Goal: Task Accomplishment & Management: Complete application form

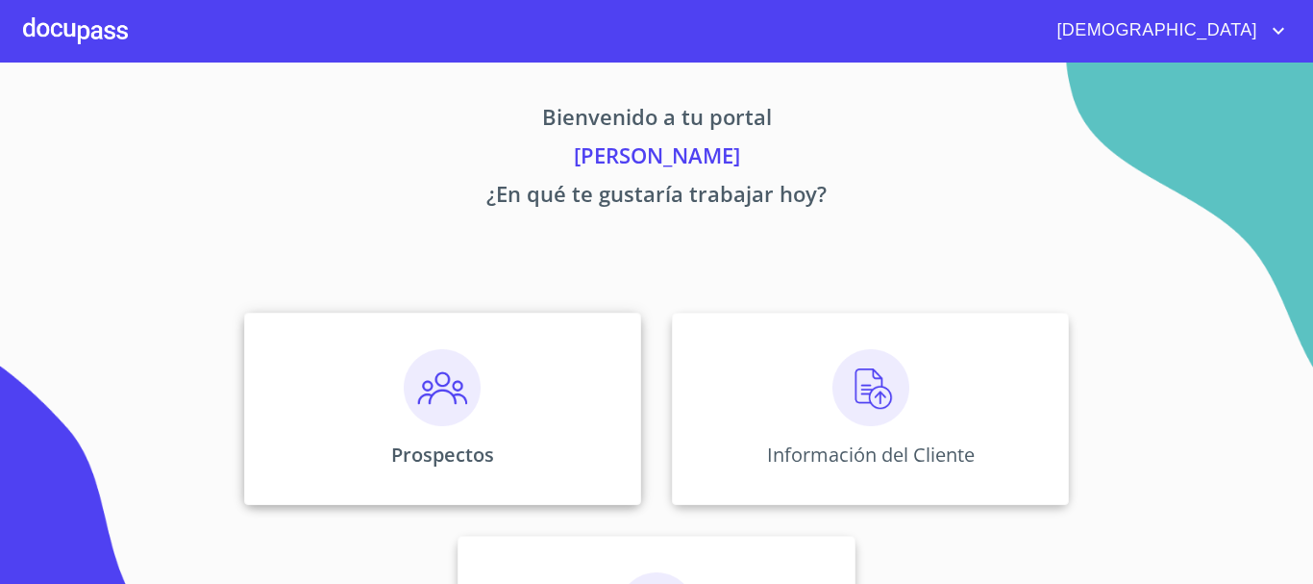
click at [432, 392] on img at bounding box center [442, 387] width 77 height 77
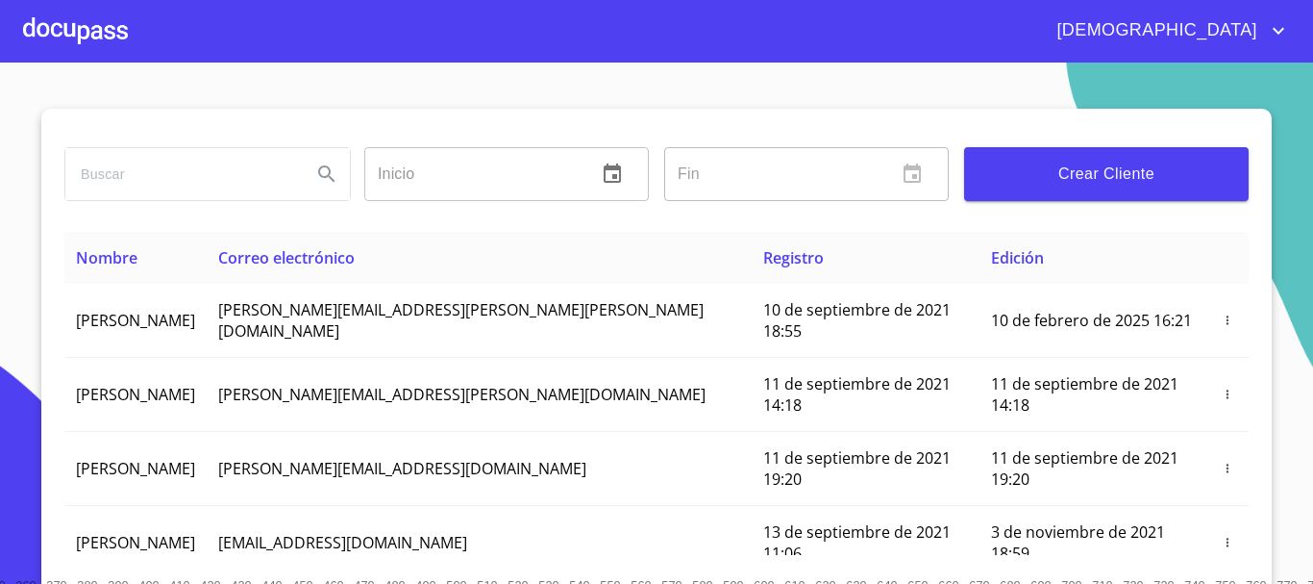
click at [188, 192] on input "search" at bounding box center [180, 174] width 231 height 52
type input "m"
type input "[PERSON_NAME]"
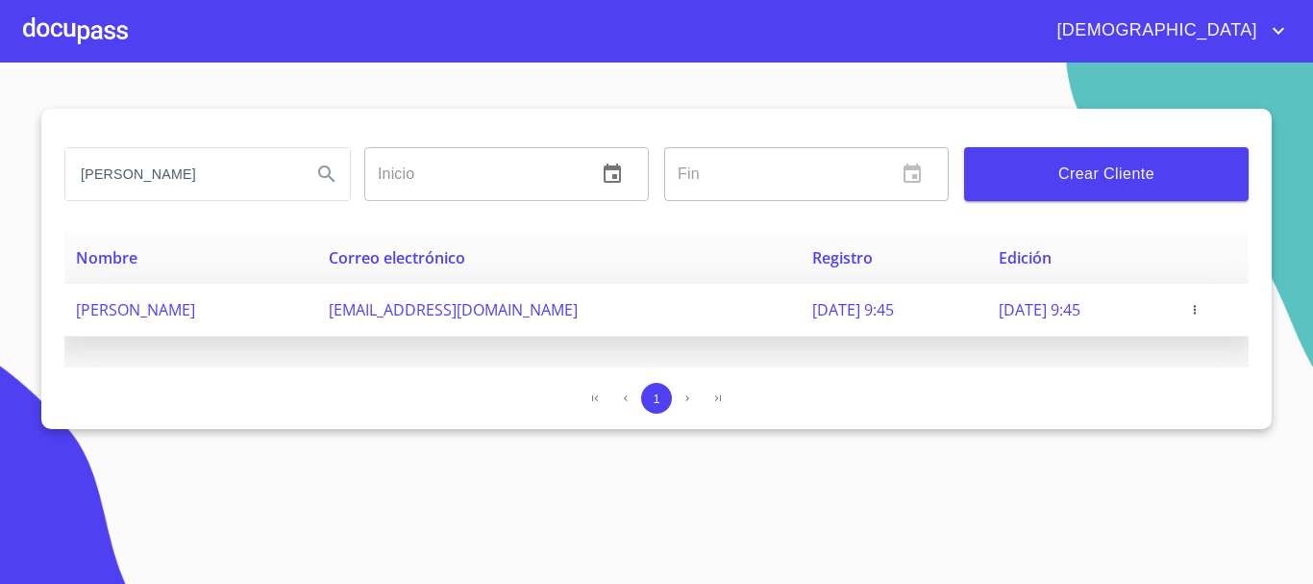
click at [1202, 311] on icon "button" at bounding box center [1194, 309] width 13 height 13
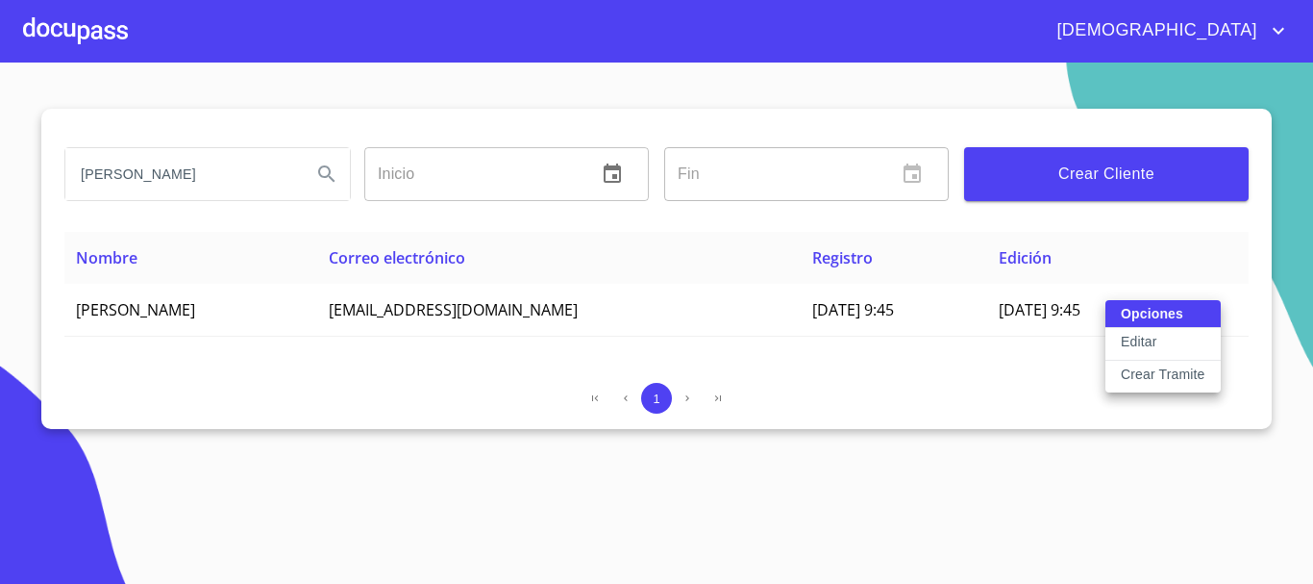
click at [1177, 375] on p "Crear Tramite" at bounding box center [1163, 373] width 85 height 19
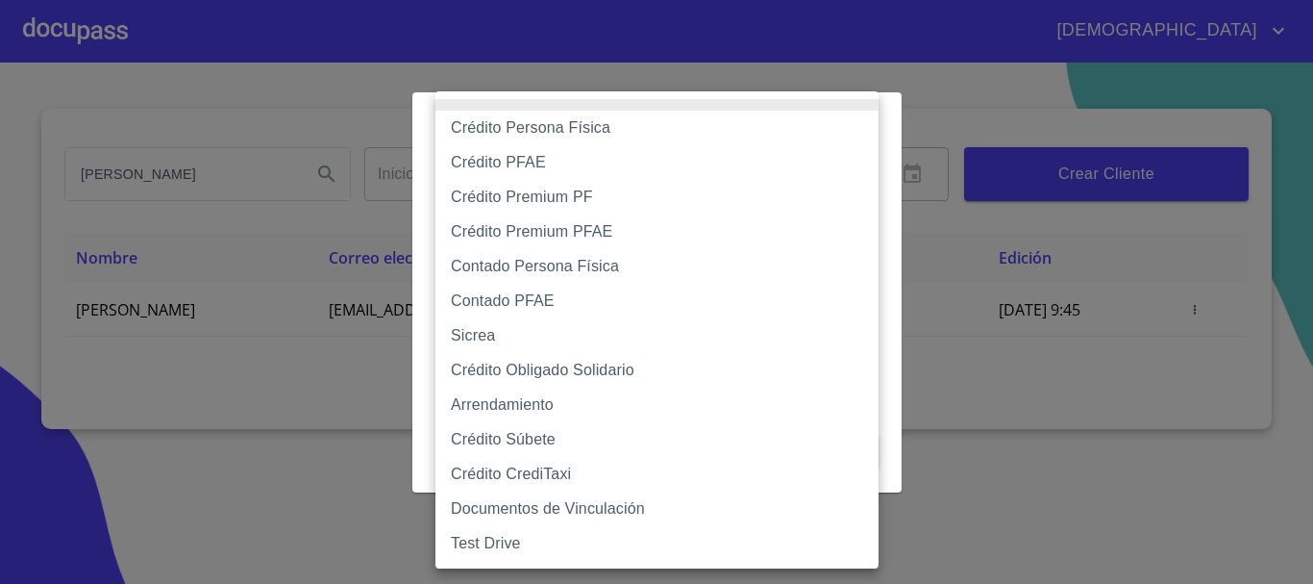
click at [628, 179] on body "Jesus MARIA PARRA MARTINEZ Inicio ​ Fin ​ Crear Cliente Nombre Correo electróni…" at bounding box center [656, 292] width 1313 height 584
click at [643, 125] on li "Crédito Persona Física" at bounding box center [657, 128] width 443 height 35
type input "6009fb3c7d1714eb8809aa97"
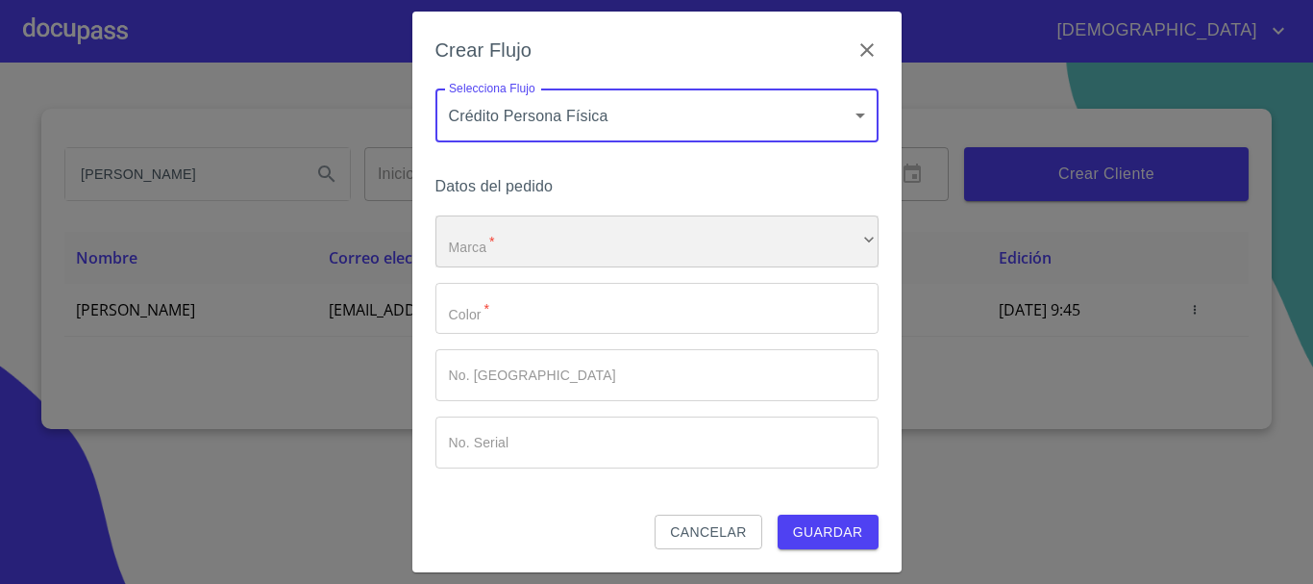
click at [575, 243] on div "​" at bounding box center [657, 241] width 443 height 52
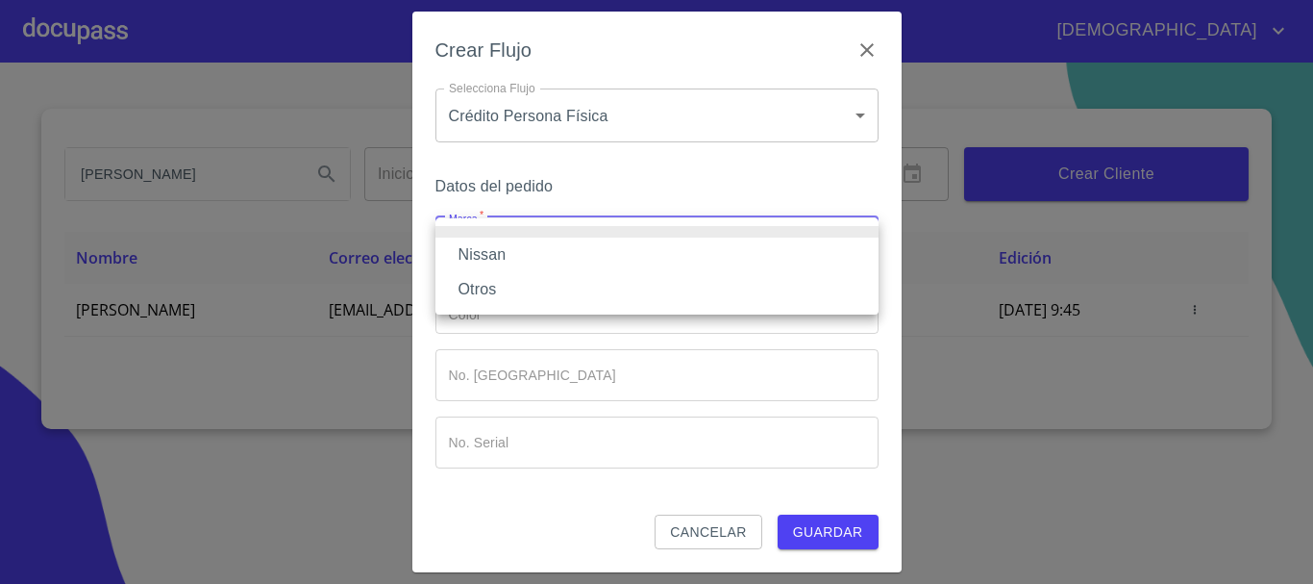
click at [551, 250] on li "Nissan" at bounding box center [657, 255] width 443 height 35
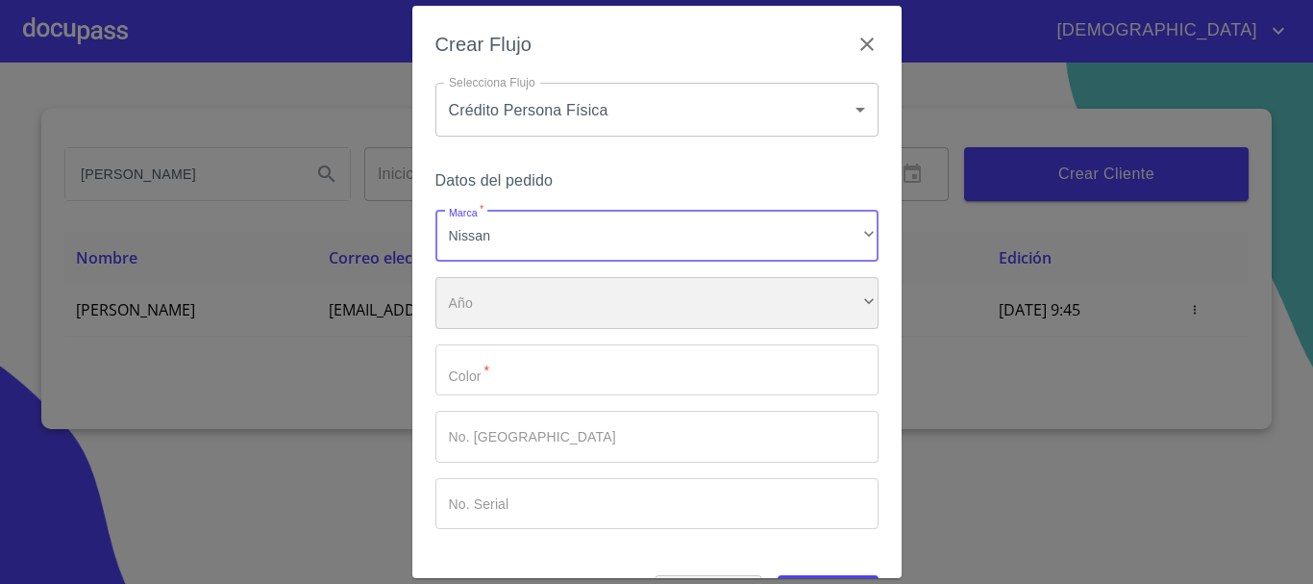
click at [552, 290] on div "​" at bounding box center [657, 303] width 443 height 52
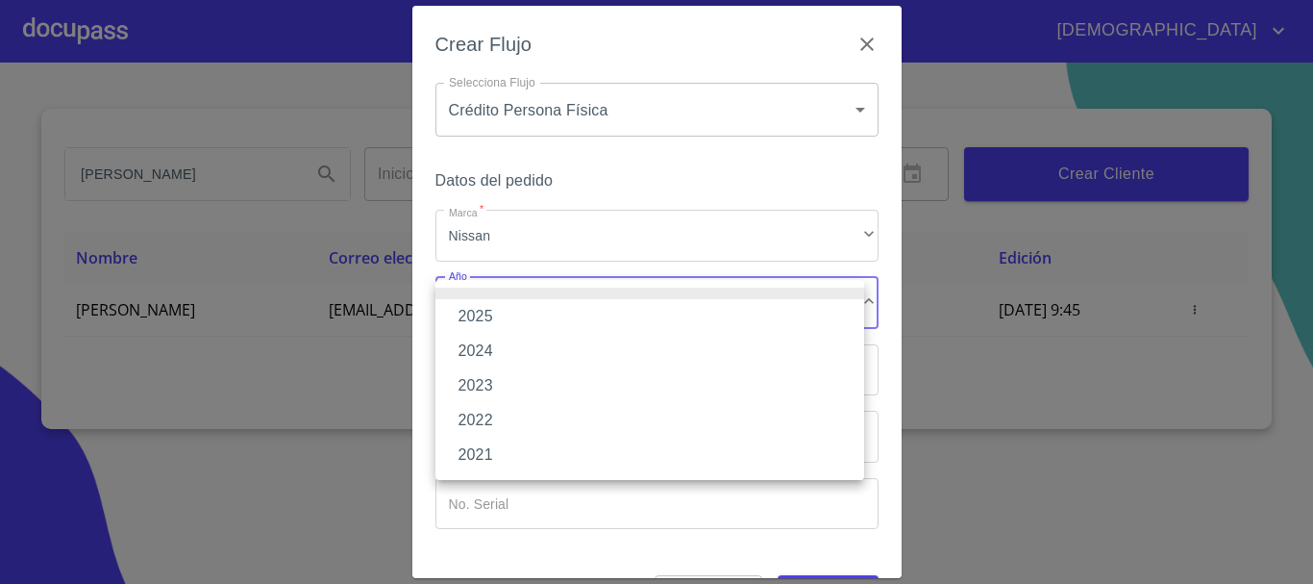
click at [541, 314] on li "2025" at bounding box center [650, 316] width 429 height 35
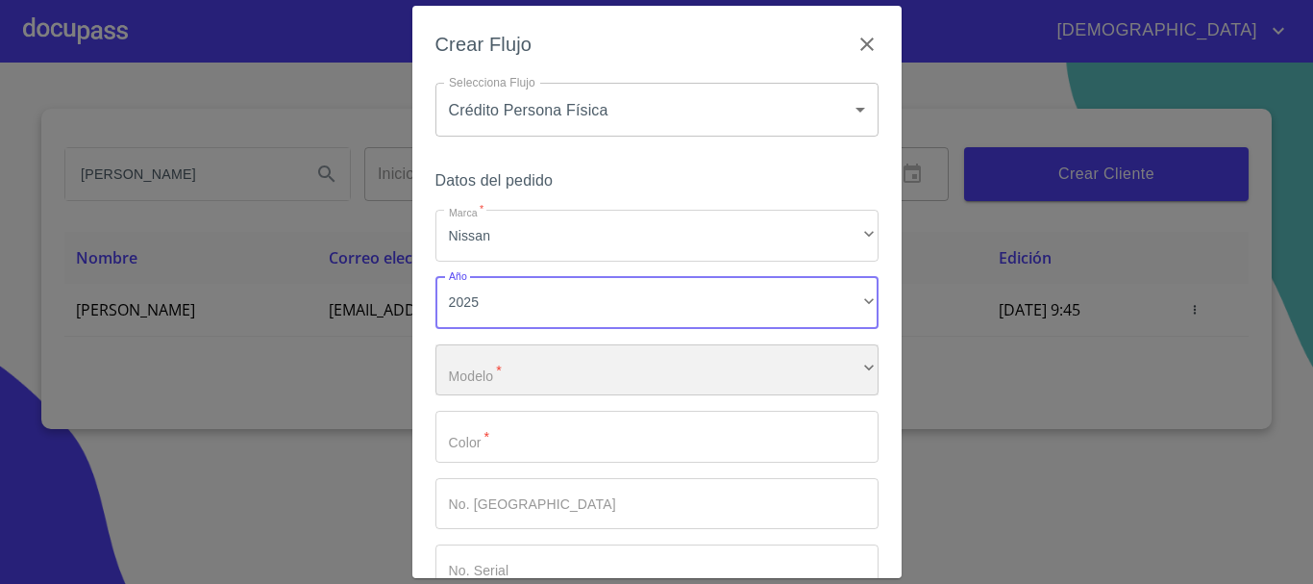
click at [531, 371] on div "​" at bounding box center [657, 370] width 443 height 52
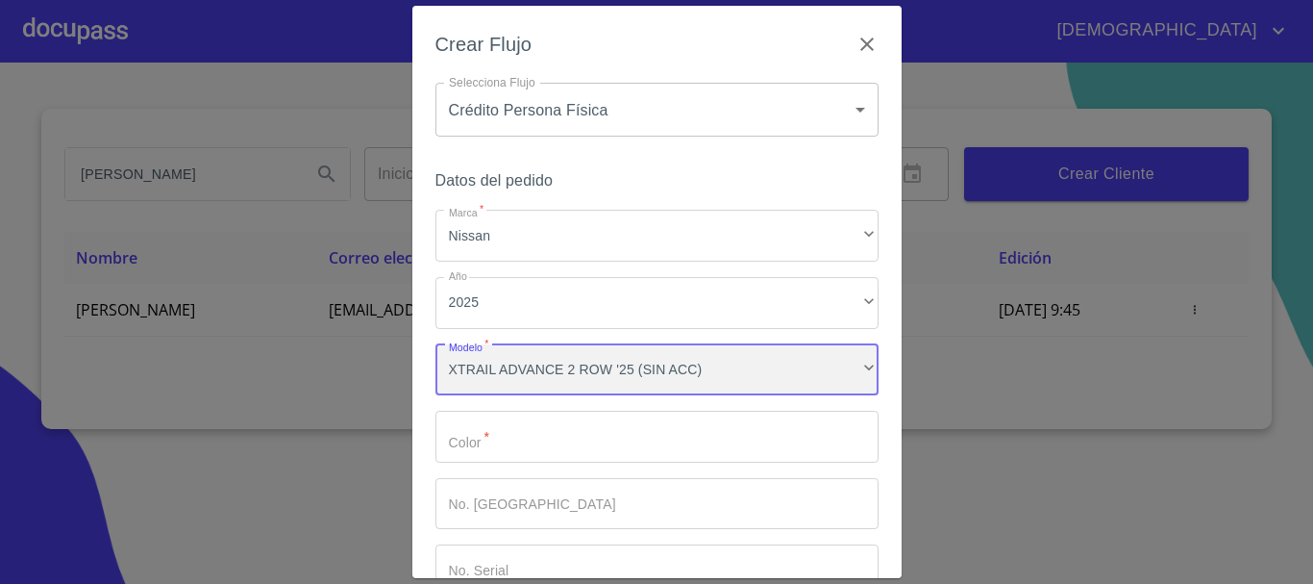
scroll to position [1612, 0]
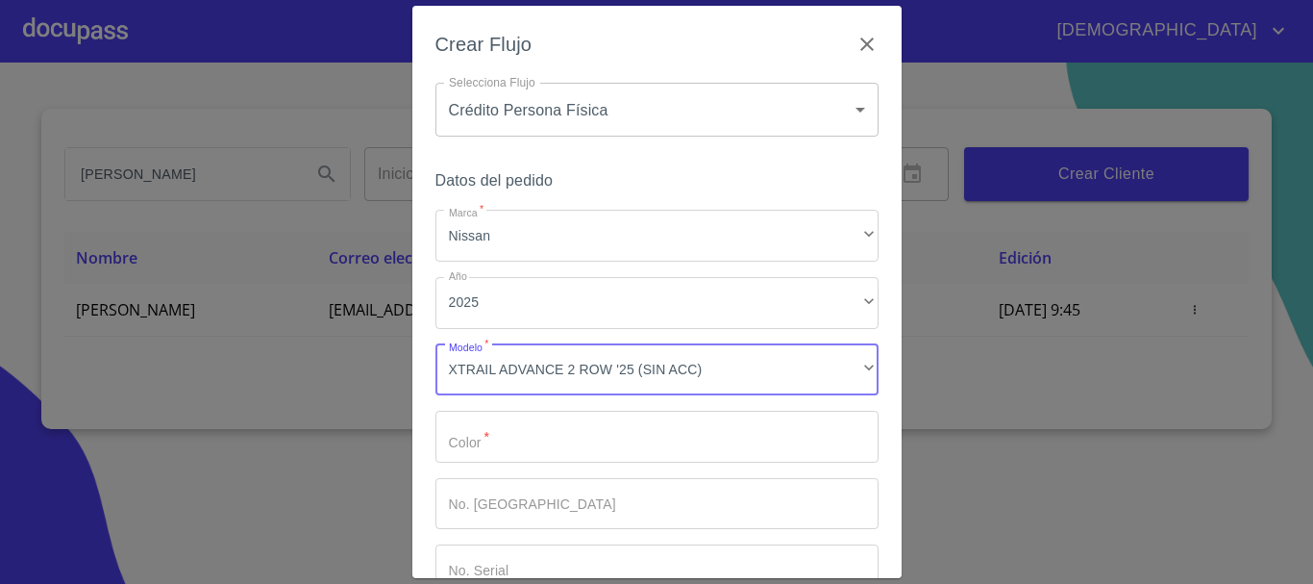
click at [570, 446] on input "Marca   *" at bounding box center [657, 437] width 443 height 52
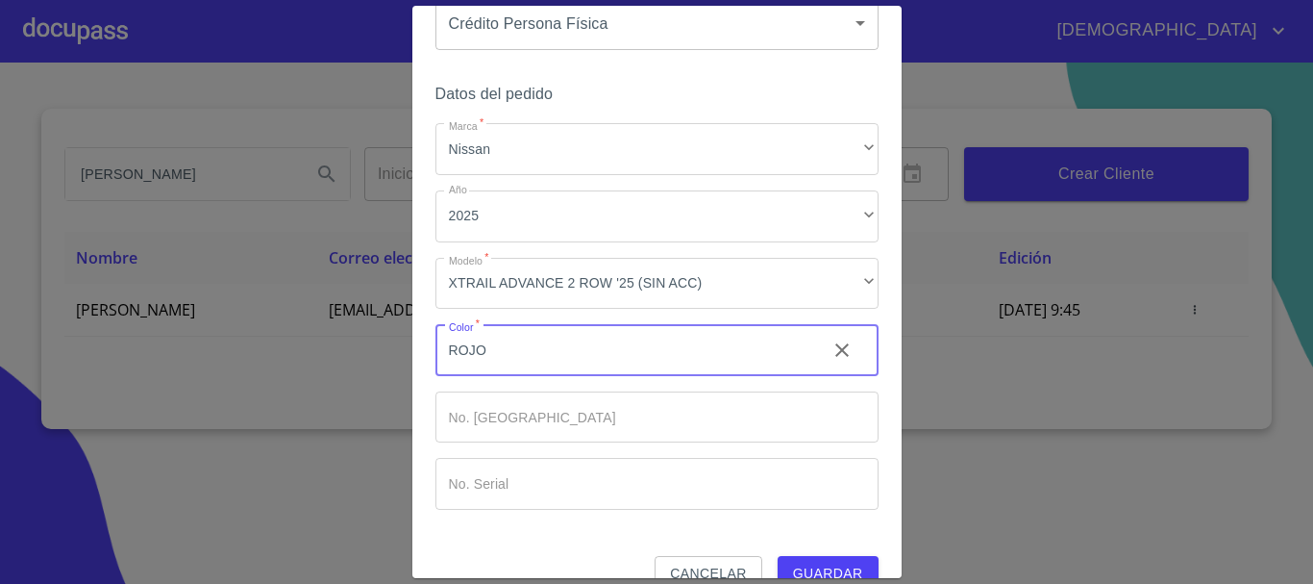
scroll to position [123, 0]
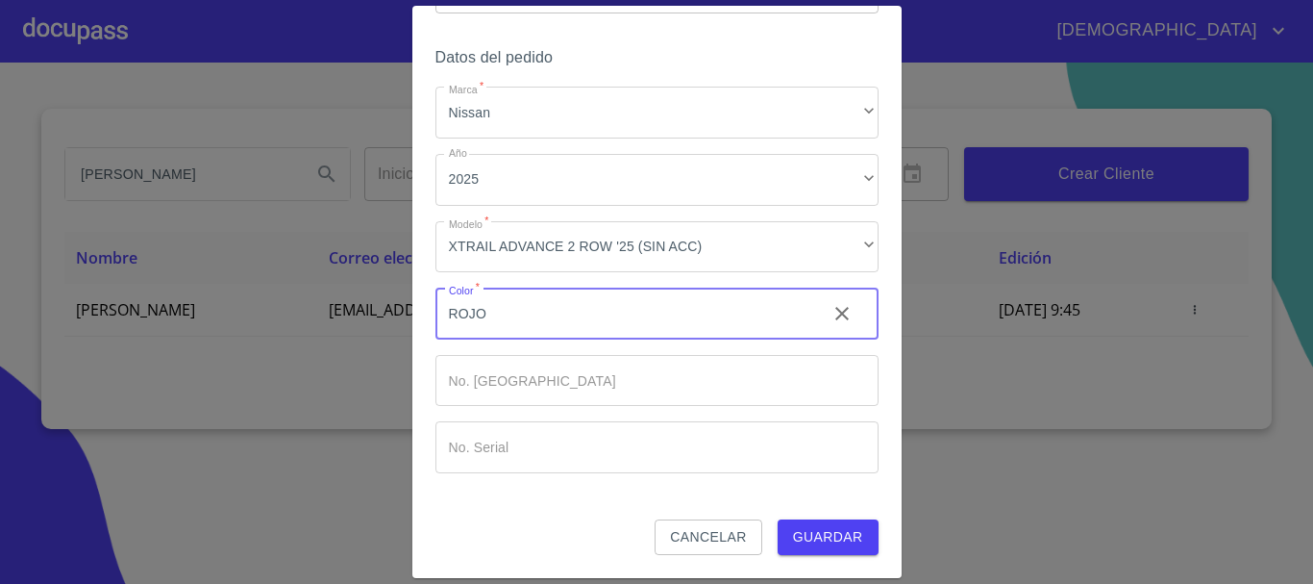
type input "ROJO"
click at [816, 533] on span "Guardar" at bounding box center [828, 537] width 70 height 24
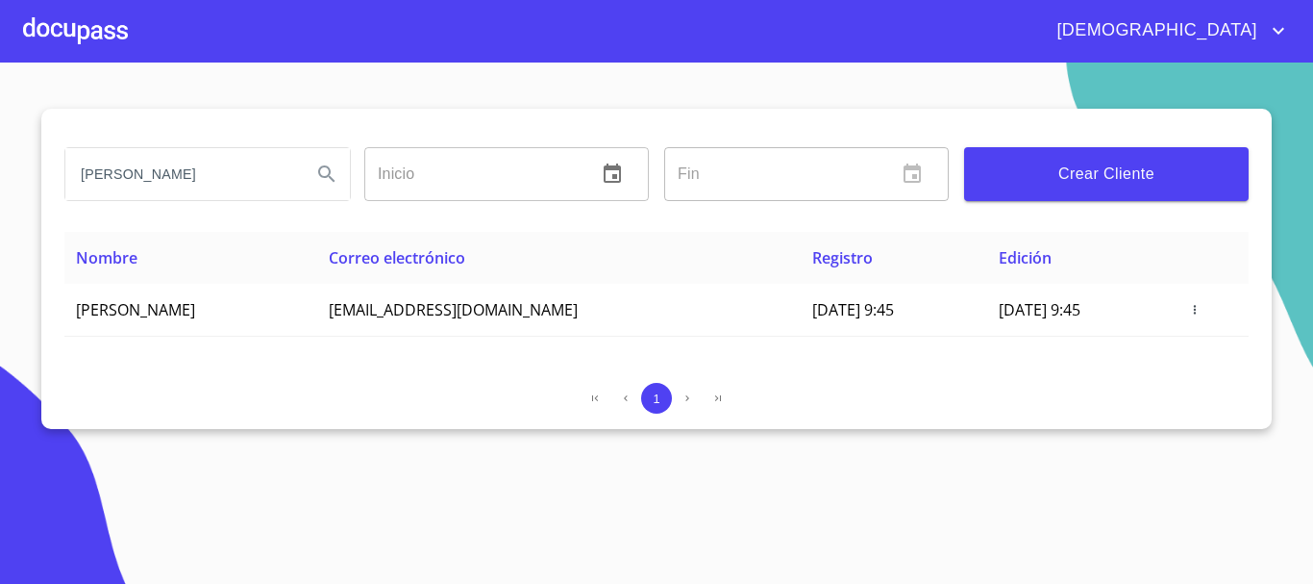
click at [111, 38] on div at bounding box center [75, 31] width 105 height 62
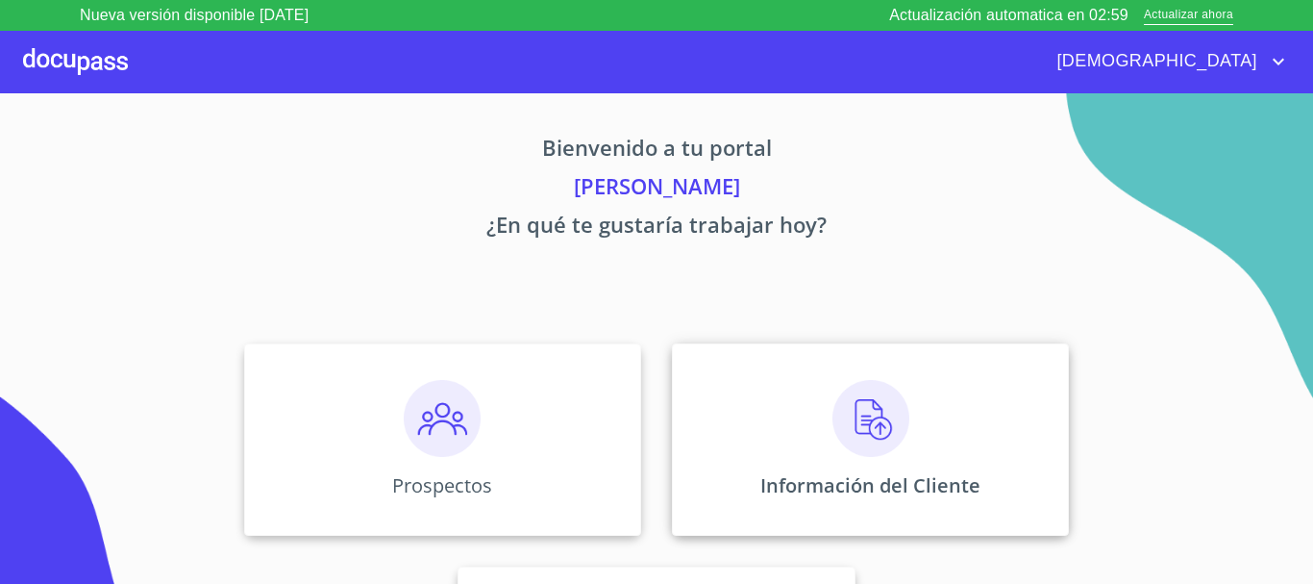
click at [881, 458] on div "Información del Cliente" at bounding box center [870, 439] width 397 height 192
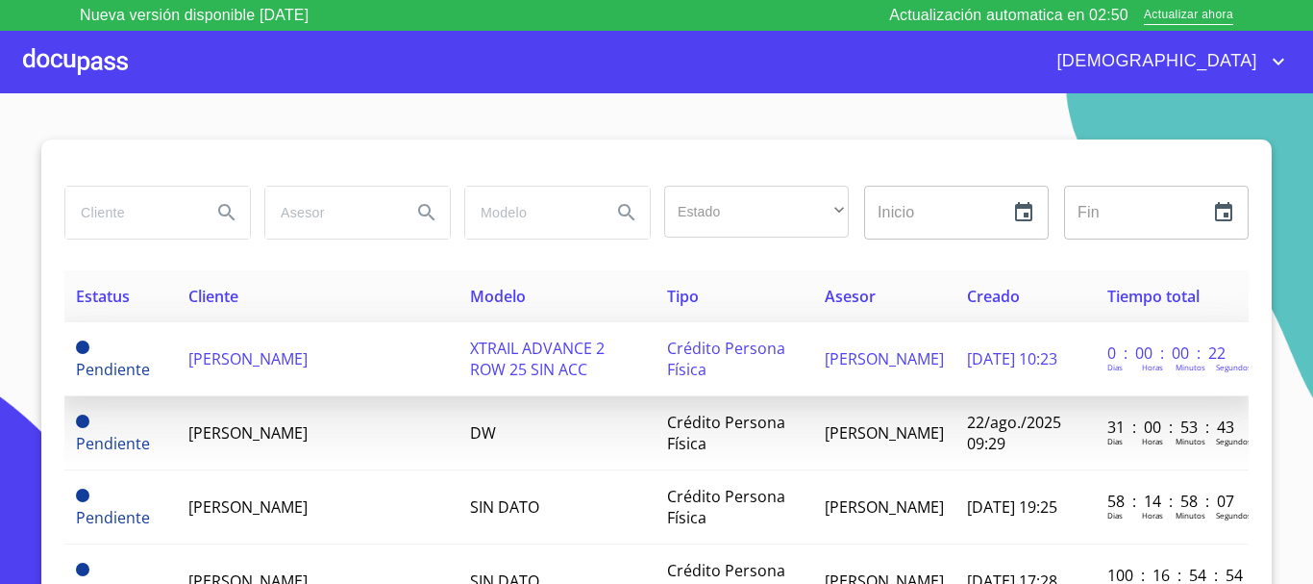
click at [308, 349] on span "[PERSON_NAME]" at bounding box center [247, 358] width 119 height 21
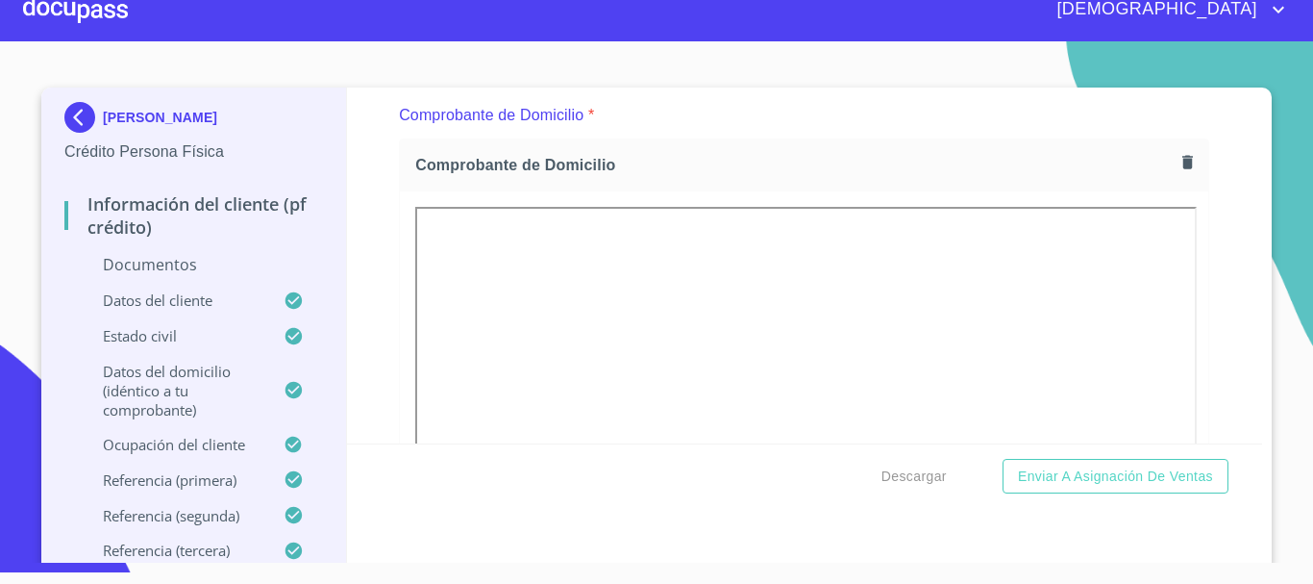
scroll to position [288, 0]
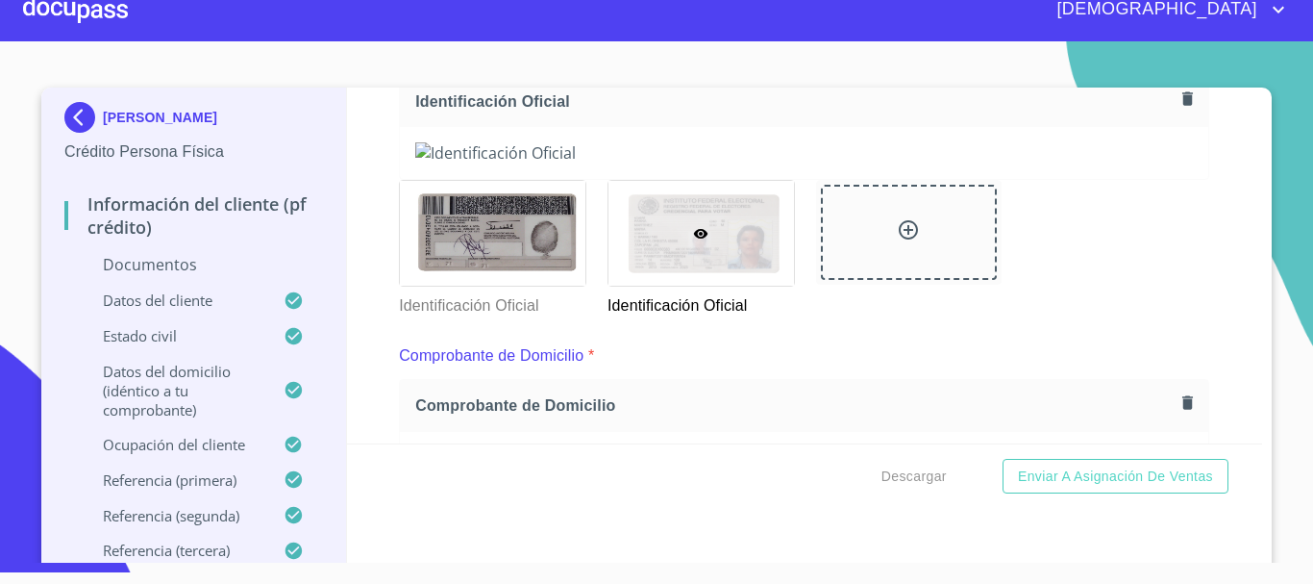
click at [1183, 98] on icon "button" at bounding box center [1188, 97] width 11 height 13
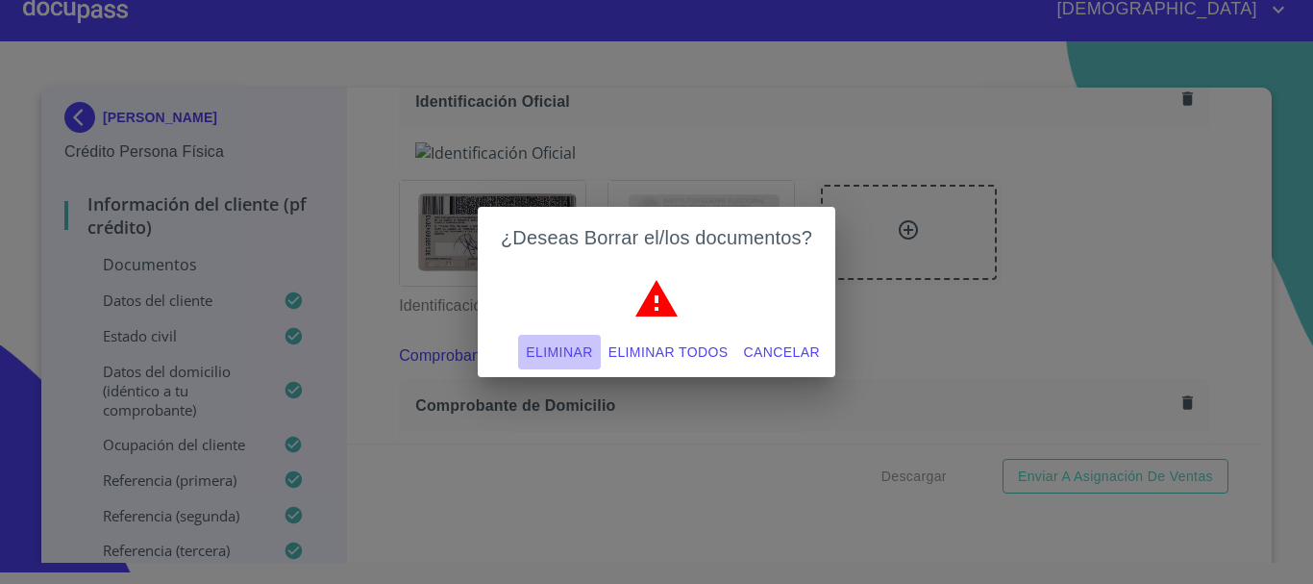
click at [576, 352] on span "Eliminar" at bounding box center [559, 352] width 66 height 24
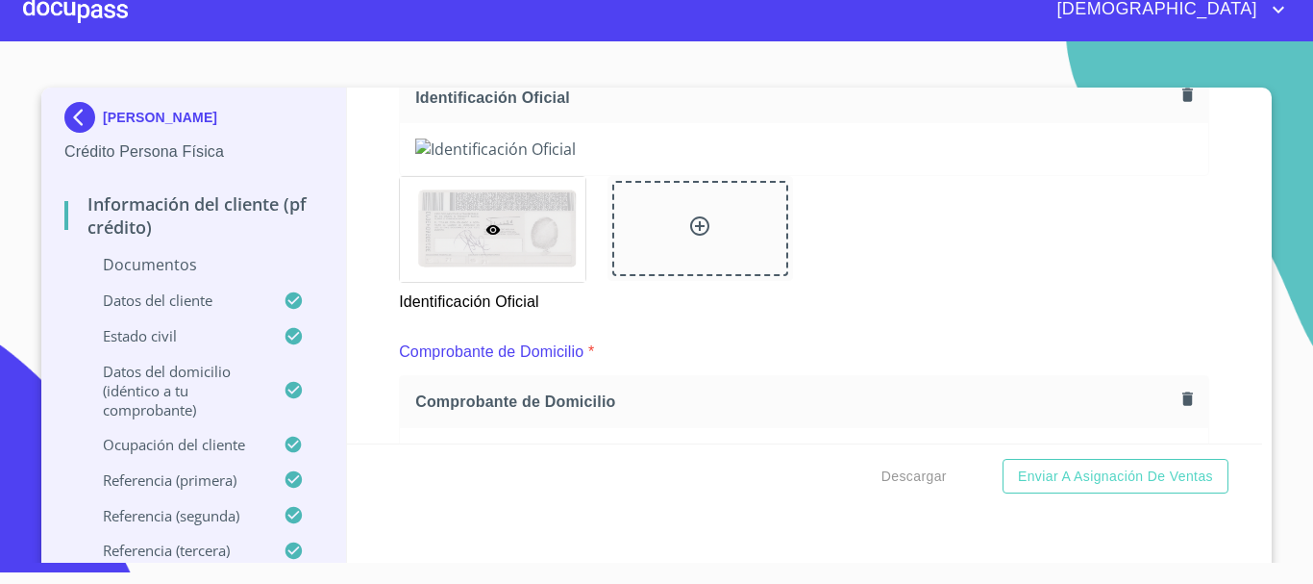
scroll to position [287, 0]
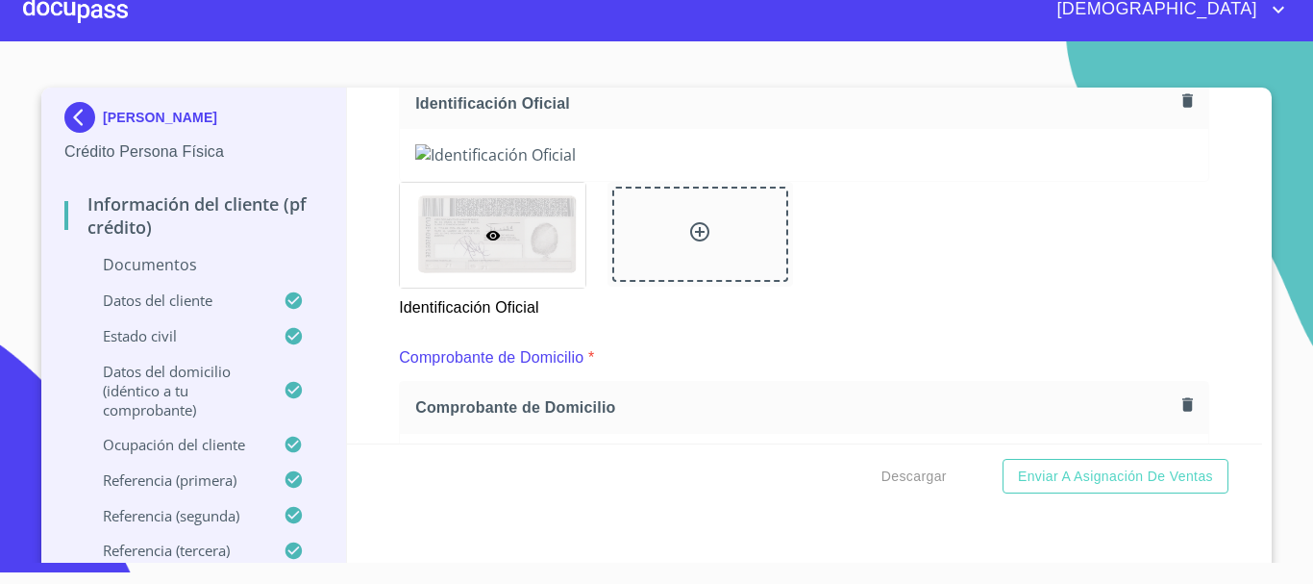
click at [1178, 100] on button "button" at bounding box center [1188, 101] width 26 height 26
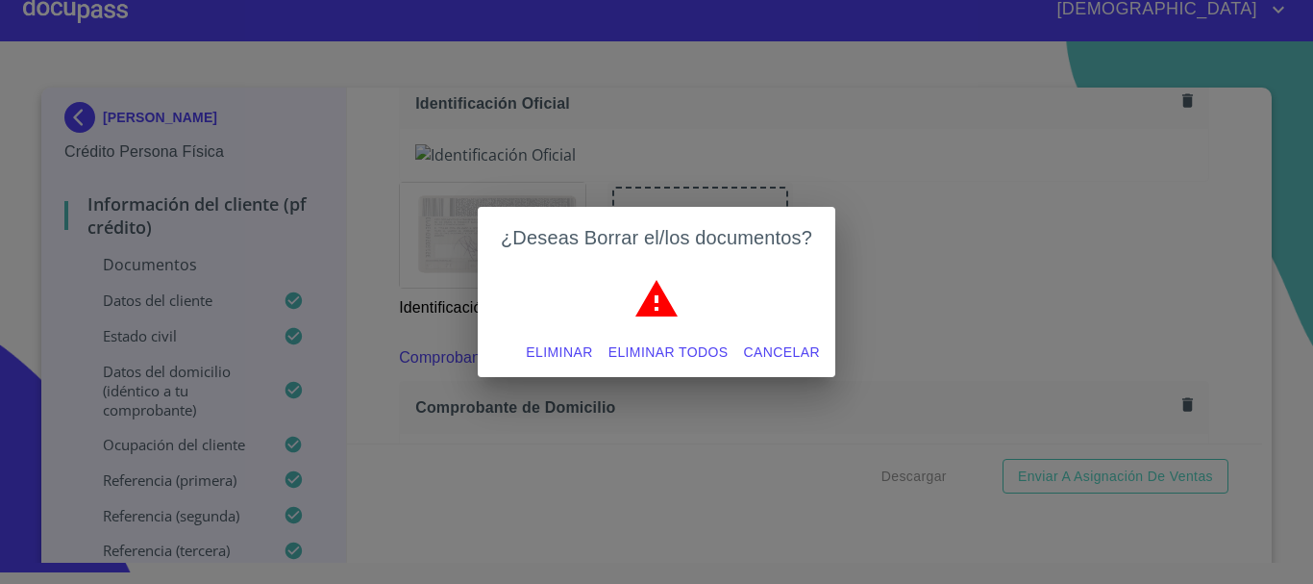
click at [570, 353] on span "Eliminar" at bounding box center [559, 352] width 66 height 24
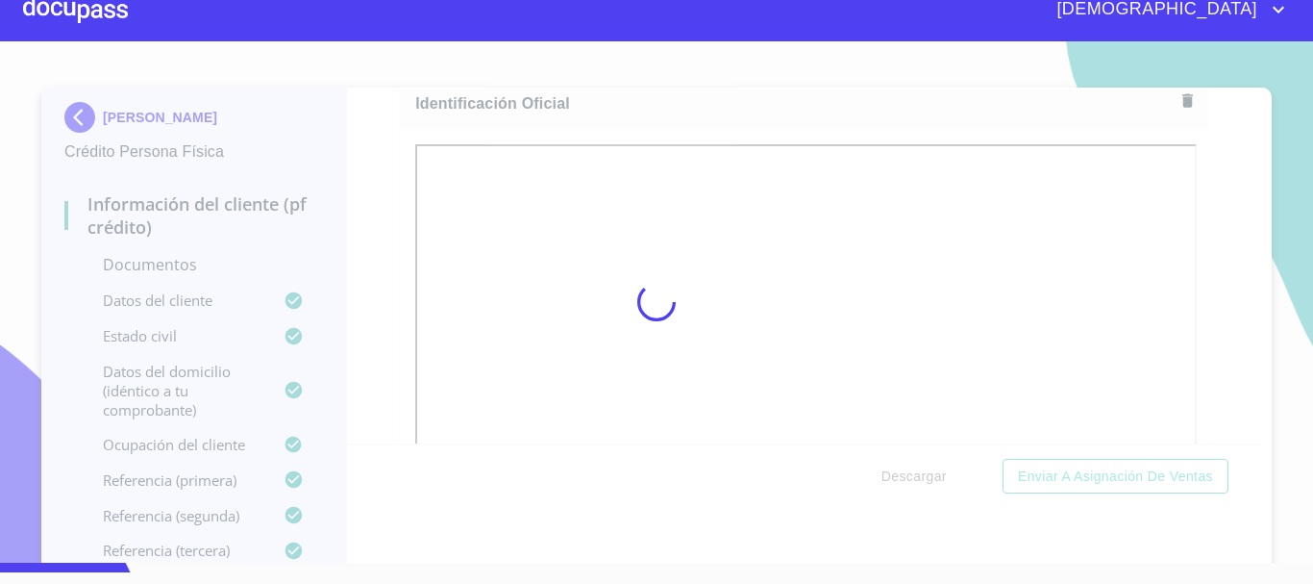
click at [1283, 328] on div at bounding box center [656, 301] width 1313 height 521
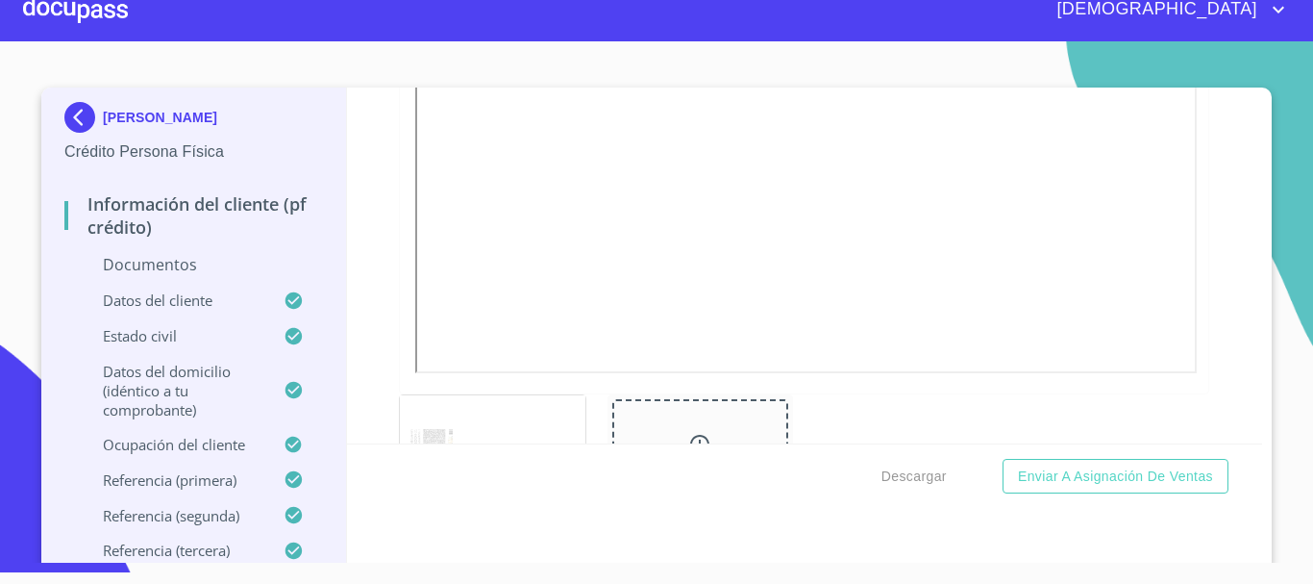
scroll to position [671, 0]
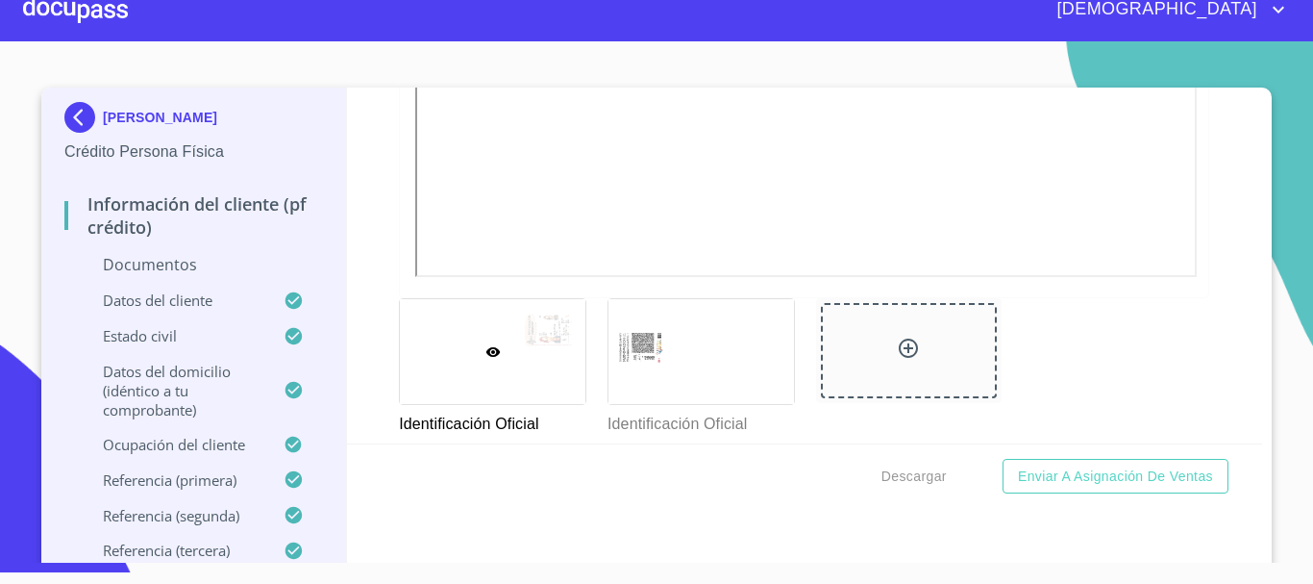
click at [350, 163] on div "Información del cliente (PF crédito) Documentos Documento de identificación.   …" at bounding box center [805, 266] width 916 height 356
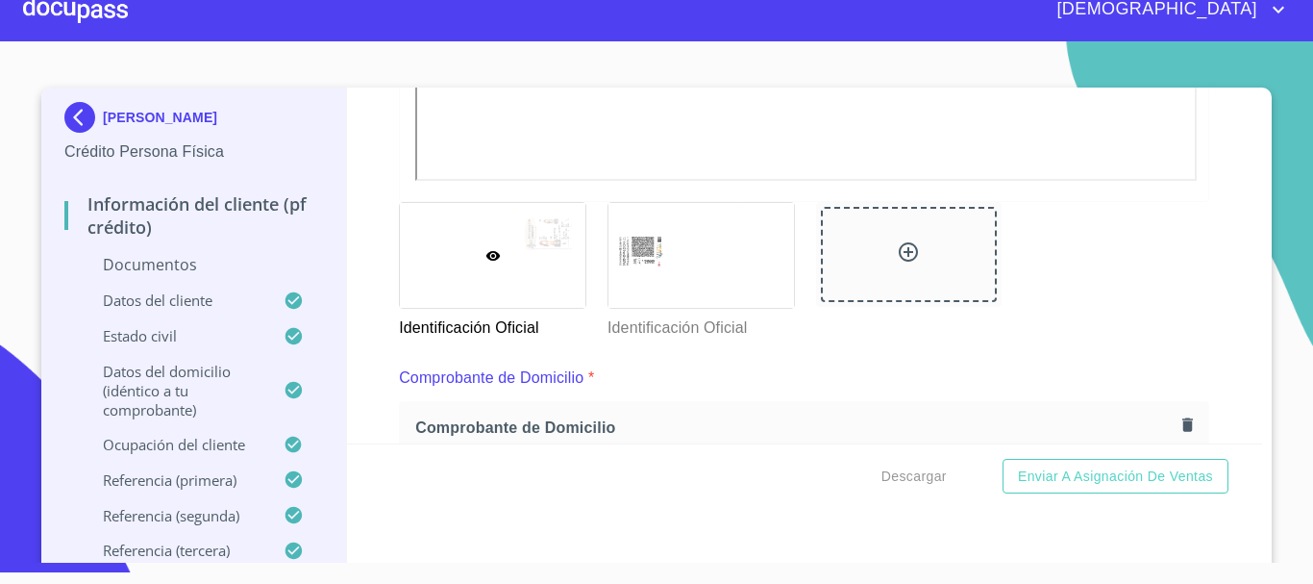
scroll to position [479, 0]
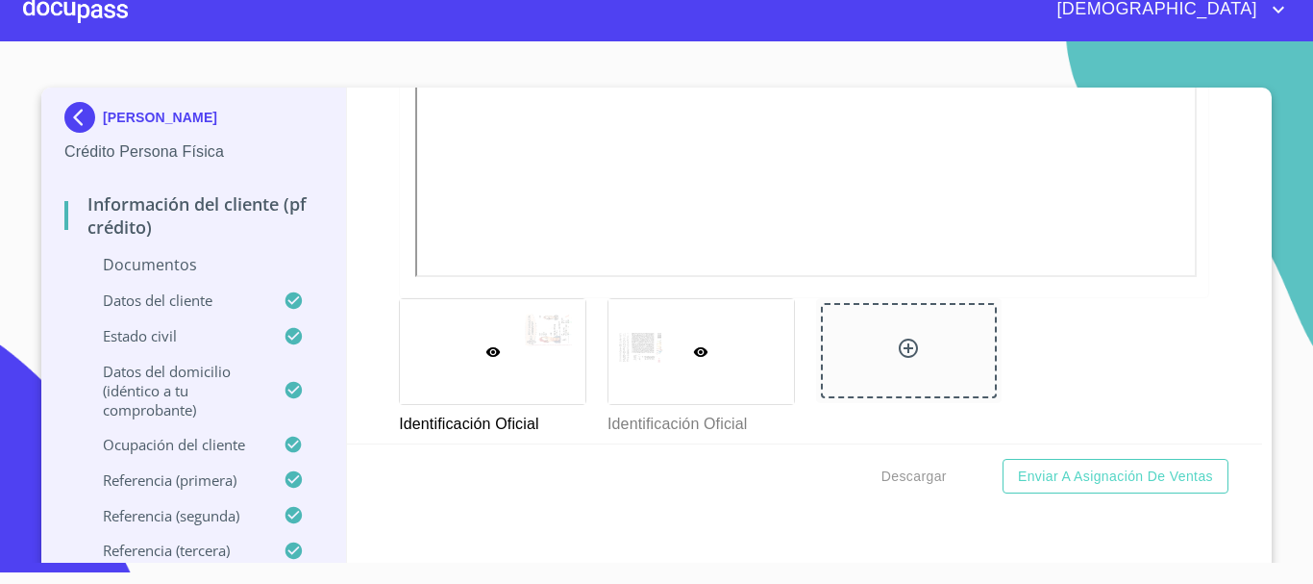
click at [714, 396] on div at bounding box center [702, 351] width 186 height 105
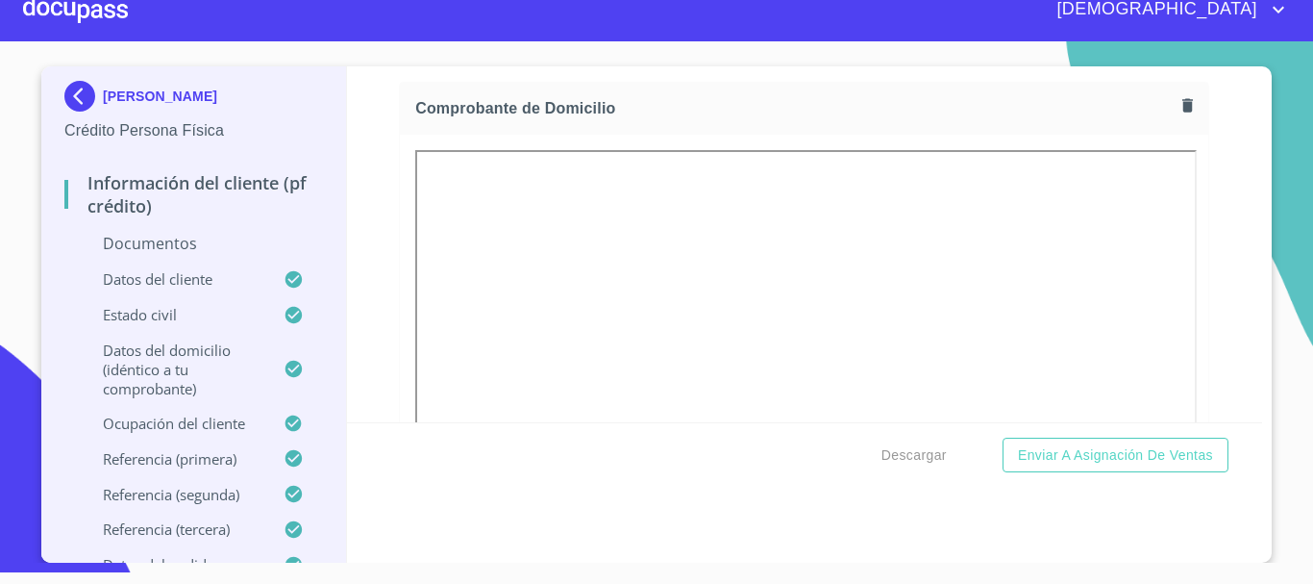
scroll to position [1095, 0]
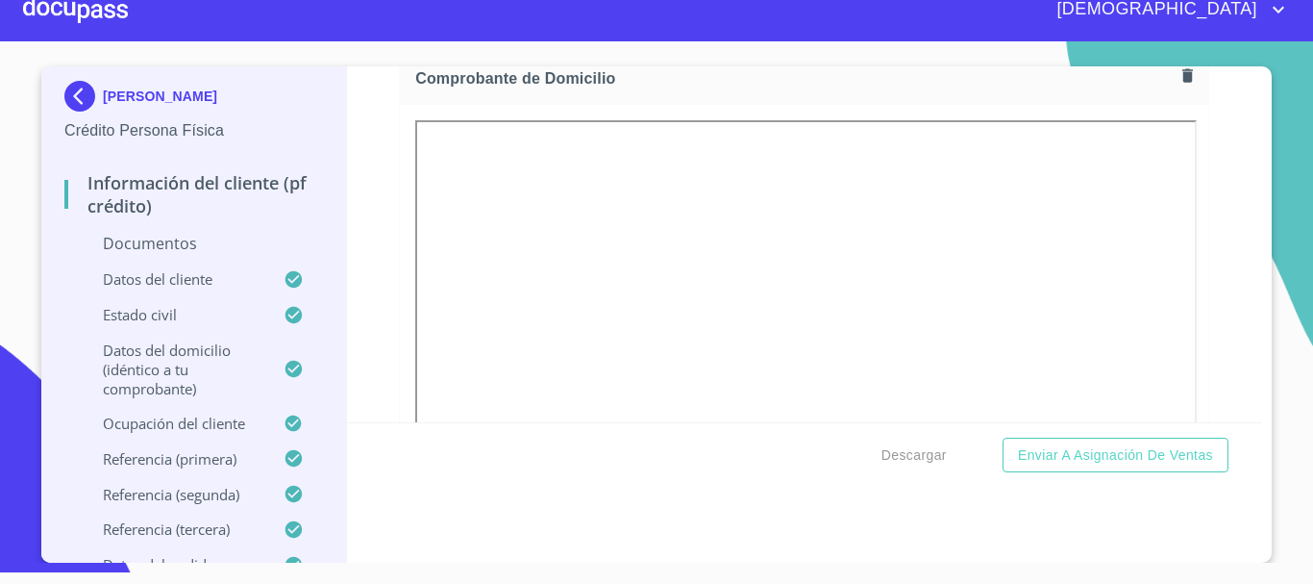
click at [1183, 80] on icon "button" at bounding box center [1188, 75] width 11 height 13
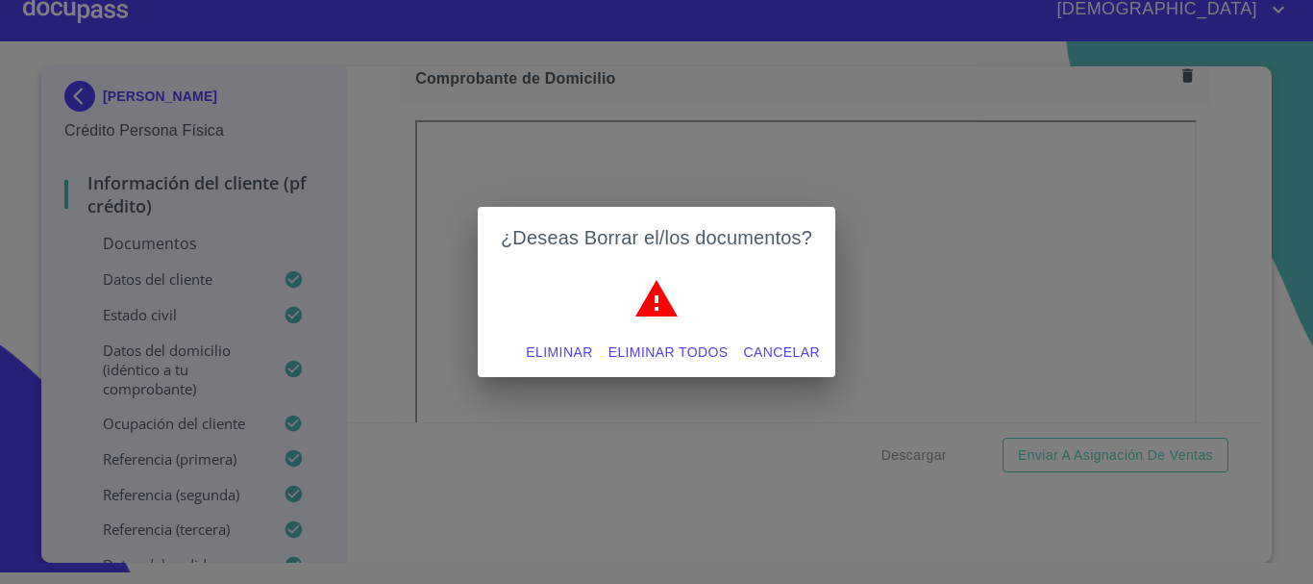
click at [540, 357] on span "Eliminar" at bounding box center [559, 352] width 66 height 24
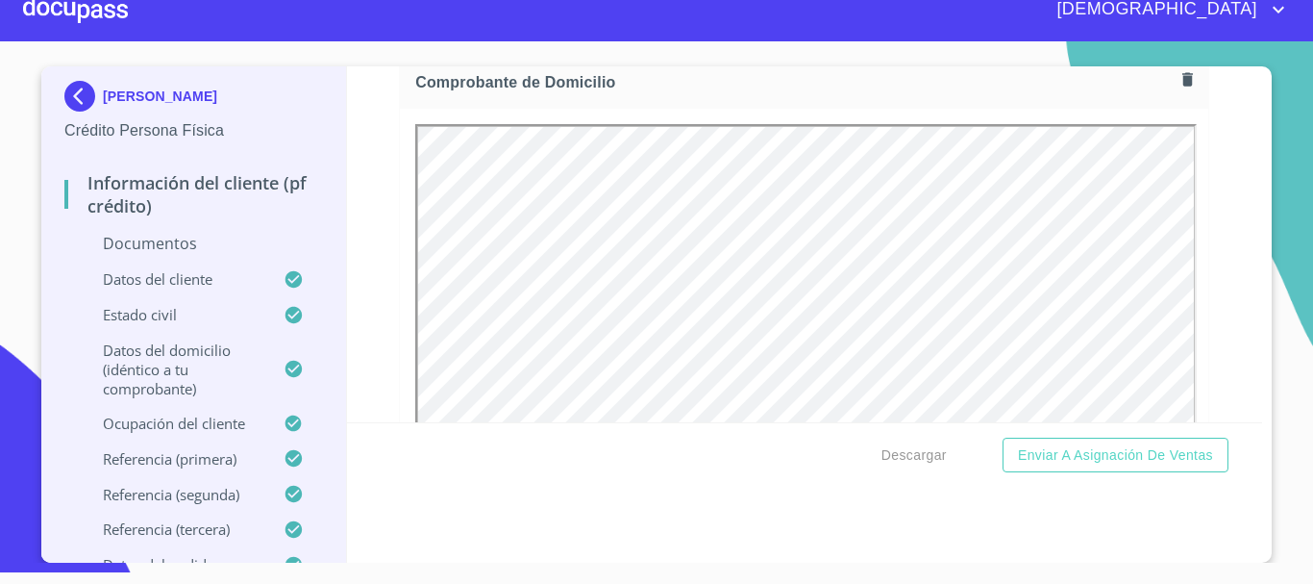
scroll to position [0, 0]
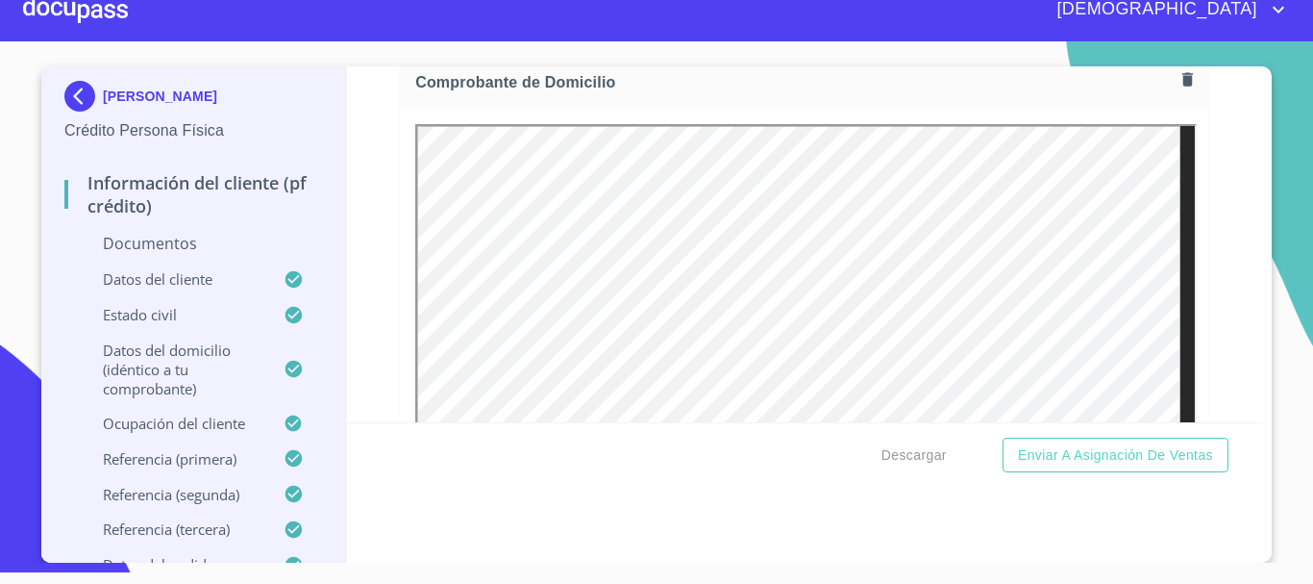
drag, startPoint x: 372, startPoint y: 256, endPoint x: 407, endPoint y: 266, distance: 36.2
click at [372, 256] on div "Información del cliente (PF crédito) Documentos Documento de identificación.   …" at bounding box center [805, 244] width 916 height 356
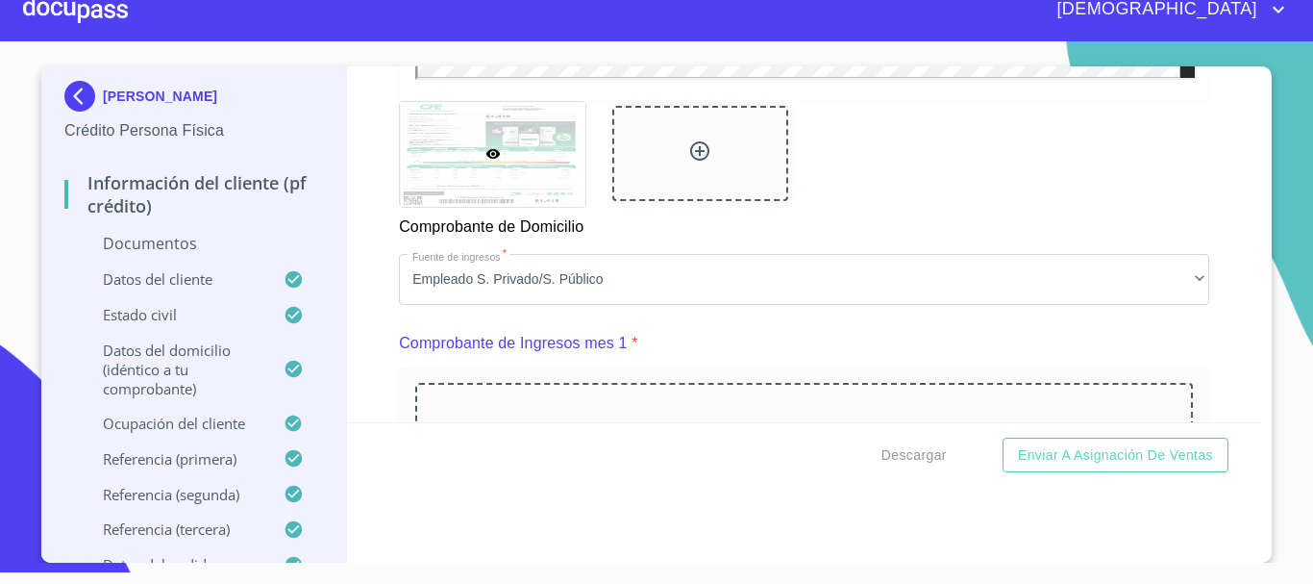
scroll to position [1668, 0]
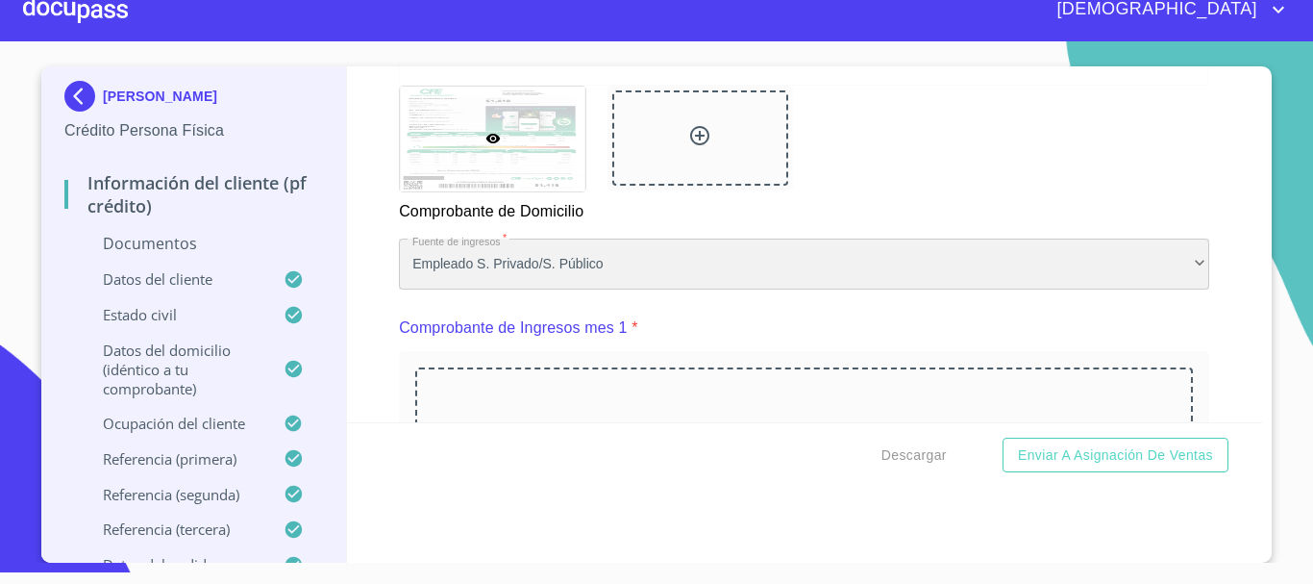
click at [932, 285] on div "Empleado S. Privado/S. Público" at bounding box center [804, 264] width 811 height 52
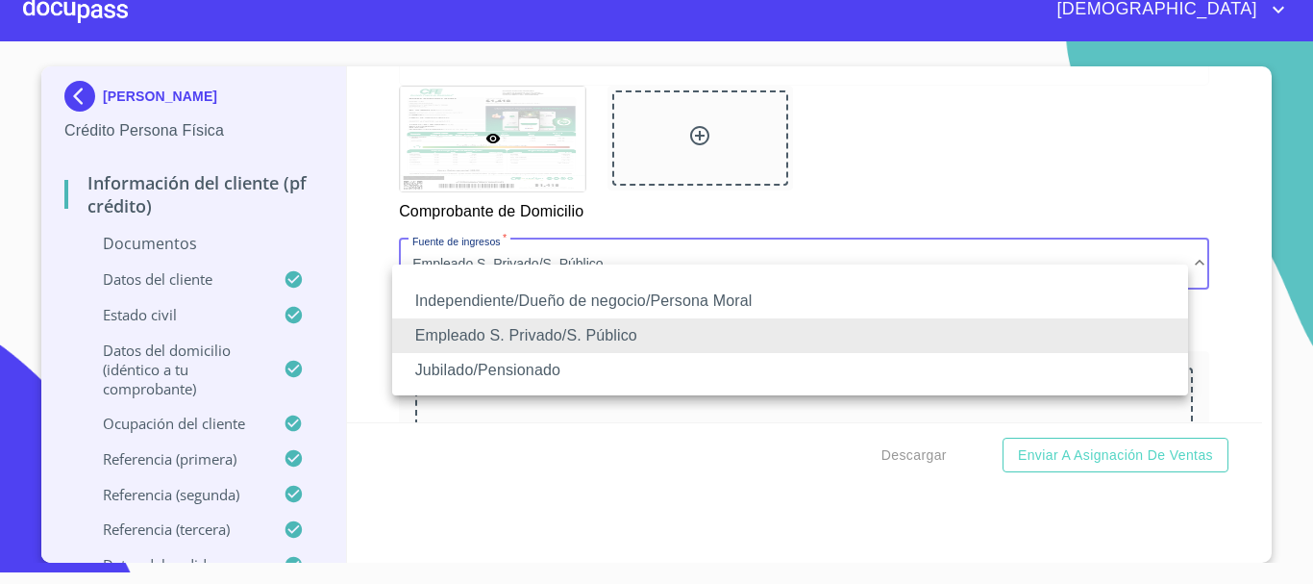
click at [530, 328] on li "Empleado S. Privado/S. Público" at bounding box center [790, 335] width 796 height 35
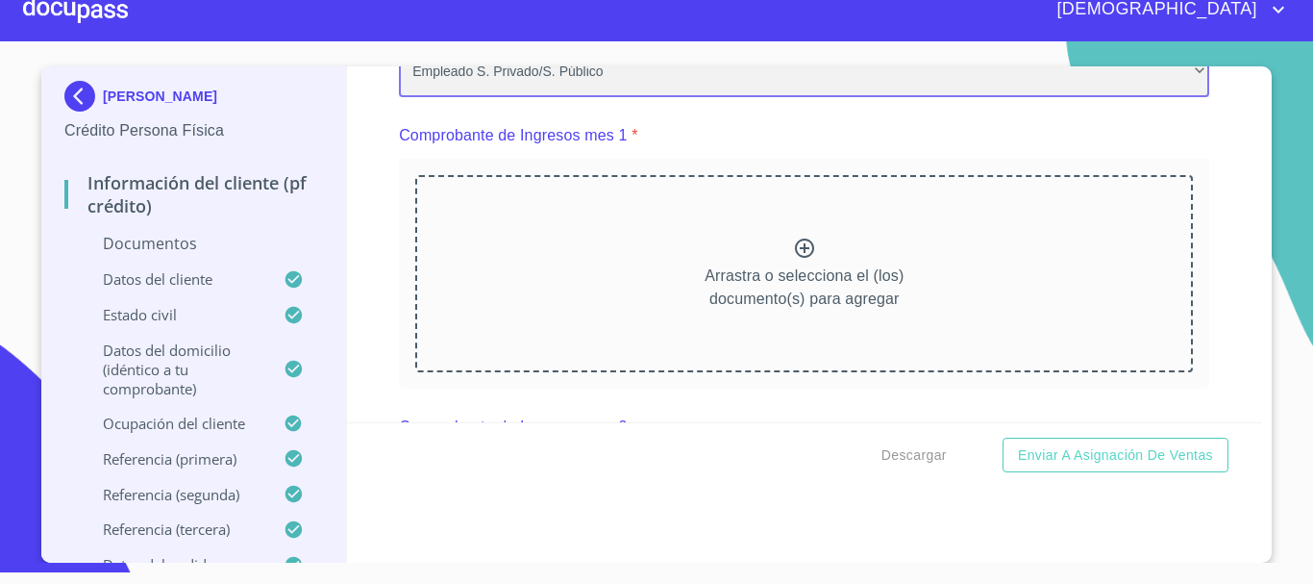
scroll to position [0, 0]
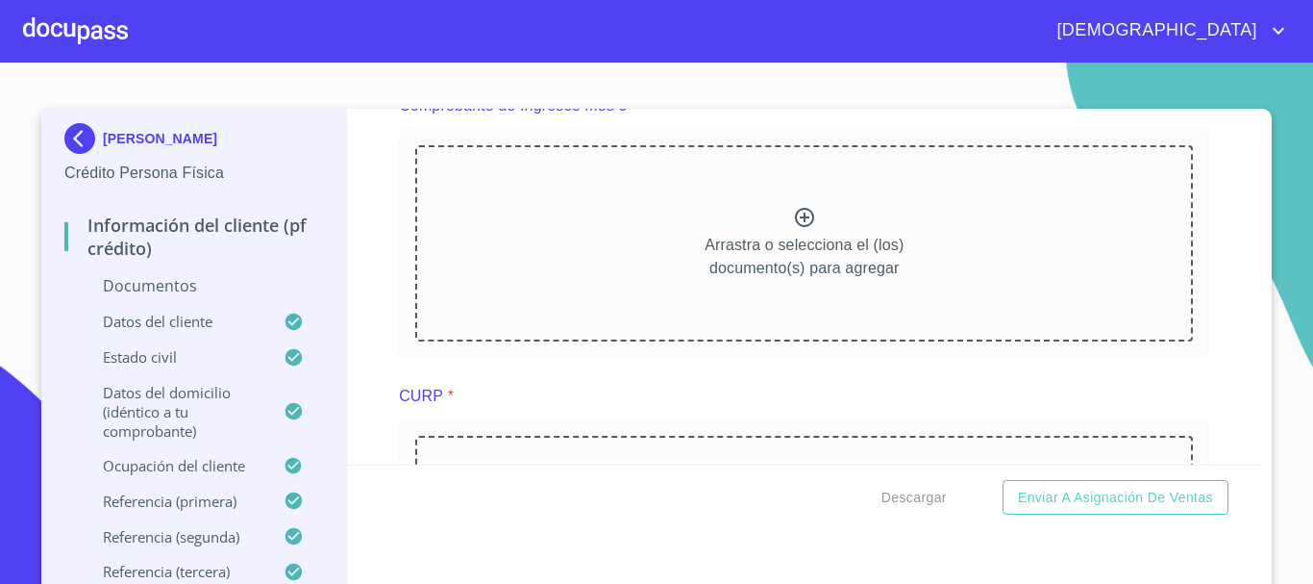
scroll to position [3558, 0]
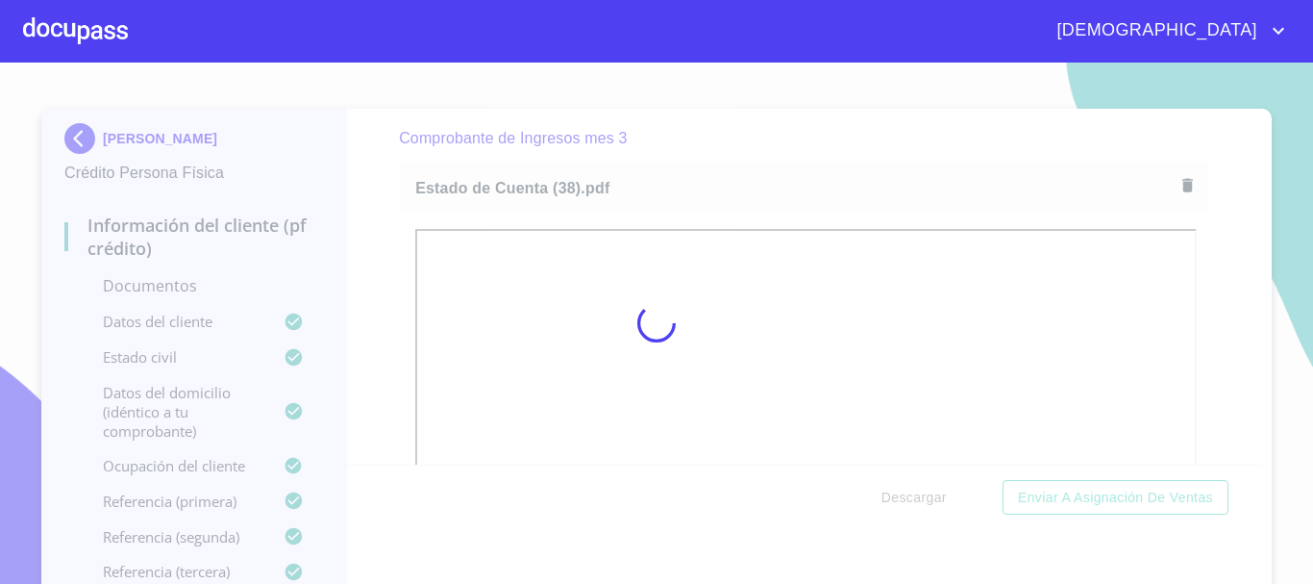
click at [1270, 277] on div at bounding box center [656, 323] width 1313 height 521
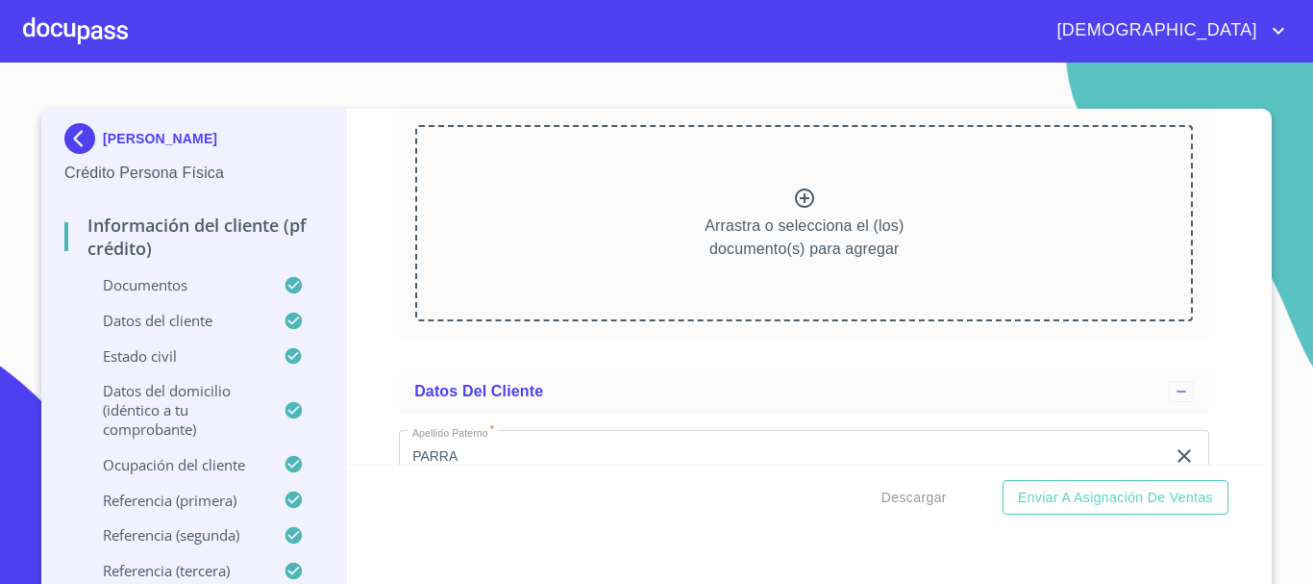
scroll to position [5289, 0]
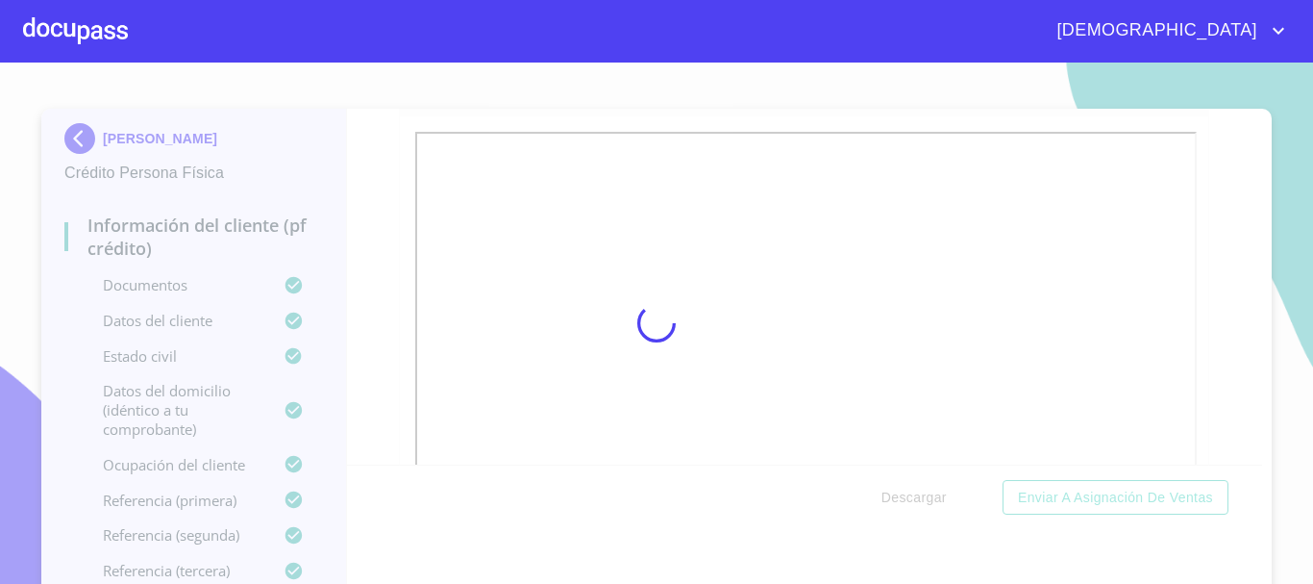
click at [1290, 252] on div at bounding box center [656, 323] width 1313 height 521
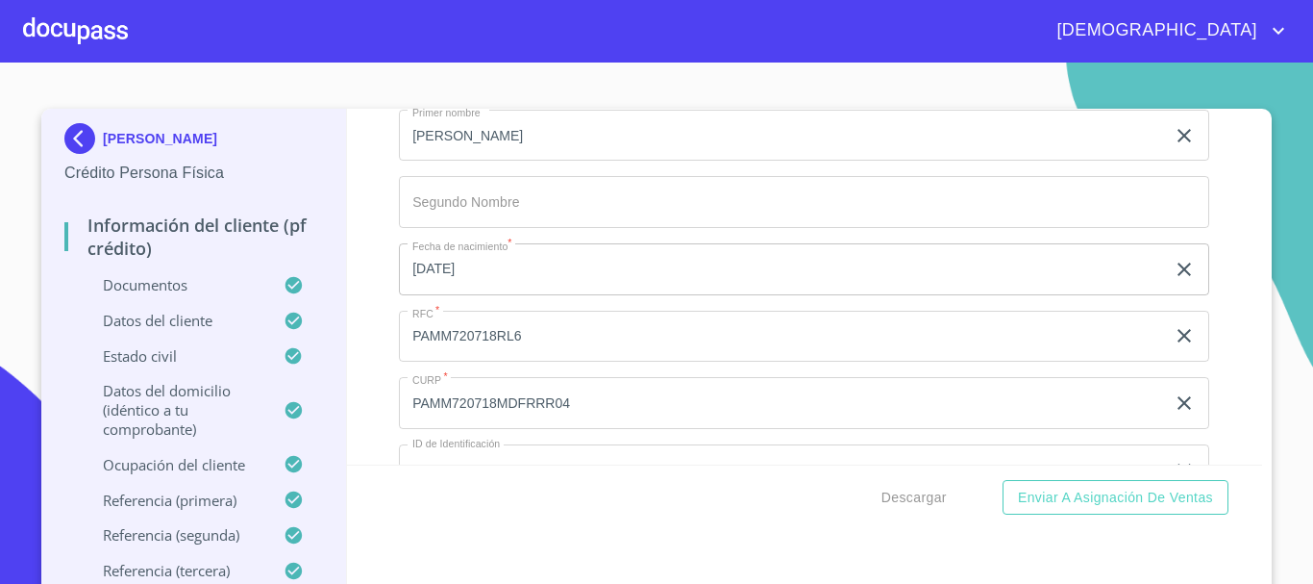
scroll to position [6250, 0]
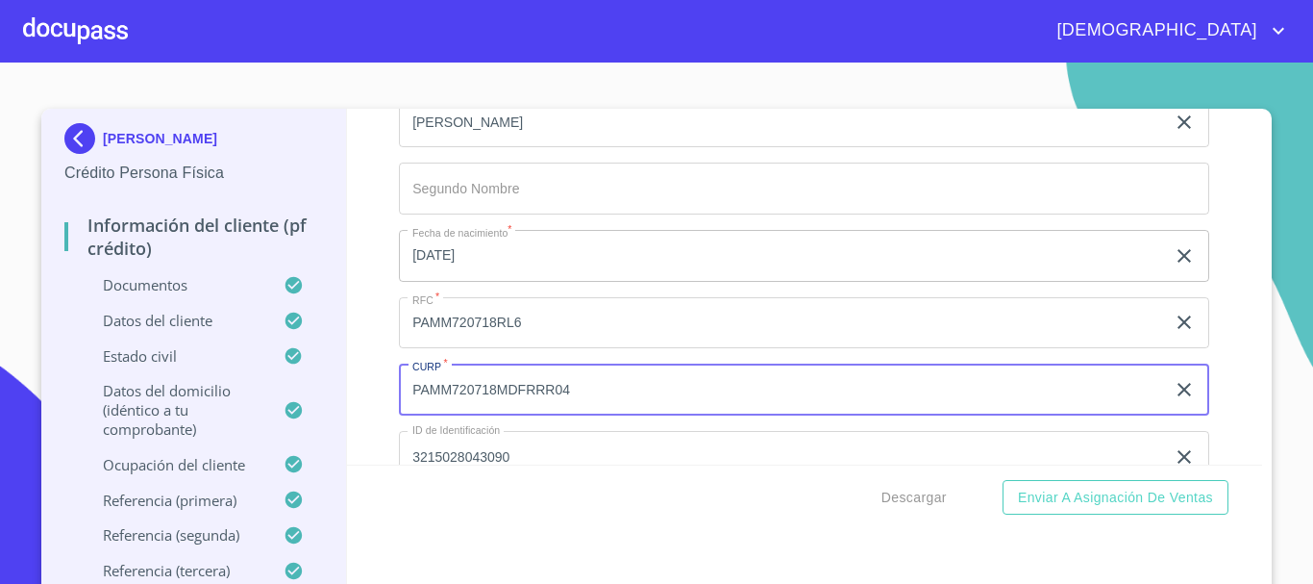
drag, startPoint x: 591, startPoint y: 417, endPoint x: 376, endPoint y: 427, distance: 215.6
click at [376, 427] on div "Información del cliente (PF crédito) Documentos Documento de identificación.   …" at bounding box center [805, 287] width 916 height 356
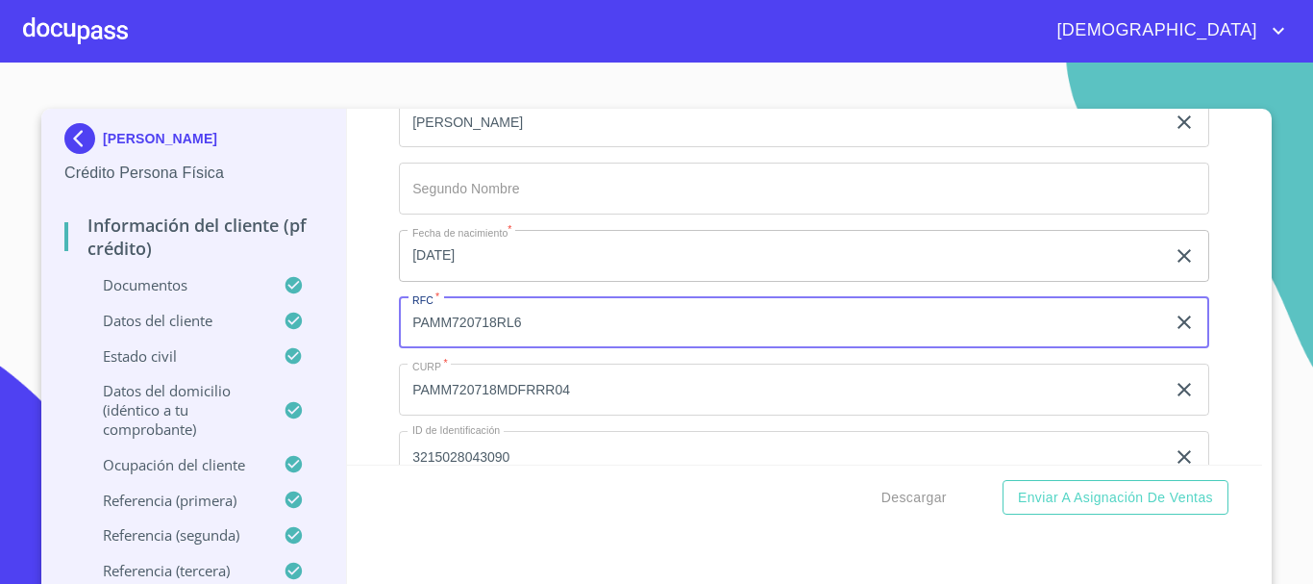
drag, startPoint x: 554, startPoint y: 344, endPoint x: 384, endPoint y: 352, distance: 170.4
click at [385, 351] on div "Información del cliente (PF crédito) Documentos Documento de identificación.   …" at bounding box center [805, 287] width 916 height 356
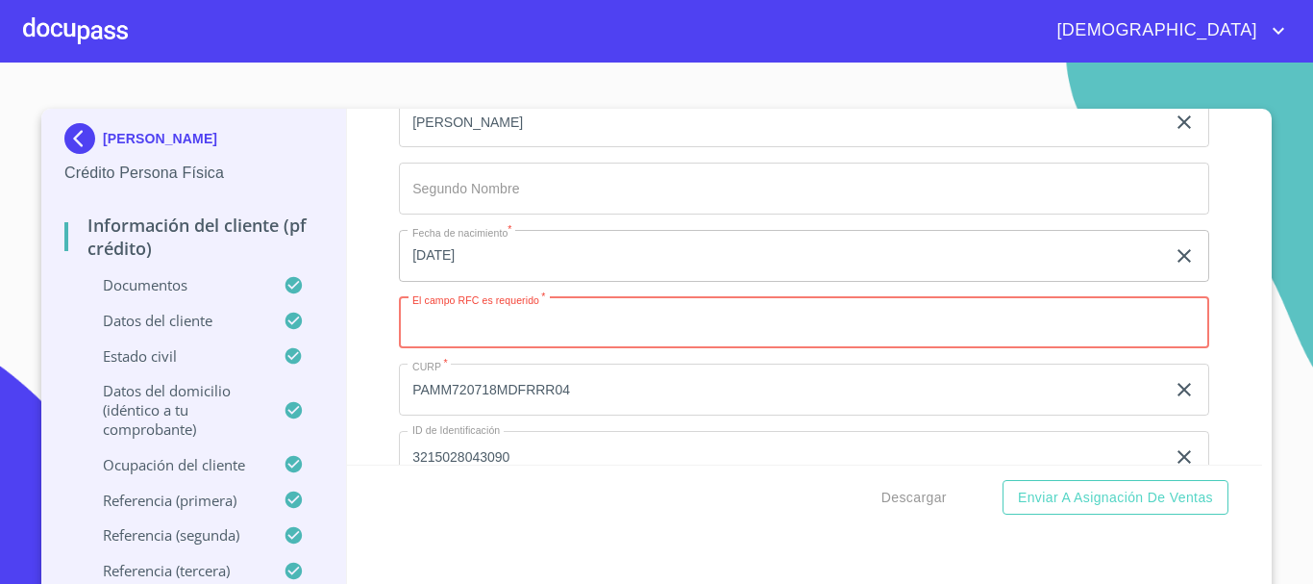
click at [481, 349] on input "Documento de identificación.   *" at bounding box center [804, 323] width 811 height 52
paste input "PAMM720718RL6"
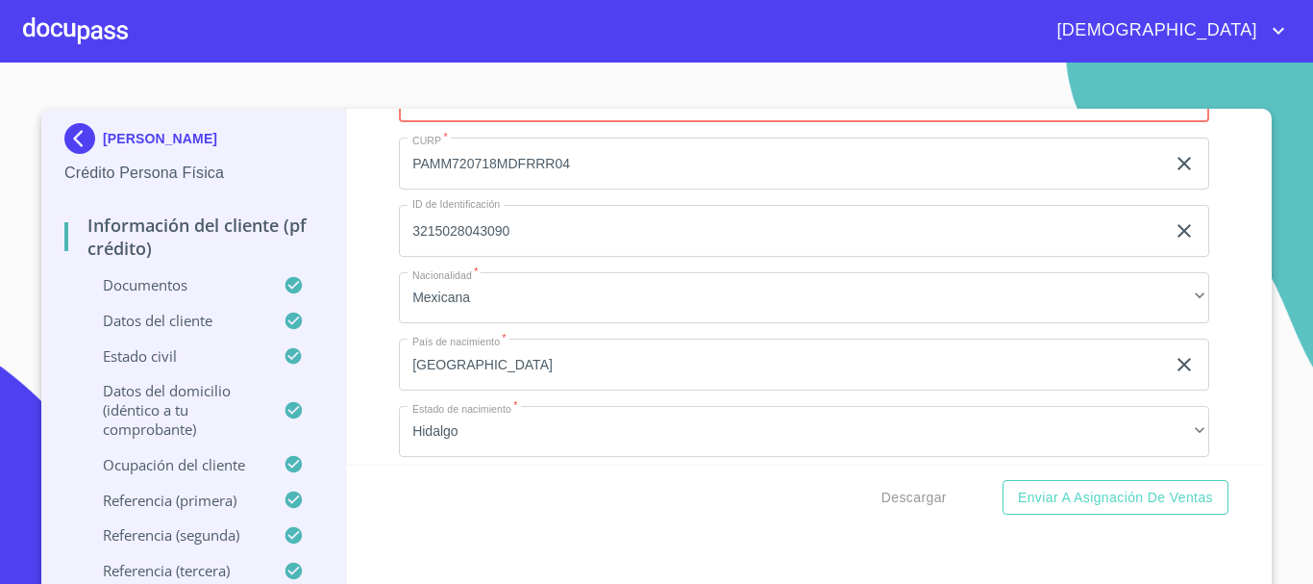
scroll to position [6539, 0]
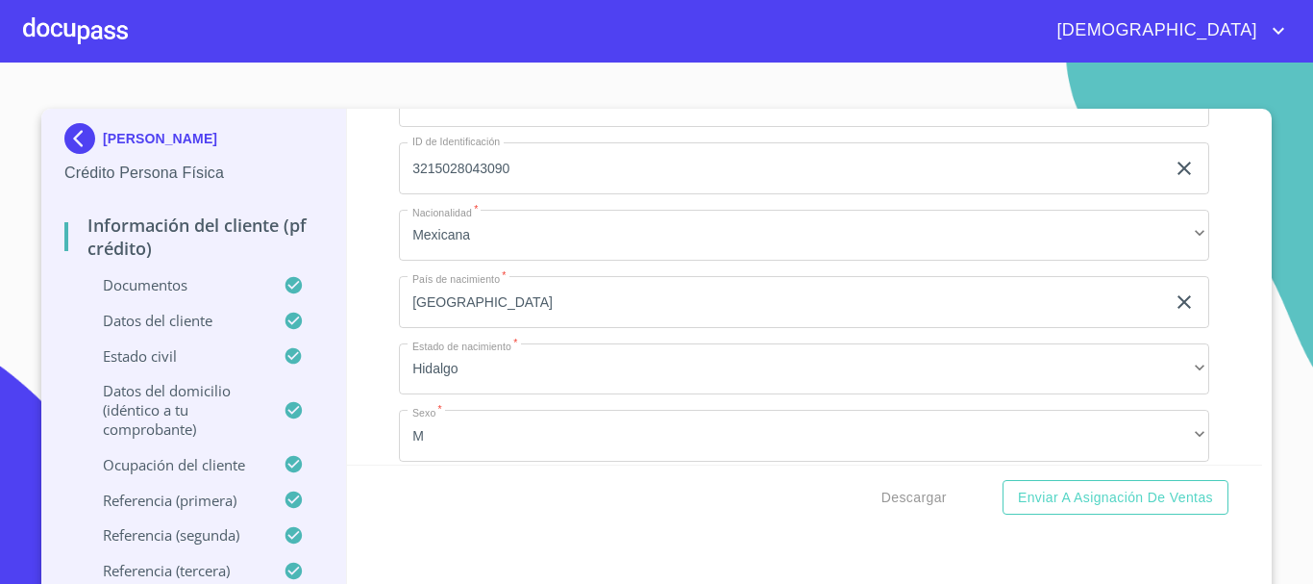
type input "PAMM720718RL6"
click at [524, 185] on input "3215028043090" at bounding box center [782, 168] width 766 height 52
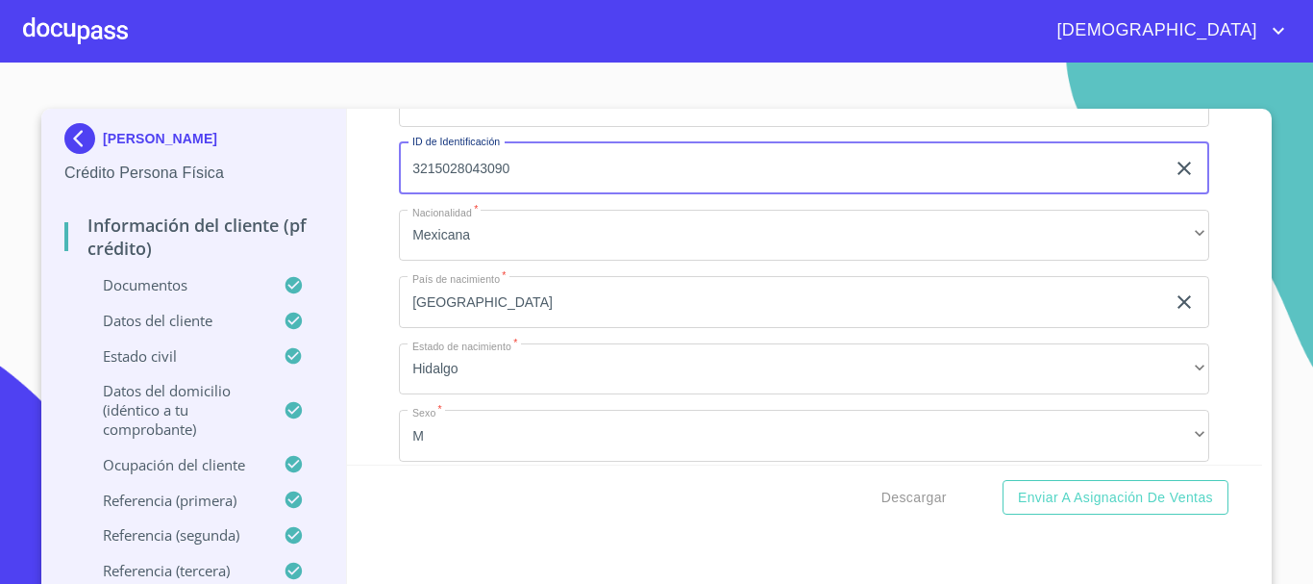
click at [1173, 180] on icon "clear input" at bounding box center [1184, 168] width 23 height 23
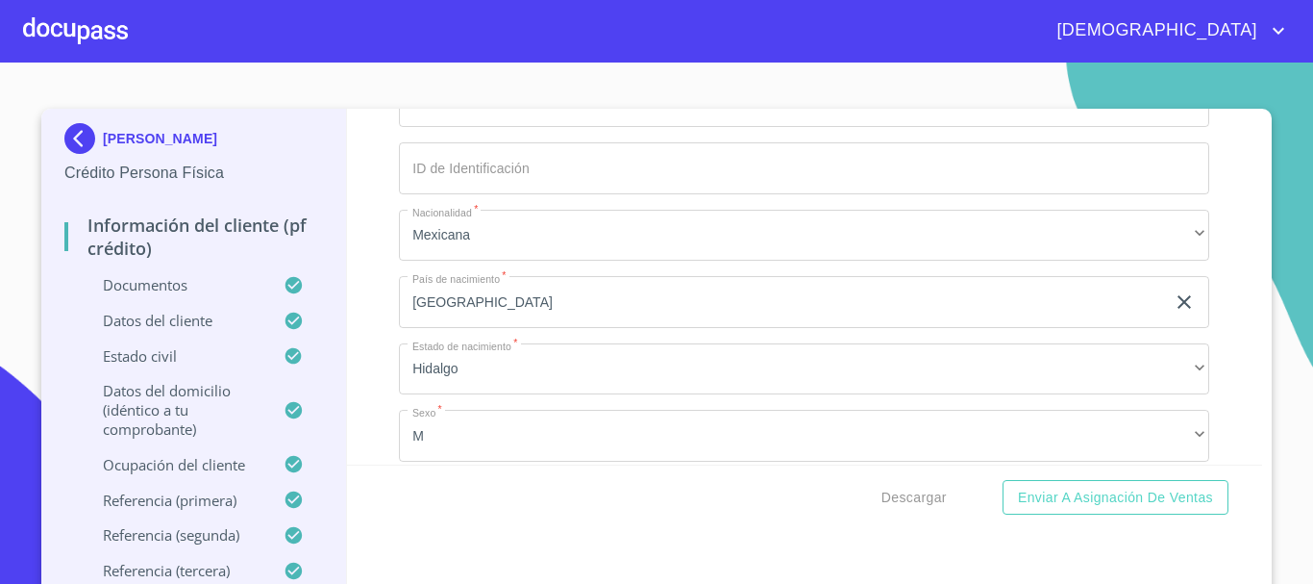
click at [745, 194] on input "Documento de identificación.   *" at bounding box center [804, 168] width 811 height 52
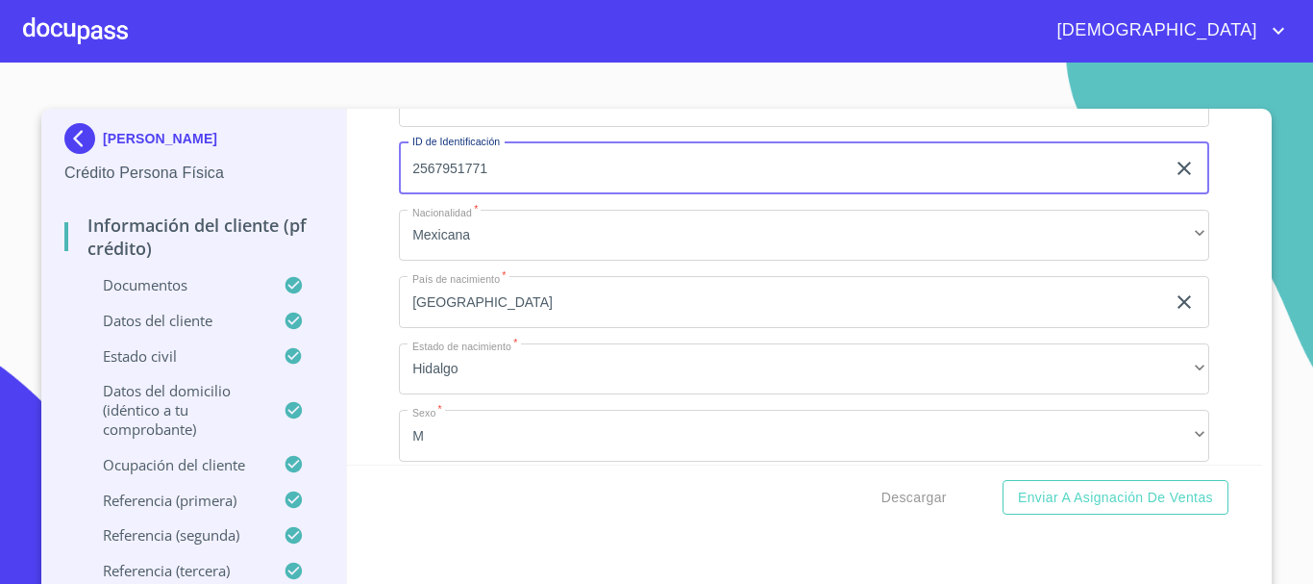
type input "2567951771"
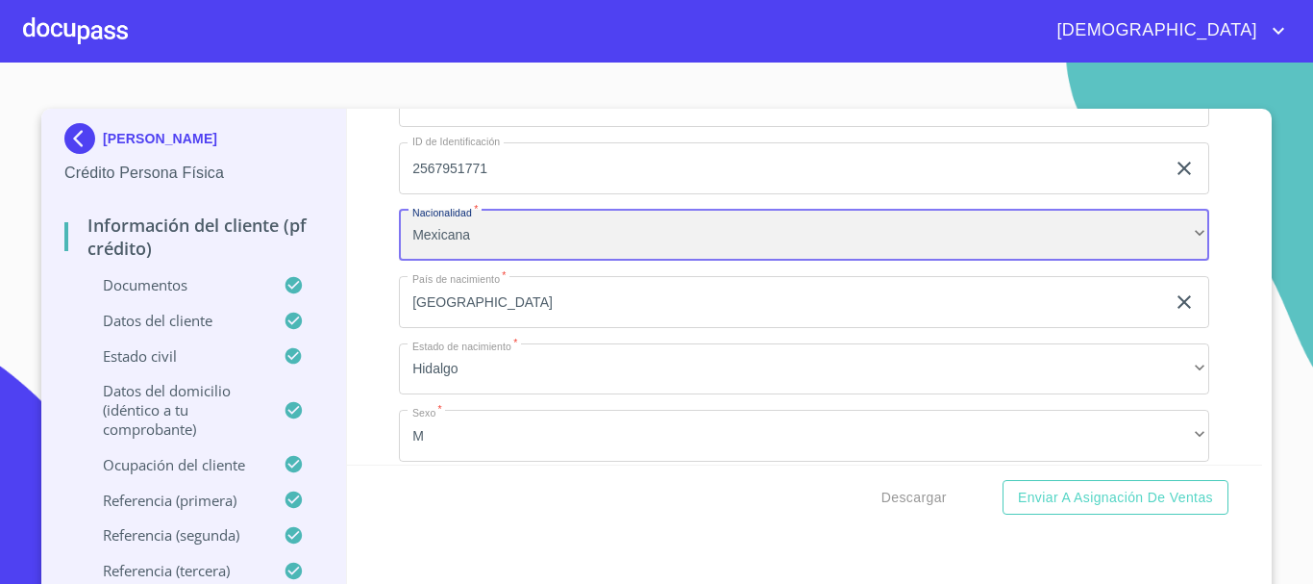
click at [638, 255] on div "Mexicana" at bounding box center [804, 236] width 811 height 52
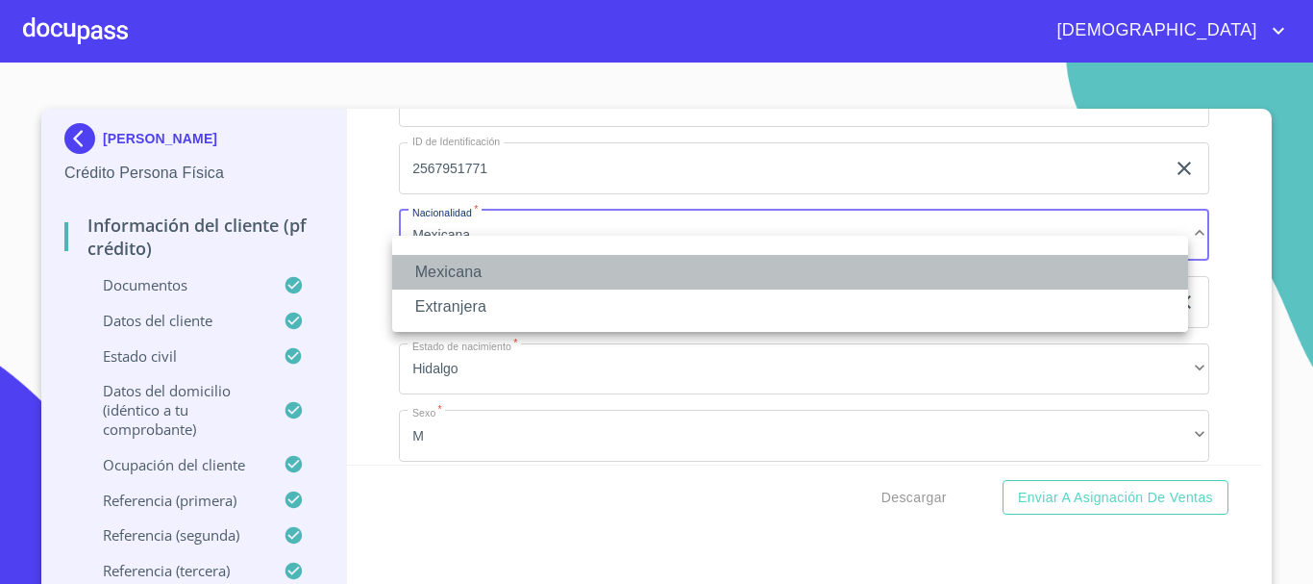
click at [638, 255] on li "Mexicana" at bounding box center [790, 272] width 796 height 35
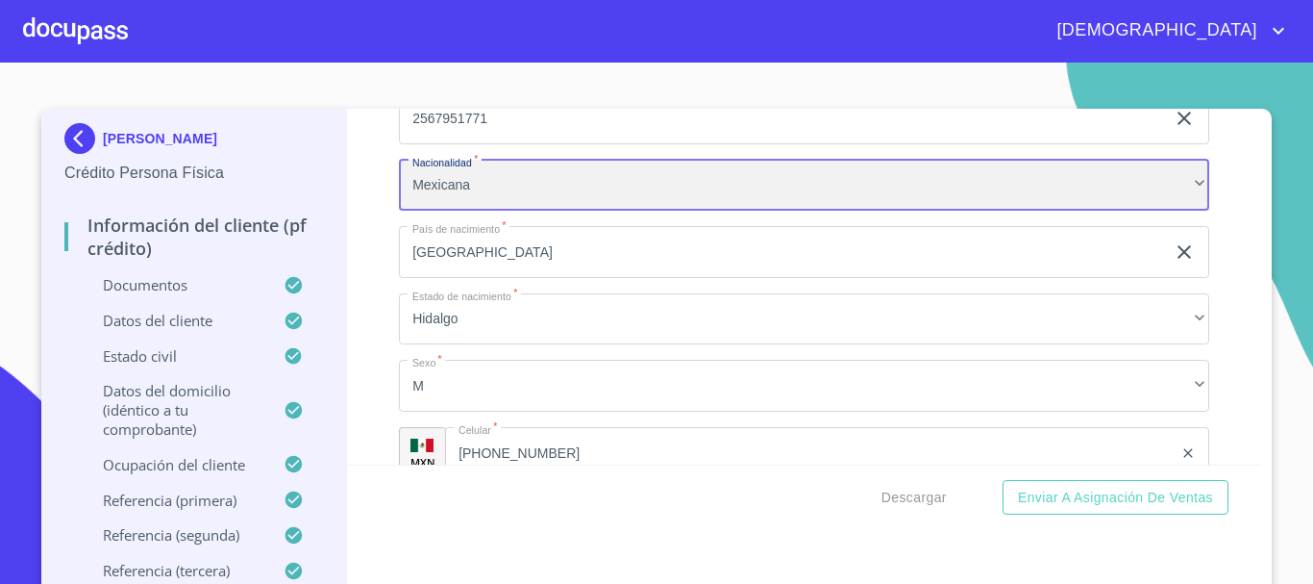
scroll to position [6635, 0]
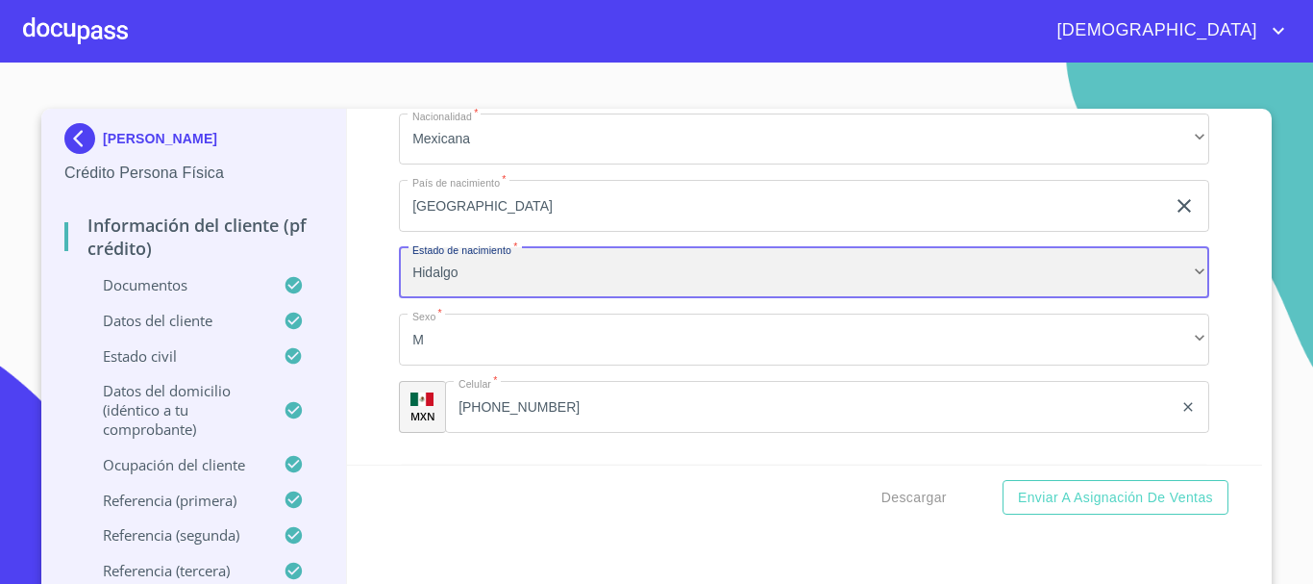
click at [492, 275] on div "Hidalgo" at bounding box center [804, 273] width 811 height 52
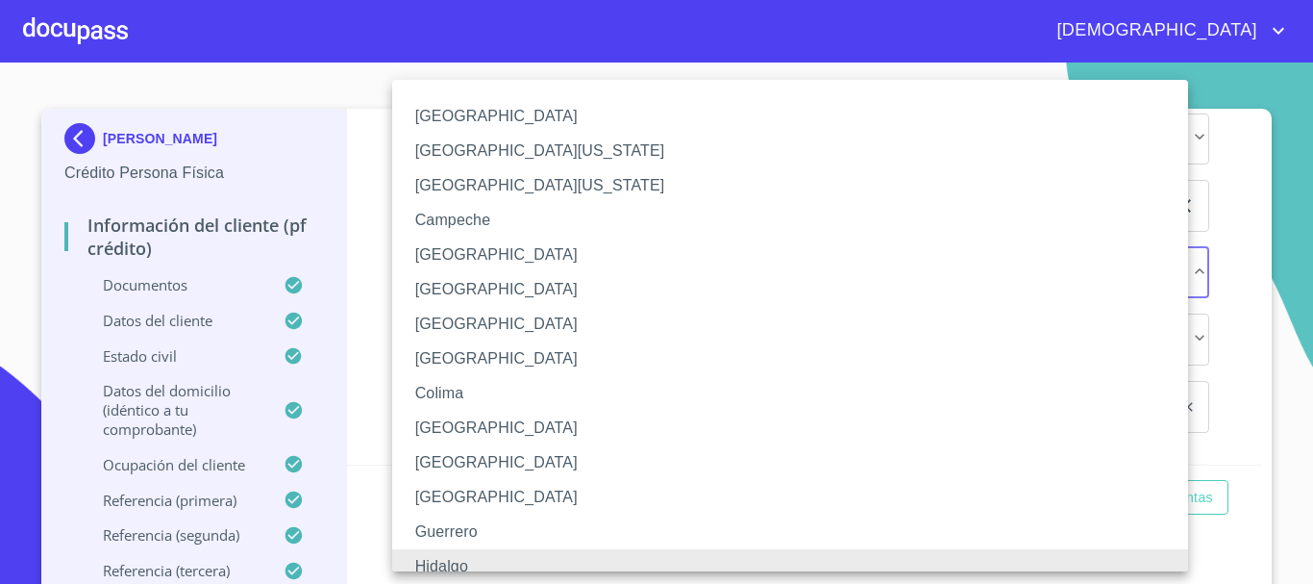
scroll to position [13, 0]
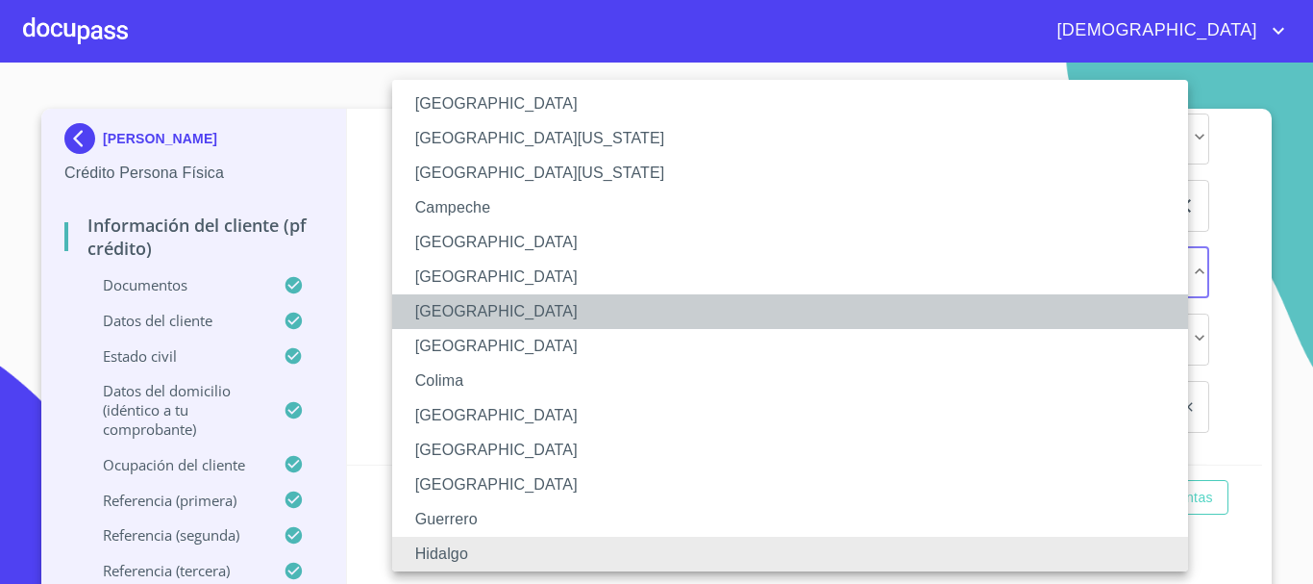
click at [496, 318] on li "[GEOGRAPHIC_DATA]" at bounding box center [797, 311] width 811 height 35
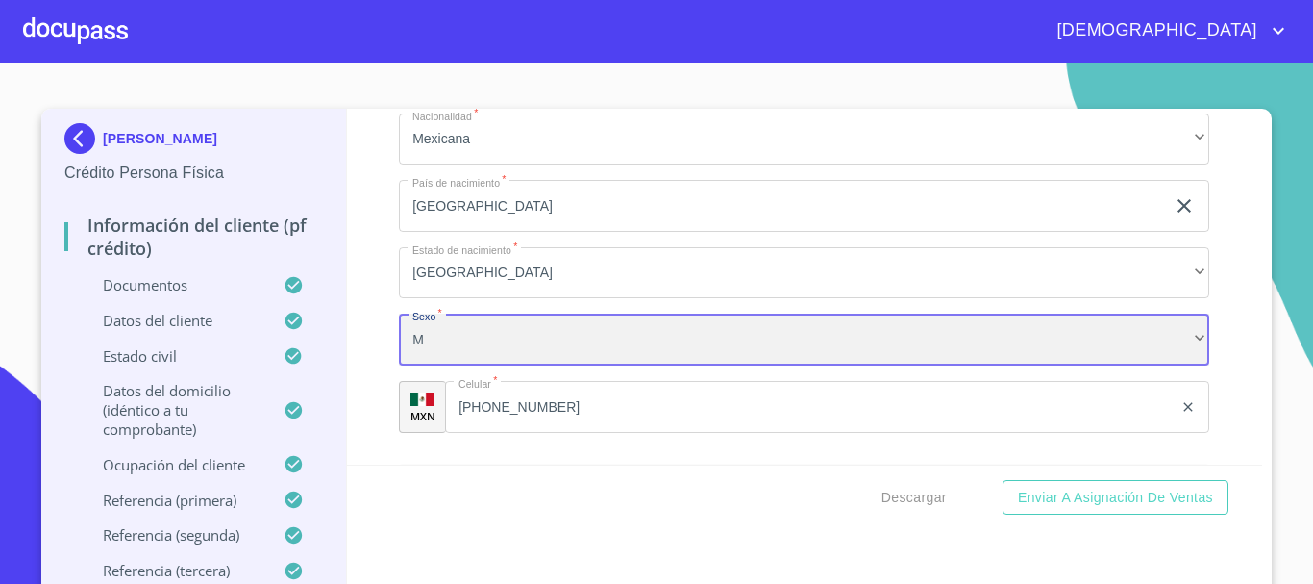
click at [536, 362] on div "M" at bounding box center [804, 339] width 811 height 52
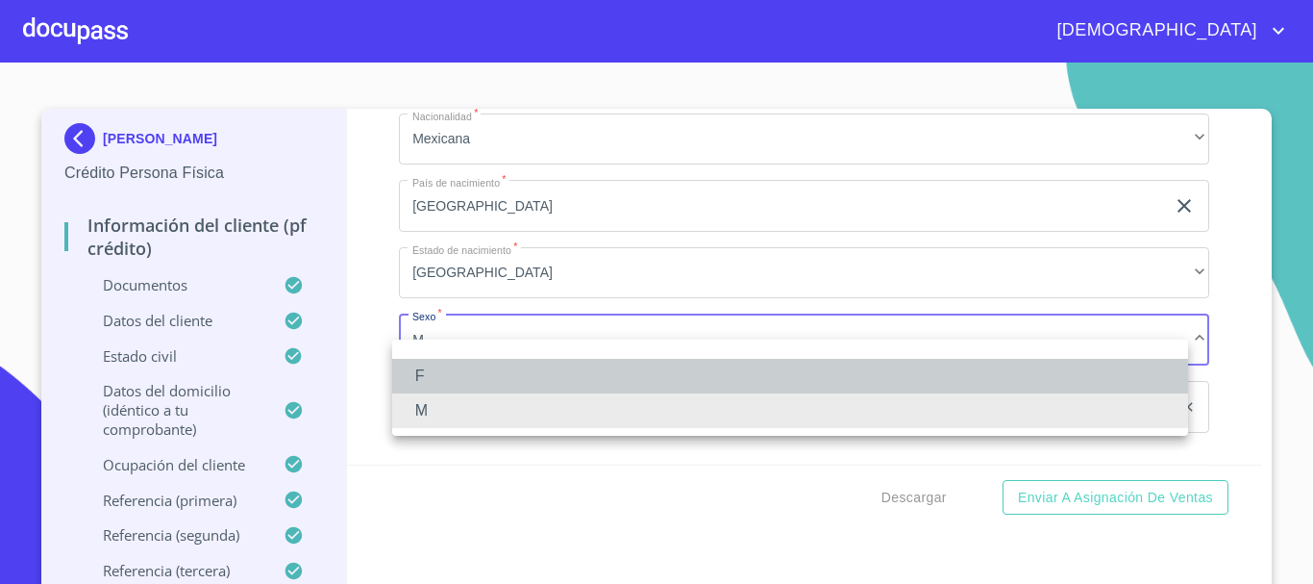
click at [428, 376] on li "F" at bounding box center [790, 376] width 796 height 35
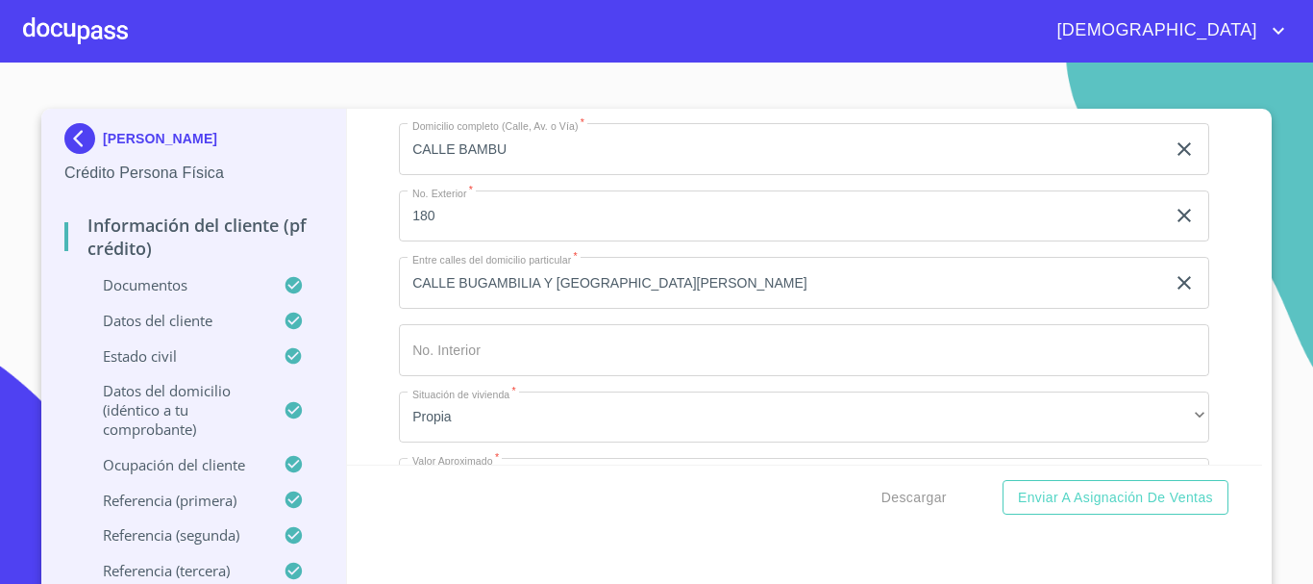
scroll to position [7692, 0]
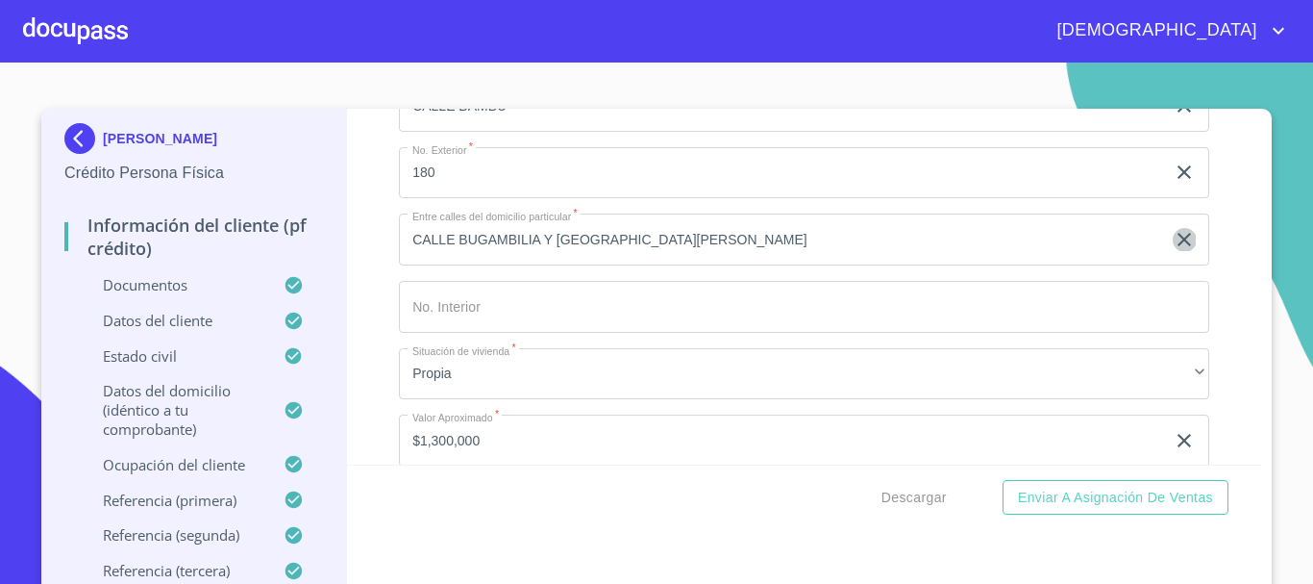
click at [1173, 251] on icon "clear input" at bounding box center [1184, 239] width 23 height 23
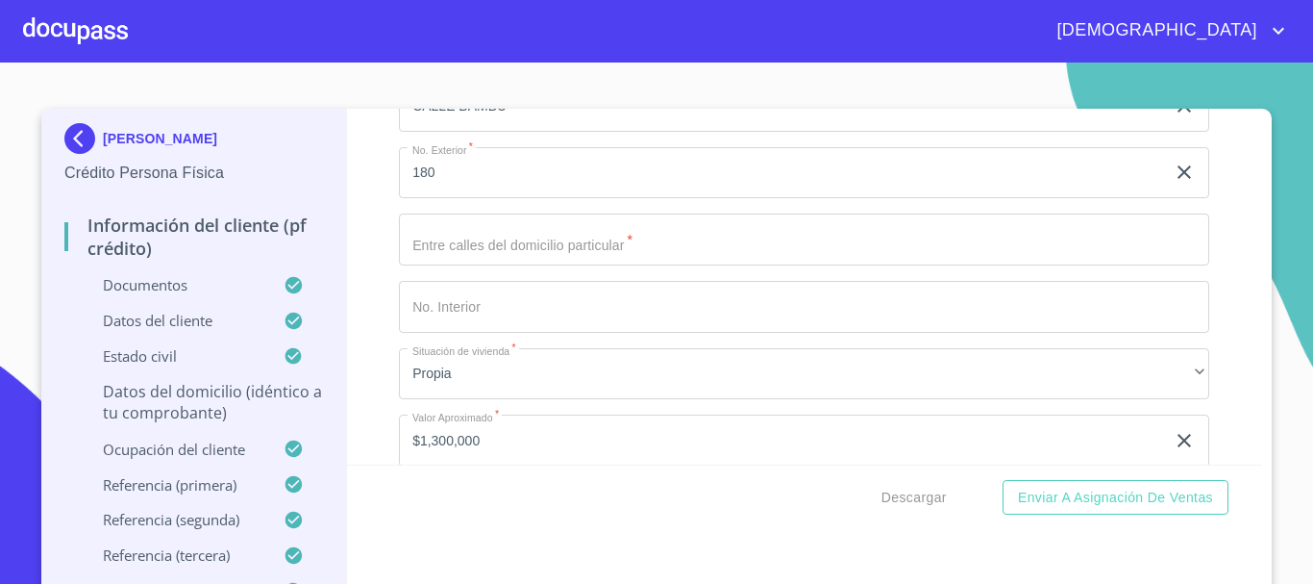
click at [749, 255] on input "Documento de identificación.   *" at bounding box center [804, 239] width 811 height 52
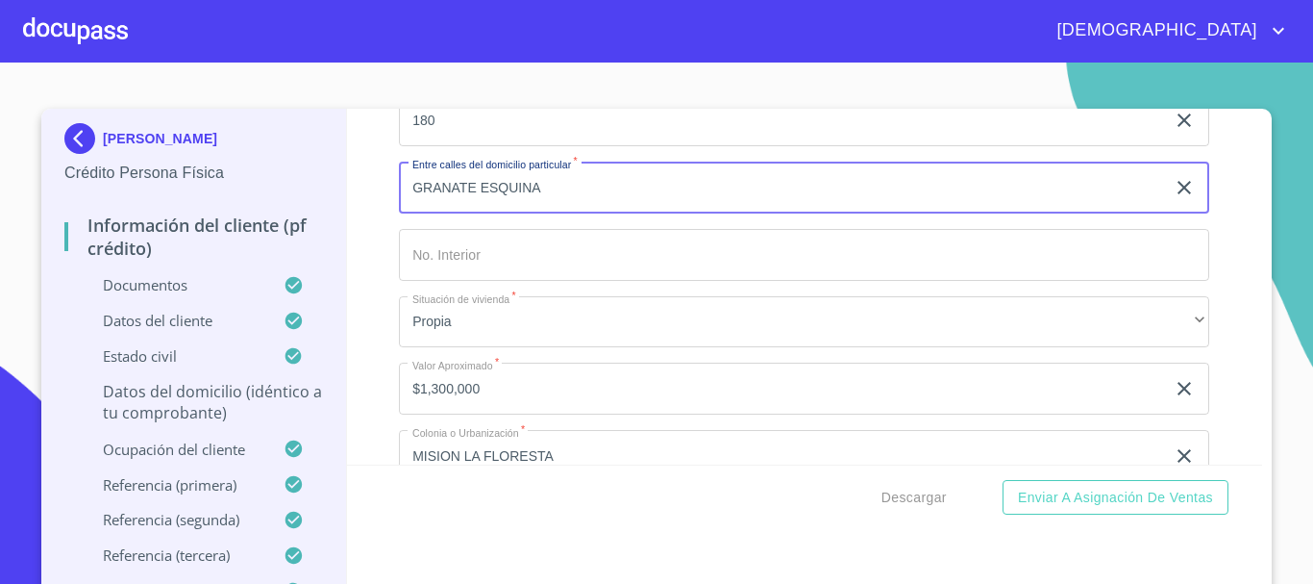
scroll to position [7789, 0]
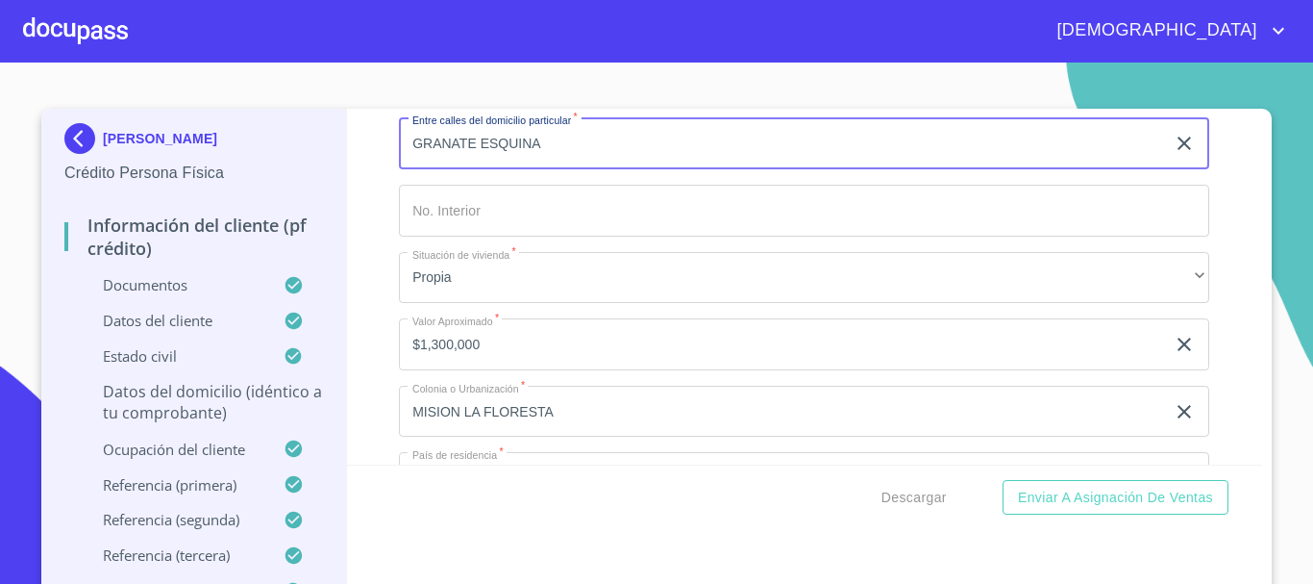
type input "GRANATE ESQUINA"
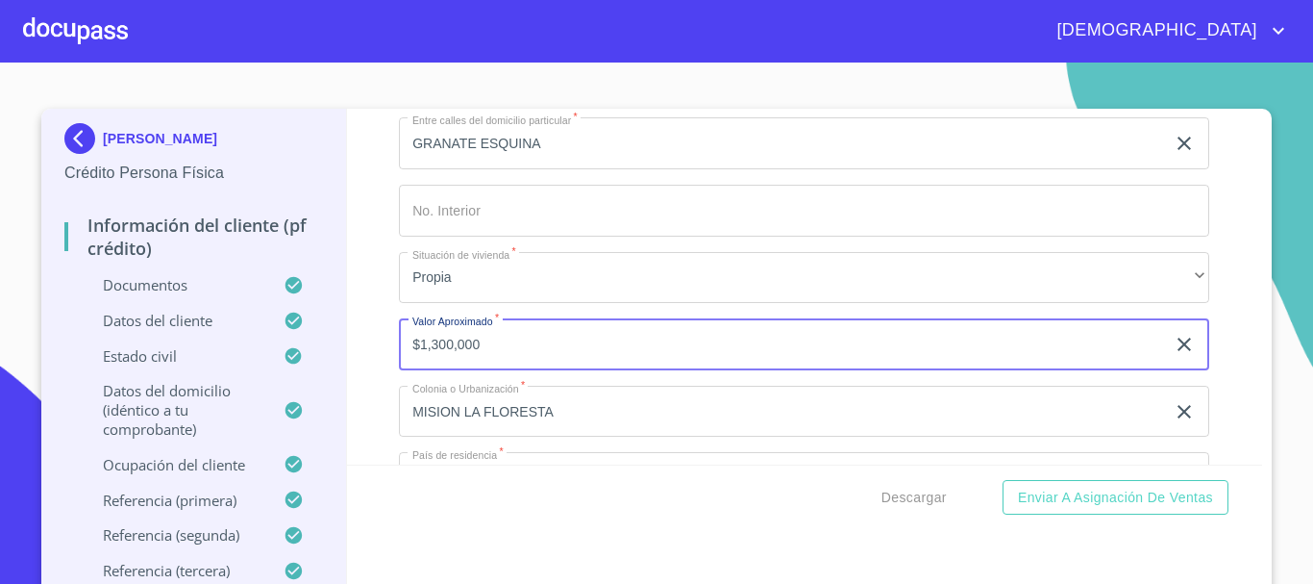
click at [525, 361] on input "$1,300,000" at bounding box center [782, 344] width 766 height 52
click at [1173, 356] on icon "clear input" at bounding box center [1184, 344] width 23 height 23
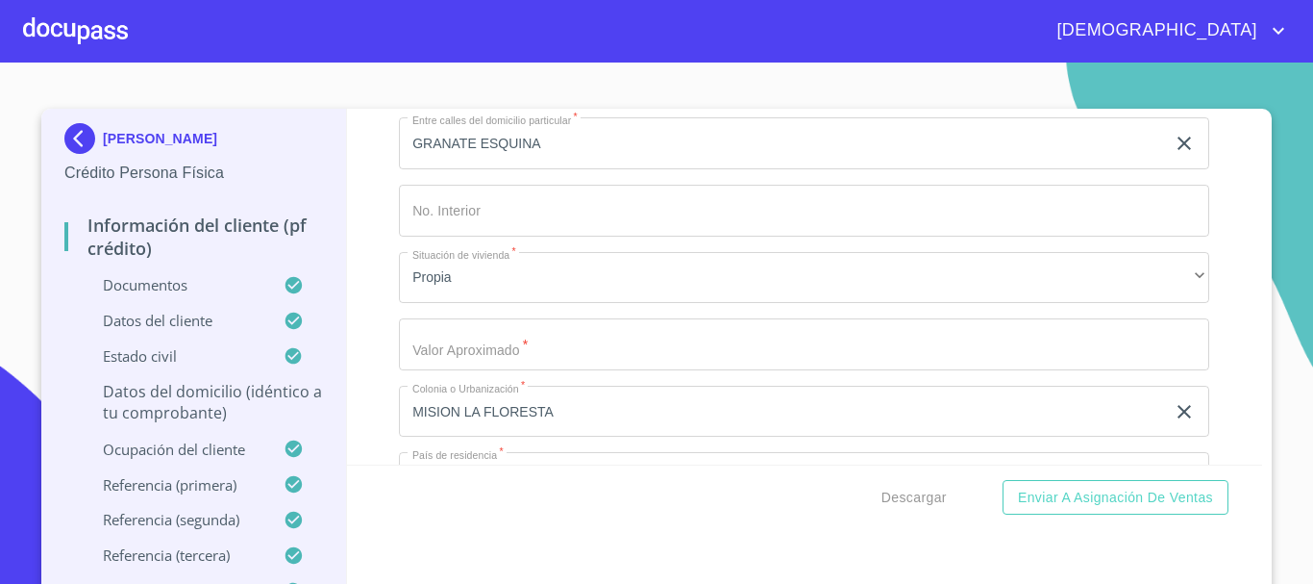
click at [496, 370] on input "Documento de identificación.   *" at bounding box center [804, 344] width 811 height 52
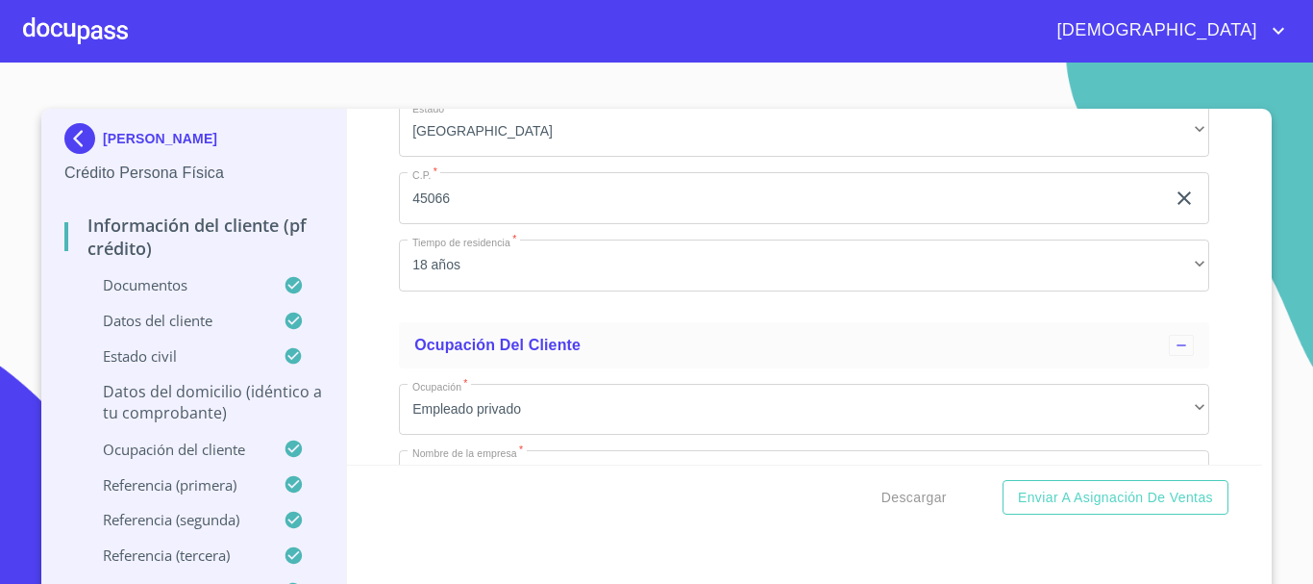
scroll to position [8366, 0]
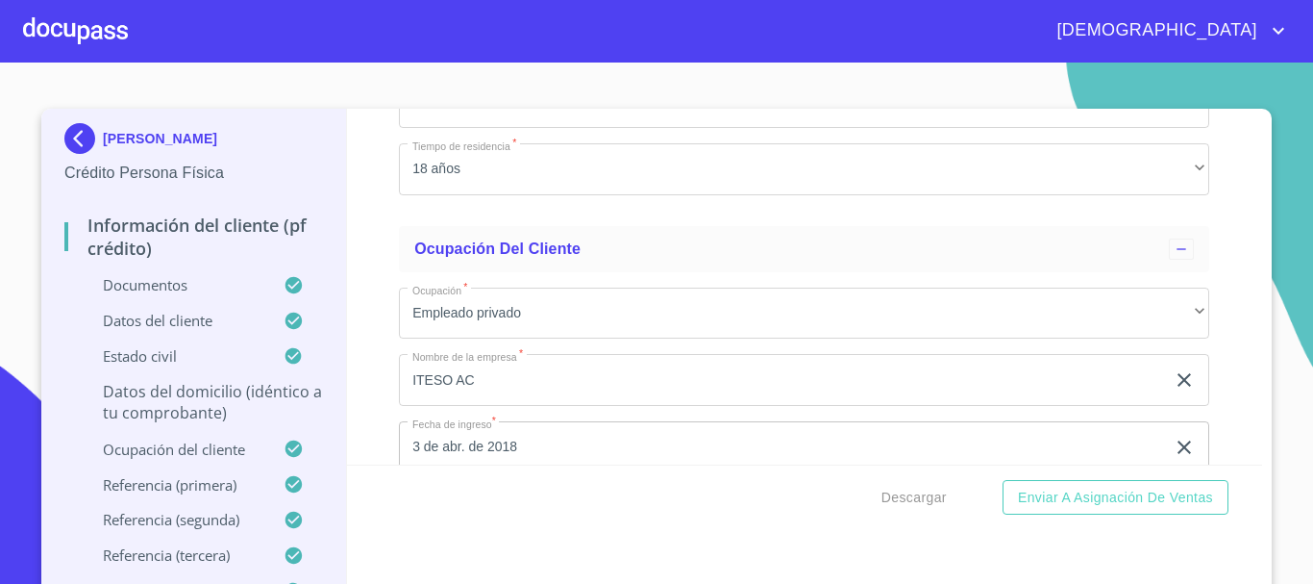
type input "$3,000,000"
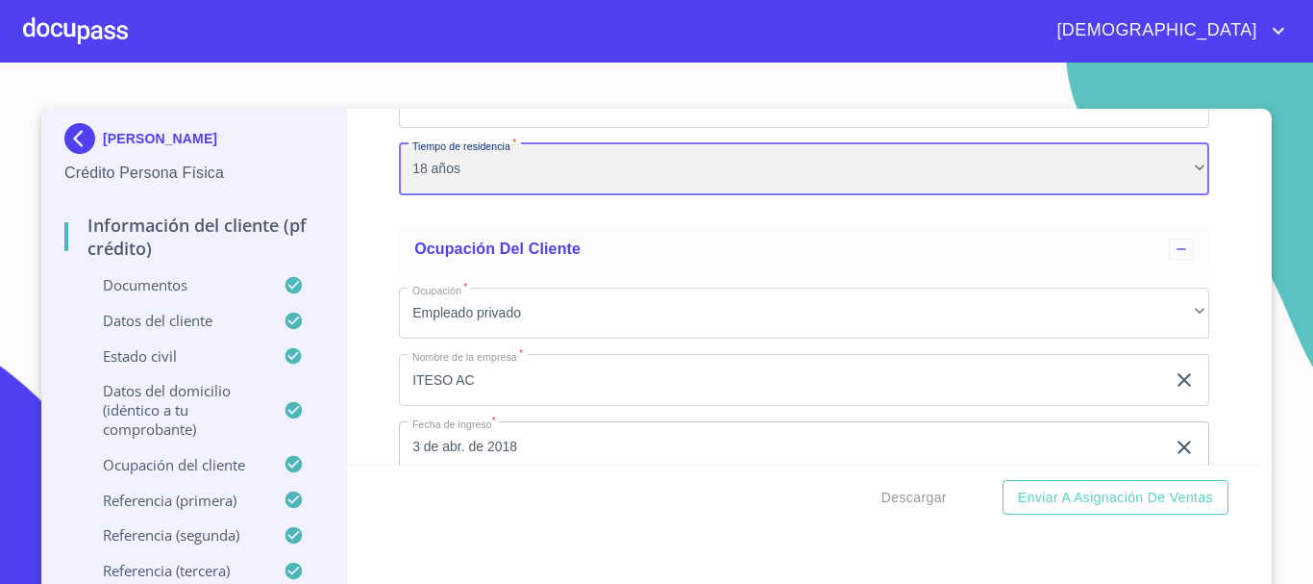
click at [563, 186] on div "18 años" at bounding box center [804, 169] width 811 height 52
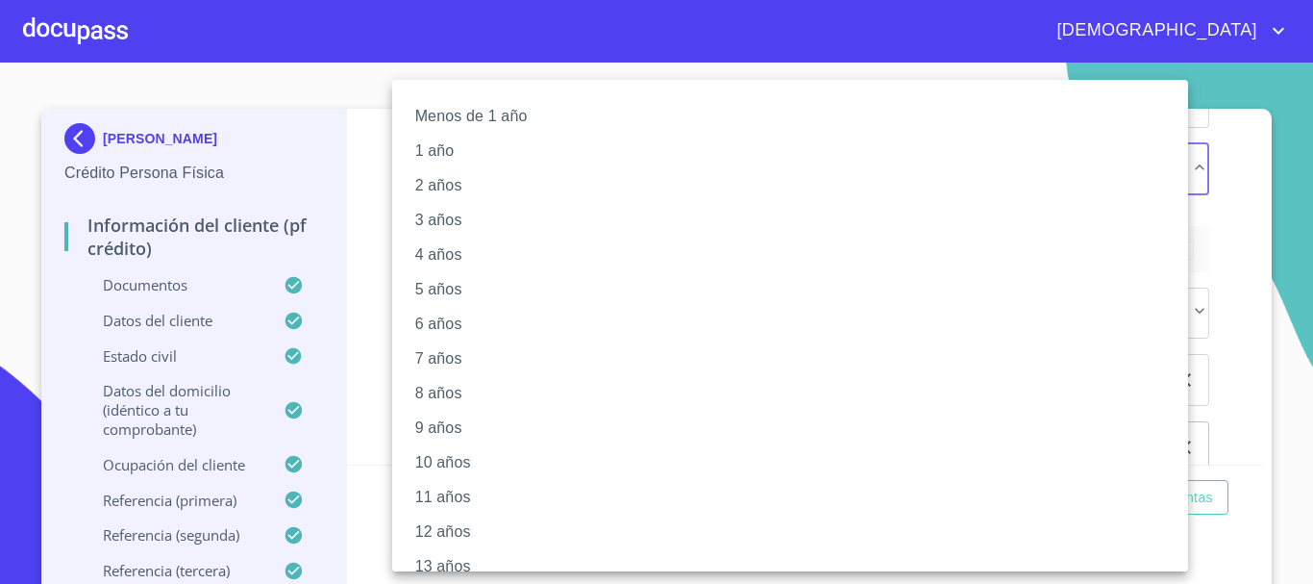
scroll to position [263, 0]
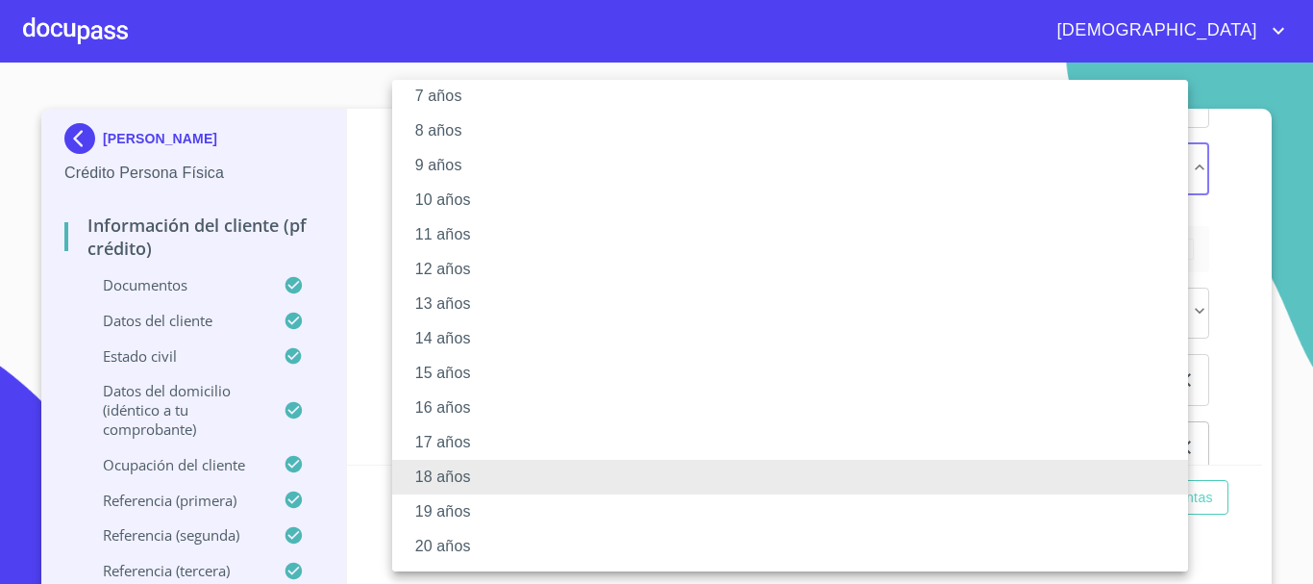
click at [455, 543] on li "20 años" at bounding box center [797, 546] width 811 height 35
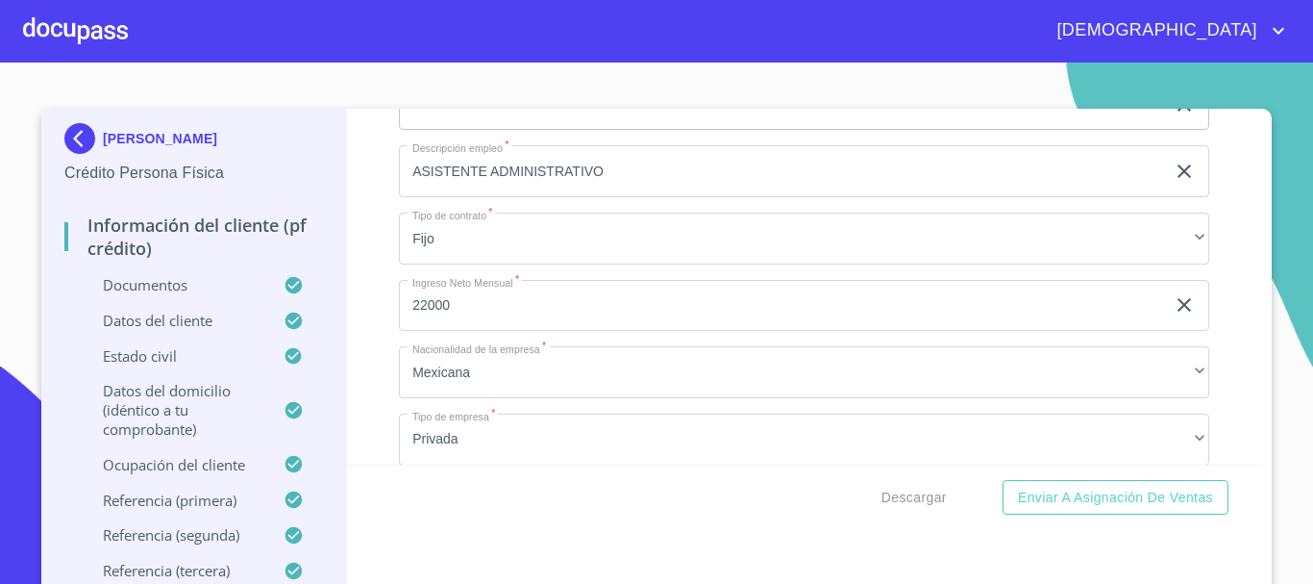
scroll to position [8750, 0]
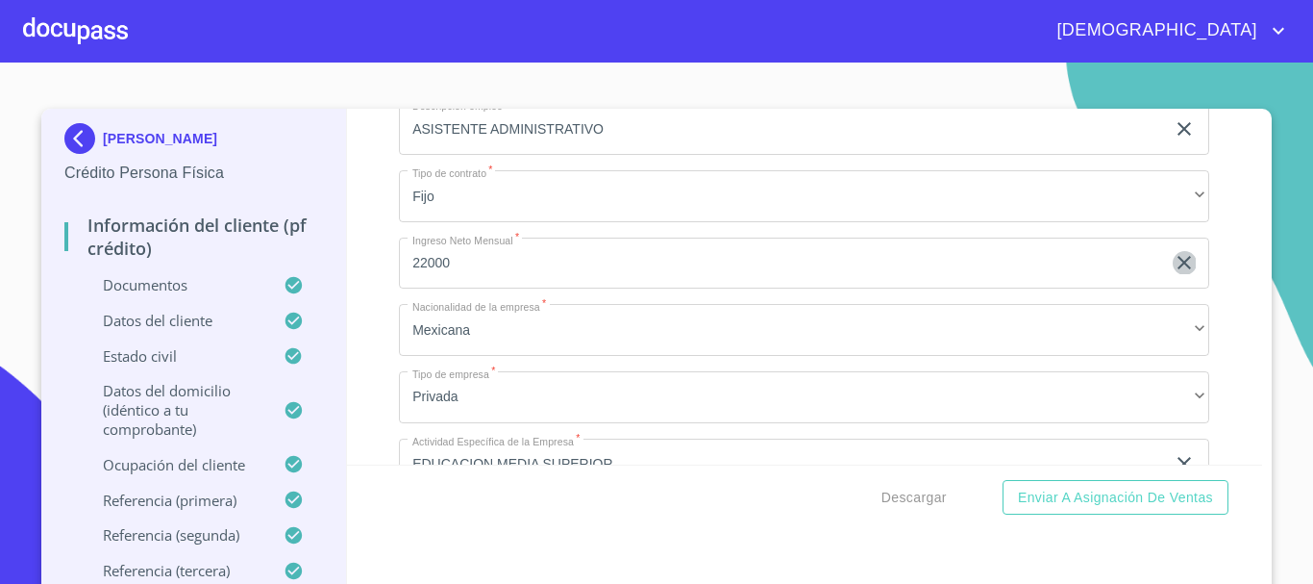
drag, startPoint x: 1167, startPoint y: 285, endPoint x: 1012, endPoint y: 282, distance: 155.8
click at [1173, 274] on icon "clear input" at bounding box center [1184, 262] width 23 height 23
click at [953, 275] on input "Documento de identificación.   *" at bounding box center [804, 264] width 811 height 52
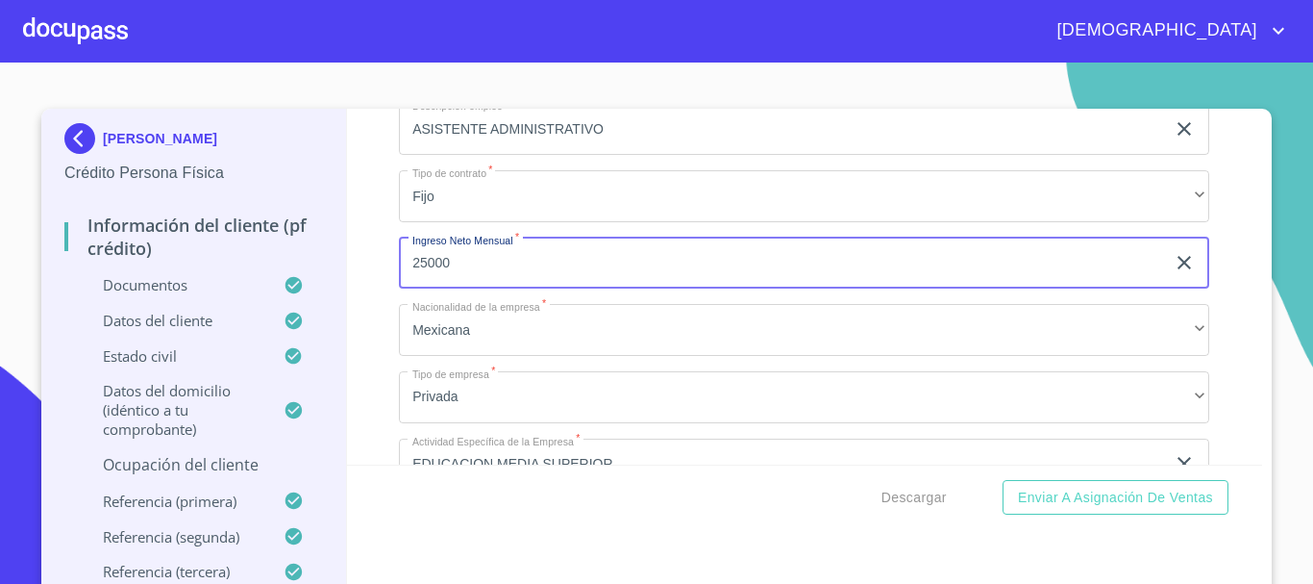
type input "25000"
click at [362, 240] on div "Información del cliente (PF crédito) Documentos Documento de identificación.   …" at bounding box center [805, 287] width 916 height 356
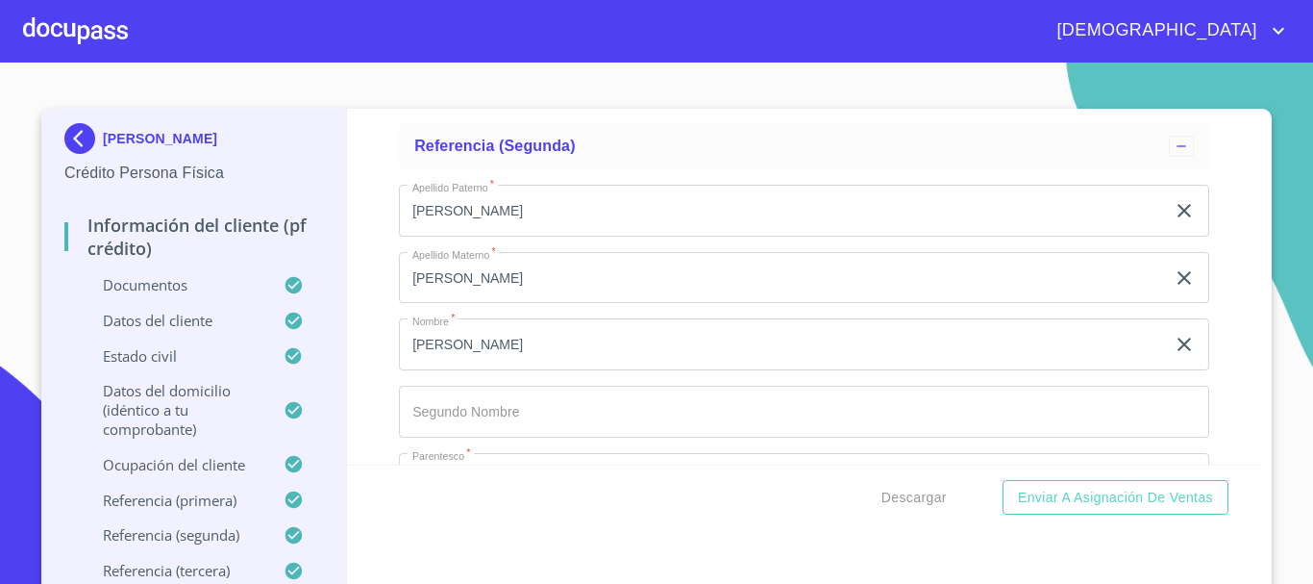
scroll to position [10769, 0]
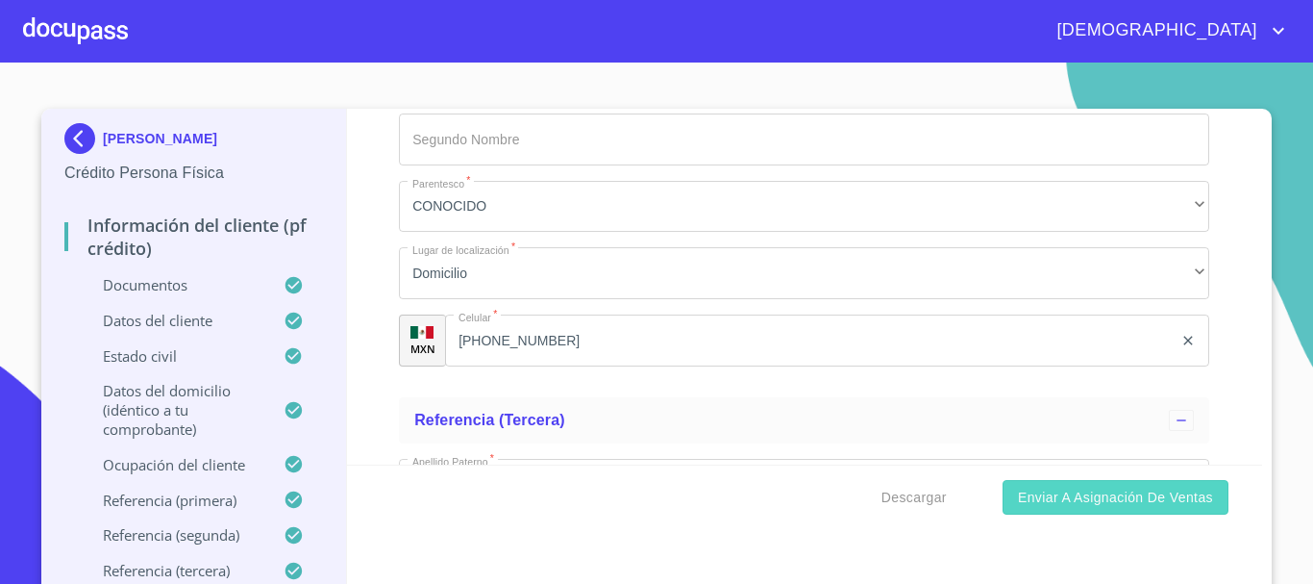
click at [1048, 496] on span "Enviar a Asignación de Ventas" at bounding box center [1115, 498] width 195 height 24
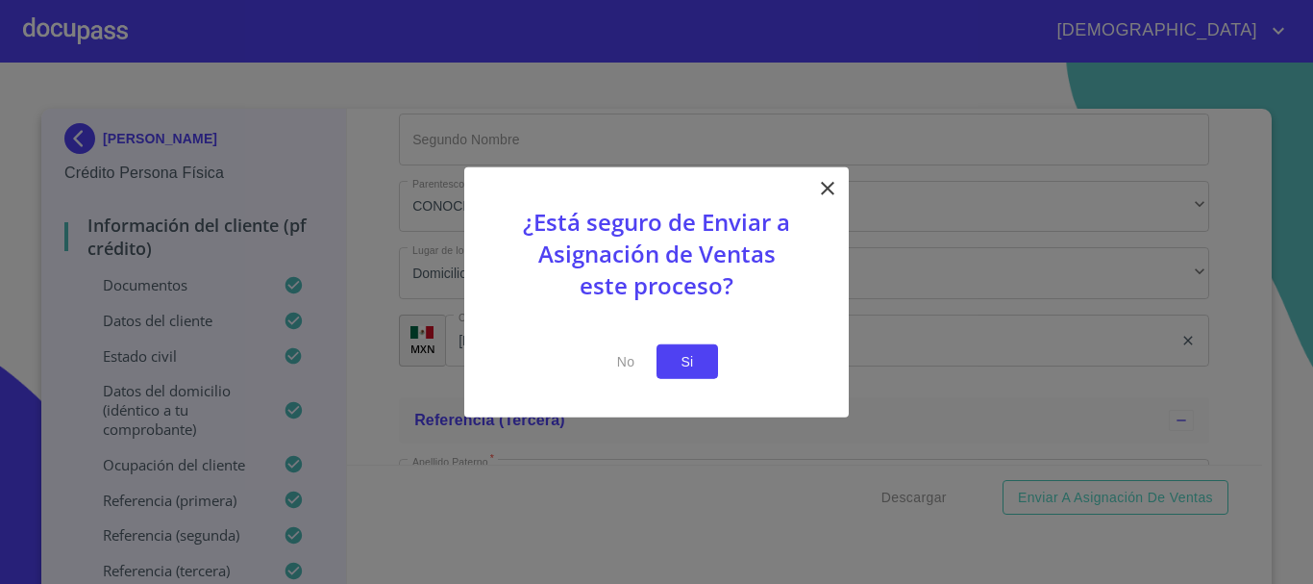
click at [701, 367] on span "Si" at bounding box center [687, 361] width 31 height 24
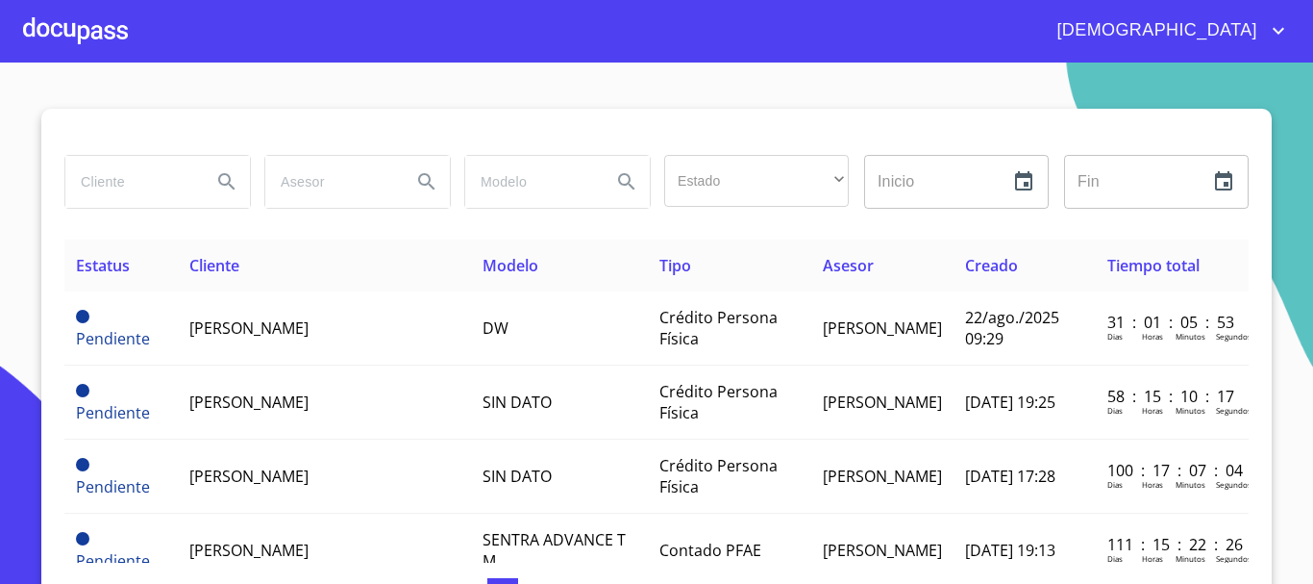
click at [74, 34] on div at bounding box center [75, 31] width 105 height 62
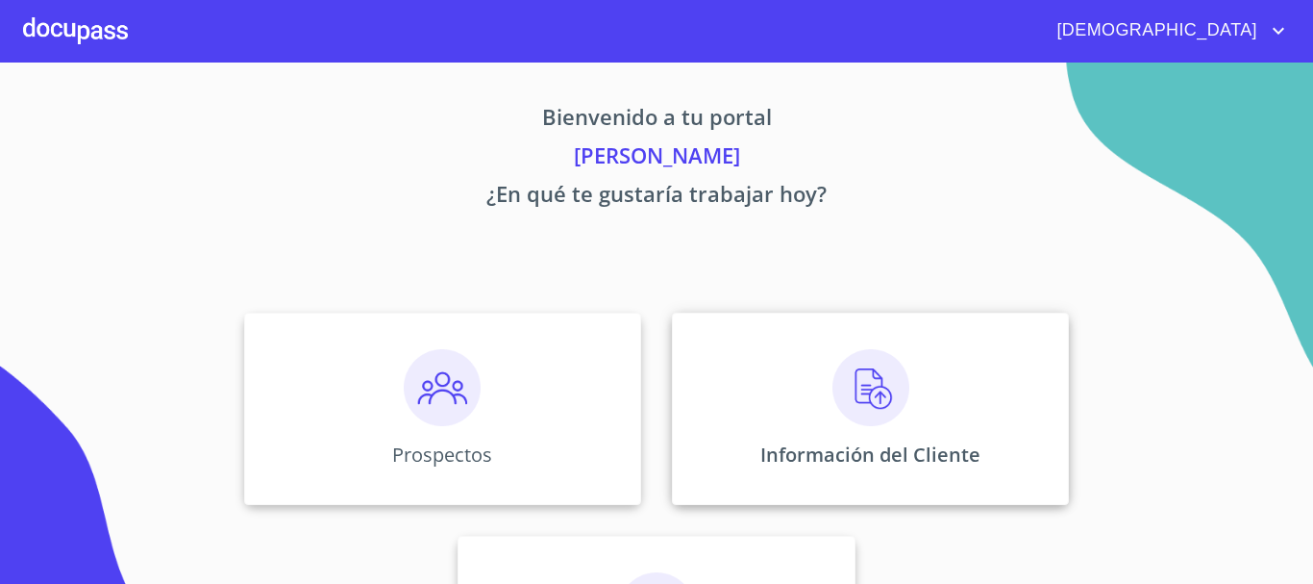
click at [888, 394] on img at bounding box center [871, 387] width 77 height 77
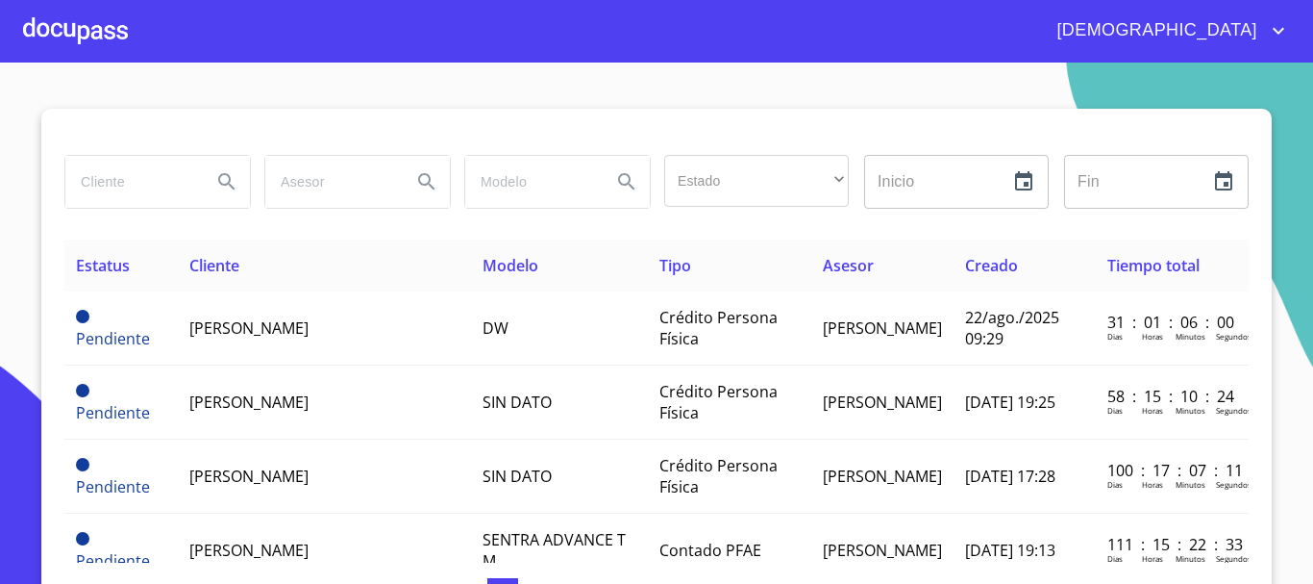
click at [120, 174] on input "search" at bounding box center [130, 182] width 131 height 52
type input "[PERSON_NAME]"
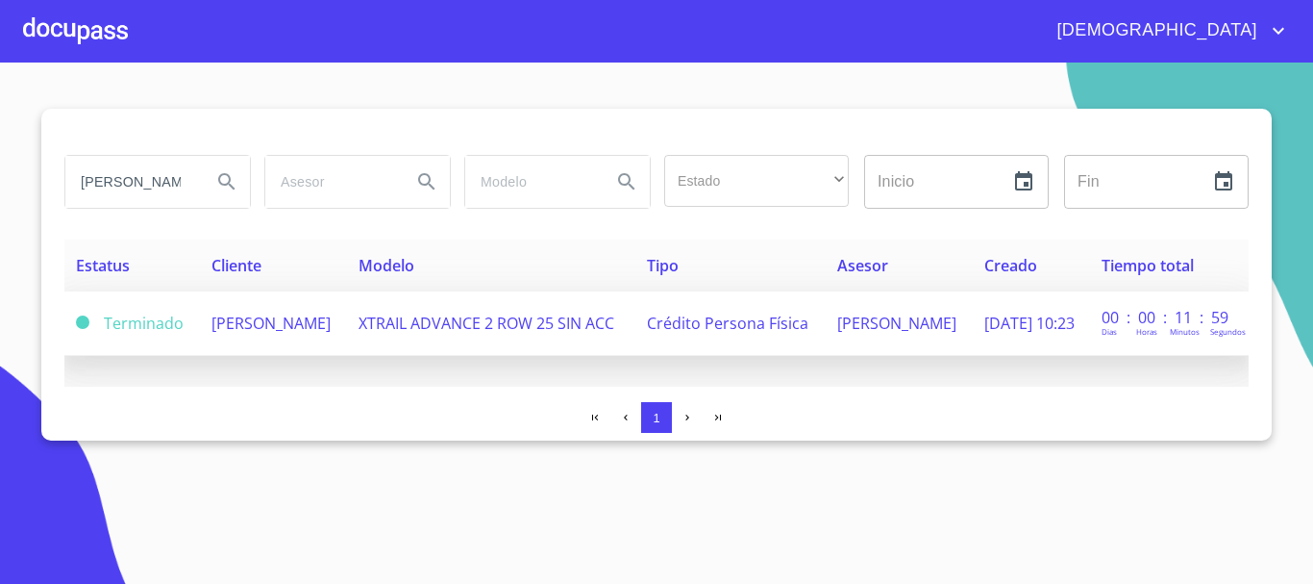
click at [300, 338] on td "[PERSON_NAME]" at bounding box center [273, 323] width 147 height 64
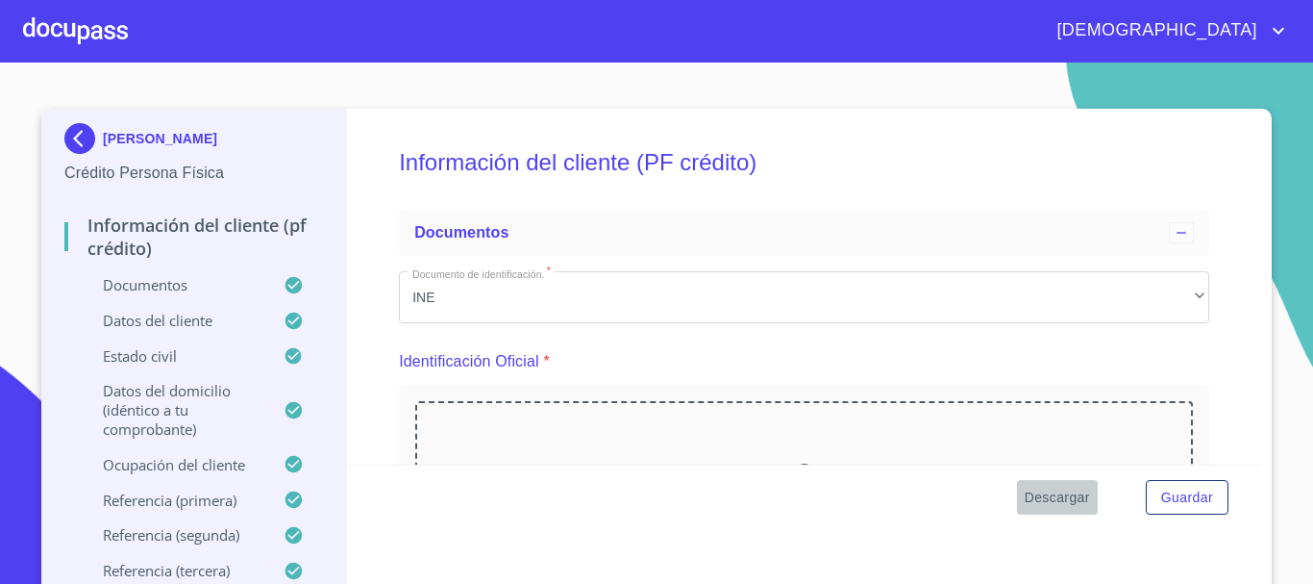
click at [1064, 503] on span "Descargar" at bounding box center [1057, 498] width 65 height 24
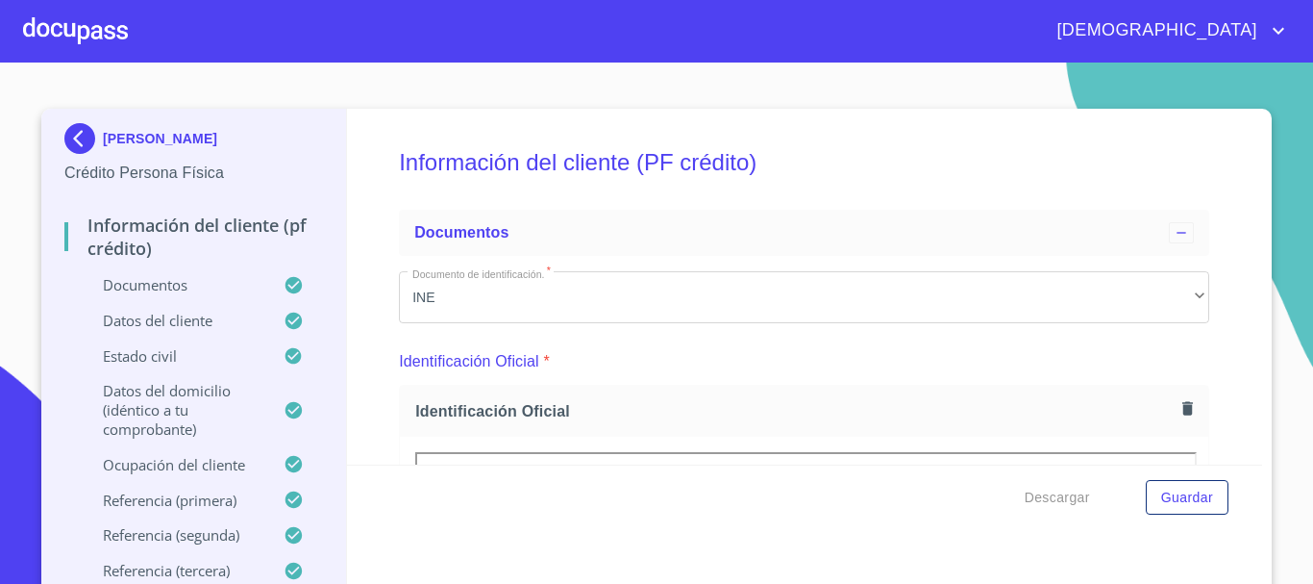
click at [96, 20] on div at bounding box center [75, 31] width 105 height 62
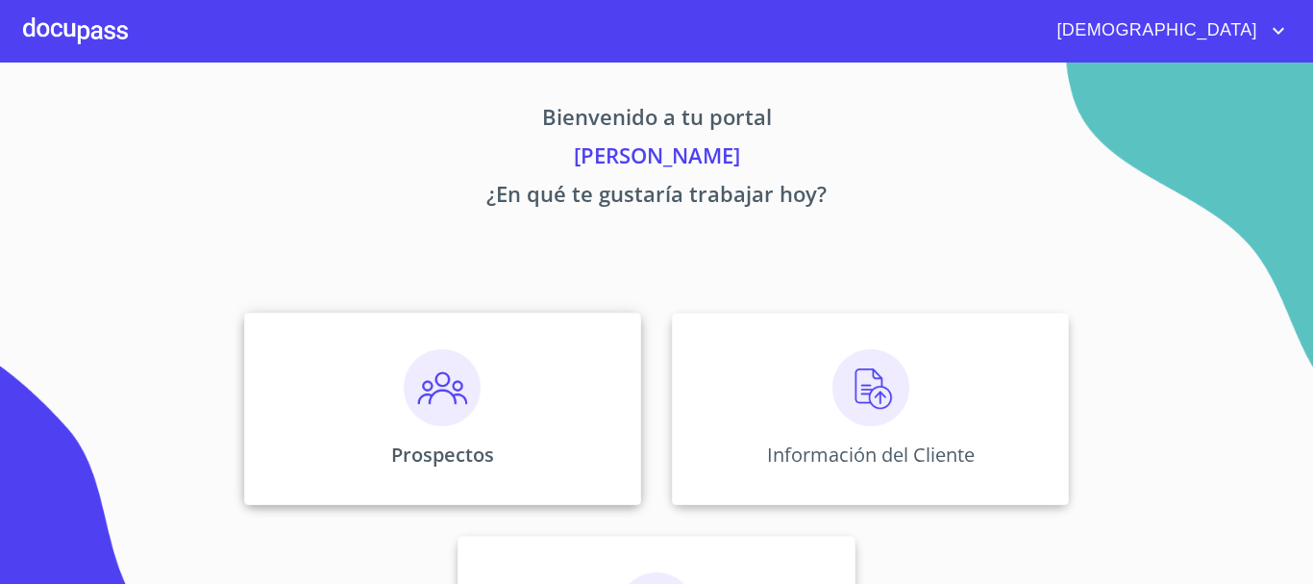
click at [474, 375] on div "Prospectos" at bounding box center [442, 409] width 397 height 192
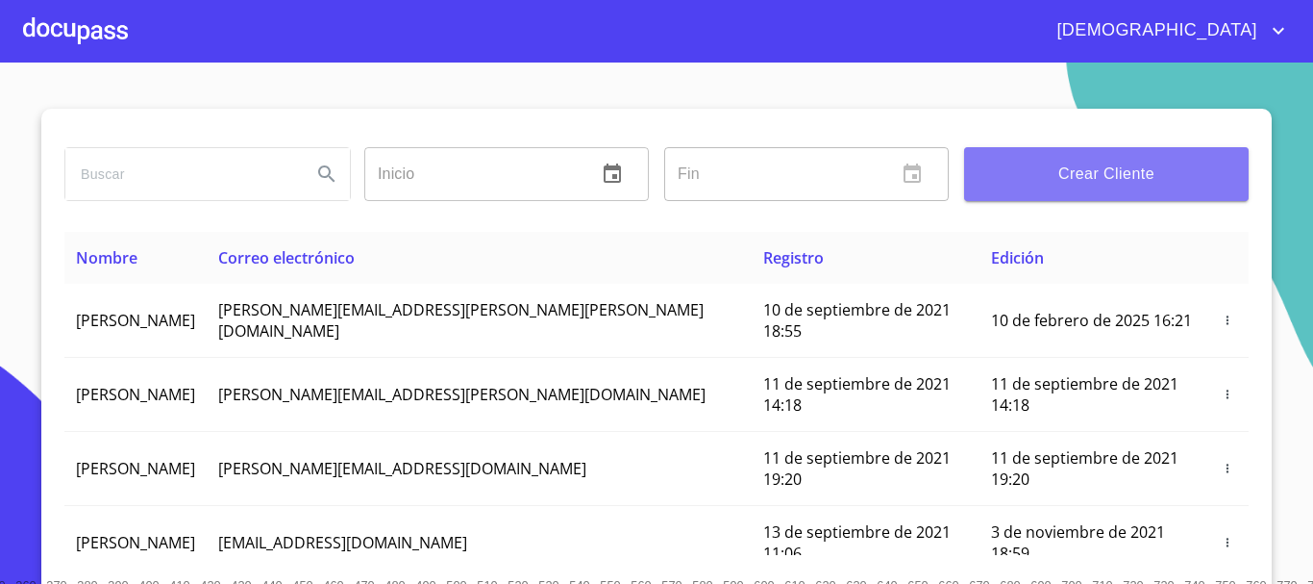
click at [1043, 185] on span "Crear Cliente" at bounding box center [1107, 174] width 254 height 27
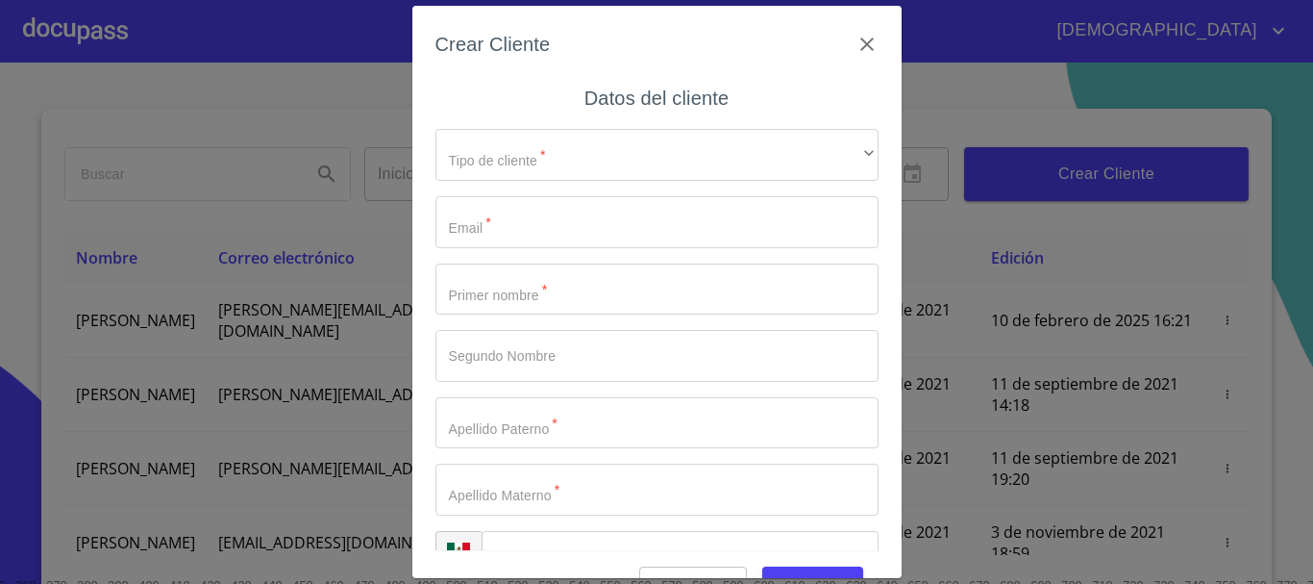
drag, startPoint x: 535, startPoint y: 116, endPoint x: 539, endPoint y: 141, distance: 25.5
click at [534, 125] on div "Tipo de cliente   * ​ ​ Email   * ​ Primer nombre   * ​ Segundo Nombre ​ Apelli…" at bounding box center [657, 355] width 443 height 485
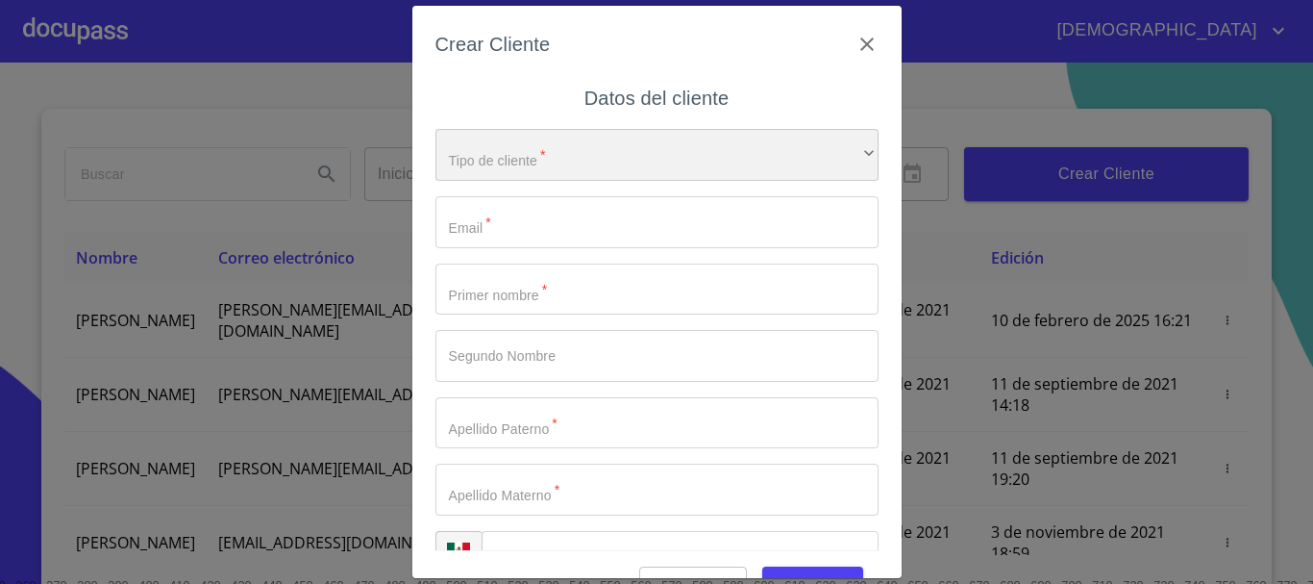
click at [539, 142] on div "​" at bounding box center [657, 155] width 443 height 52
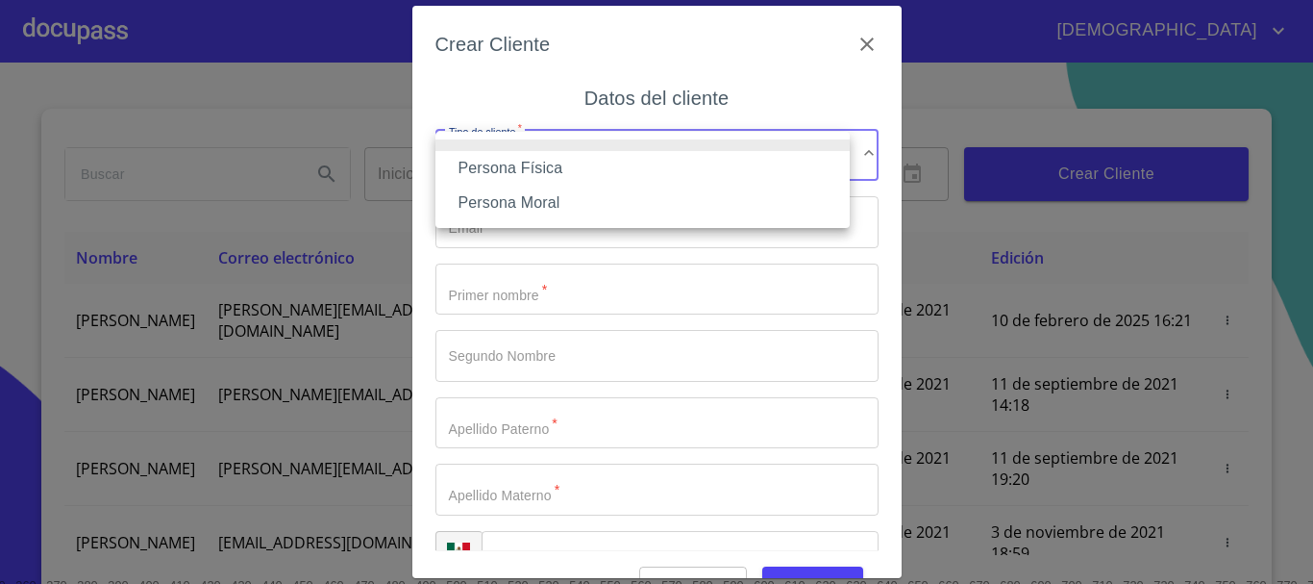
click at [509, 169] on li "Persona Física" at bounding box center [643, 168] width 414 height 35
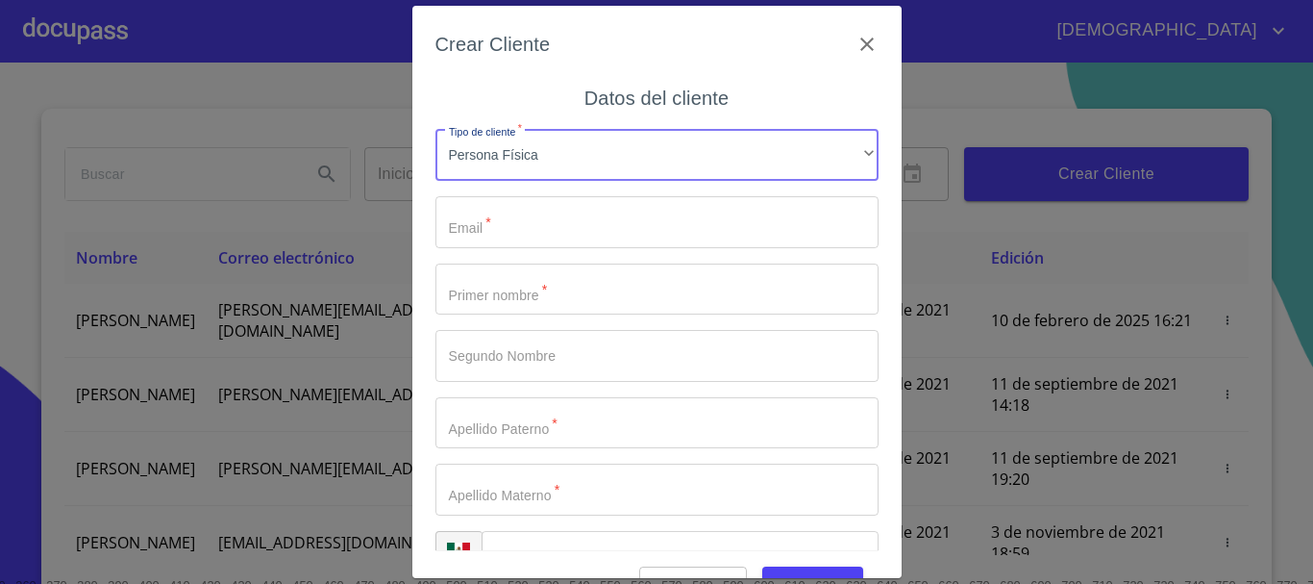
click at [512, 209] on input "Tipo de cliente   *" at bounding box center [657, 222] width 443 height 52
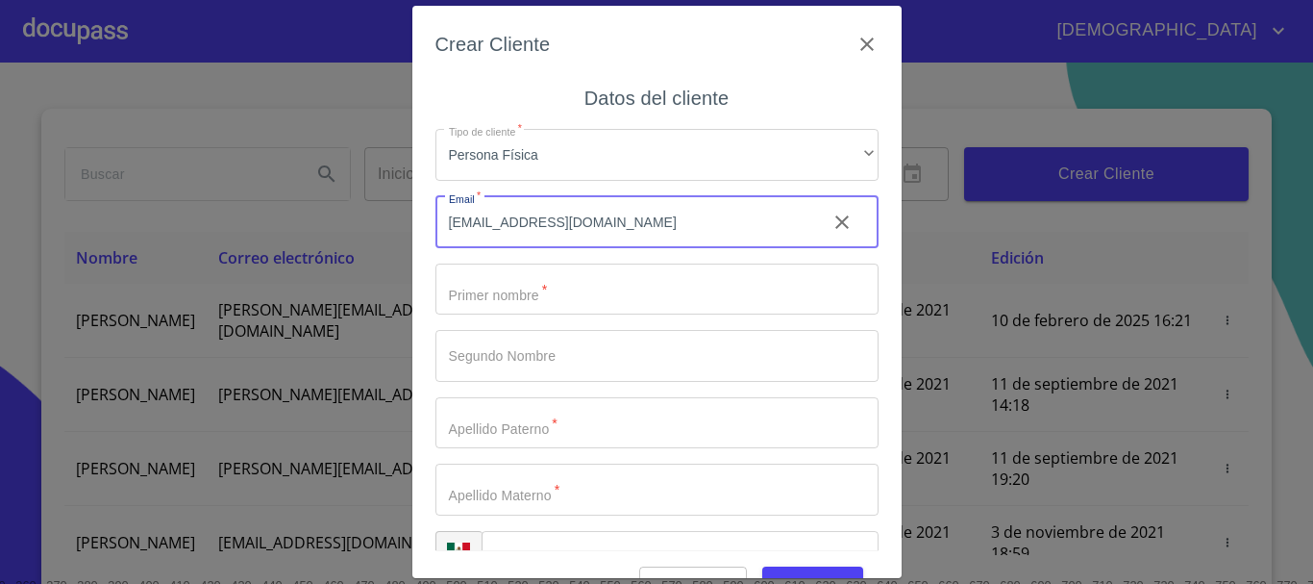
type input "[EMAIL_ADDRESS][DOMAIN_NAME]"
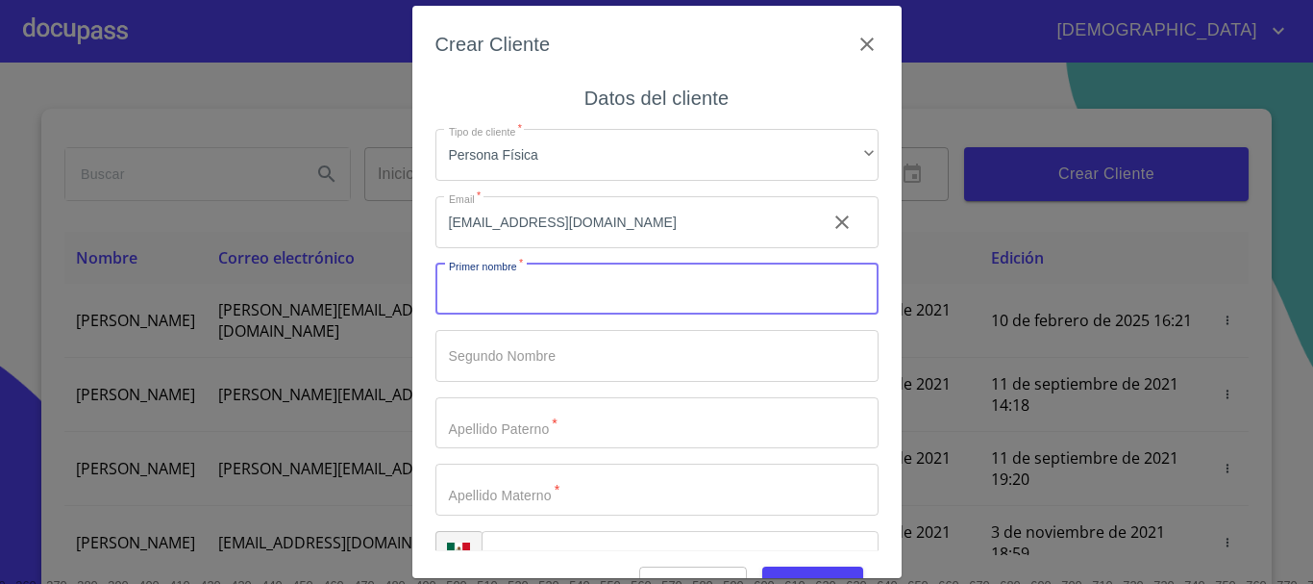
click at [496, 280] on input "Tipo de cliente   *" at bounding box center [657, 289] width 443 height 52
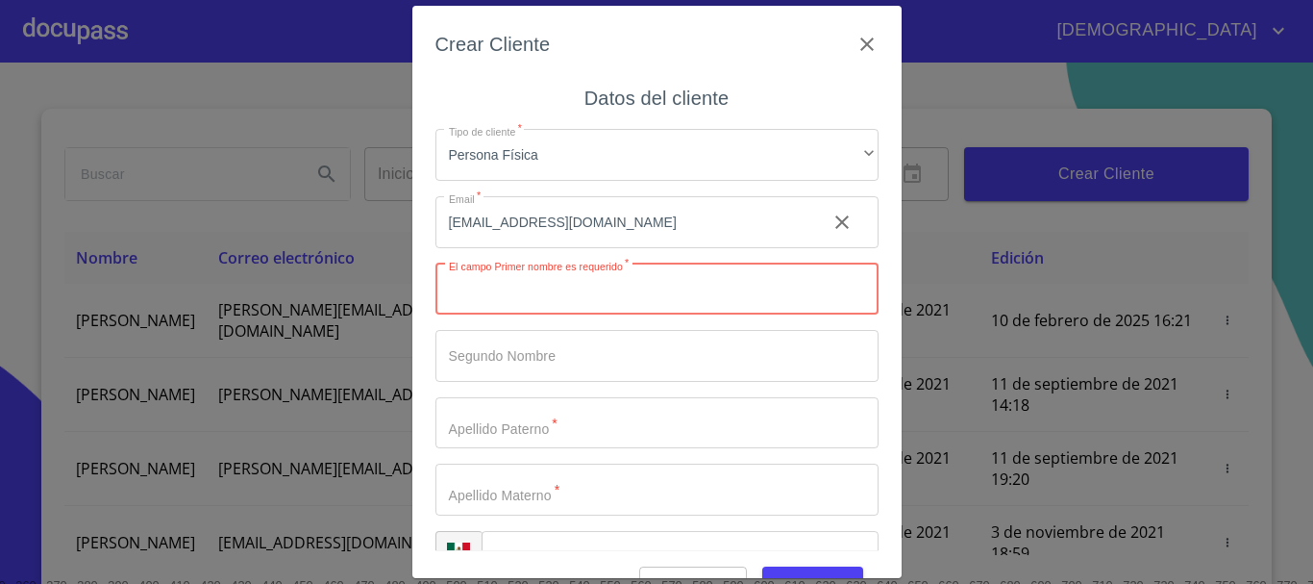
click at [505, 295] on input "Tipo de cliente   *" at bounding box center [657, 289] width 443 height 52
type input "a"
type input "ANGEL"
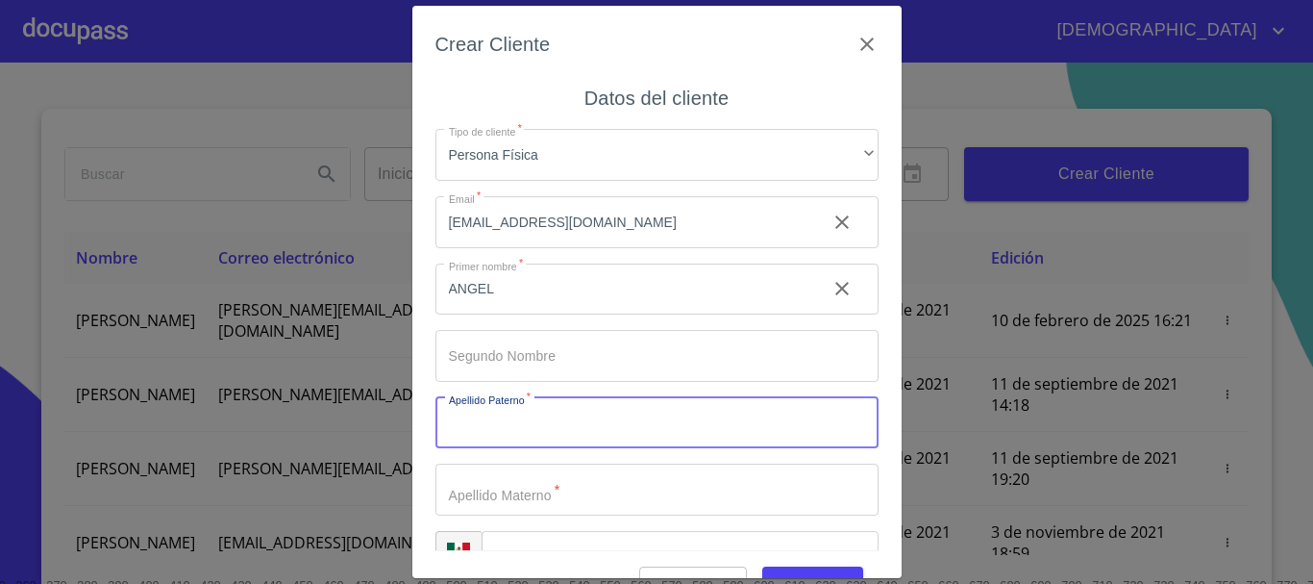
click at [538, 432] on input "Tipo de cliente   *" at bounding box center [657, 423] width 443 height 52
type input "[PERSON_NAME]"
click at [528, 488] on input "Tipo de cliente   *" at bounding box center [657, 489] width 443 height 52
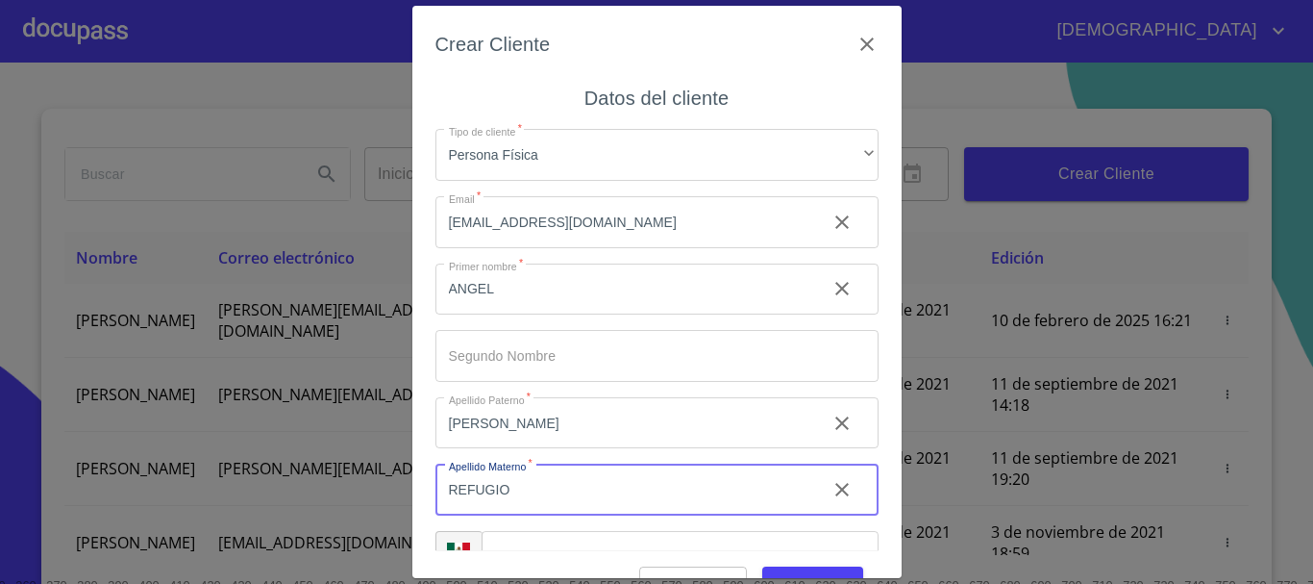
scroll to position [48, 0]
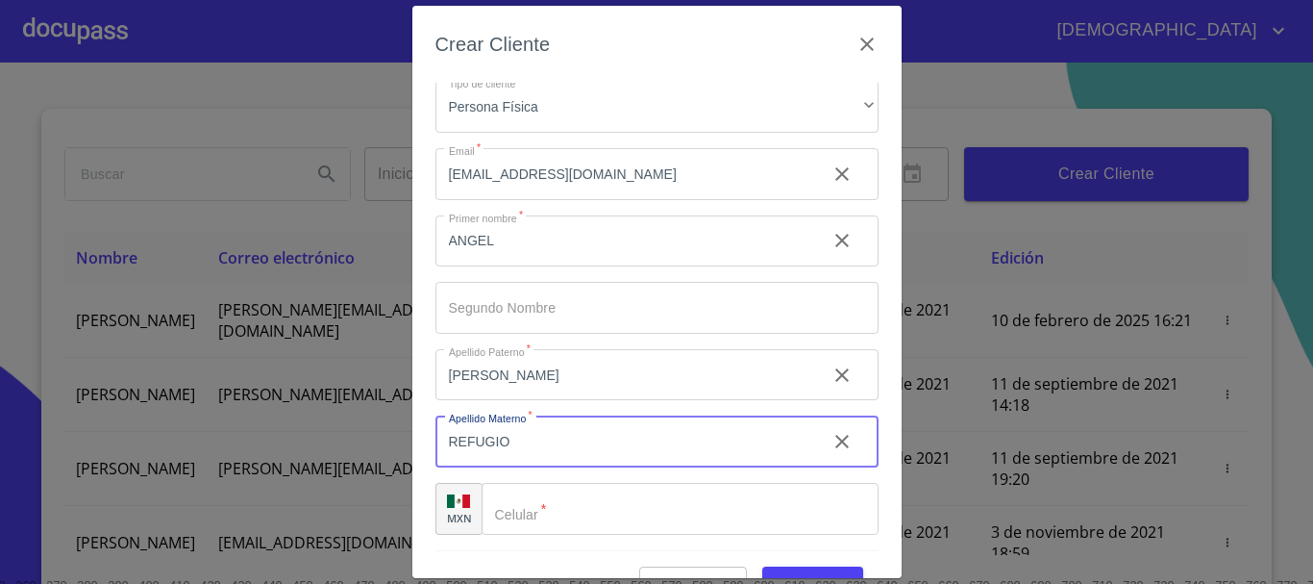
type input "REFUGIO"
click at [577, 510] on input "Tipo de cliente   *" at bounding box center [680, 509] width 397 height 52
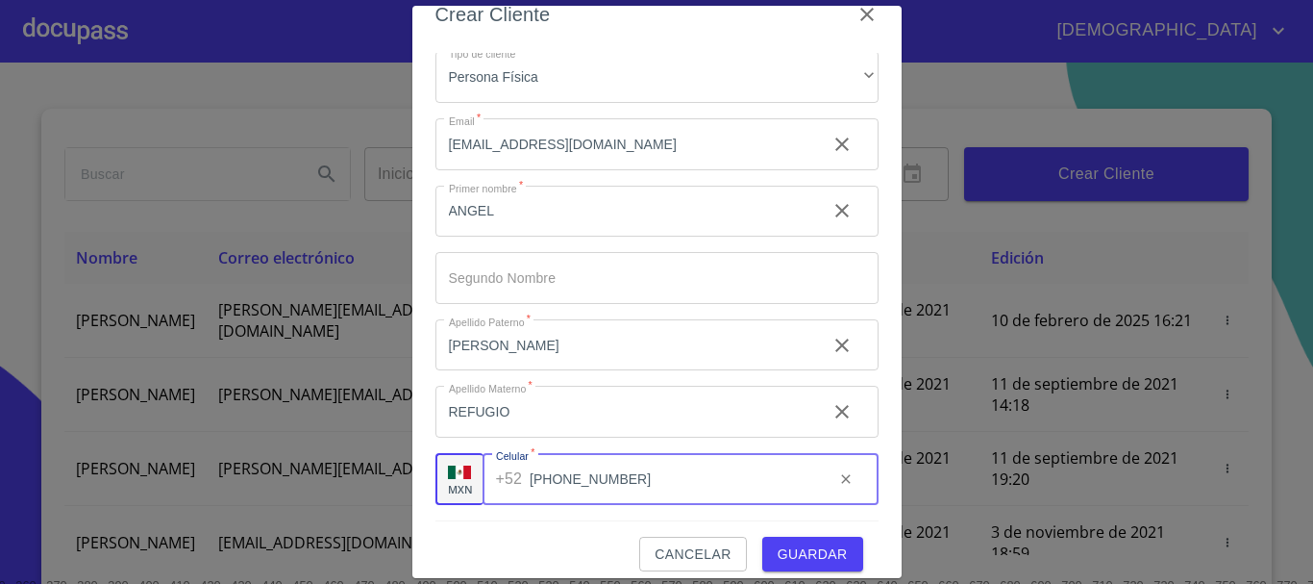
scroll to position [46, 0]
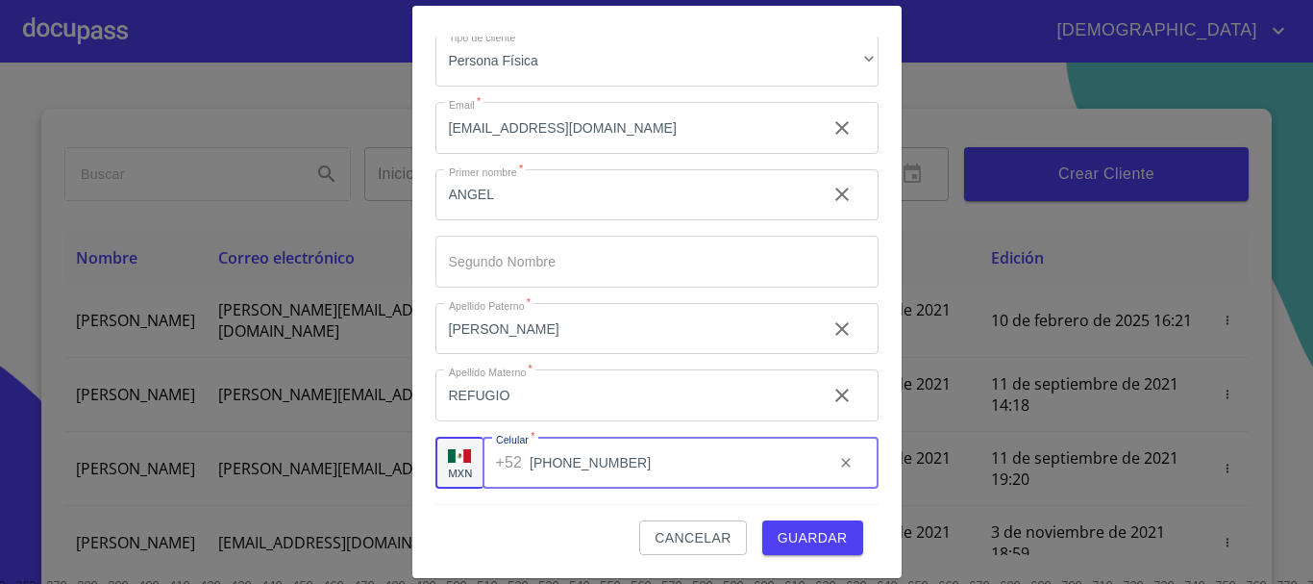
type input "[PHONE_NUMBER]"
click at [800, 548] on span "Guardar" at bounding box center [813, 538] width 70 height 24
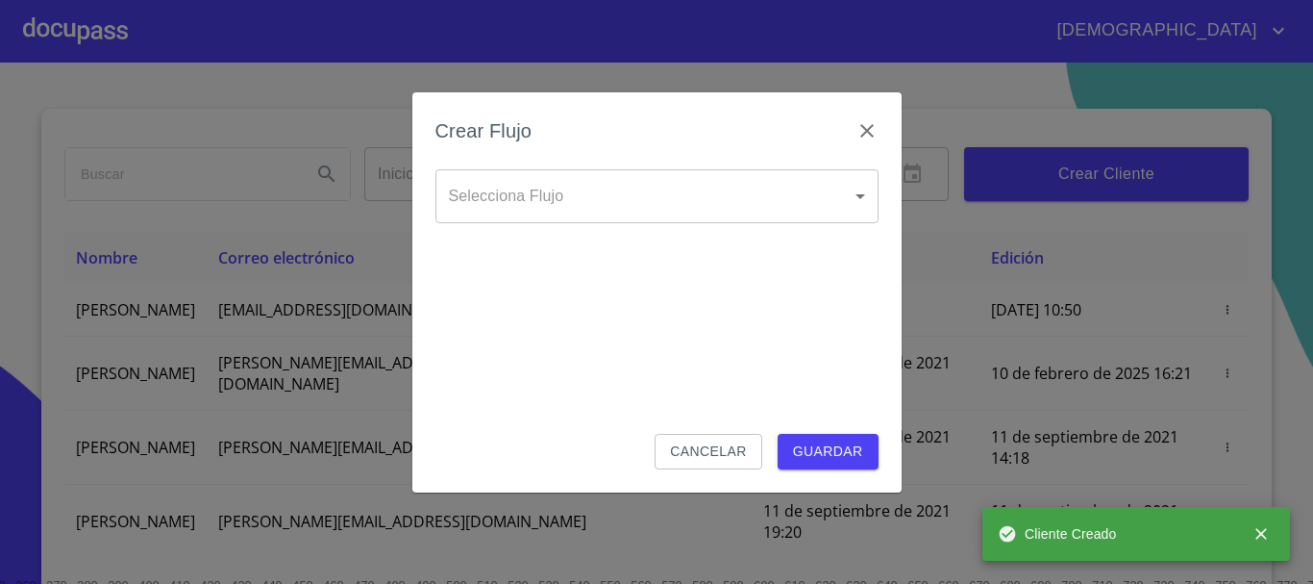
click at [594, 188] on body "[DEMOGRAPHIC_DATA][PERSON_NAME] ​ Fin ​ Crear Cliente Nombre Correo electrónico…" at bounding box center [656, 292] width 1313 height 584
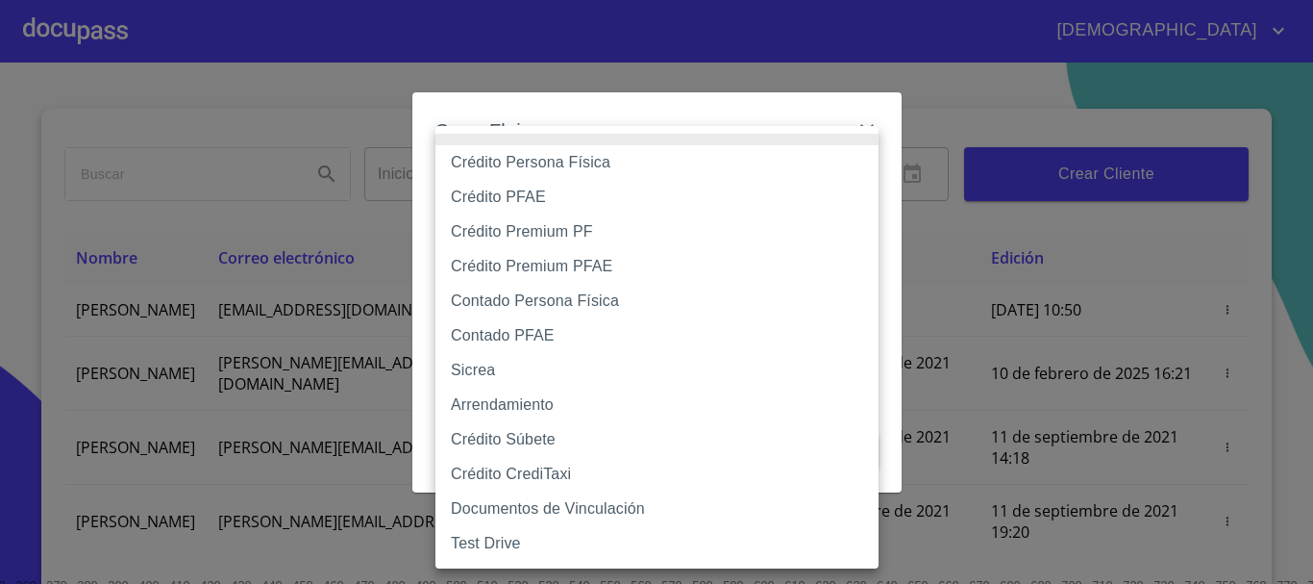
click at [595, 163] on li "Crédito Persona Física" at bounding box center [657, 162] width 443 height 35
type input "6009fb3c7d1714eb8809aa97"
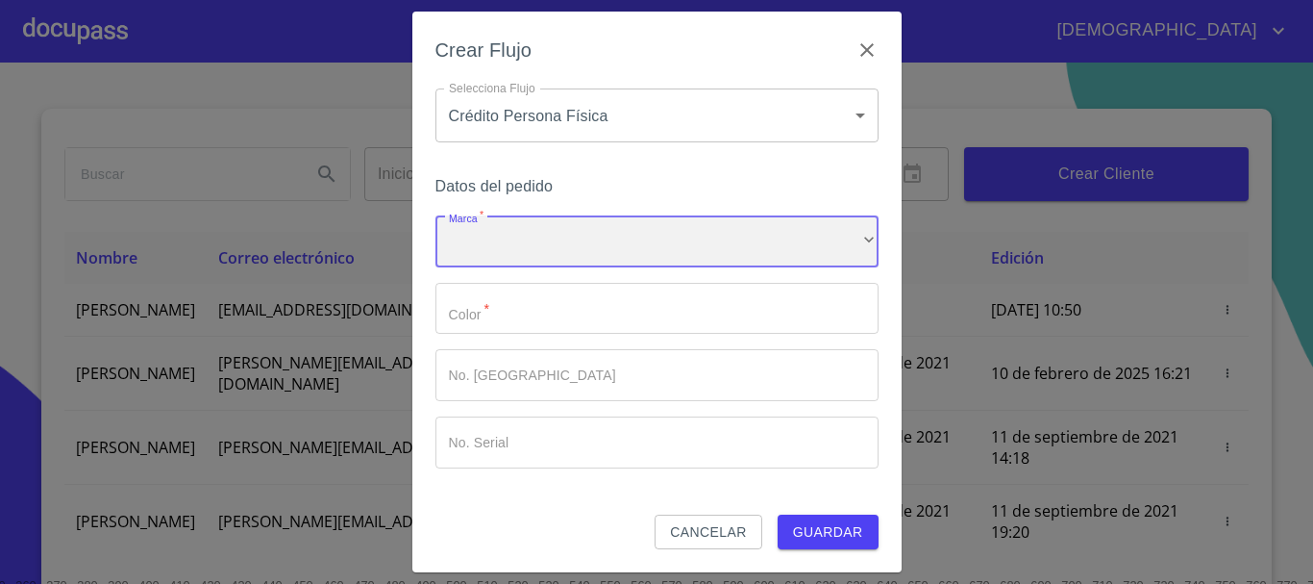
click at [639, 245] on div "​" at bounding box center [657, 241] width 443 height 52
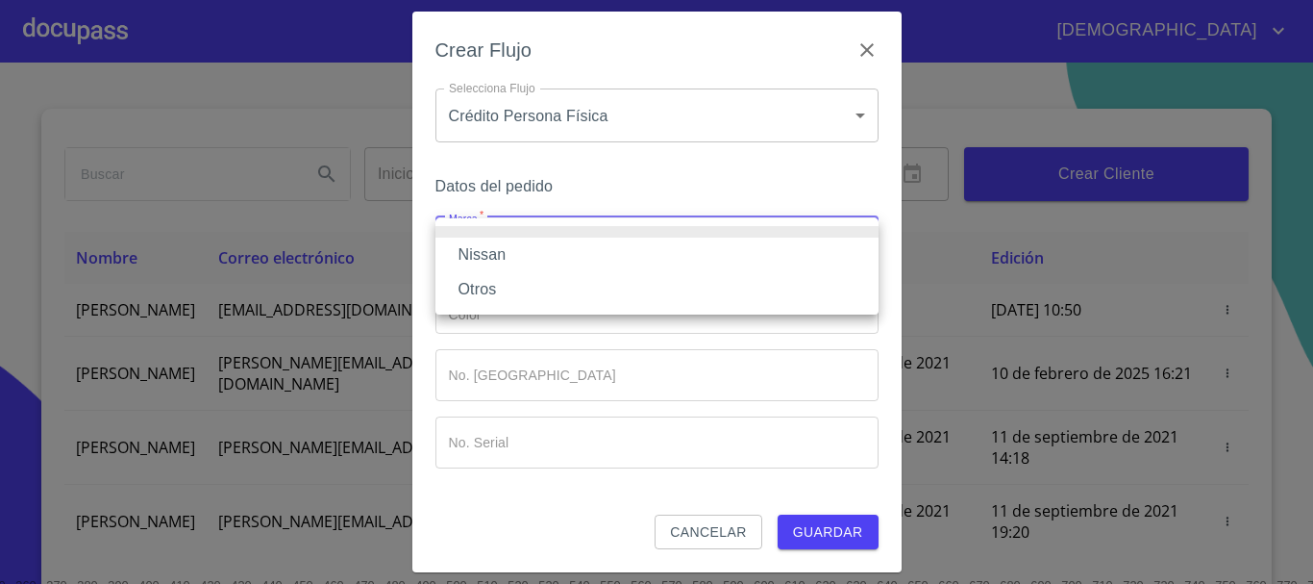
click at [526, 258] on li "Nissan" at bounding box center [657, 255] width 443 height 35
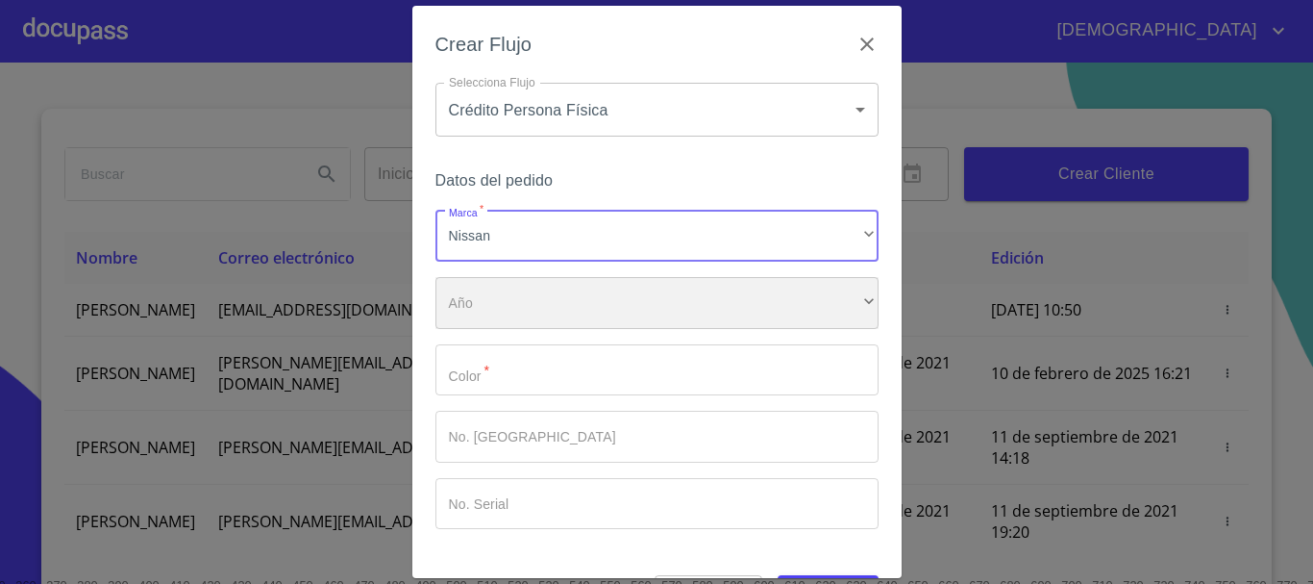
click at [563, 287] on div "​" at bounding box center [657, 303] width 443 height 52
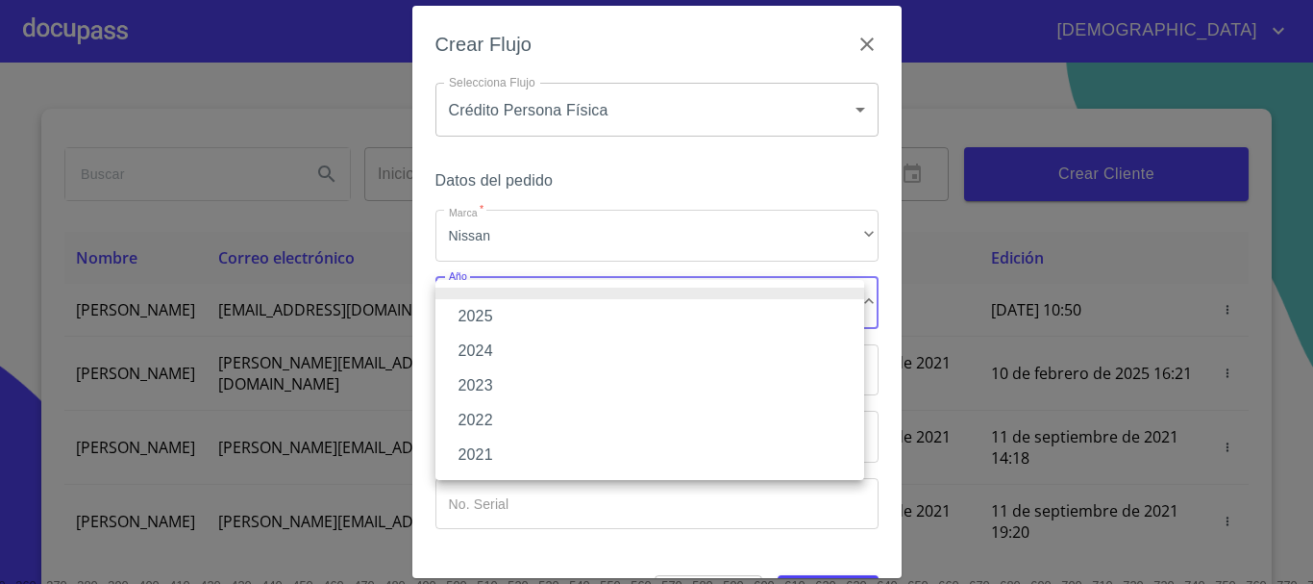
click at [523, 316] on li "2025" at bounding box center [650, 316] width 429 height 35
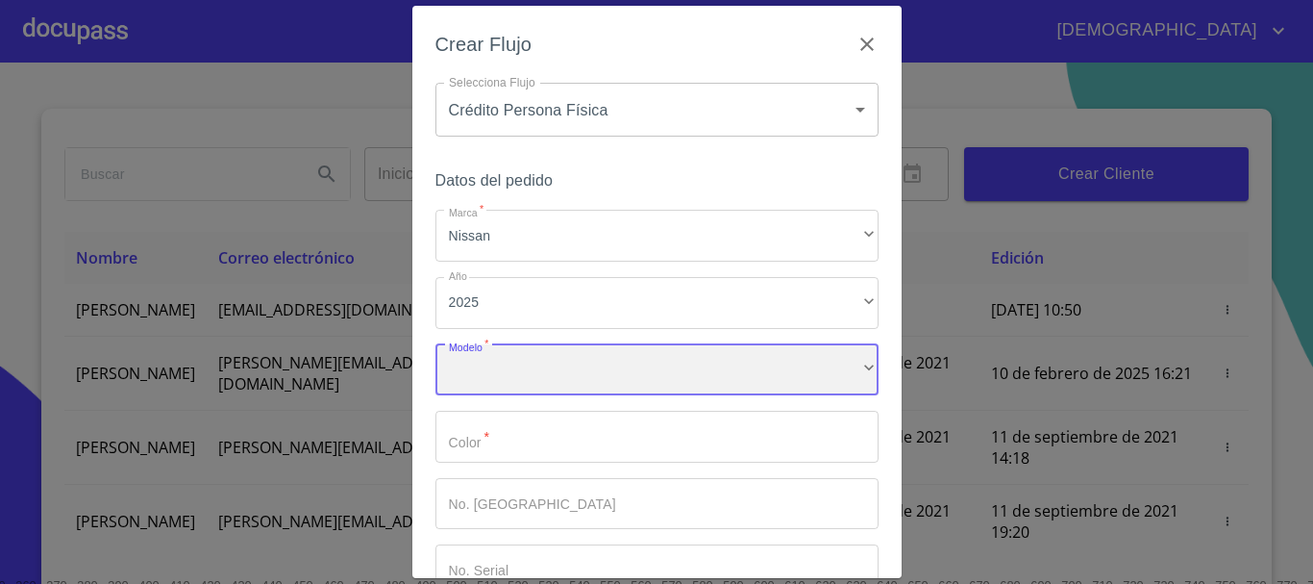
click at [527, 373] on div "​" at bounding box center [657, 370] width 443 height 52
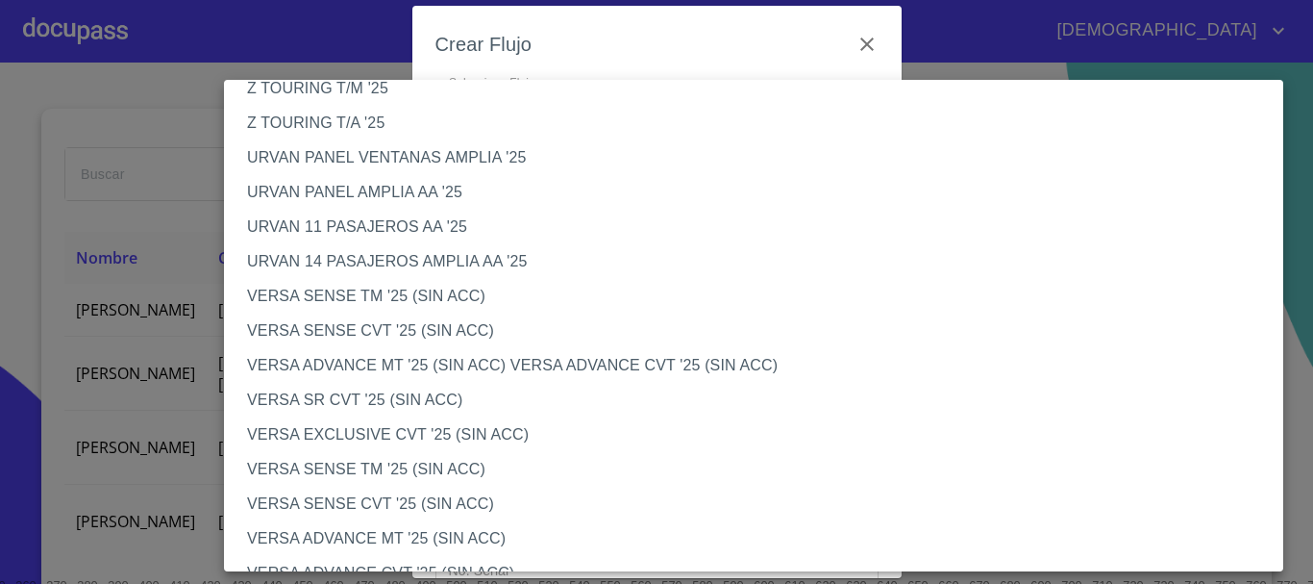
scroll to position [577, 0]
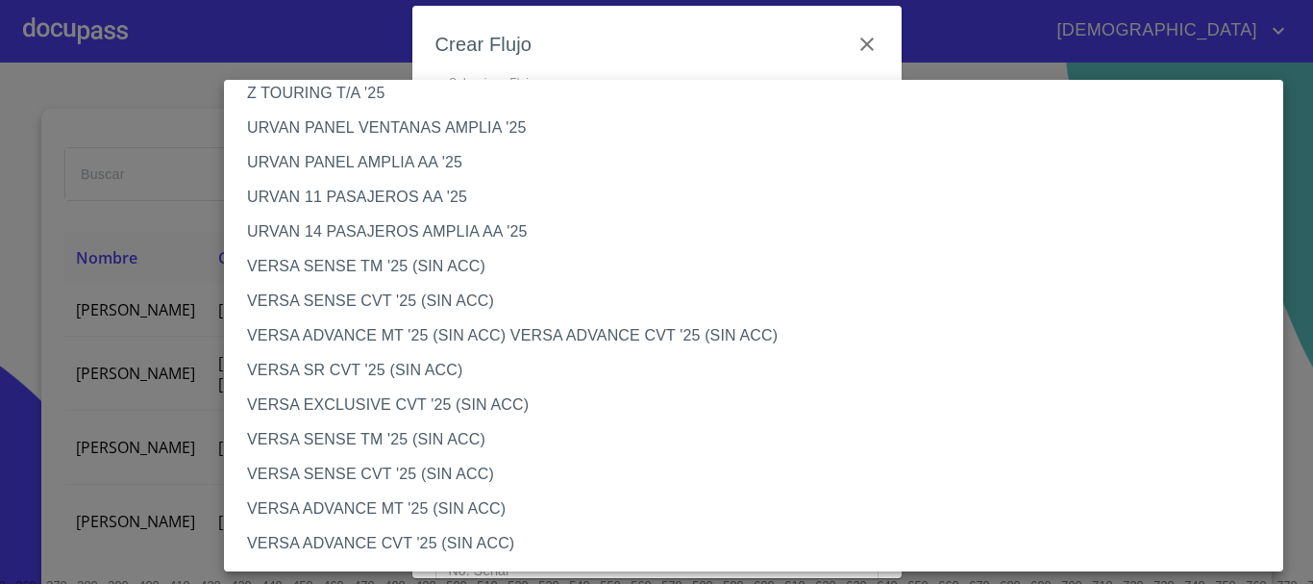
click at [394, 534] on li "VERSA ADVANCE CVT '25 (SIN ACC)" at bounding box center [761, 543] width 1074 height 35
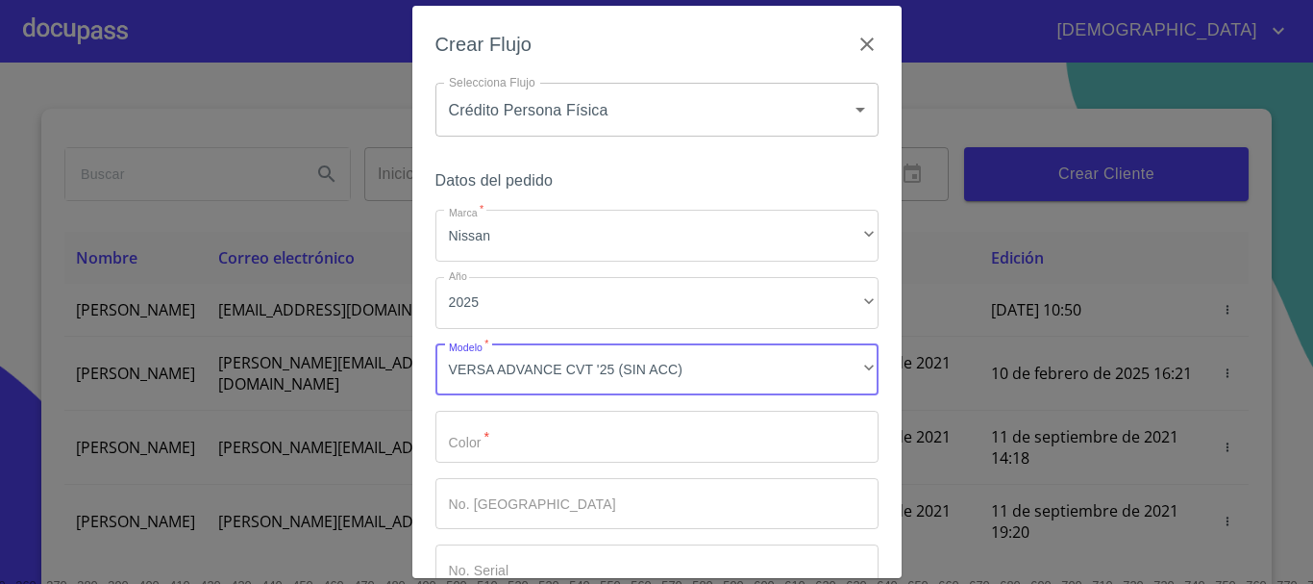
click at [520, 444] on input "Marca   *" at bounding box center [657, 437] width 443 height 52
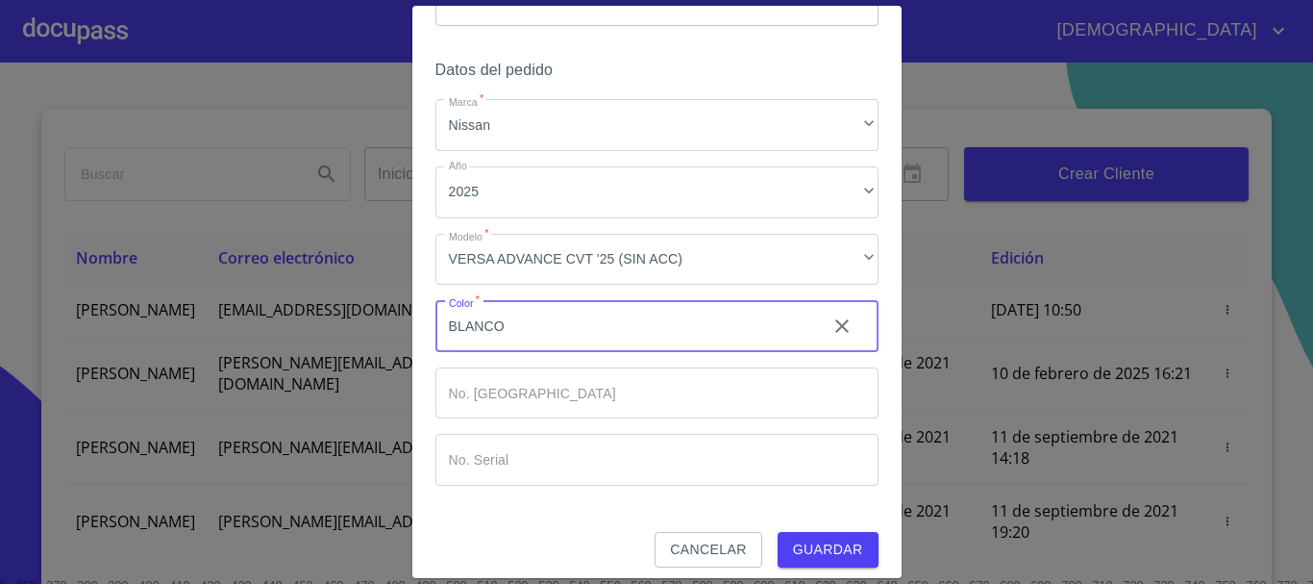
scroll to position [123, 0]
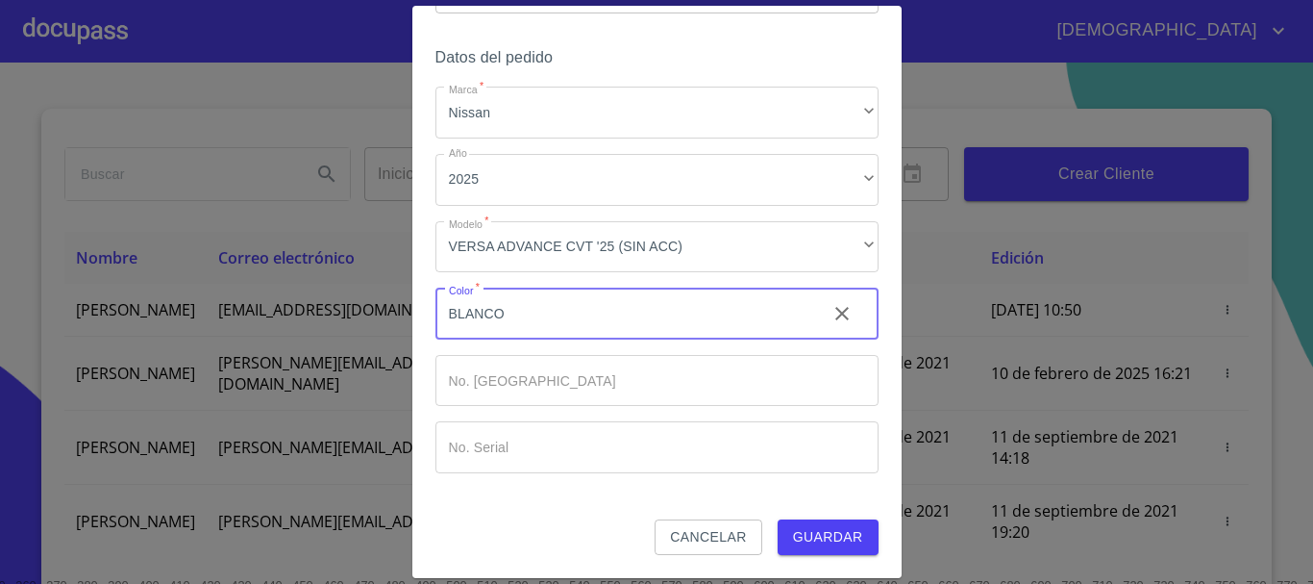
type input "BLANCO"
click at [834, 533] on span "Guardar" at bounding box center [828, 537] width 70 height 24
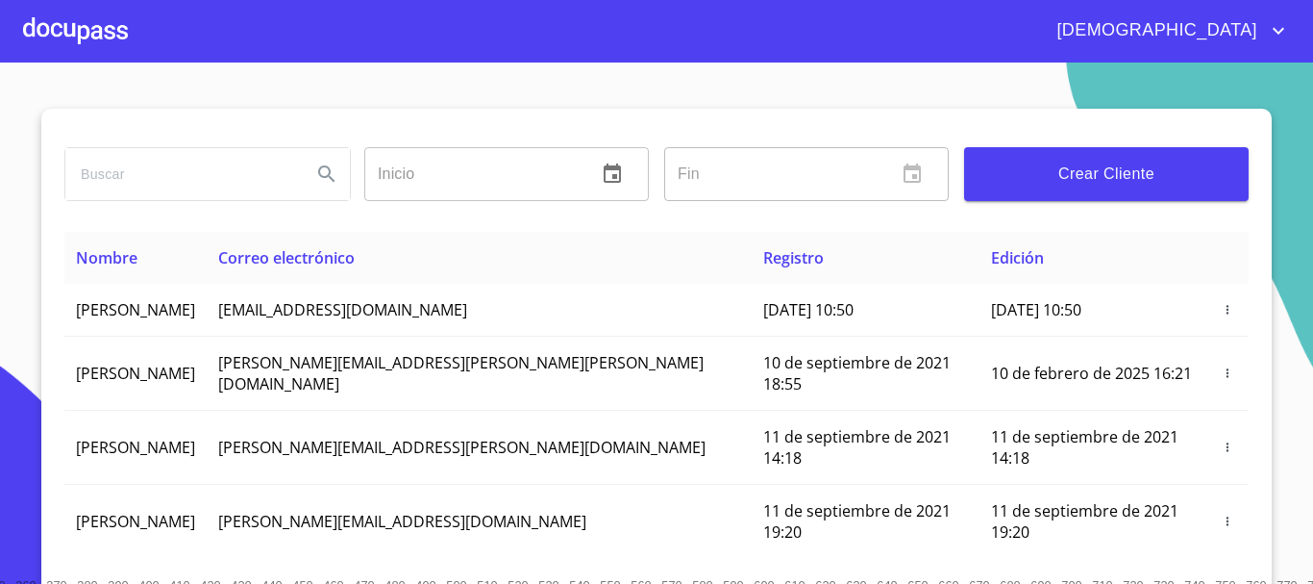
click at [67, 30] on div at bounding box center [75, 31] width 105 height 62
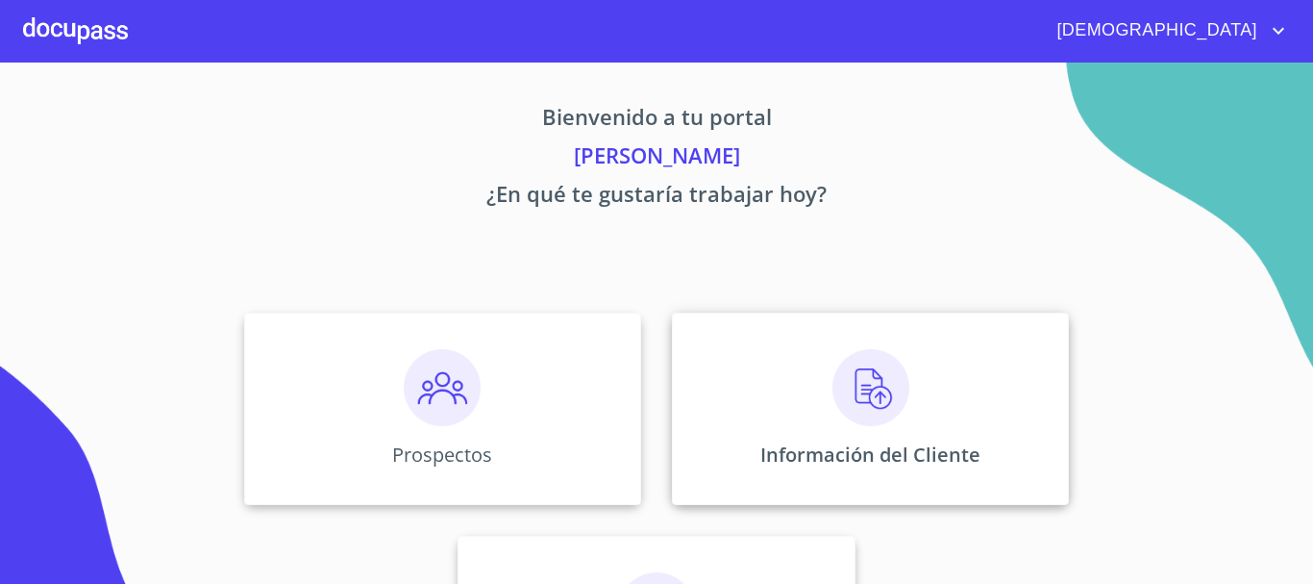
click at [879, 395] on img at bounding box center [871, 387] width 77 height 77
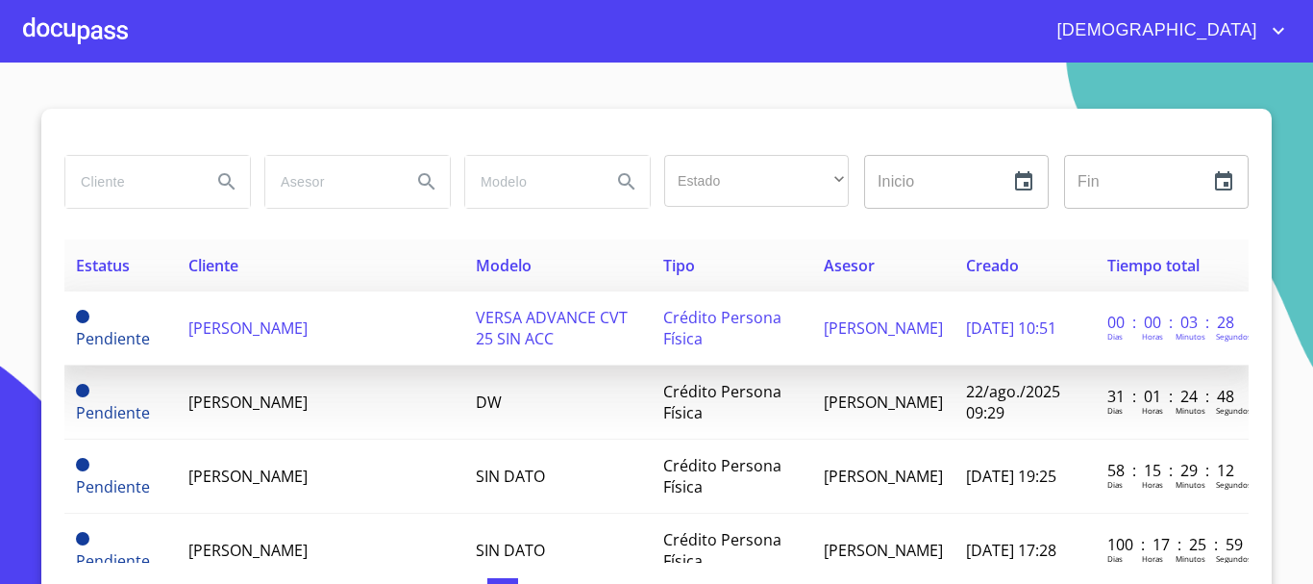
click at [331, 303] on td "[PERSON_NAME]" at bounding box center [320, 328] width 287 height 74
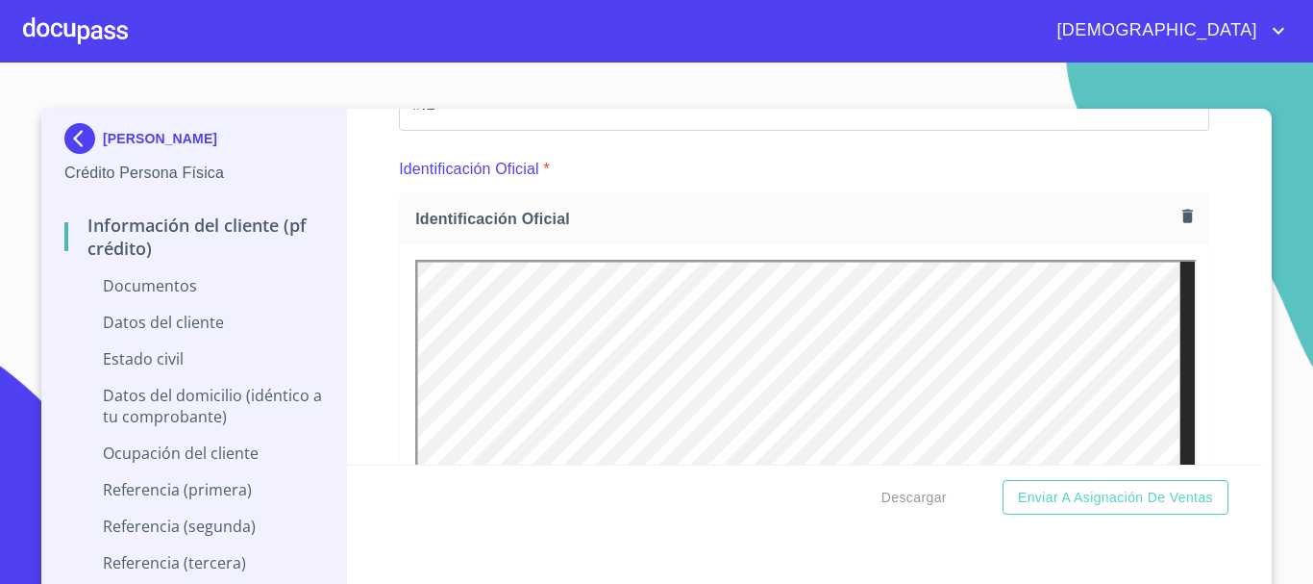
click at [1287, 295] on section "[PERSON_NAME] Crédito Persona Física Información del cliente (PF crédito) Docum…" at bounding box center [656, 323] width 1313 height 521
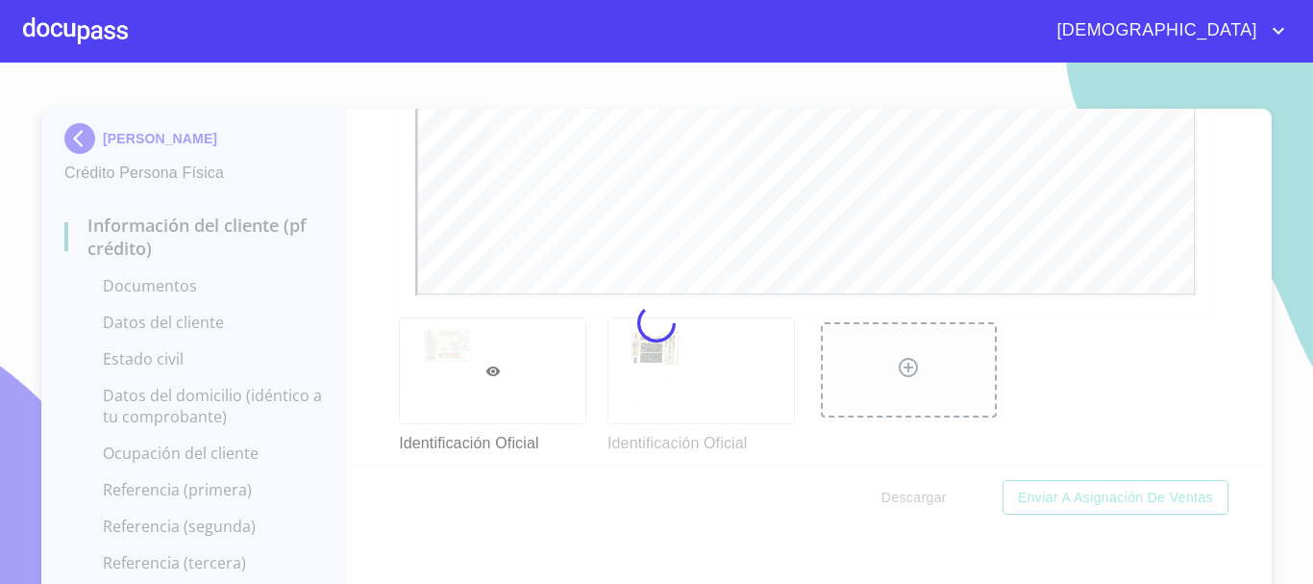
drag, startPoint x: 1264, startPoint y: 324, endPoint x: 1248, endPoint y: 334, distance: 19.0
click at [1265, 324] on div at bounding box center [656, 323] width 1313 height 521
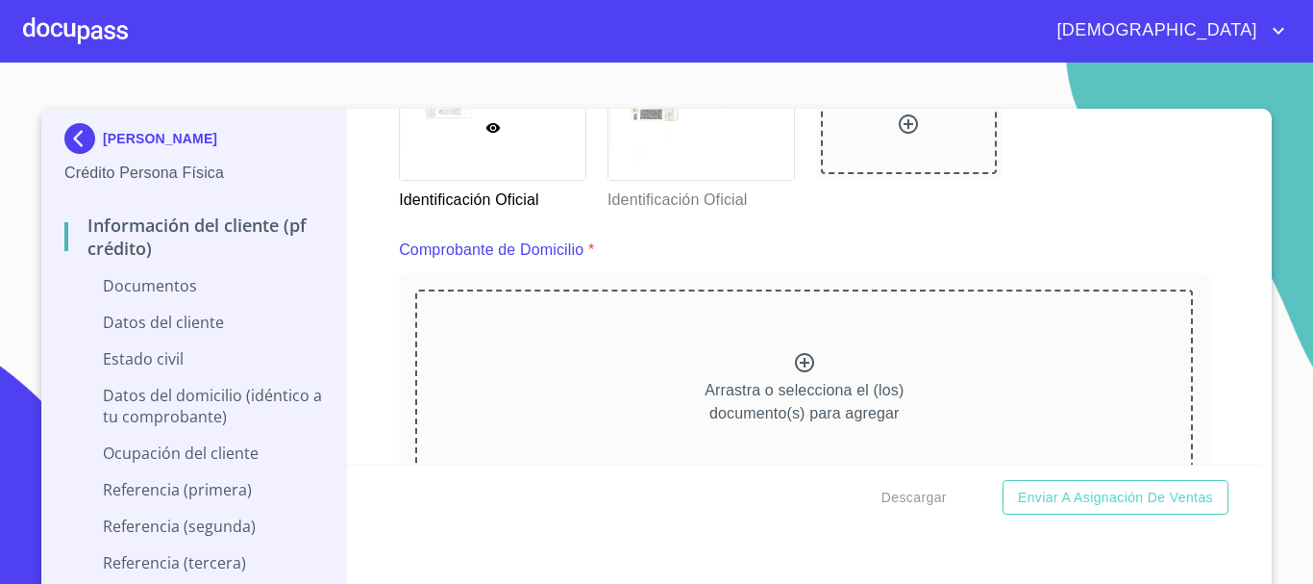
scroll to position [962, 0]
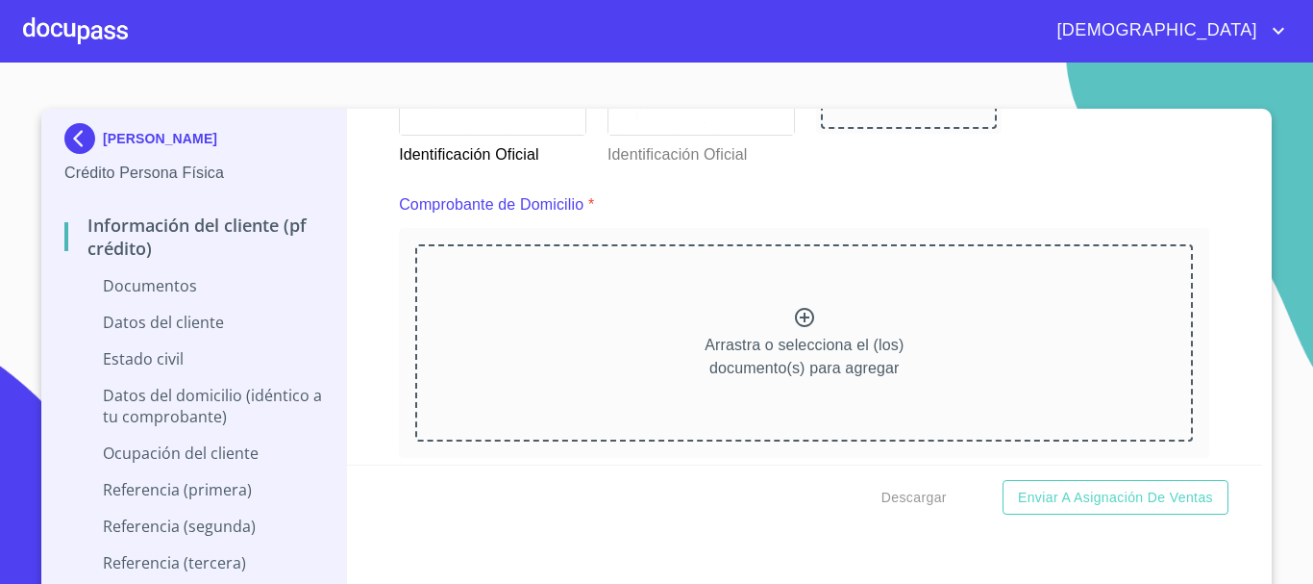
click at [794, 313] on icon at bounding box center [804, 317] width 23 height 23
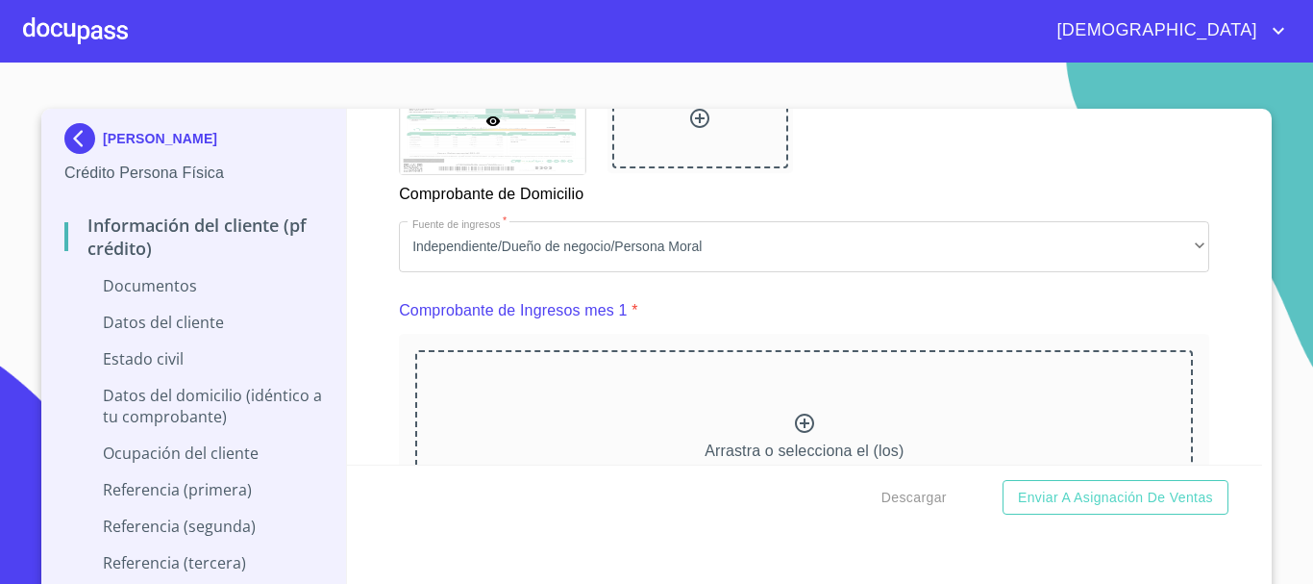
scroll to position [1827, 0]
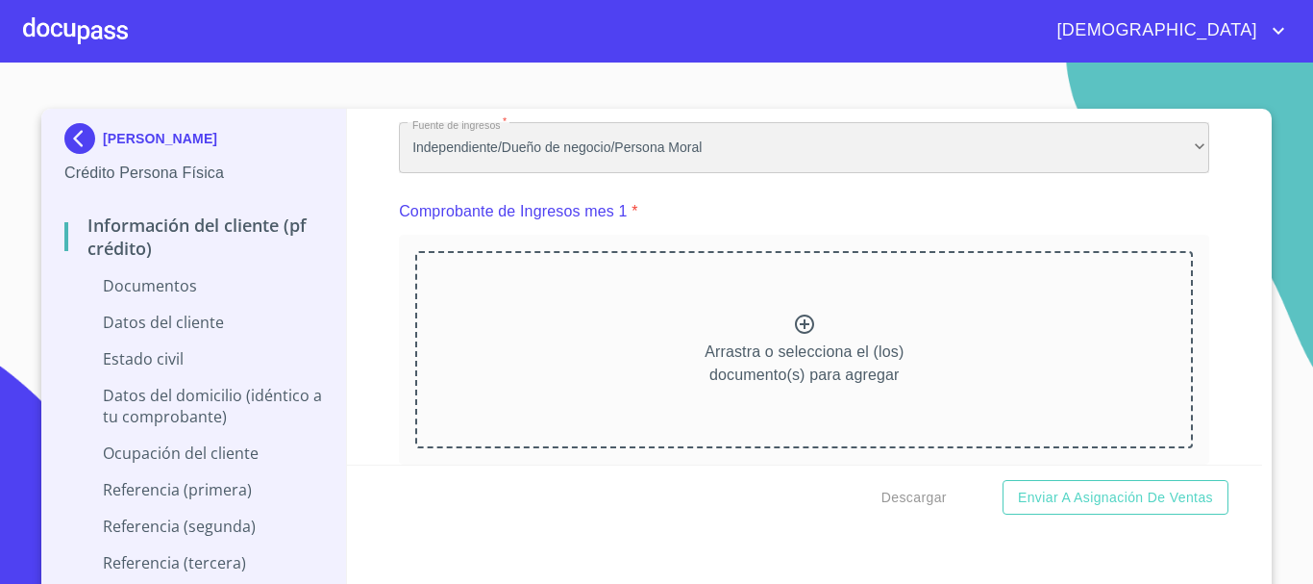
click at [542, 170] on div "Independiente/Dueño de negocio/Persona Moral" at bounding box center [804, 148] width 811 height 52
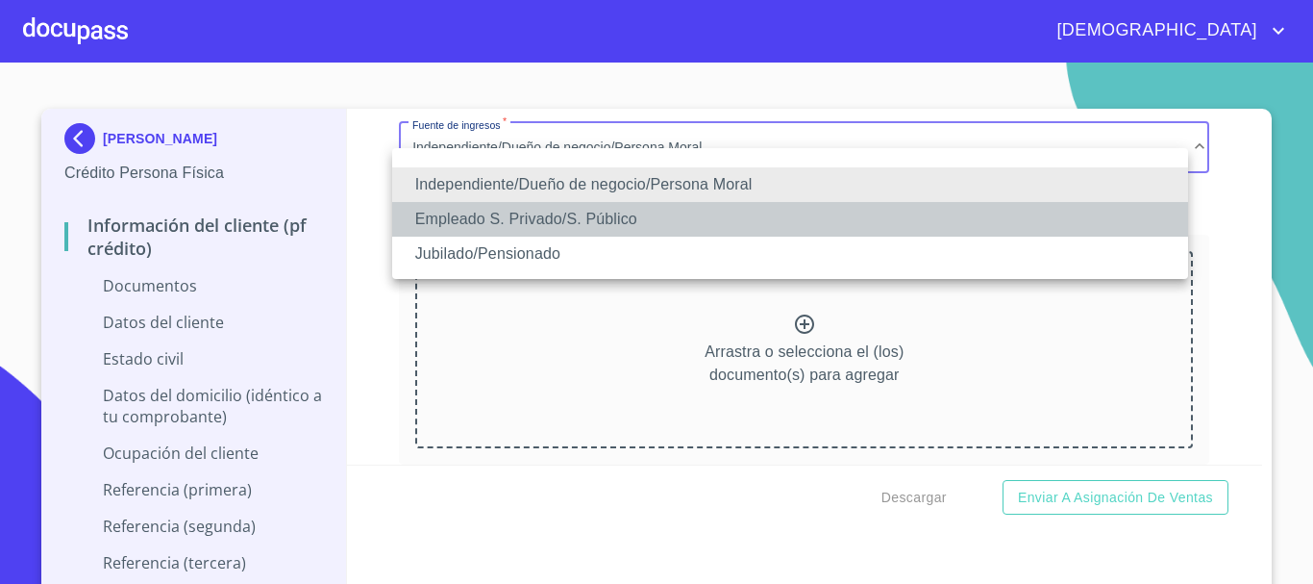
click at [560, 224] on li "Empleado S. Privado/S. Público" at bounding box center [790, 219] width 796 height 35
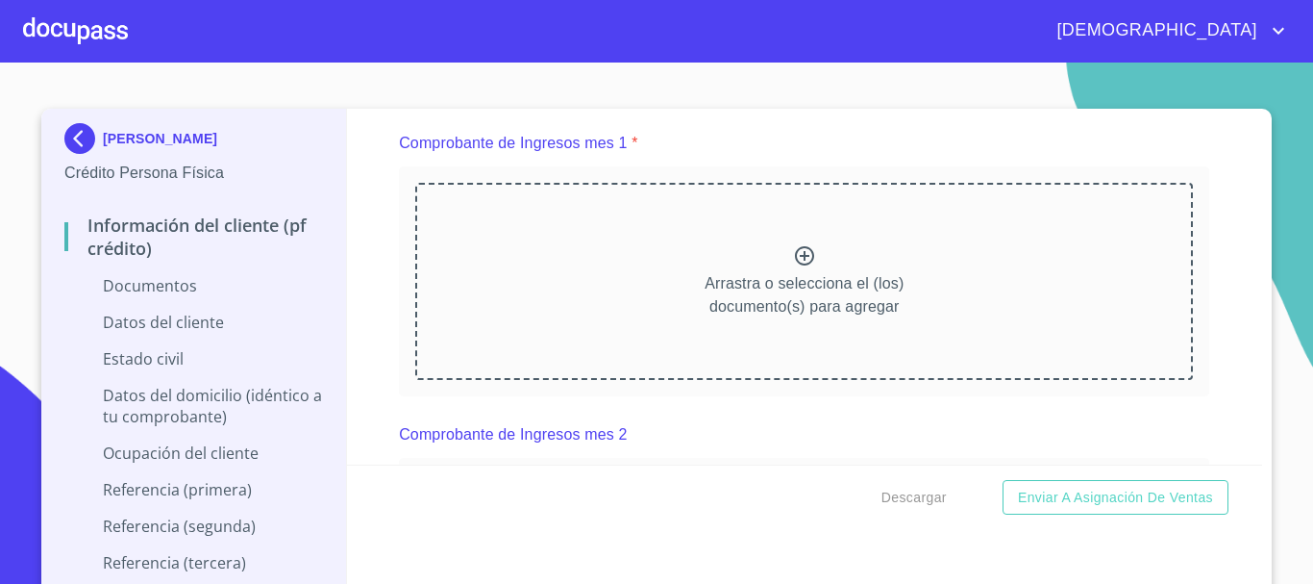
scroll to position [1923, 0]
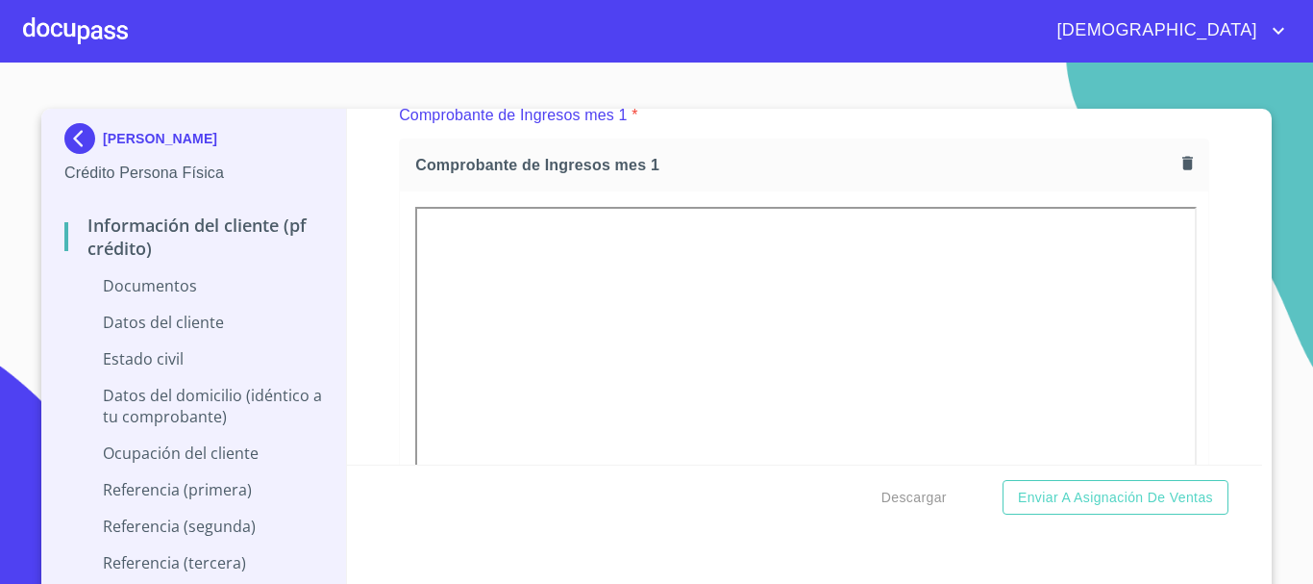
click at [1276, 240] on section "[PERSON_NAME] Crédito Persona Física Información del cliente (PF crédito) Docum…" at bounding box center [656, 323] width 1313 height 521
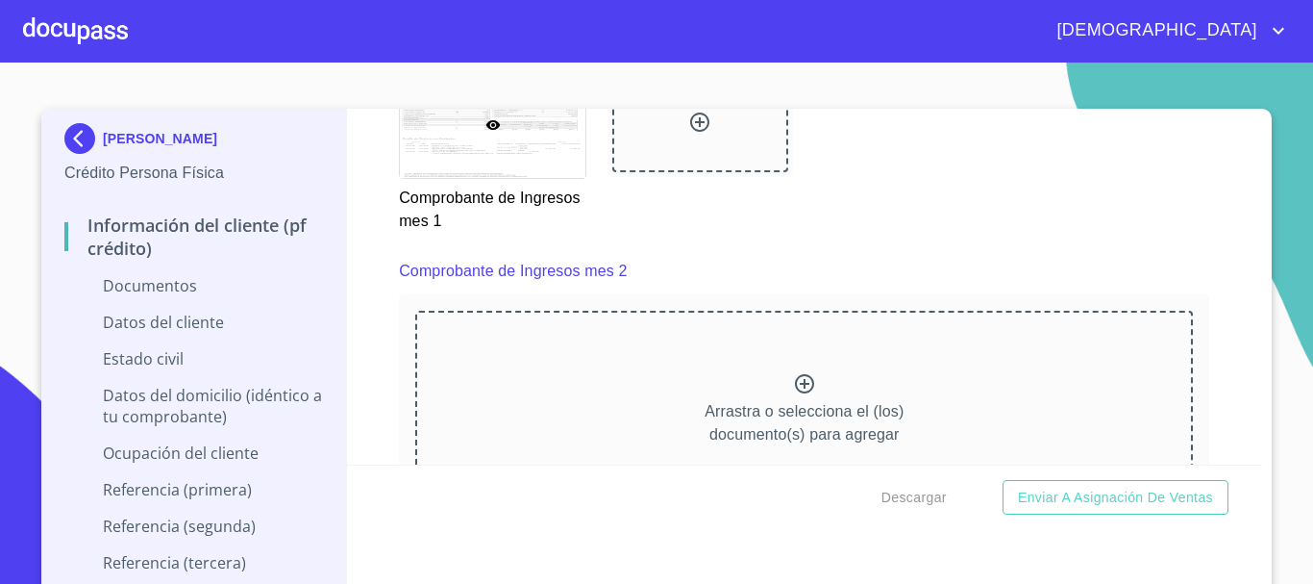
scroll to position [2692, 0]
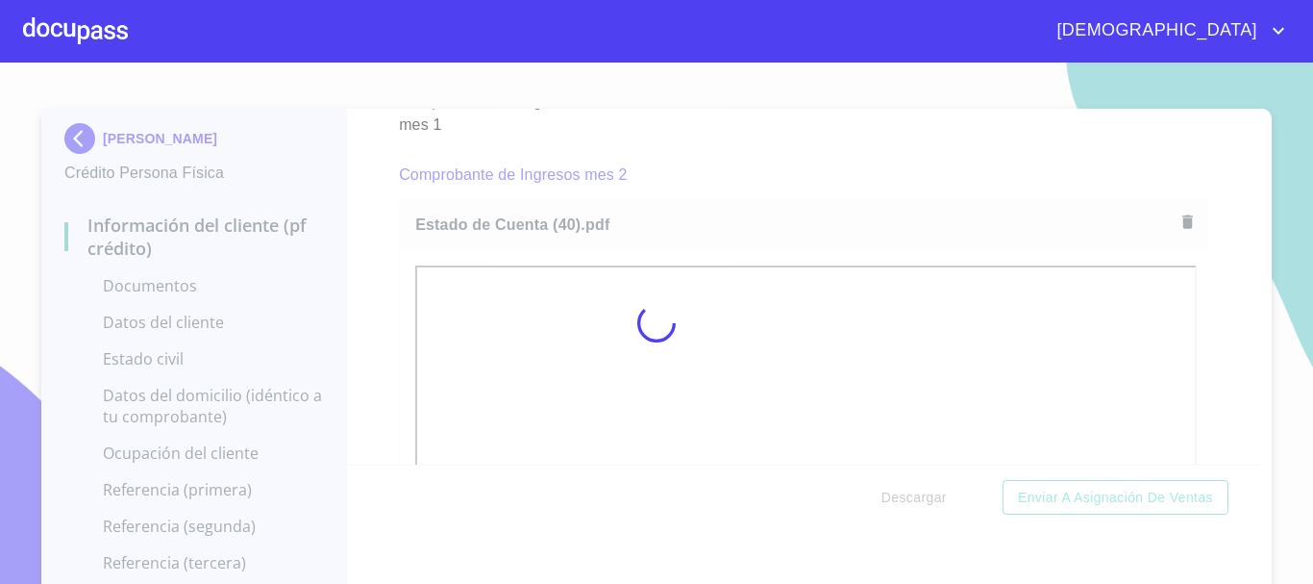
click at [1264, 288] on div at bounding box center [656, 323] width 1313 height 521
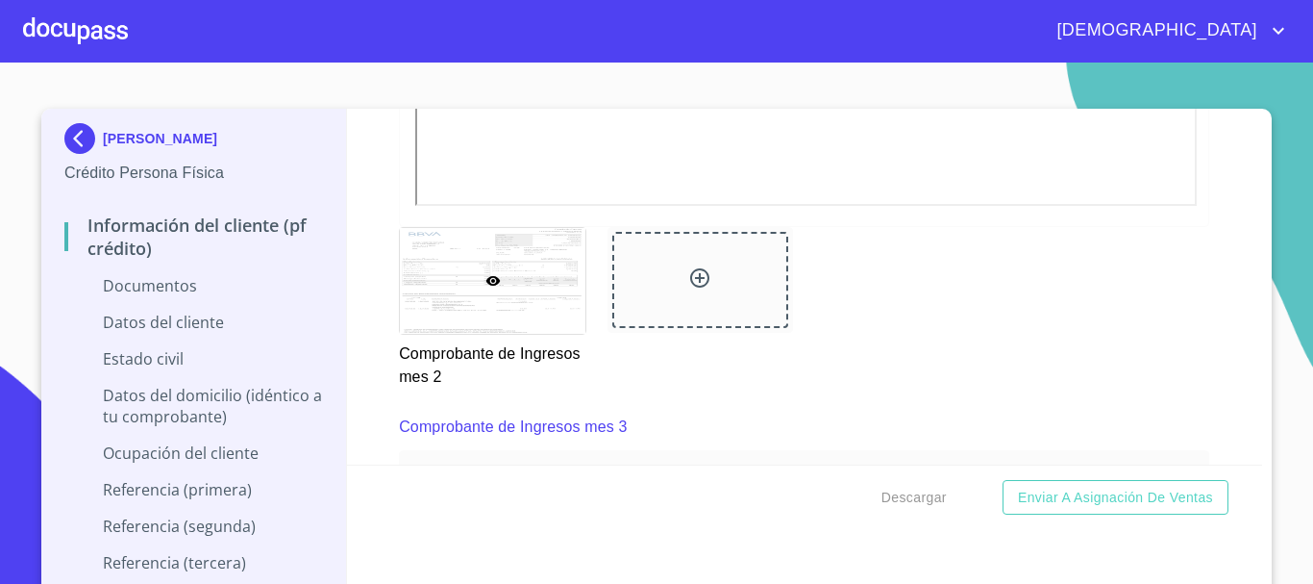
scroll to position [3558, 0]
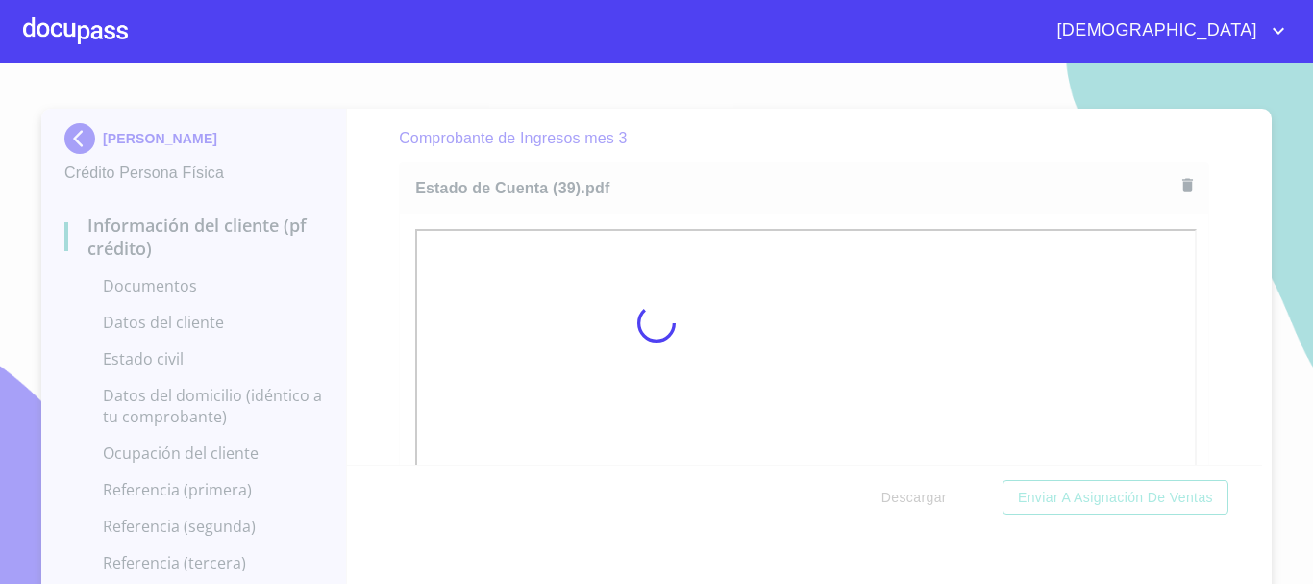
click at [1264, 292] on div at bounding box center [656, 323] width 1313 height 521
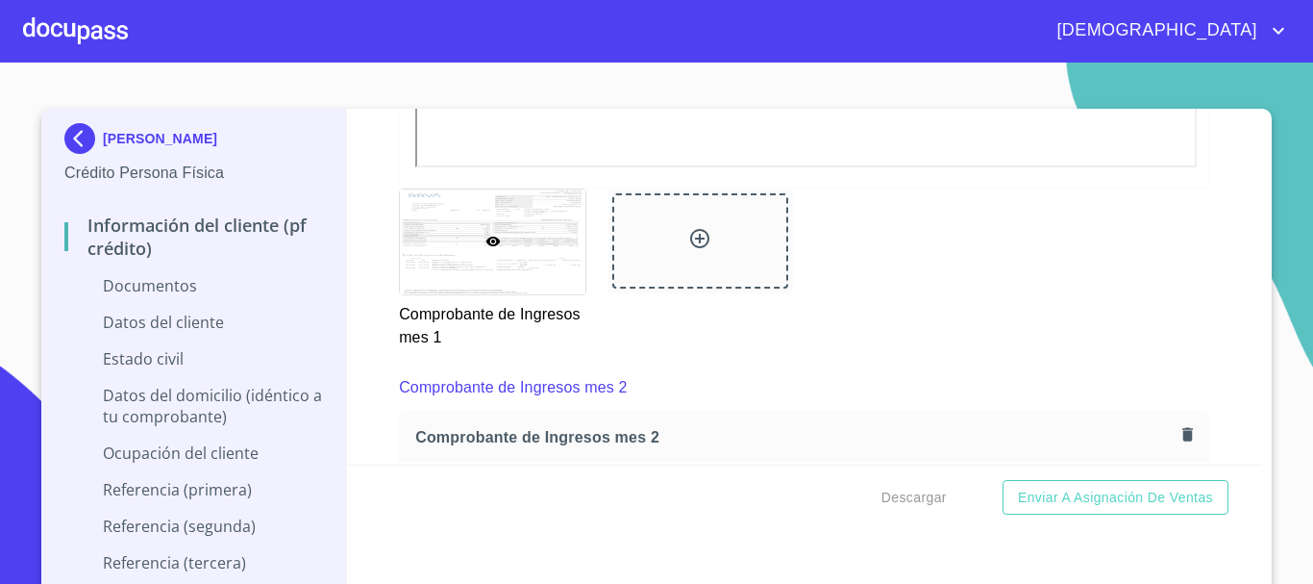
scroll to position [2500, 0]
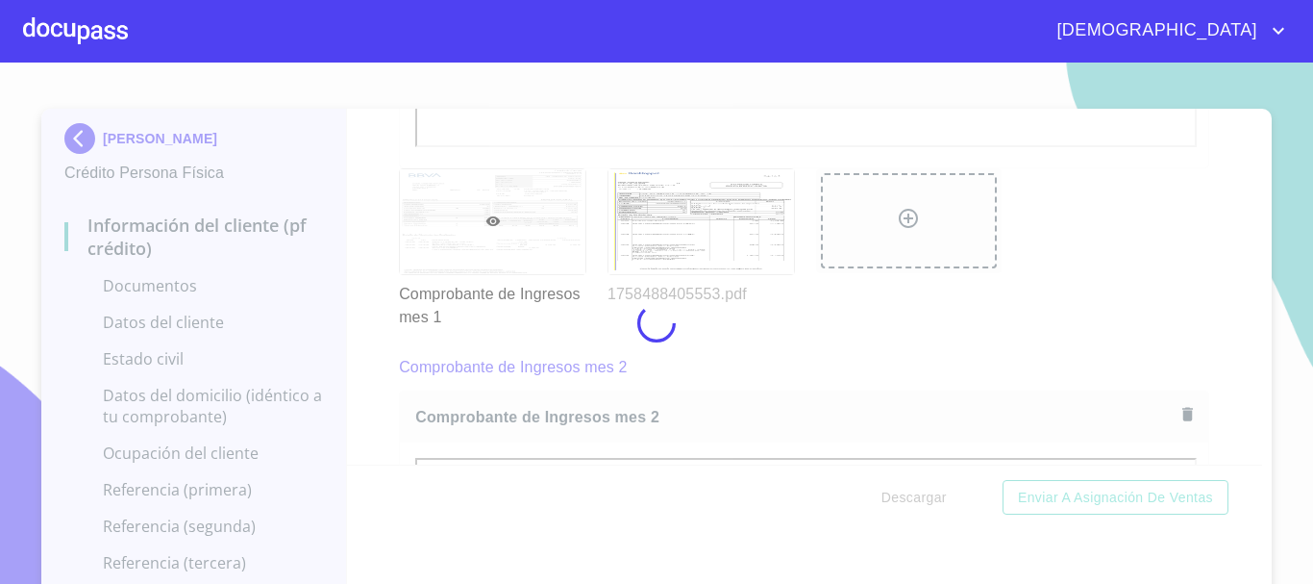
click at [1270, 279] on div at bounding box center [656, 323] width 1313 height 521
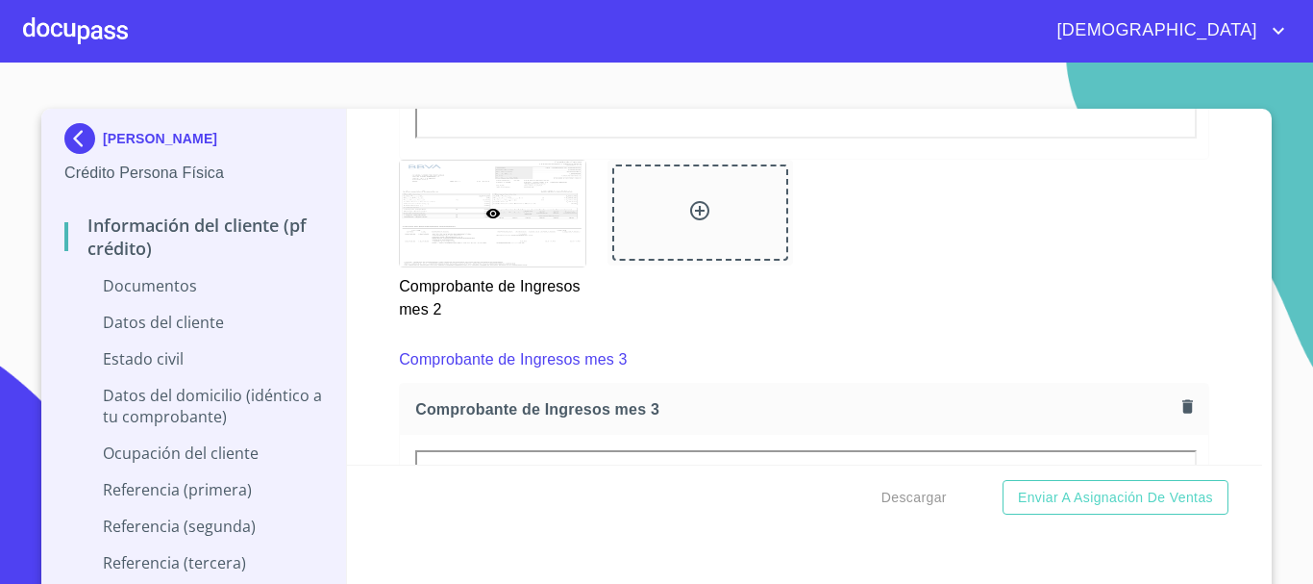
scroll to position [3365, 0]
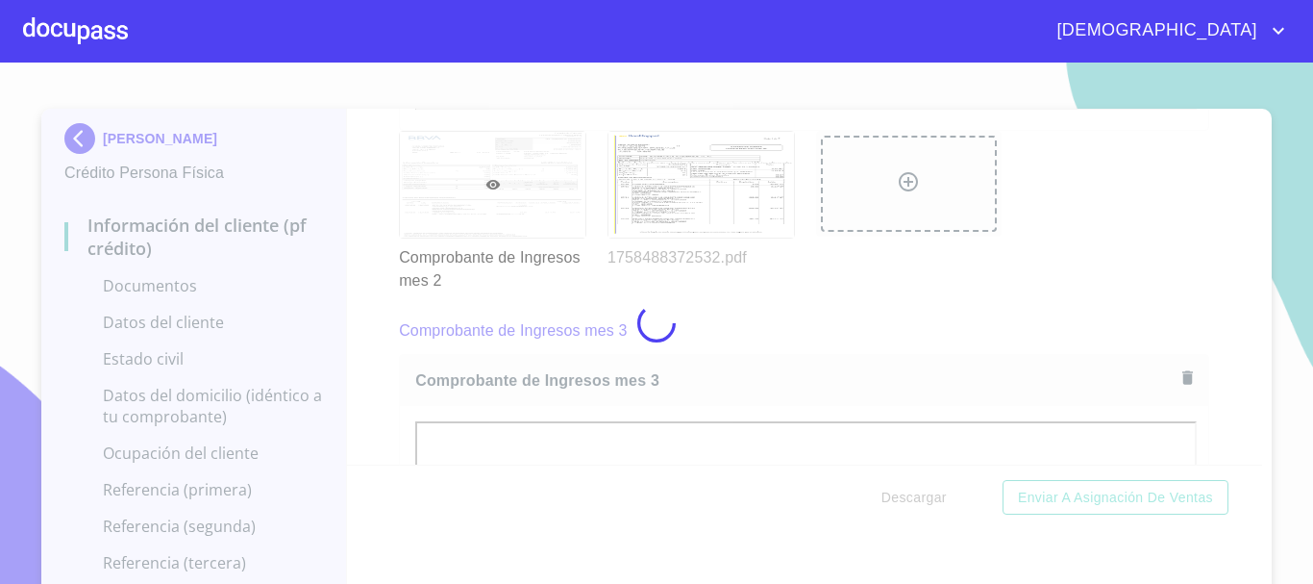
drag, startPoint x: 1289, startPoint y: 220, endPoint x: 1241, endPoint y: 218, distance: 48.1
click at [1288, 220] on div at bounding box center [656, 323] width 1313 height 521
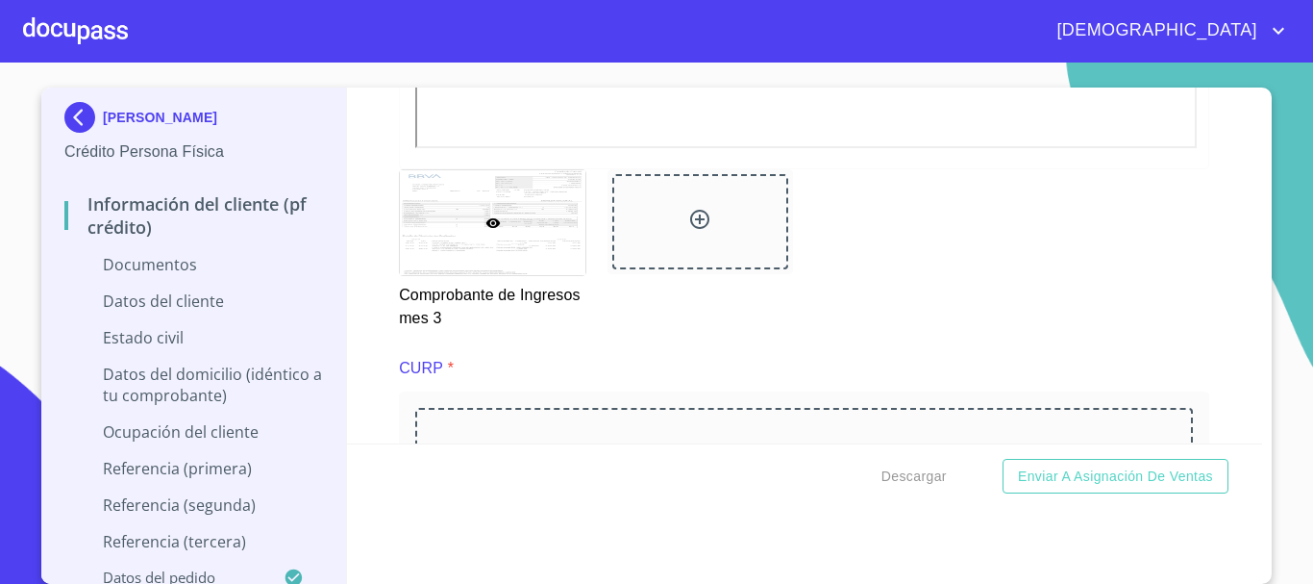
scroll to position [4231, 0]
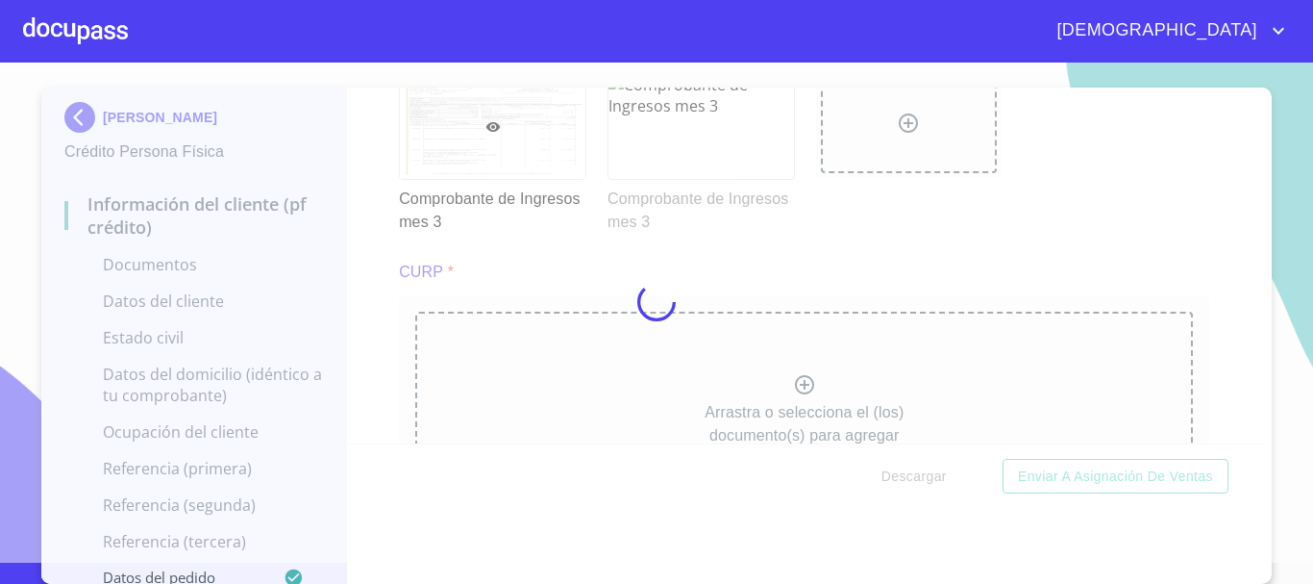
click at [1284, 176] on div at bounding box center [656, 301] width 1313 height 521
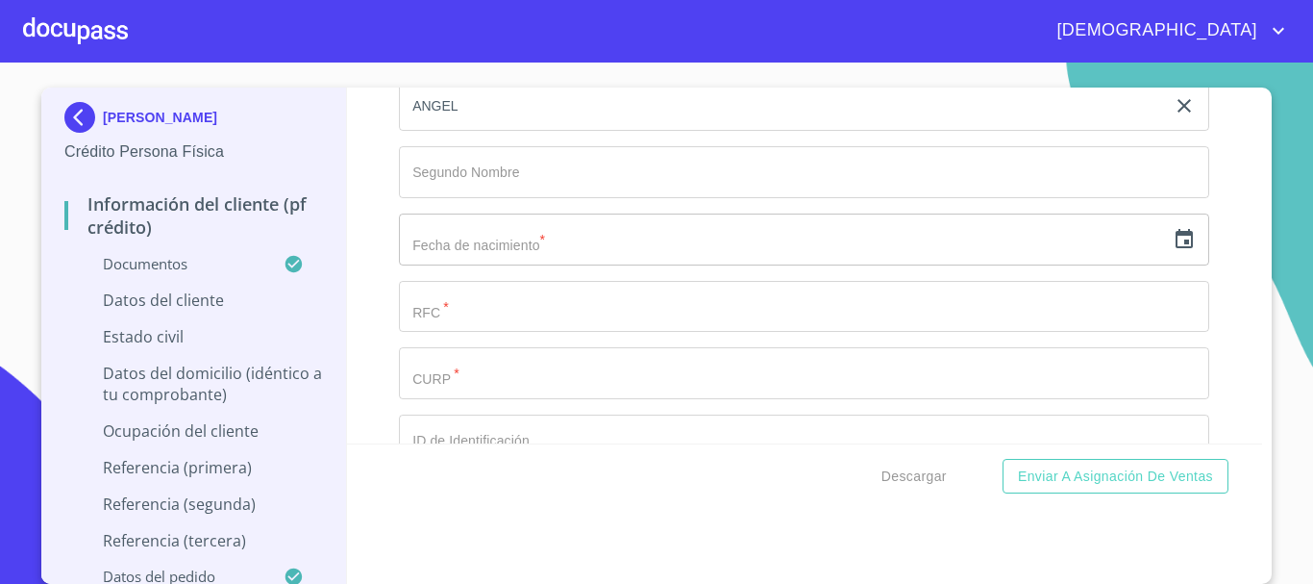
scroll to position [6250, 0]
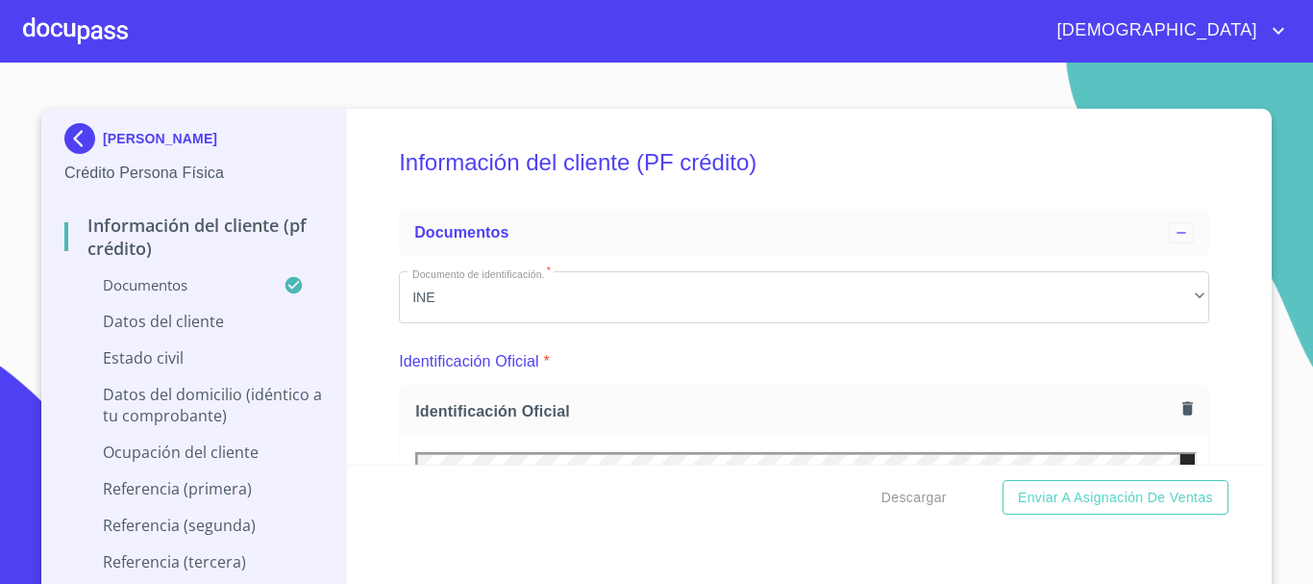
scroll to position [6250, 0]
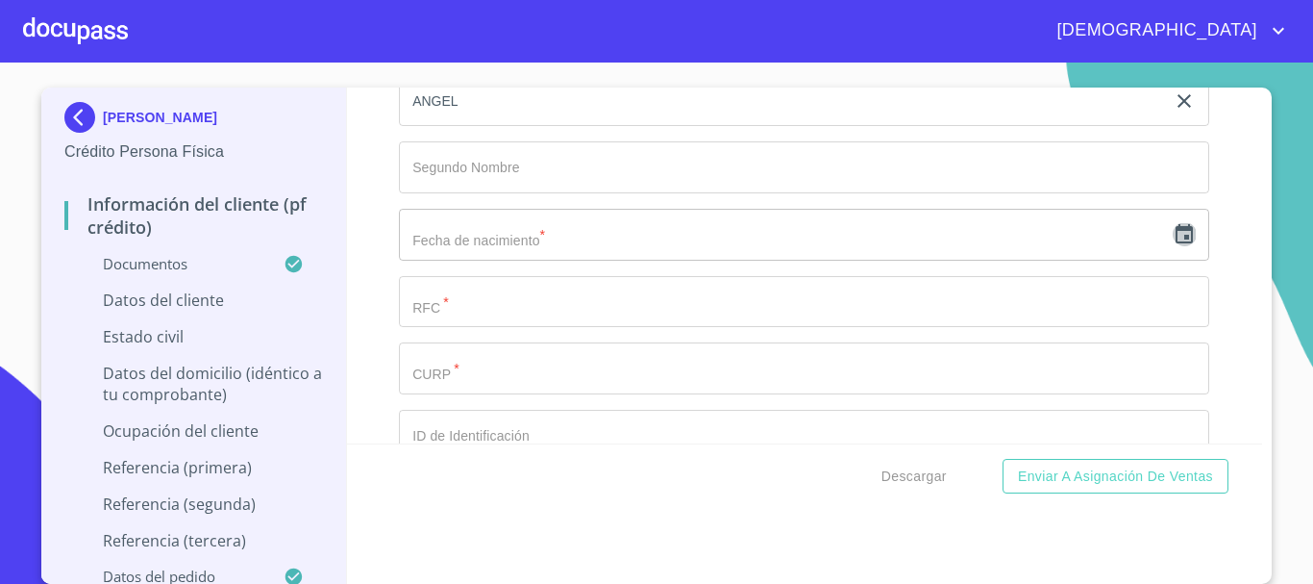
click at [1173, 246] on icon "button" at bounding box center [1184, 234] width 23 height 23
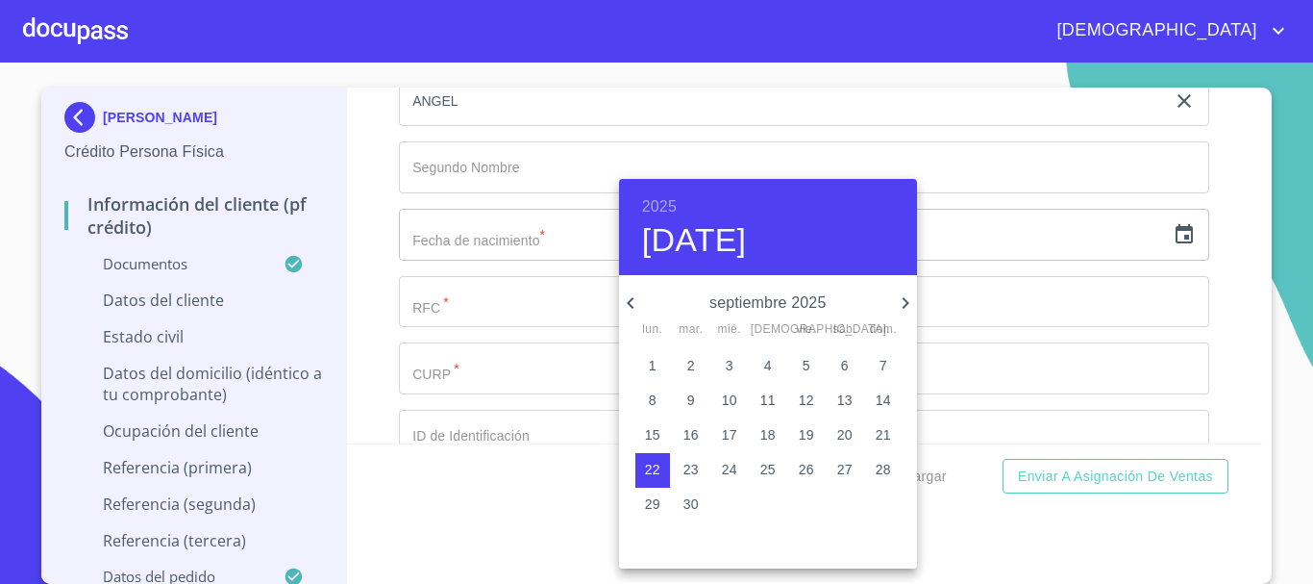
click at [677, 201] on div "2025 [DATE]" at bounding box center [768, 227] width 298 height 96
click at [663, 211] on h6 "2025" at bounding box center [659, 206] width 35 height 27
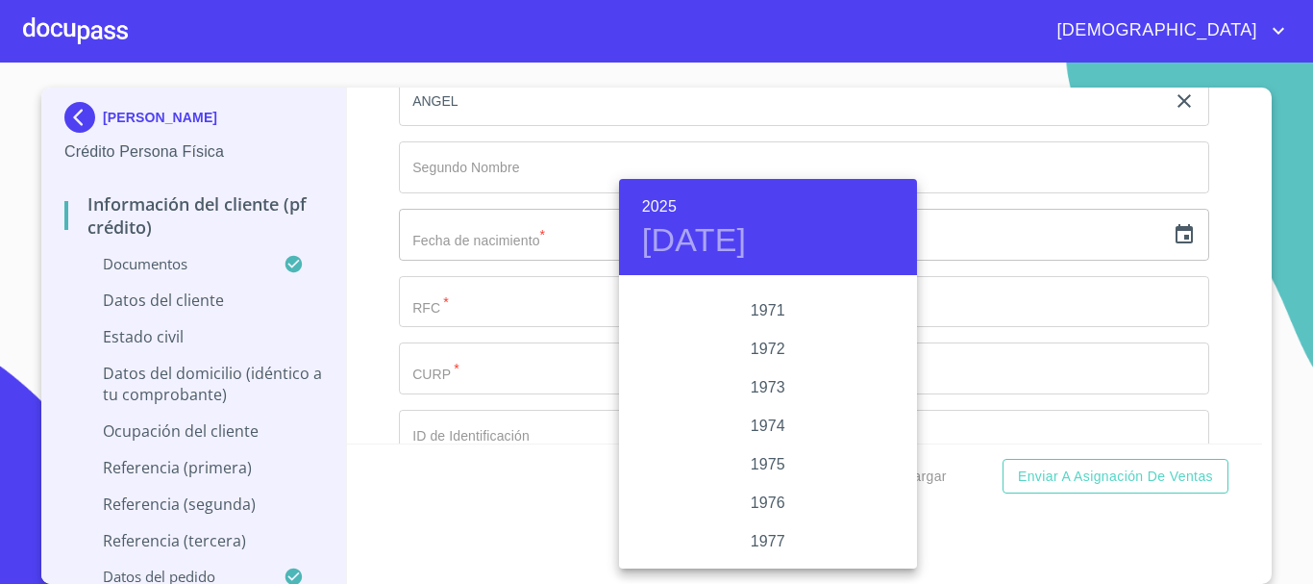
scroll to position [1712, 0]
click at [763, 323] on div "1970" at bounding box center [768, 316] width 298 height 38
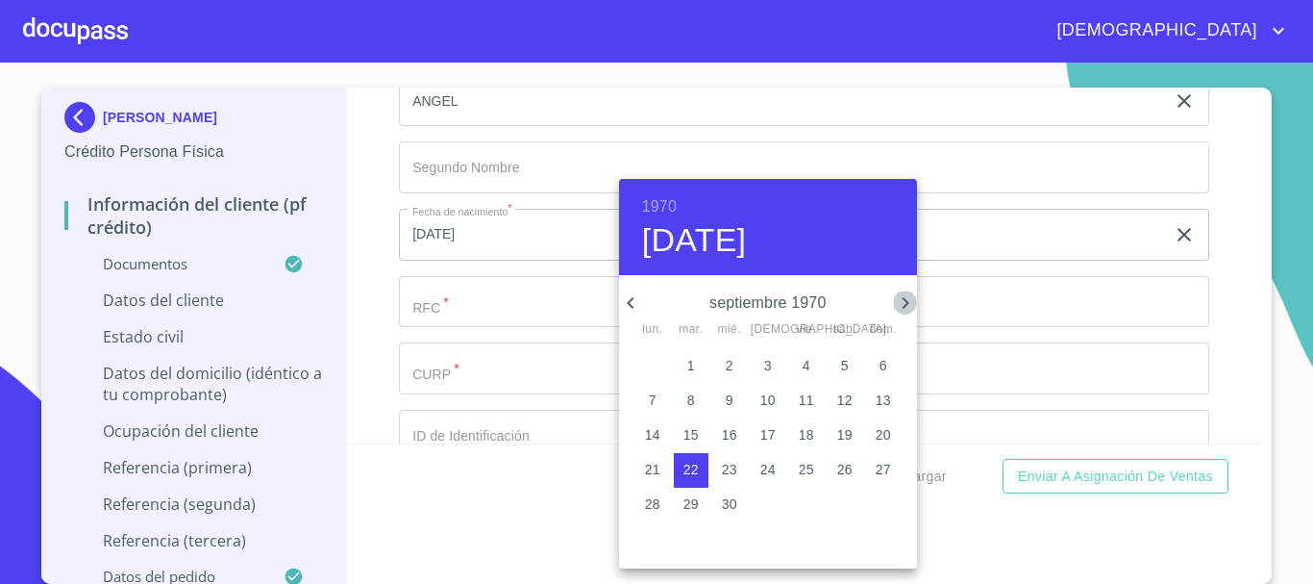
click at [896, 301] on icon "button" at bounding box center [905, 302] width 23 height 23
click at [846, 410] on p "10" at bounding box center [845, 399] width 15 height 19
type input "10 de oct. de 1970"
click at [350, 267] on div at bounding box center [656, 292] width 1313 height 584
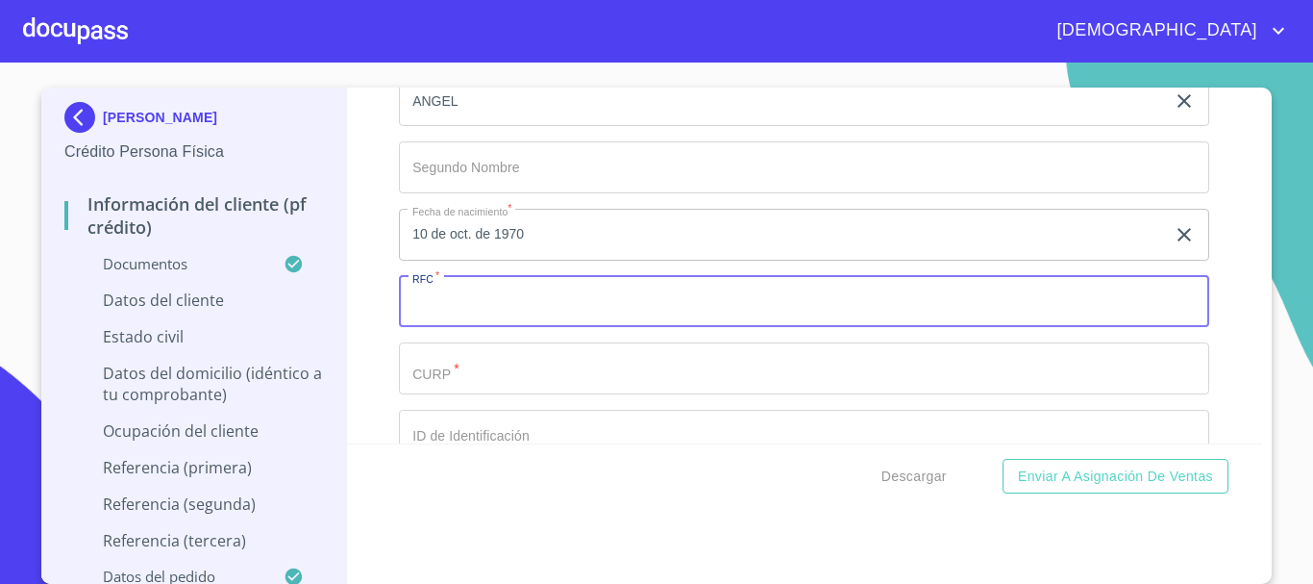
click at [461, 328] on input "Documento de identificación.   *" at bounding box center [804, 302] width 811 height 52
paste input "VIRA701019GL2"
type input "VIRA701019GL2"
click at [593, 394] on input "Documento de identificación.   *" at bounding box center [804, 368] width 811 height 52
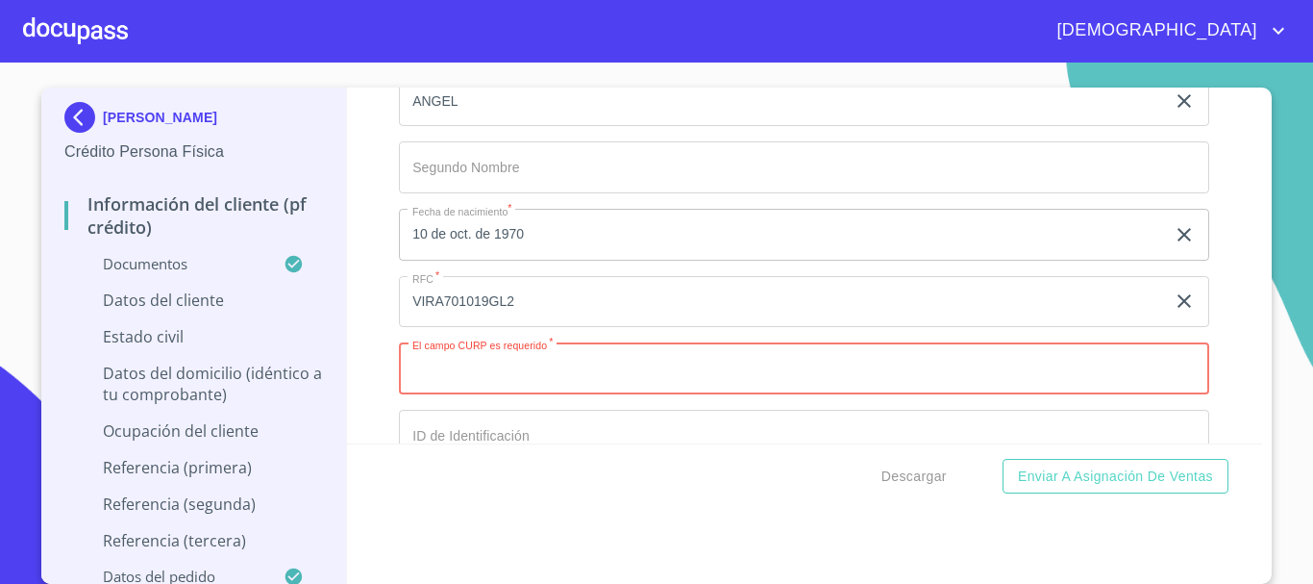
click at [498, 385] on input "Documento de identificación.   *" at bounding box center [804, 368] width 811 height 52
paste input "VIRA701019HVZCFN04"
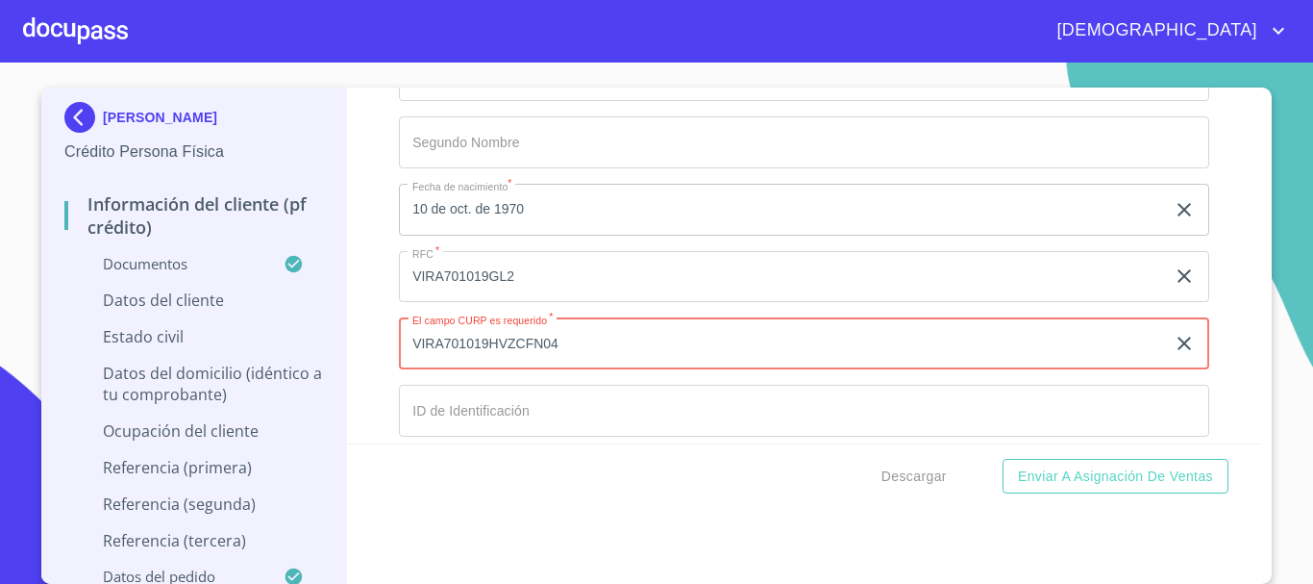
scroll to position [6346, 0]
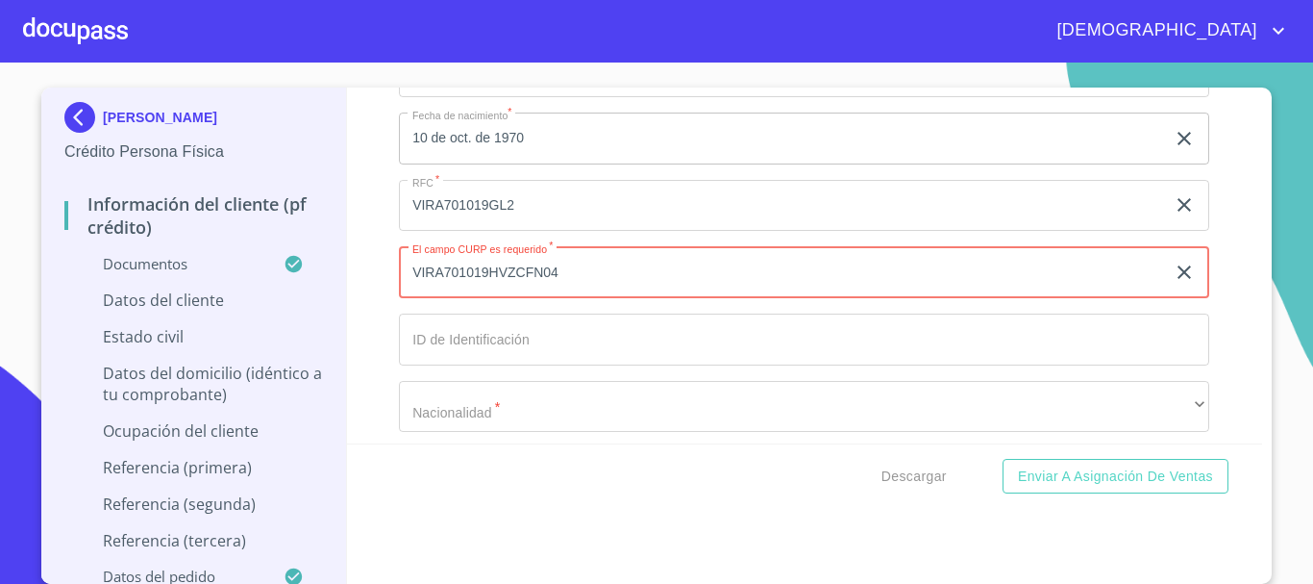
click at [436, 295] on input "VIRA701019HVZCFN04" at bounding box center [782, 272] width 766 height 52
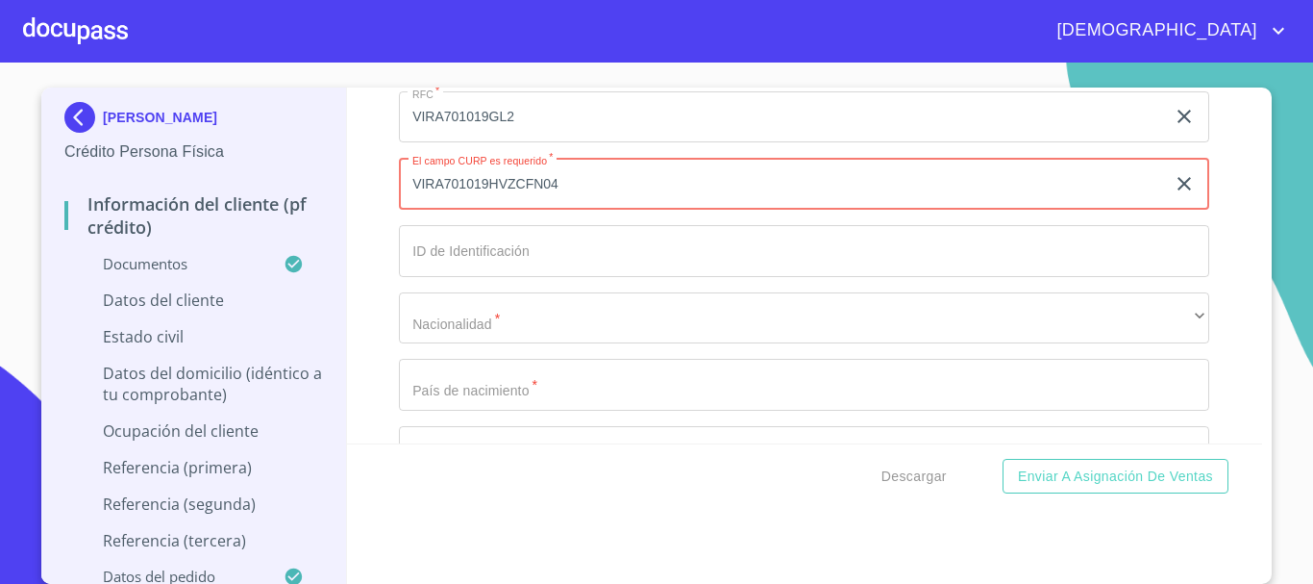
scroll to position [6539, 0]
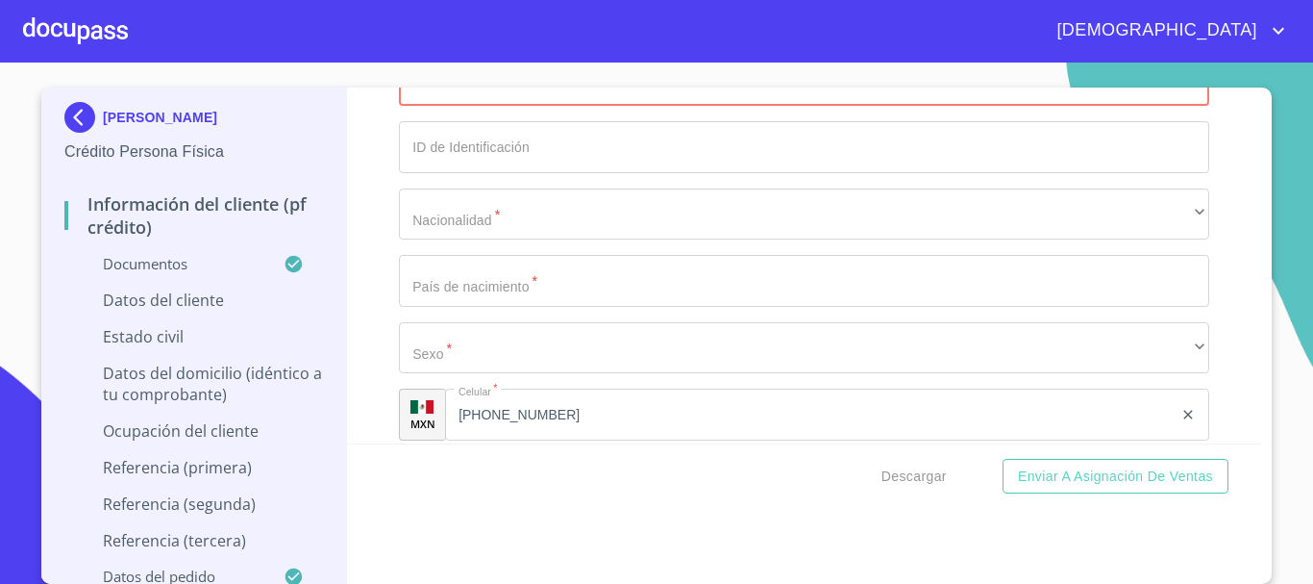
type input "VIRA701019HVZCFN04"
click at [507, 169] on input "Documento de identificación.   *" at bounding box center [804, 147] width 811 height 52
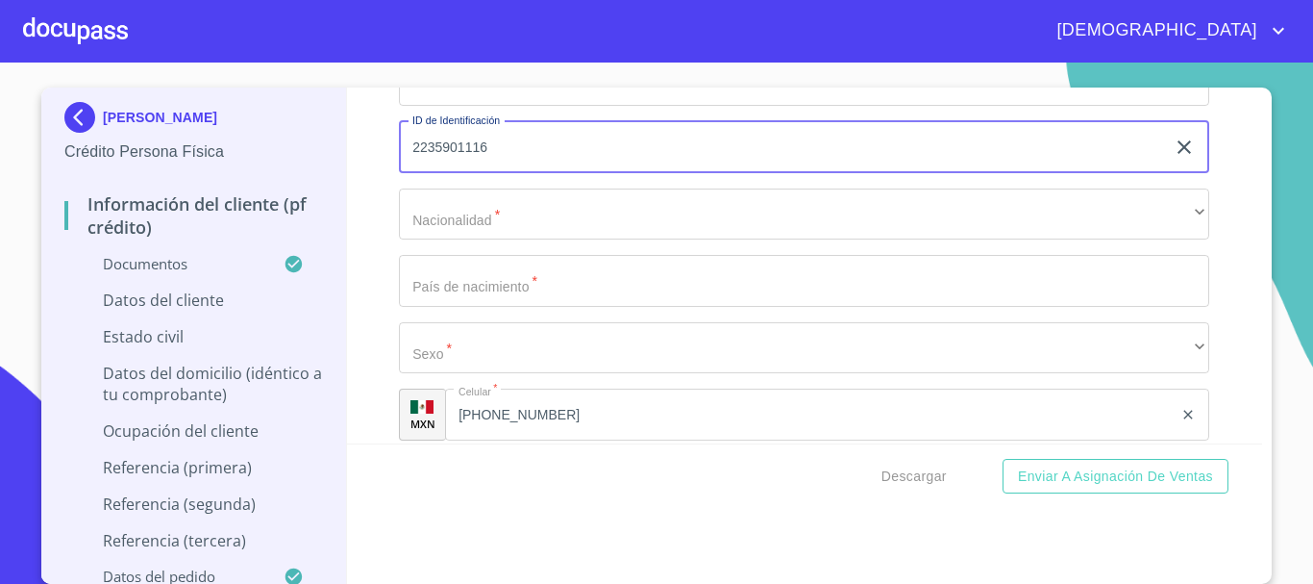
type input "2235901116"
click at [538, 212] on div "Apellido Paterno   * VICENTE ​ Apellido Materno   * REFUGIO ​ Primer nombre   *…" at bounding box center [804, 46] width 811 height 819
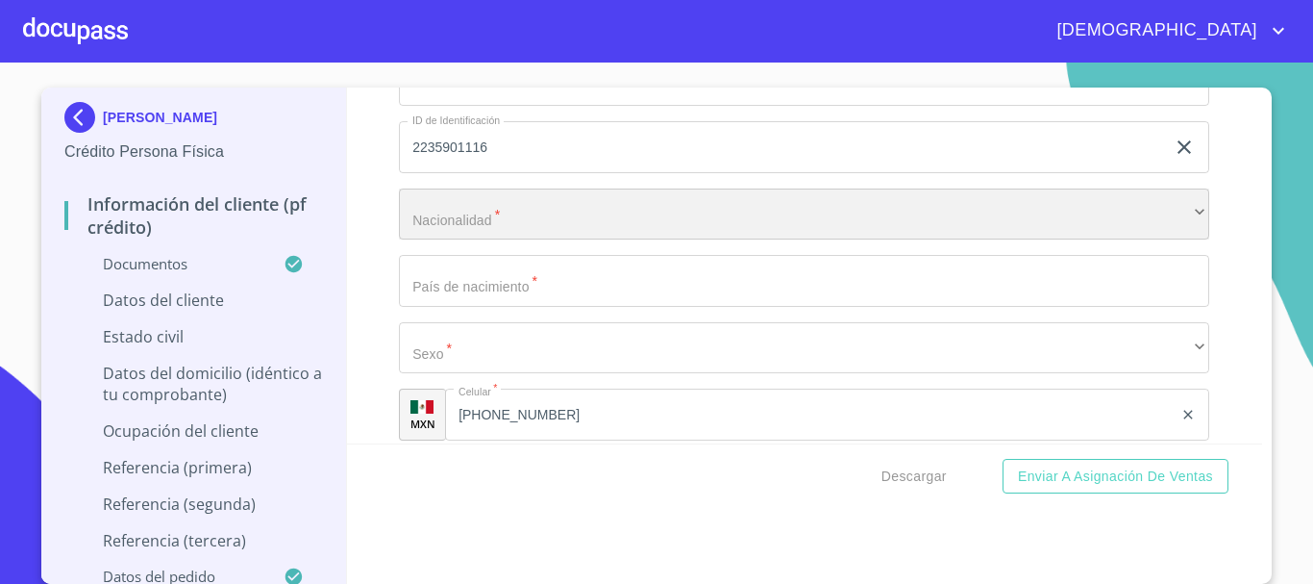
click at [529, 240] on div "​" at bounding box center [804, 214] width 811 height 52
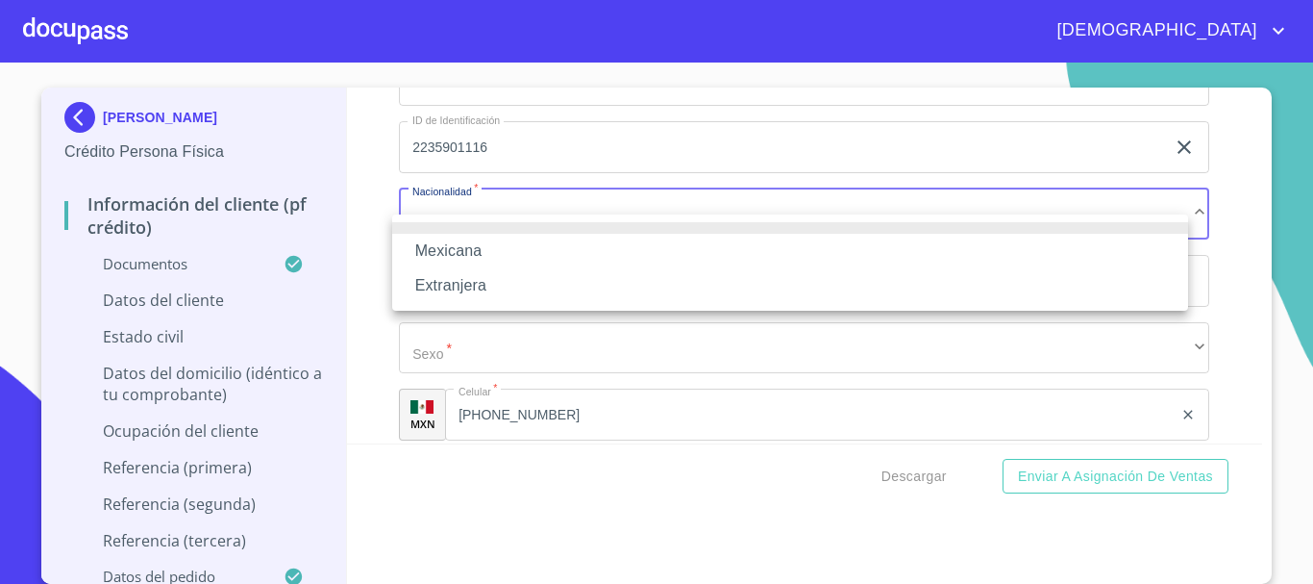
click at [481, 248] on li "Mexicana" at bounding box center [790, 251] width 796 height 35
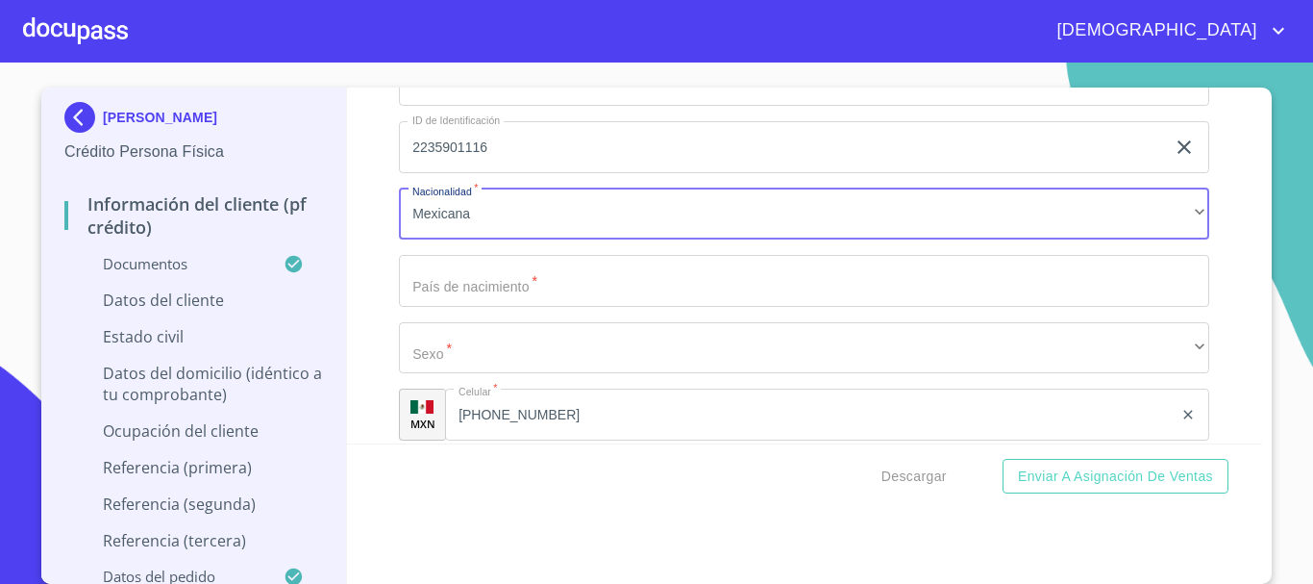
click at [554, 302] on input "Documento de identificación.   *" at bounding box center [804, 281] width 811 height 52
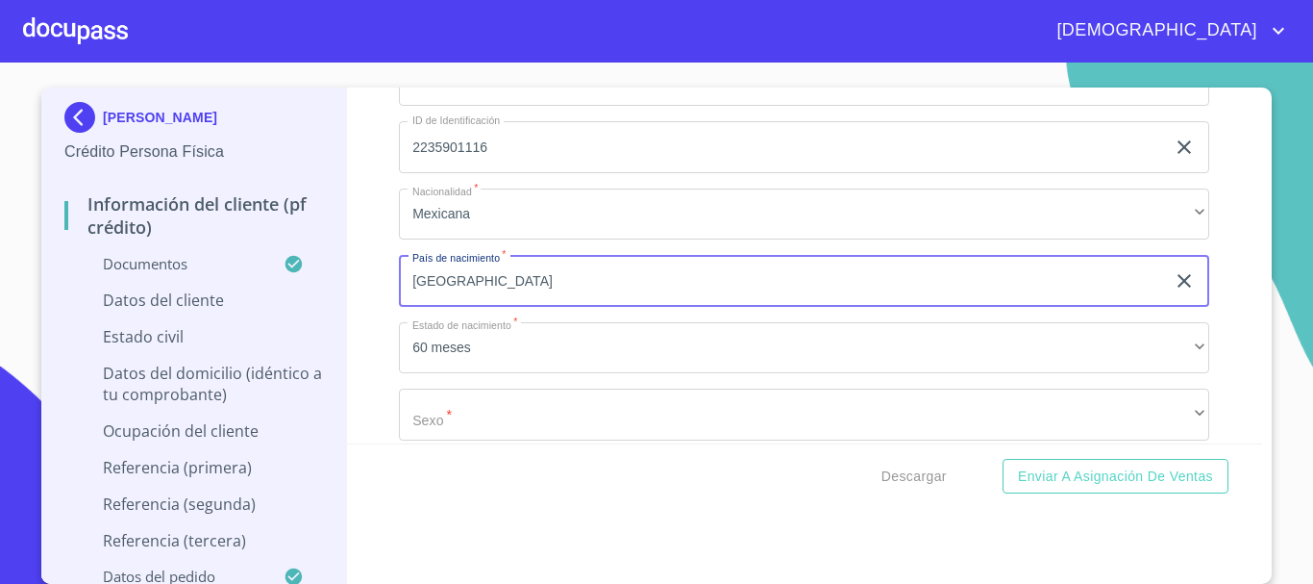
type input "[GEOGRAPHIC_DATA]"
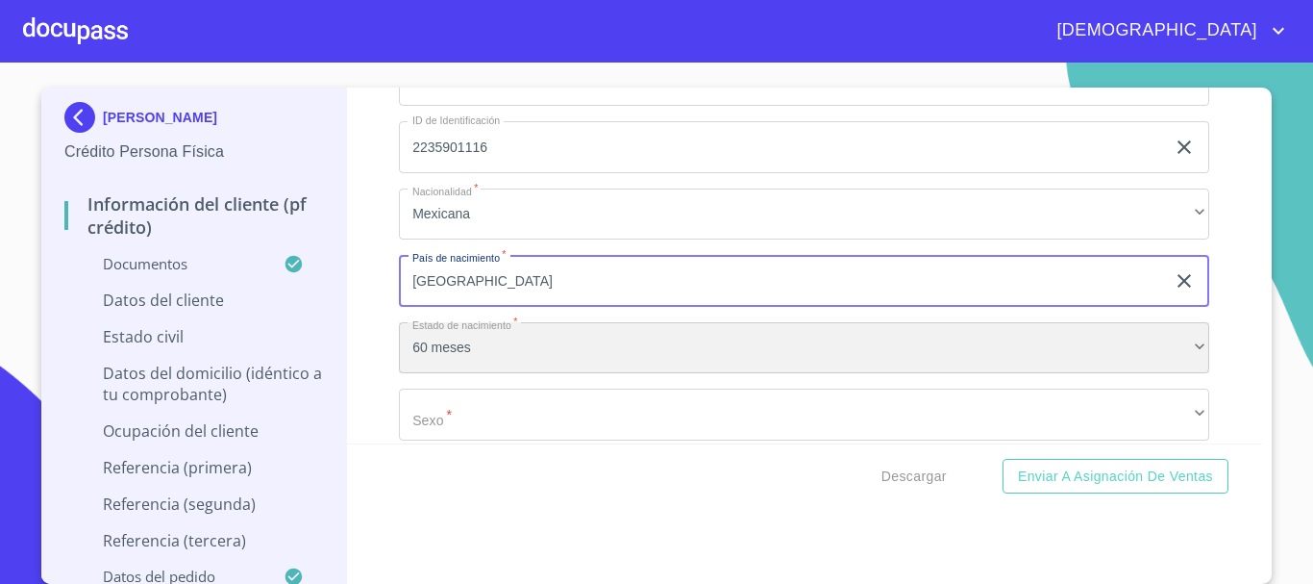
click at [419, 374] on div "60 meses" at bounding box center [804, 348] width 811 height 52
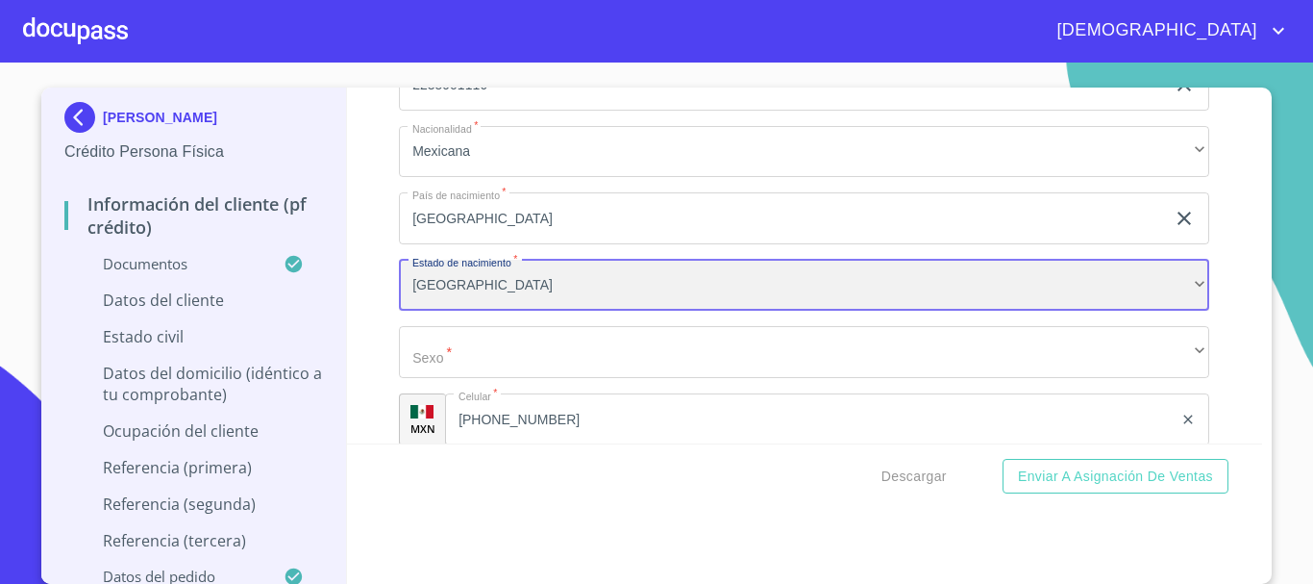
scroll to position [6635, 0]
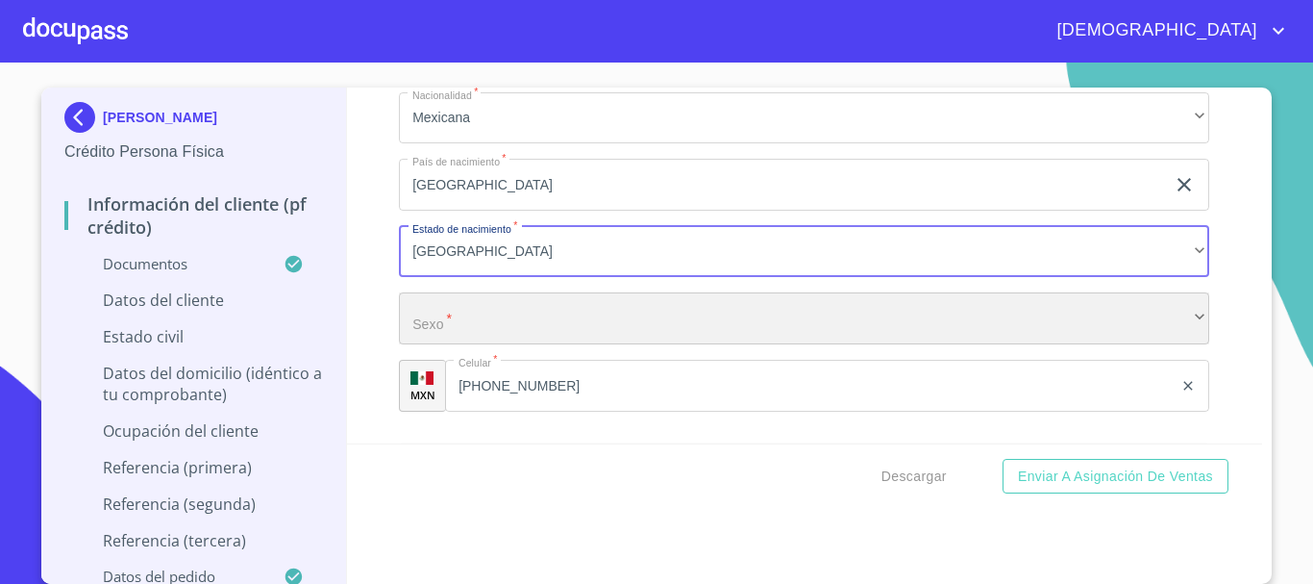
click at [435, 342] on div "​" at bounding box center [804, 318] width 811 height 52
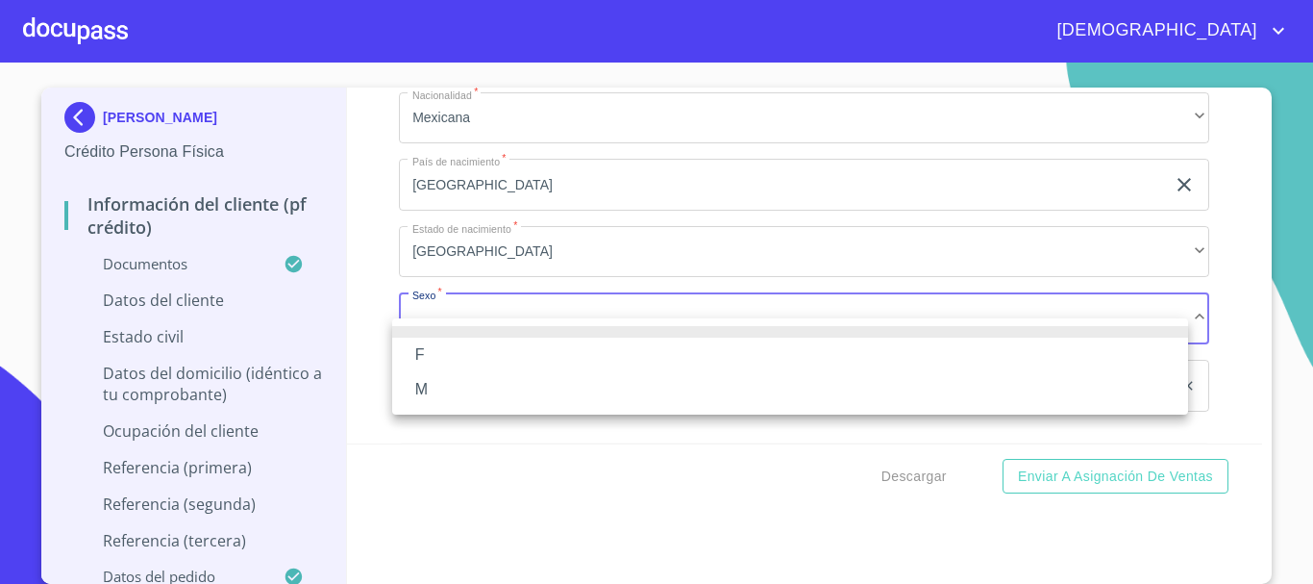
click at [450, 385] on li "M" at bounding box center [790, 389] width 796 height 35
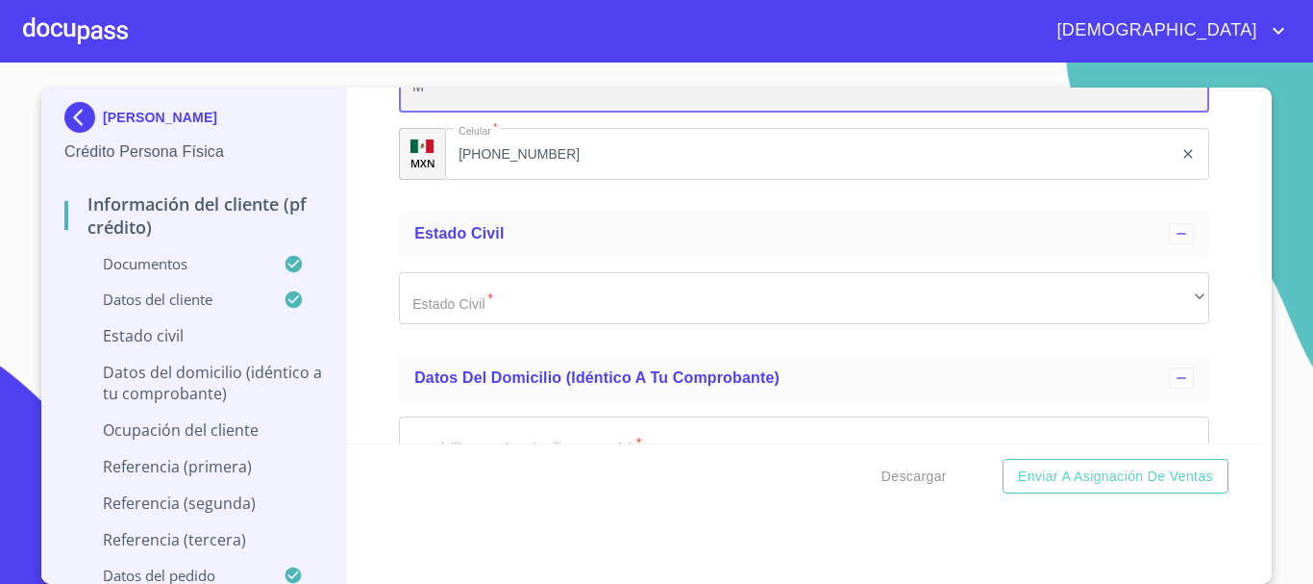
scroll to position [6923, 0]
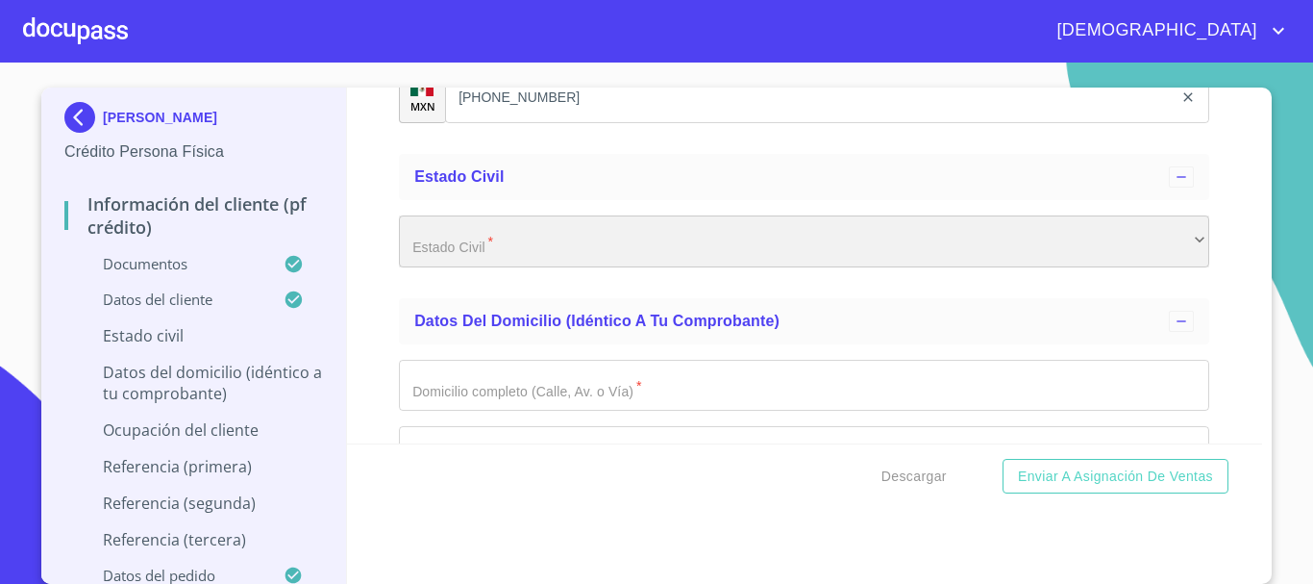
click at [498, 258] on div "​" at bounding box center [804, 241] width 811 height 52
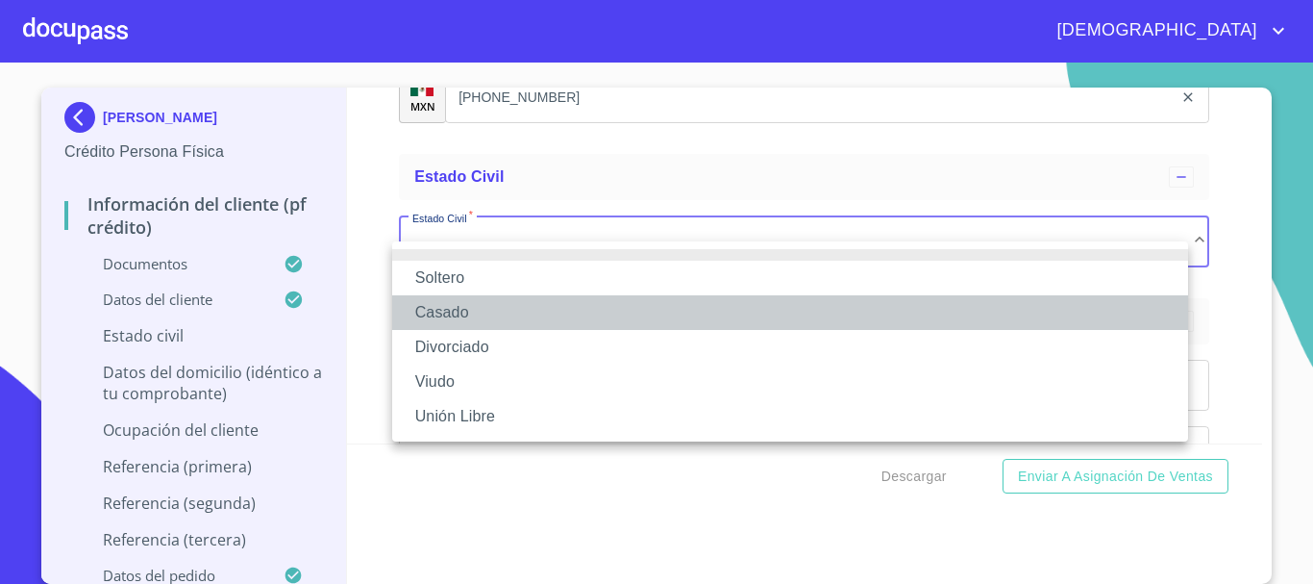
click at [468, 313] on li "Casado" at bounding box center [790, 312] width 796 height 35
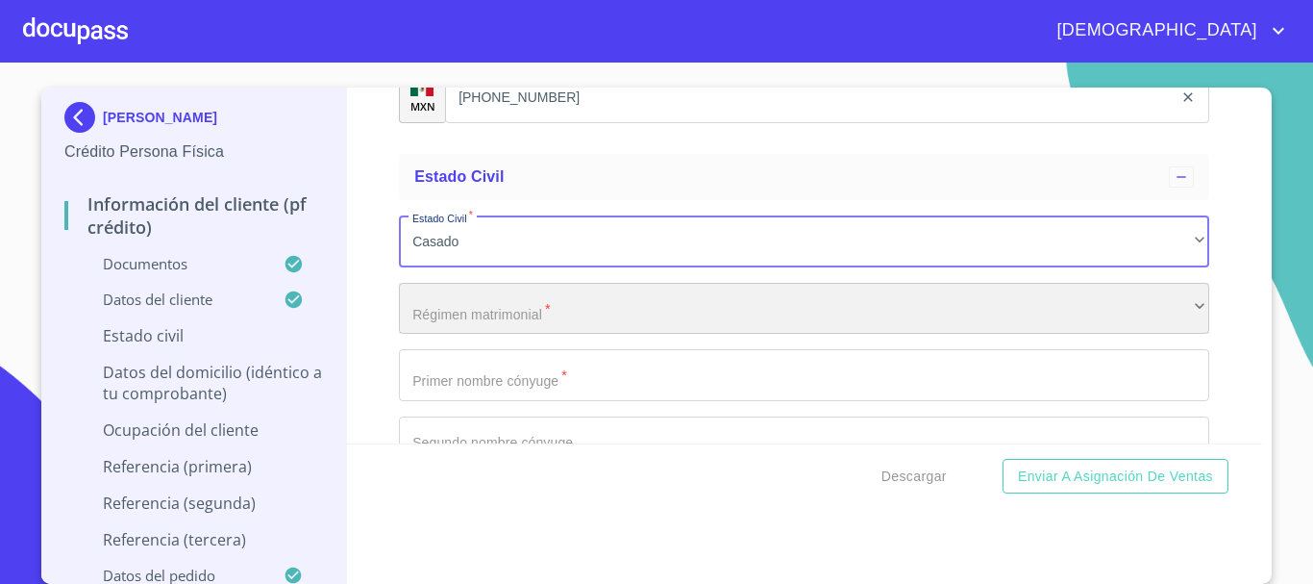
click at [446, 321] on div "​" at bounding box center [804, 309] width 811 height 52
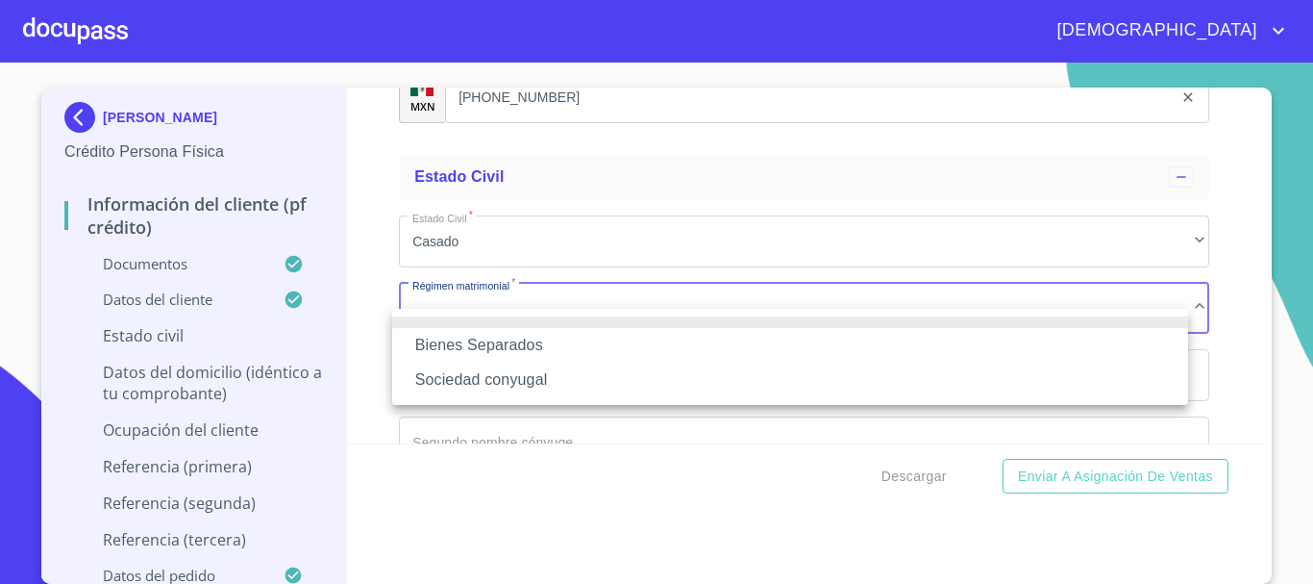
click at [510, 381] on li "Sociedad conyugal" at bounding box center [790, 380] width 796 height 35
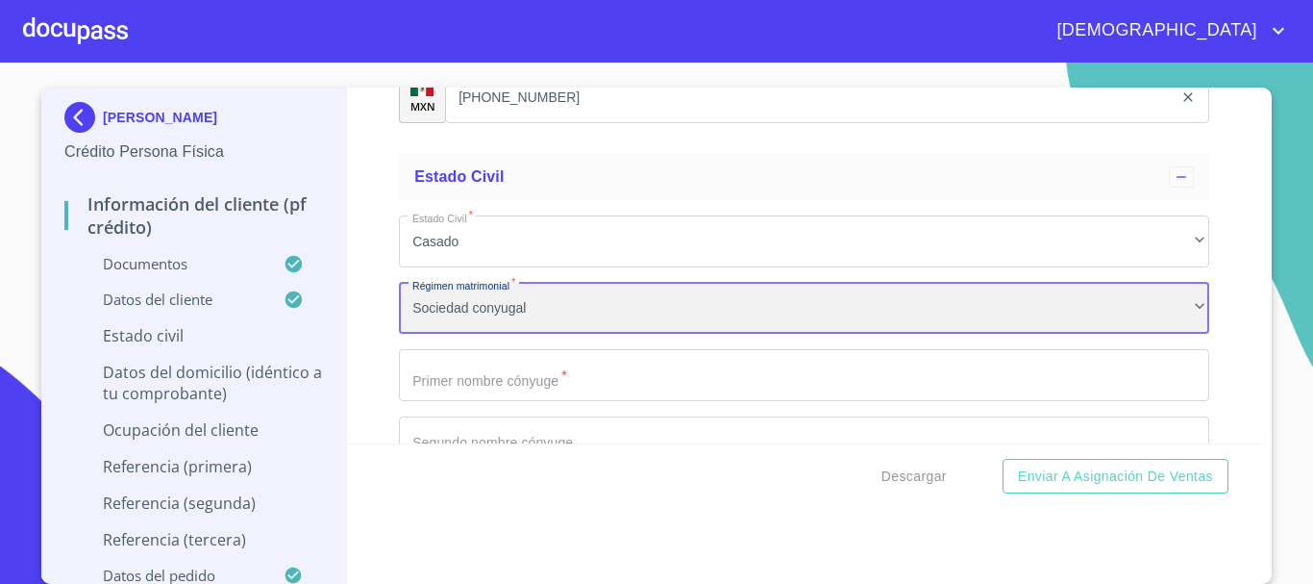
scroll to position [7019, 0]
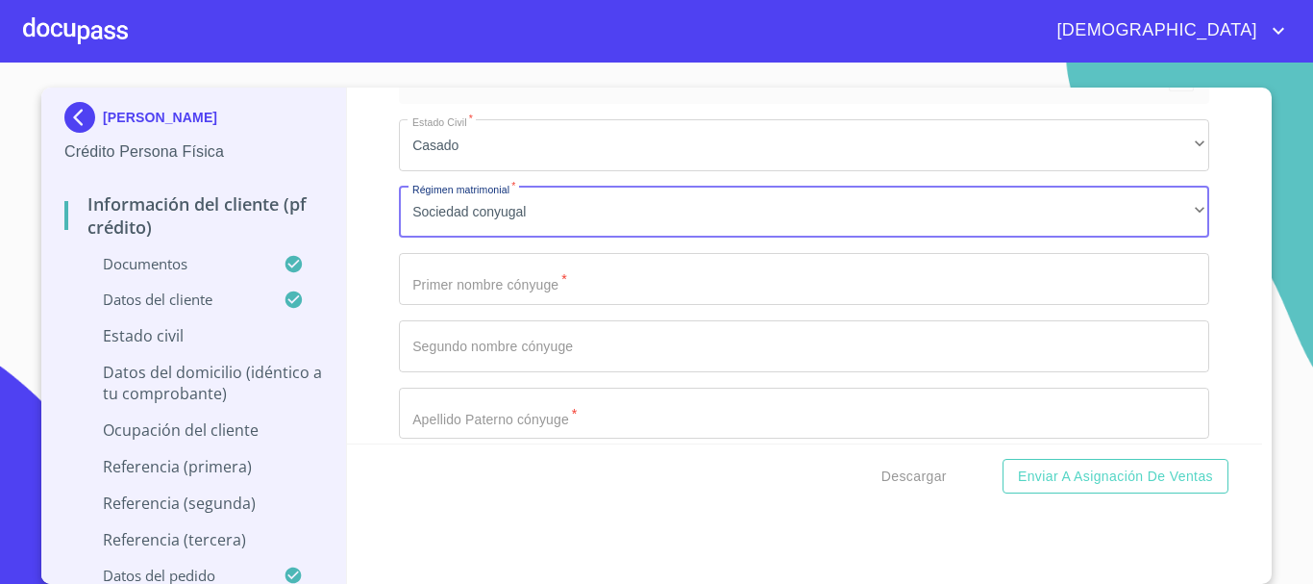
click at [522, 305] on input "Documento de identificación.   *" at bounding box center [804, 279] width 811 height 52
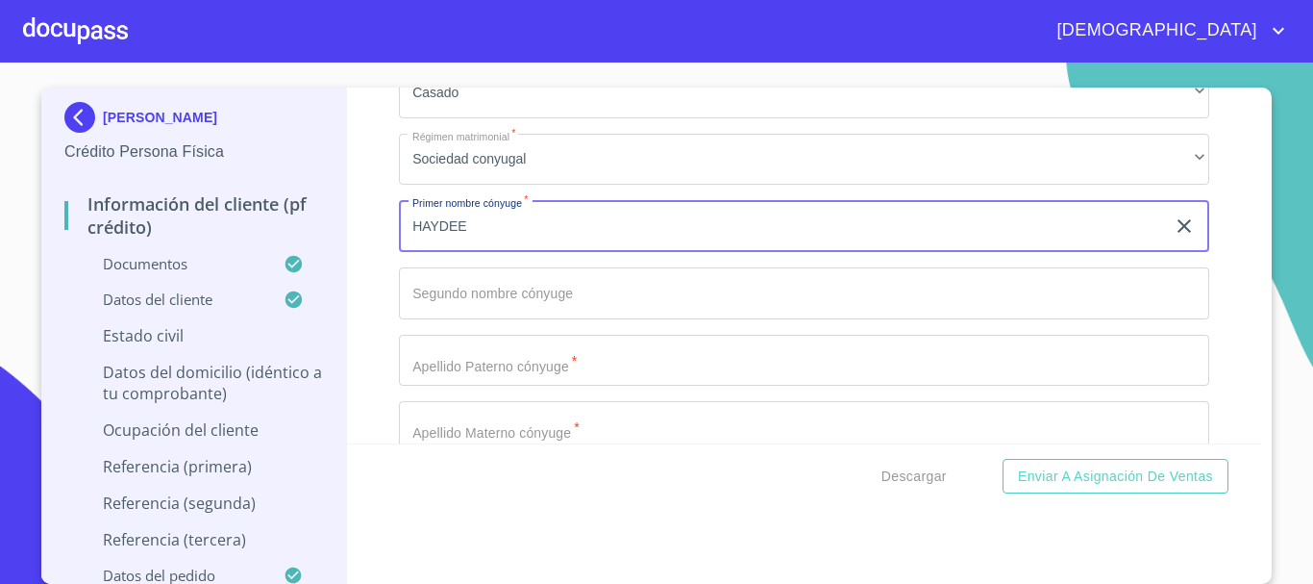
scroll to position [7116, 0]
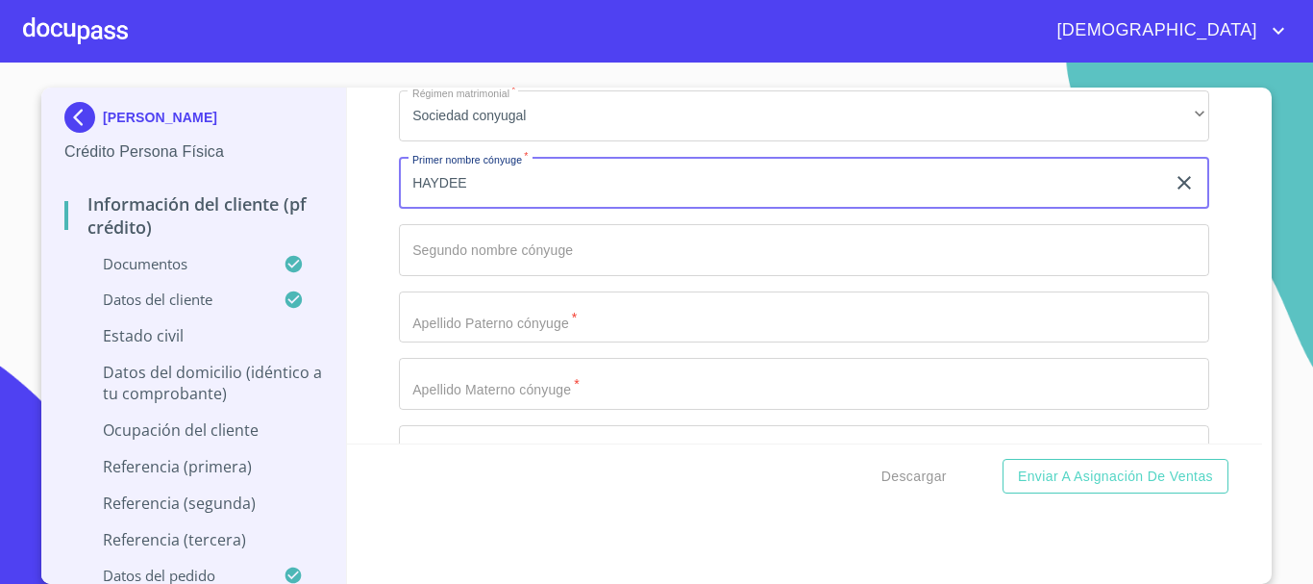
type input "HAYDEE"
click at [514, 341] on input "Documento de identificación.   *" at bounding box center [804, 317] width 811 height 52
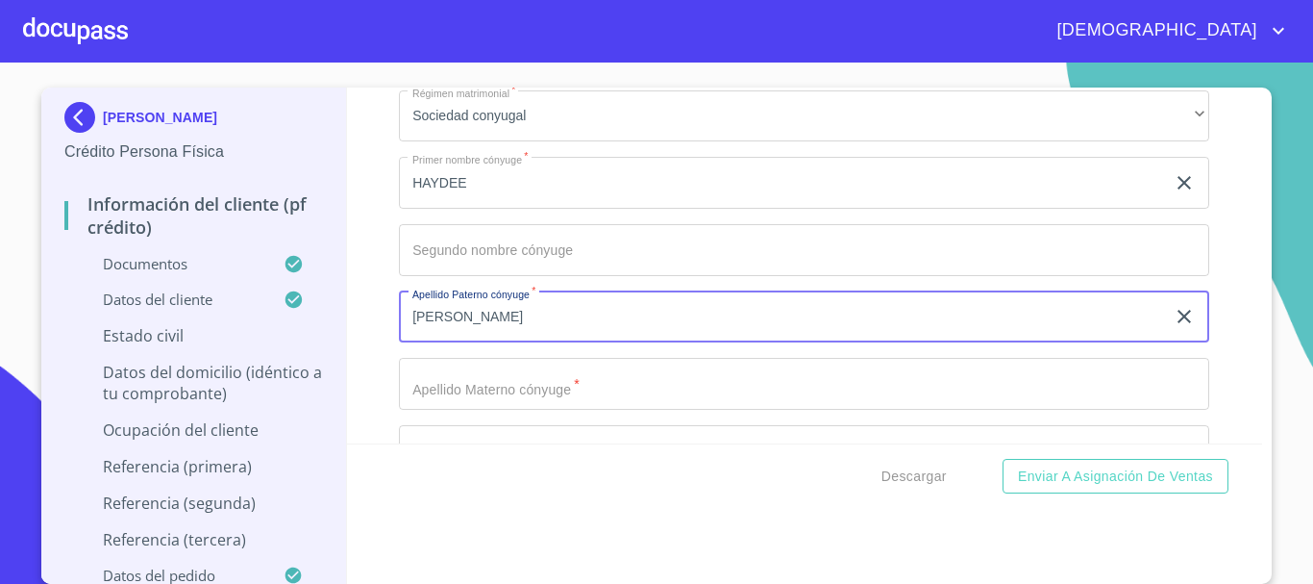
type input "BAUTISTA"
click at [501, 405] on input "Documento de identificación.   *" at bounding box center [804, 384] width 811 height 52
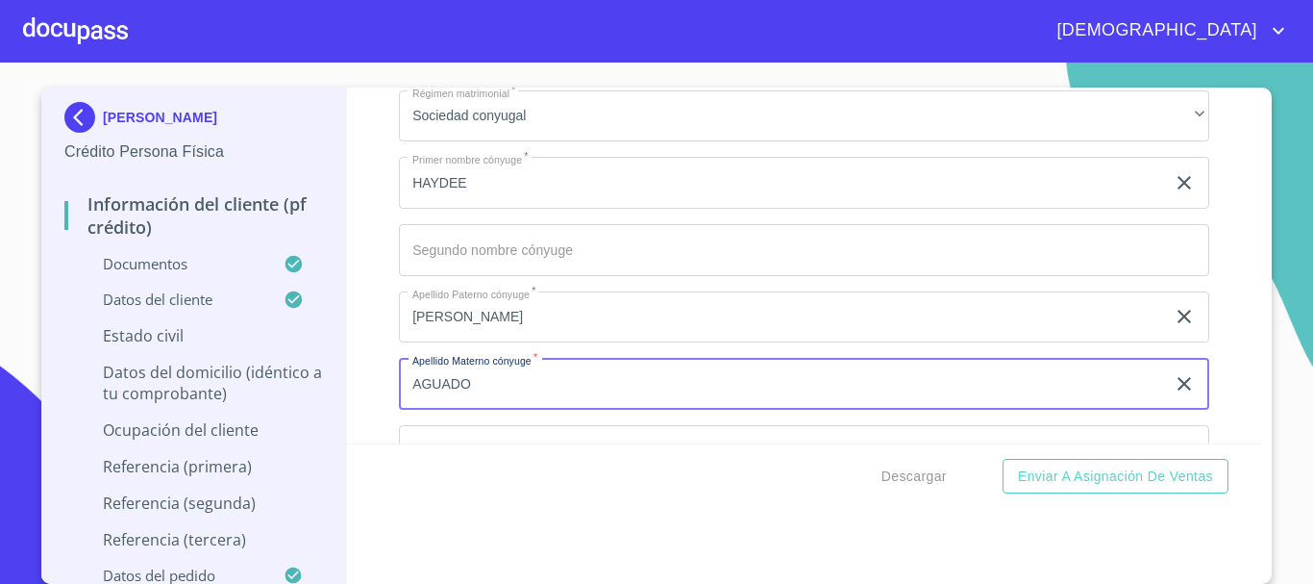
scroll to position [7404, 0]
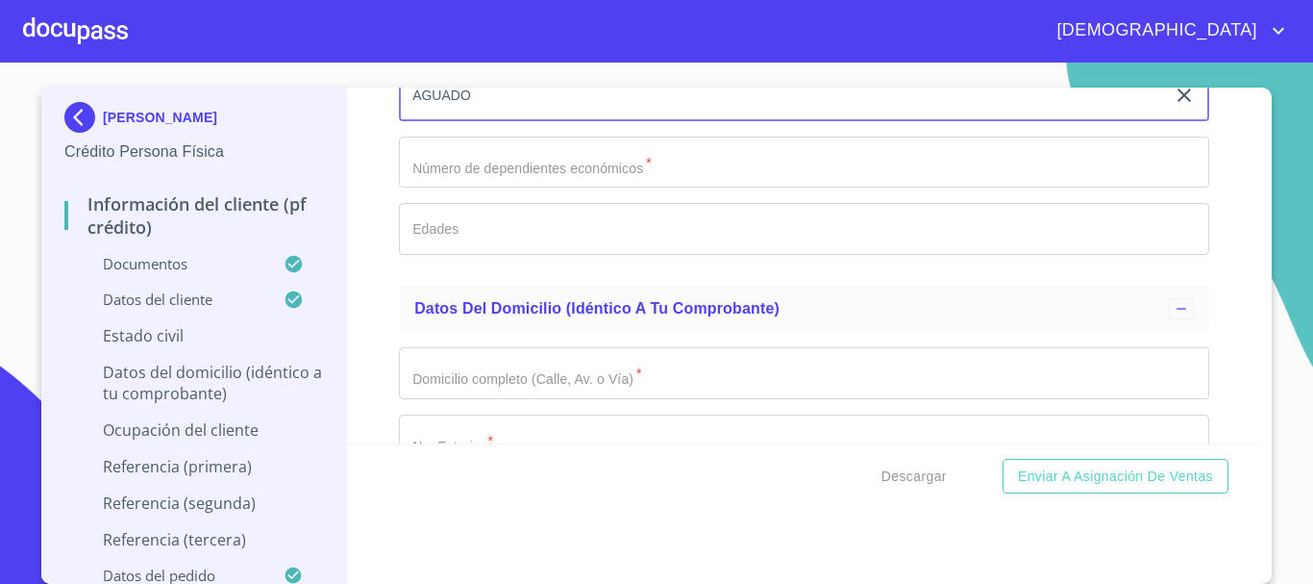
type input "AGUADO"
click at [582, 188] on input "Documento de identificación.   *" at bounding box center [804, 163] width 811 height 52
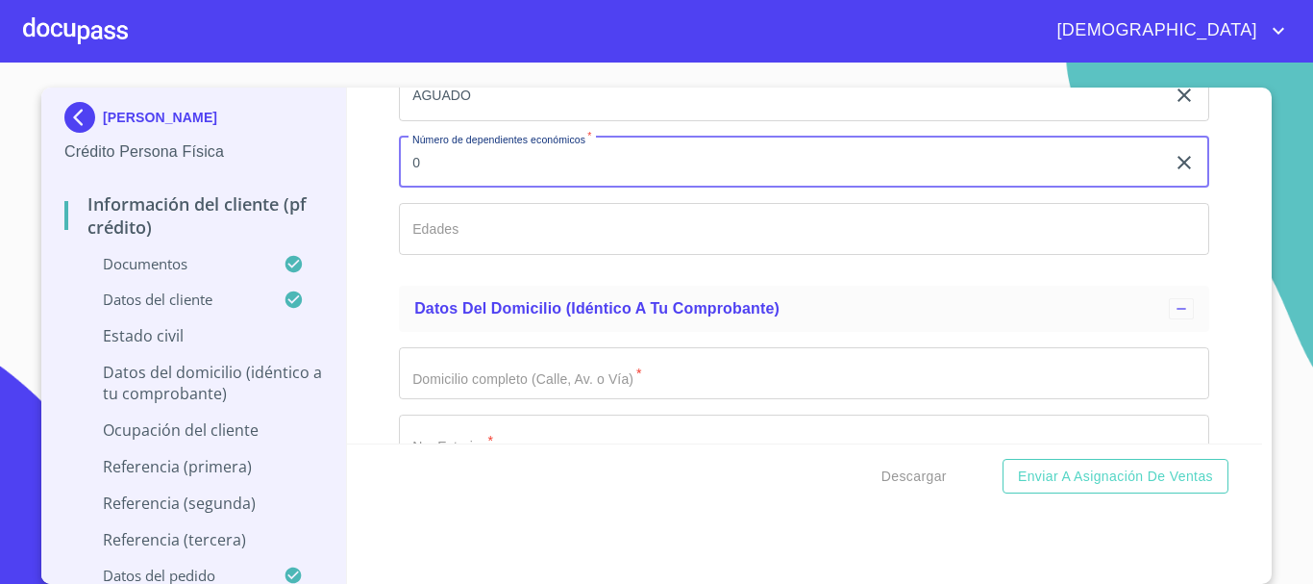
type input "0"
click at [566, 245] on input "Documento de identificación.   *" at bounding box center [804, 229] width 811 height 52
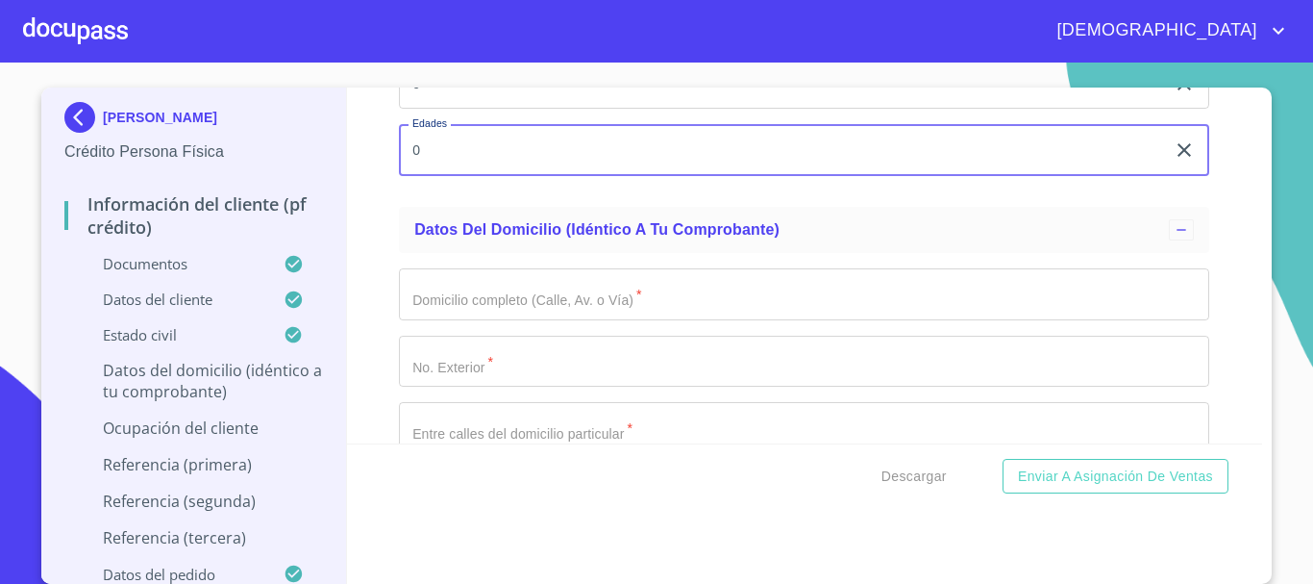
scroll to position [7596, 0]
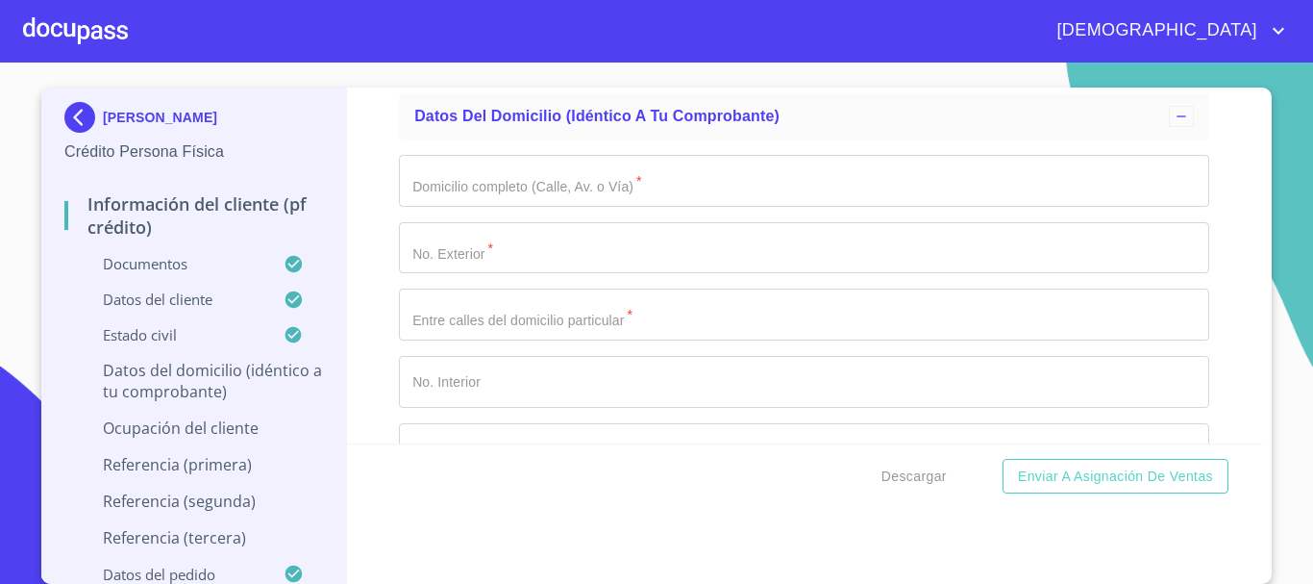
type input "0"
click at [599, 207] on input "Documento de identificación.   *" at bounding box center [804, 181] width 811 height 52
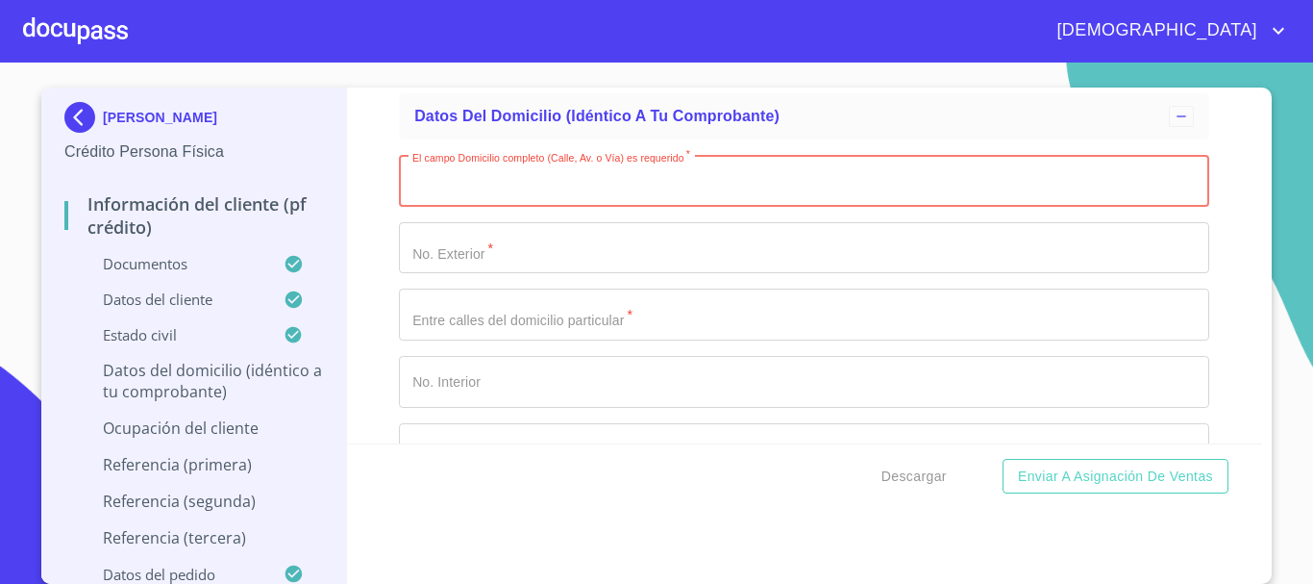
click at [434, 207] on input "Documento de identificación.   *" at bounding box center [804, 181] width 811 height 52
paste input "SAN BLAS"
type input "SAN BLAS"
click at [457, 271] on input "Documento de identificación.   *" at bounding box center [804, 248] width 811 height 52
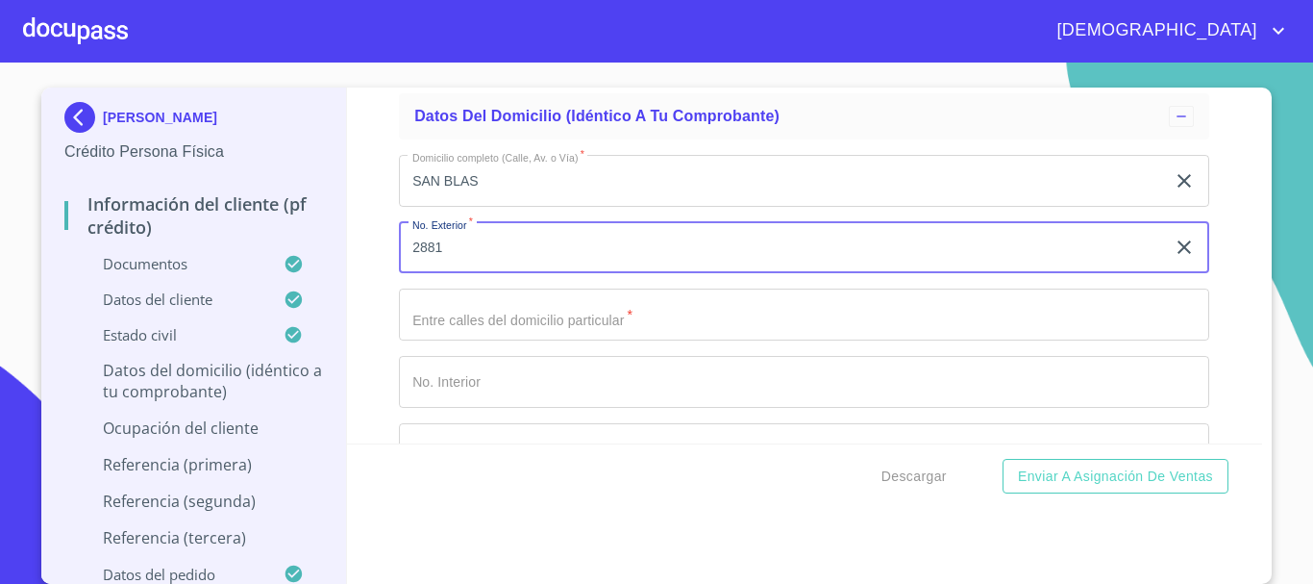
type input "2881"
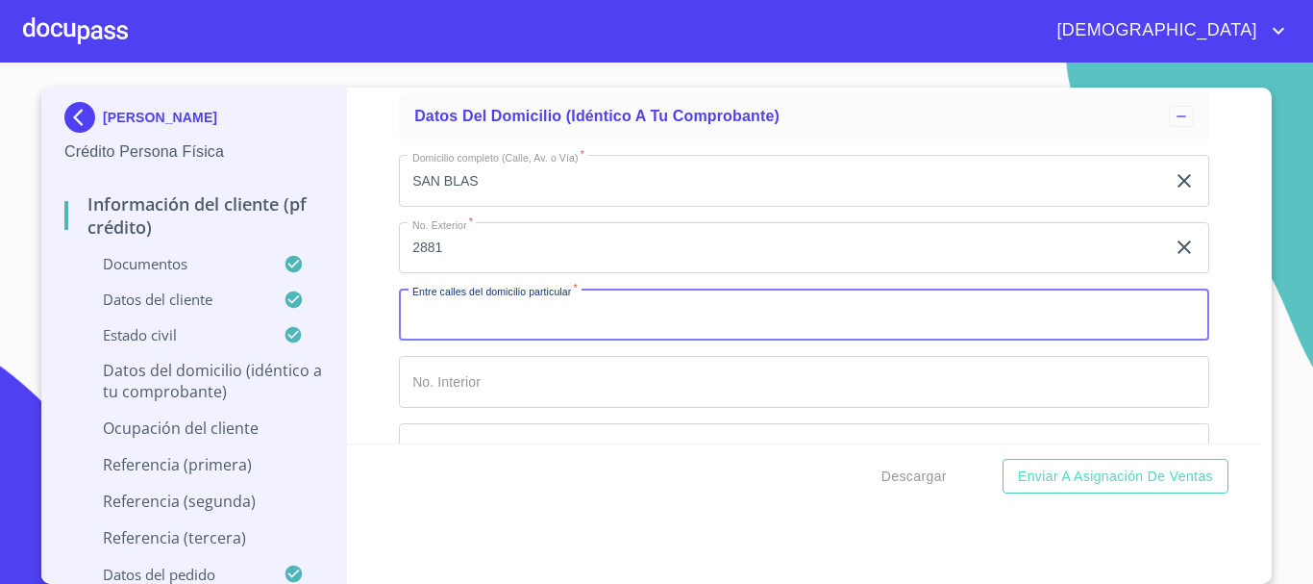
click at [551, 337] on input "Documento de identificación.   *" at bounding box center [804, 314] width 811 height 52
paste input "STA GERTRUDIS"
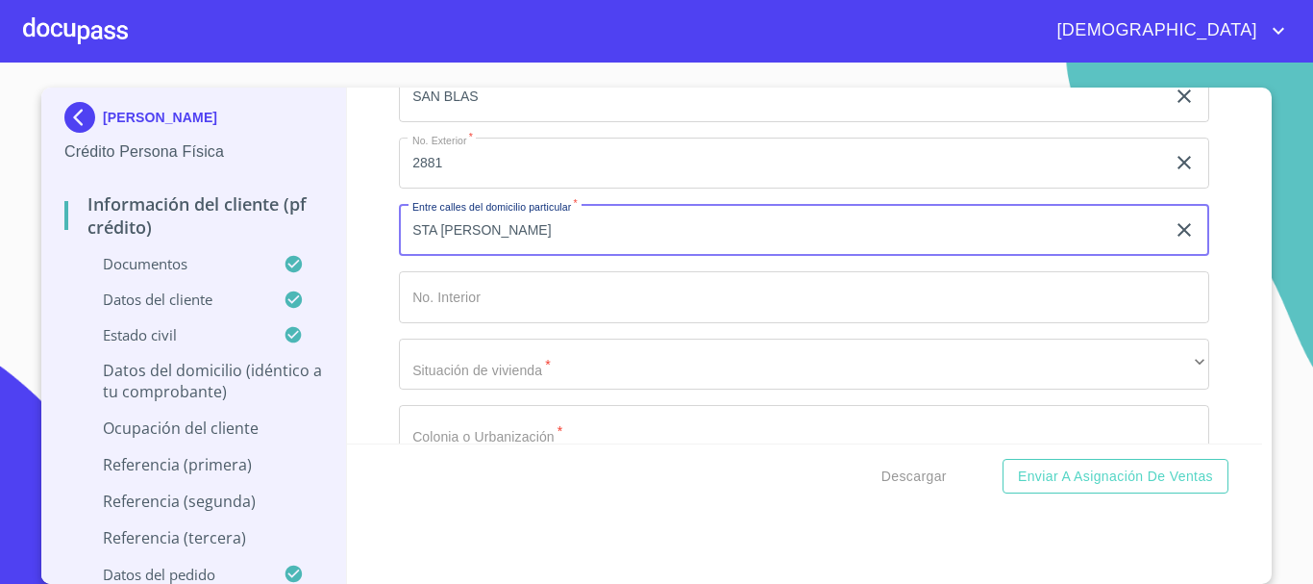
scroll to position [7789, 0]
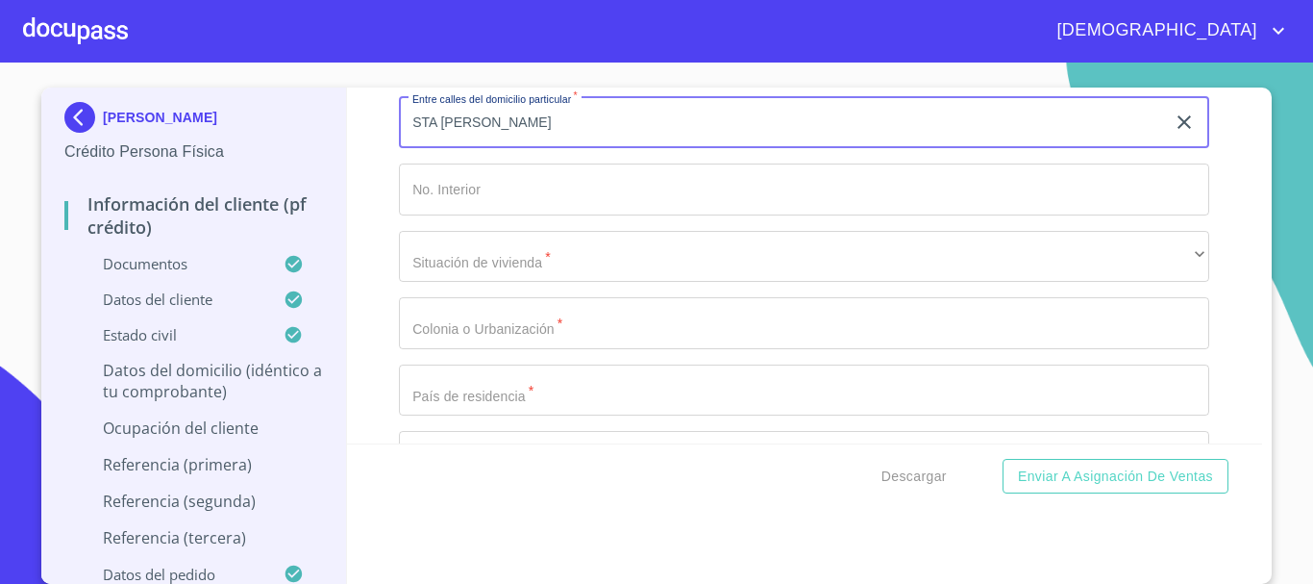
type input "STA GERTRUDIS"
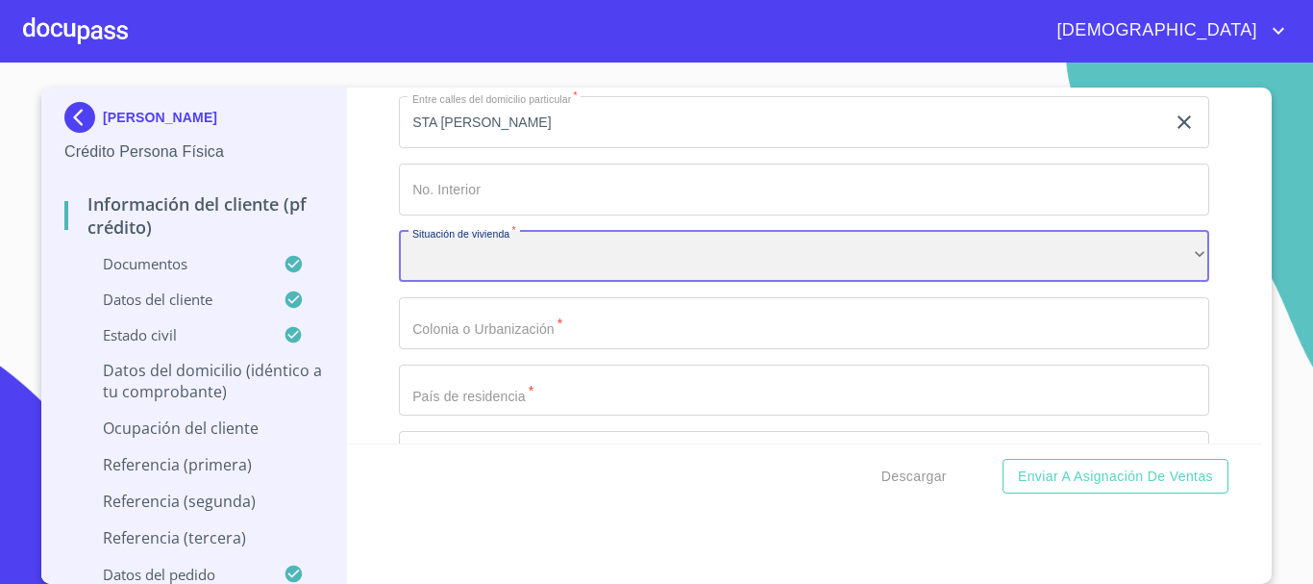
click at [515, 281] on div "​" at bounding box center [804, 257] width 811 height 52
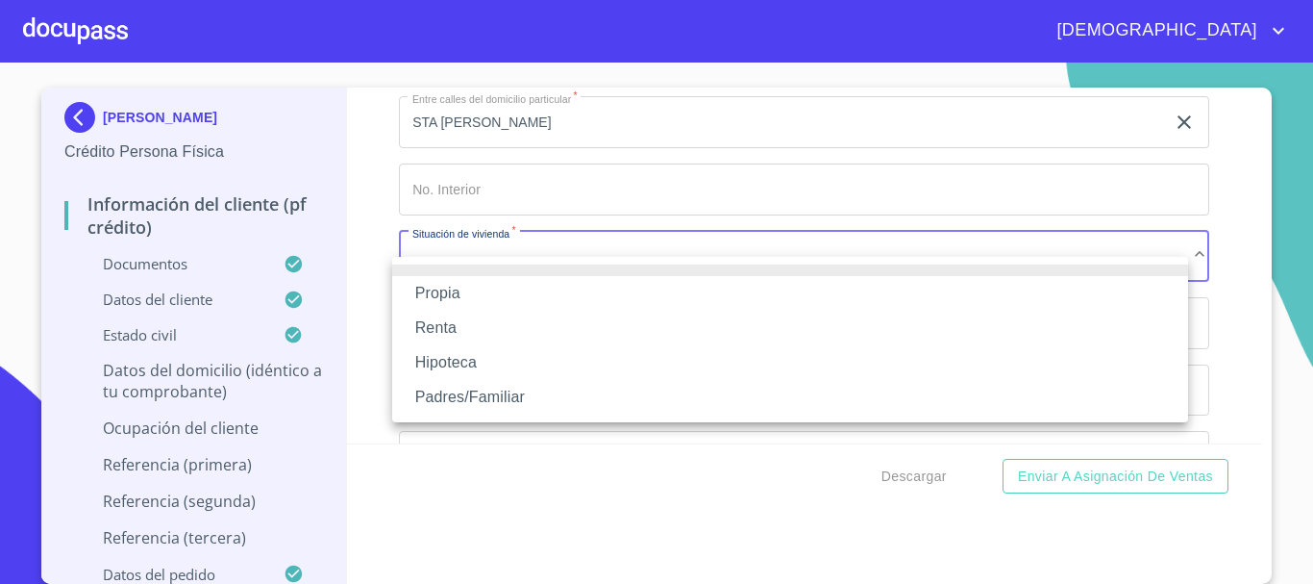
click at [476, 292] on li "Propia" at bounding box center [790, 293] width 796 height 35
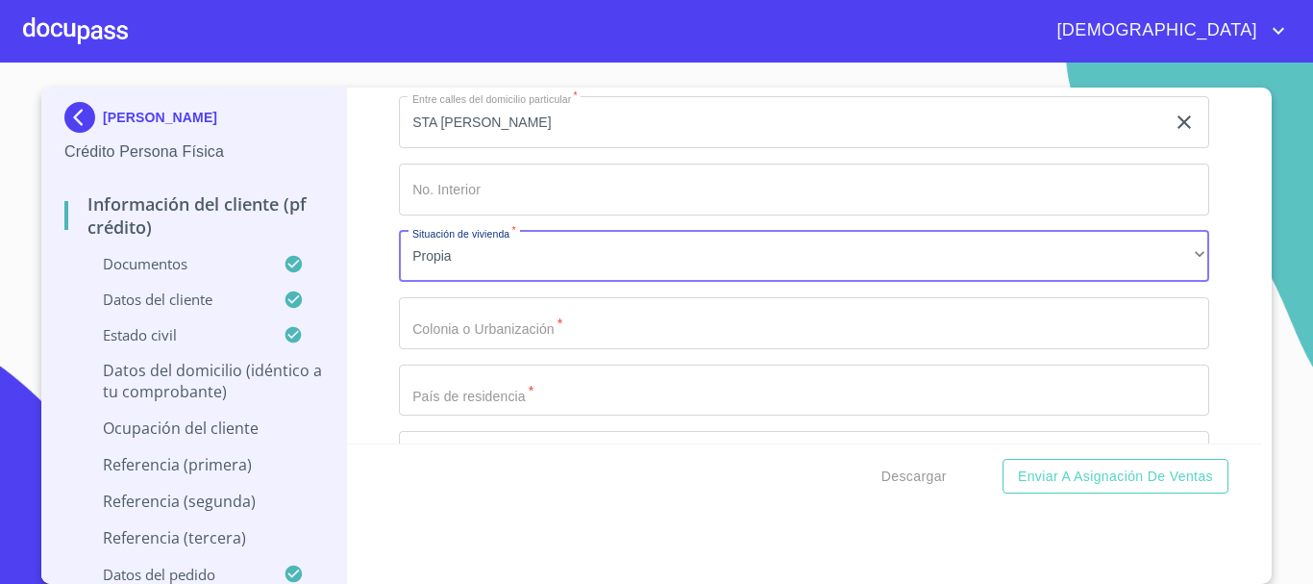
click at [526, 332] on input "Documento de identificación.   *" at bounding box center [804, 323] width 811 height 52
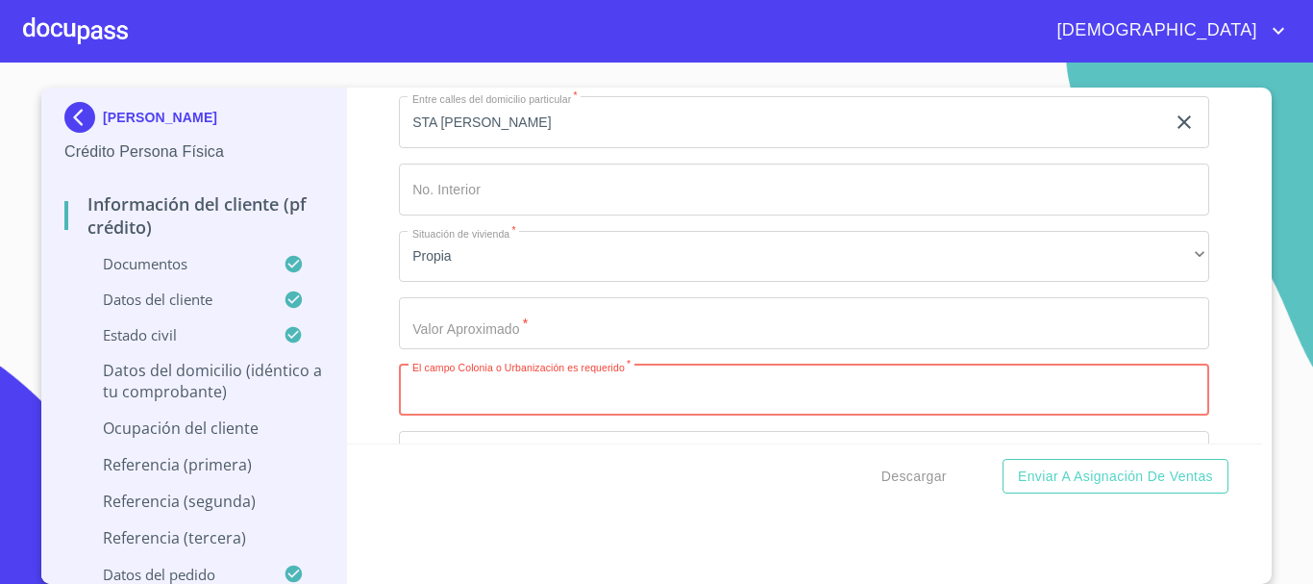
click at [593, 416] on input "Documento de identificación.   *" at bounding box center [804, 390] width 811 height 52
paste input "PARQUES DE STA CRUZ DEL VALC"
type input "PARQUES DE STA CRUZ DEL VAL"
click at [541, 349] on input "Documento de identificación.   *" at bounding box center [804, 323] width 811 height 52
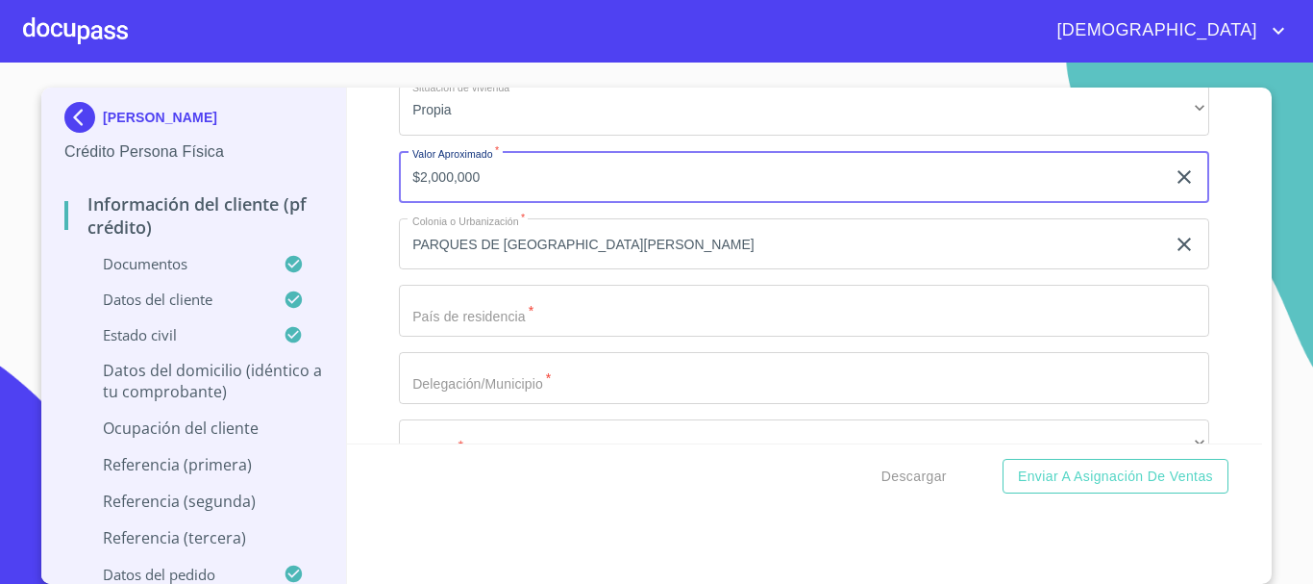
scroll to position [7981, 0]
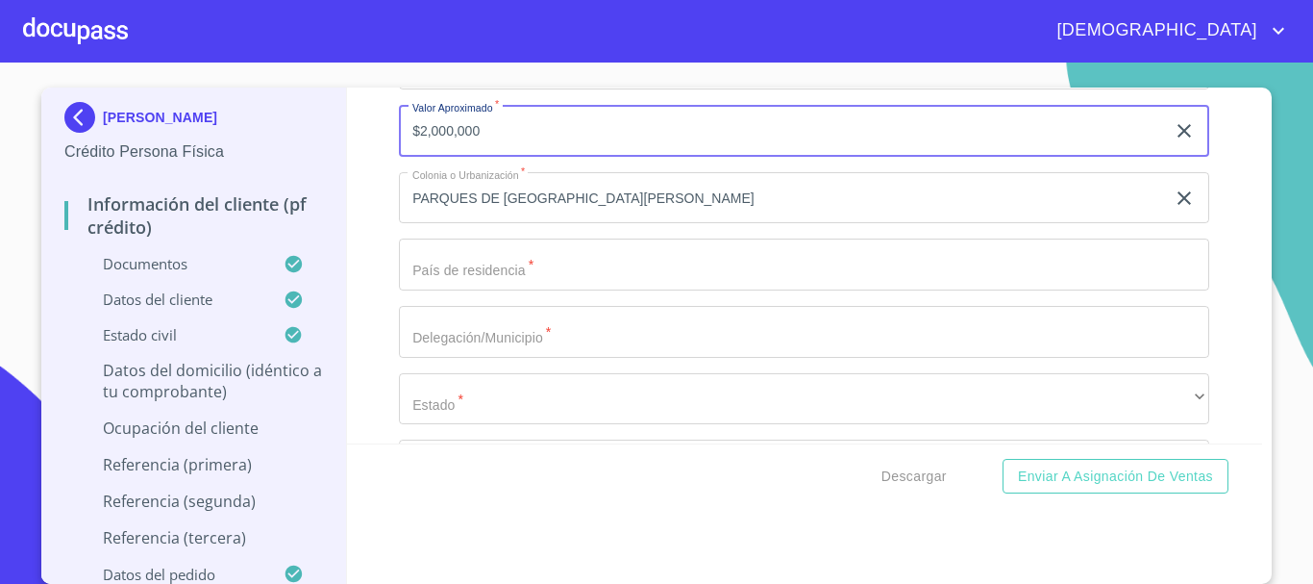
type input "$2,000,000"
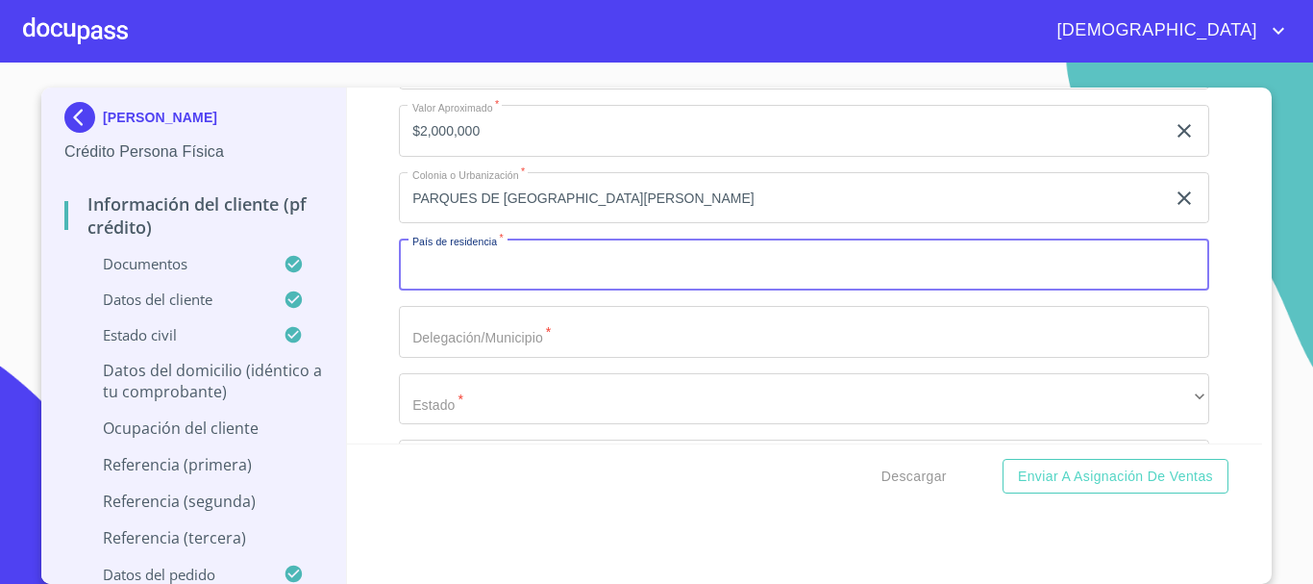
click at [514, 287] on input "Documento de identificación.   *" at bounding box center [804, 264] width 811 height 52
type input "[GEOGRAPHIC_DATA]"
click at [433, 353] on input "Documento de identificación.   *" at bounding box center [804, 332] width 811 height 52
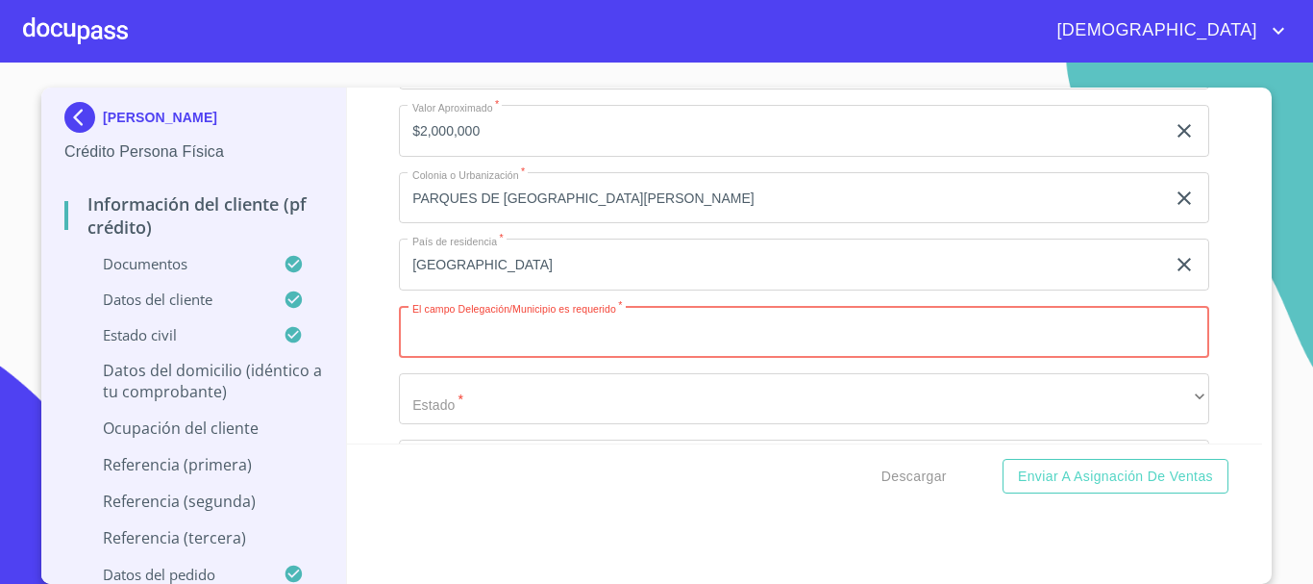
click at [628, 358] on input "Documento de identificación.   *" at bounding box center [804, 332] width 811 height 52
type input "S"
click at [492, 355] on input "Documento de identificación.   *" at bounding box center [804, 332] width 811 height 52
paste input "TLAQUEPAQUE"
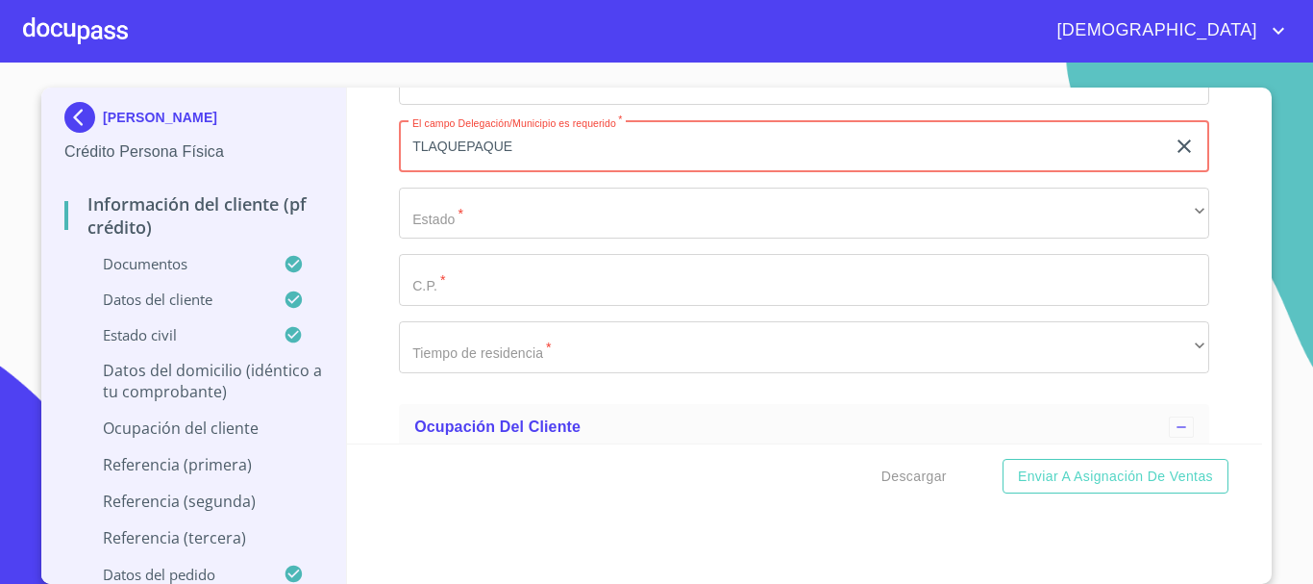
scroll to position [8173, 0]
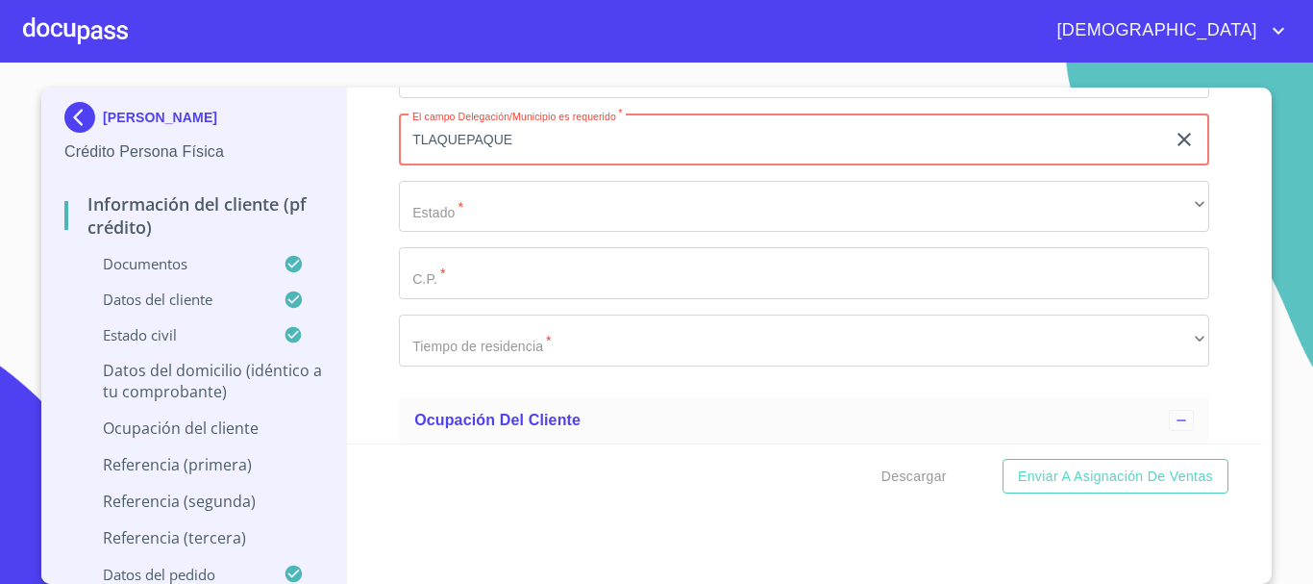
type input "TLAQUEPAQUE"
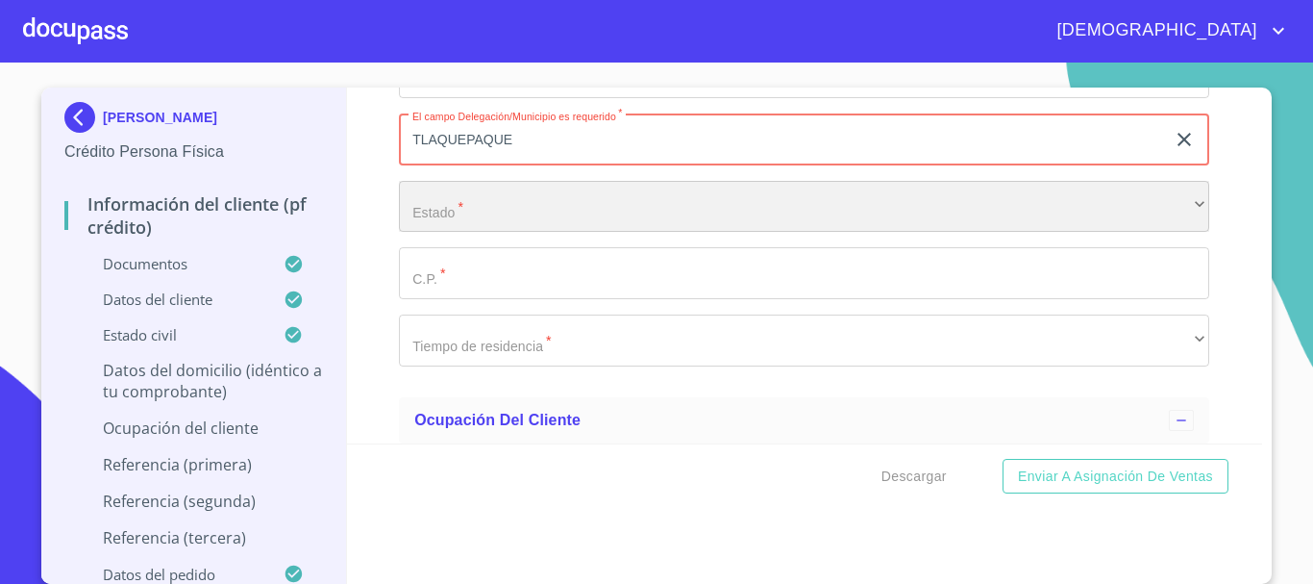
click at [477, 232] on div "​" at bounding box center [804, 207] width 811 height 52
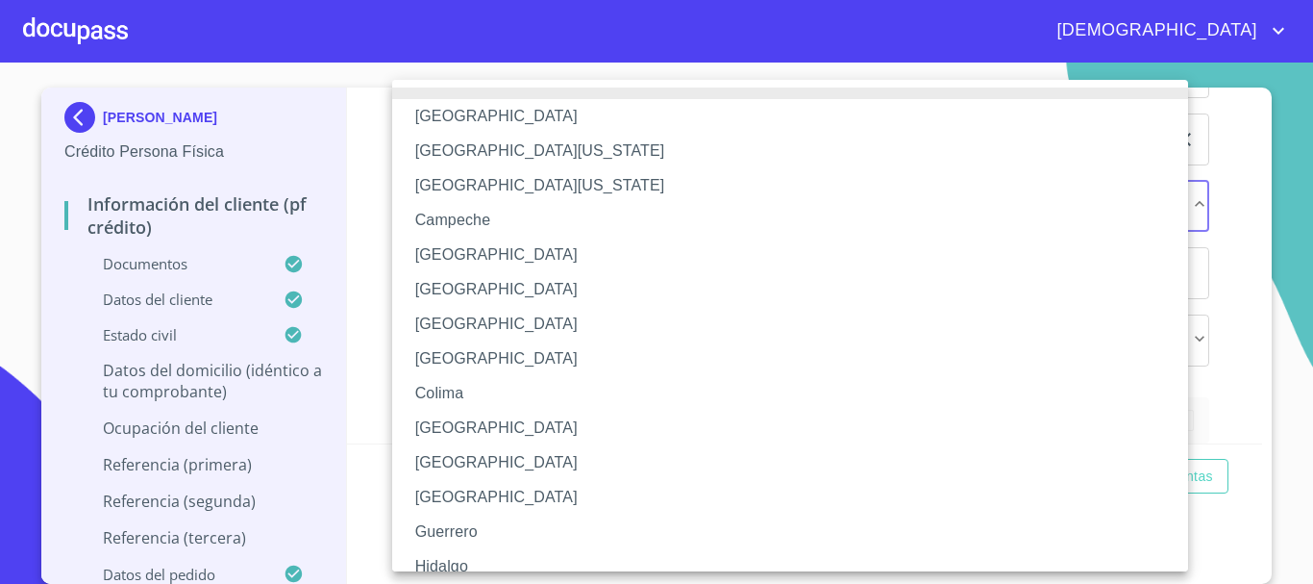
scroll to position [276, 0]
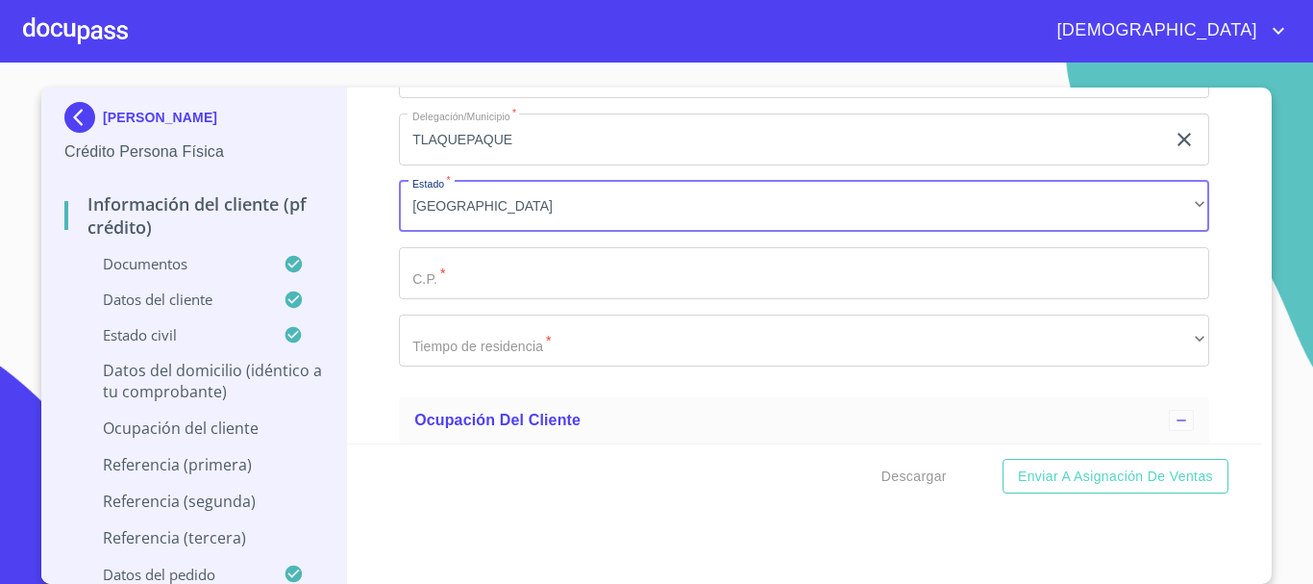
click at [528, 294] on input "Documento de identificación.   *" at bounding box center [804, 273] width 811 height 52
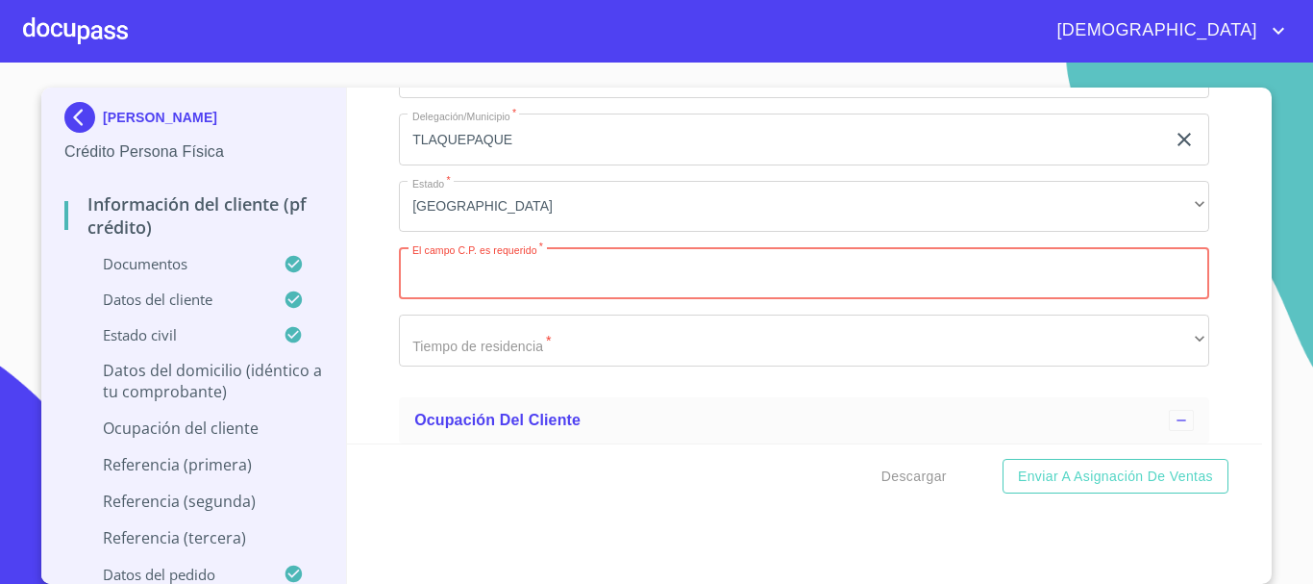
drag, startPoint x: 474, startPoint y: 279, endPoint x: 471, endPoint y: 298, distance: 19.4
click at [473, 281] on input "Documento de identificación.   *" at bounding box center [804, 273] width 811 height 52
paste input ".45615"
click at [425, 290] on input ".45615" at bounding box center [782, 273] width 766 height 52
type input "45615"
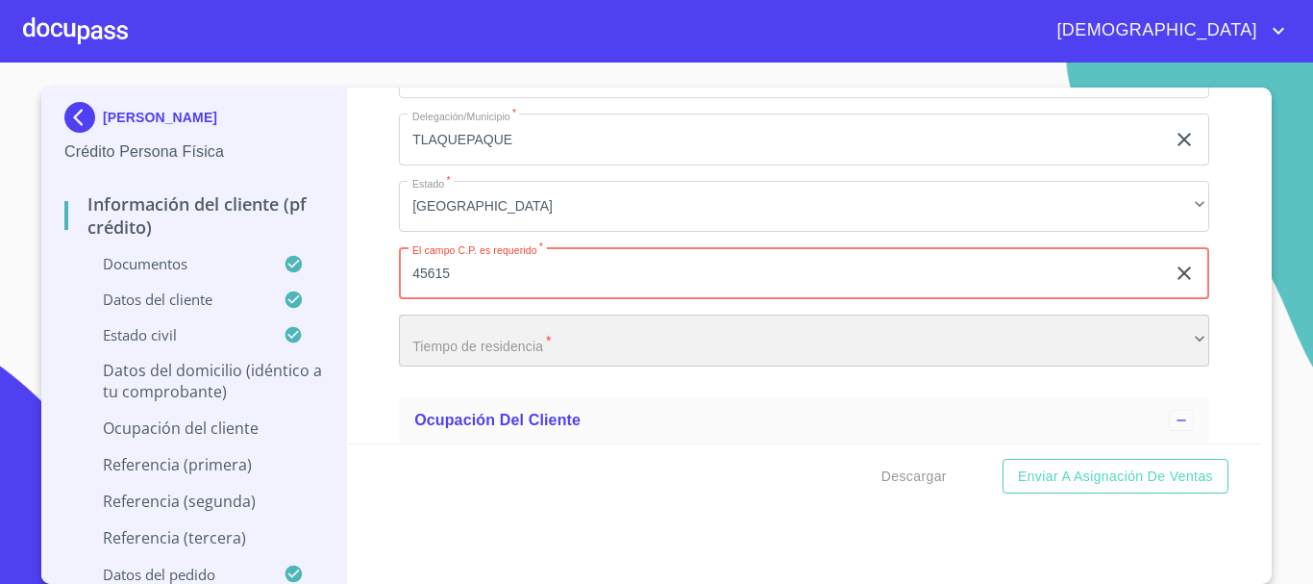
click at [576, 366] on div "​" at bounding box center [804, 340] width 811 height 52
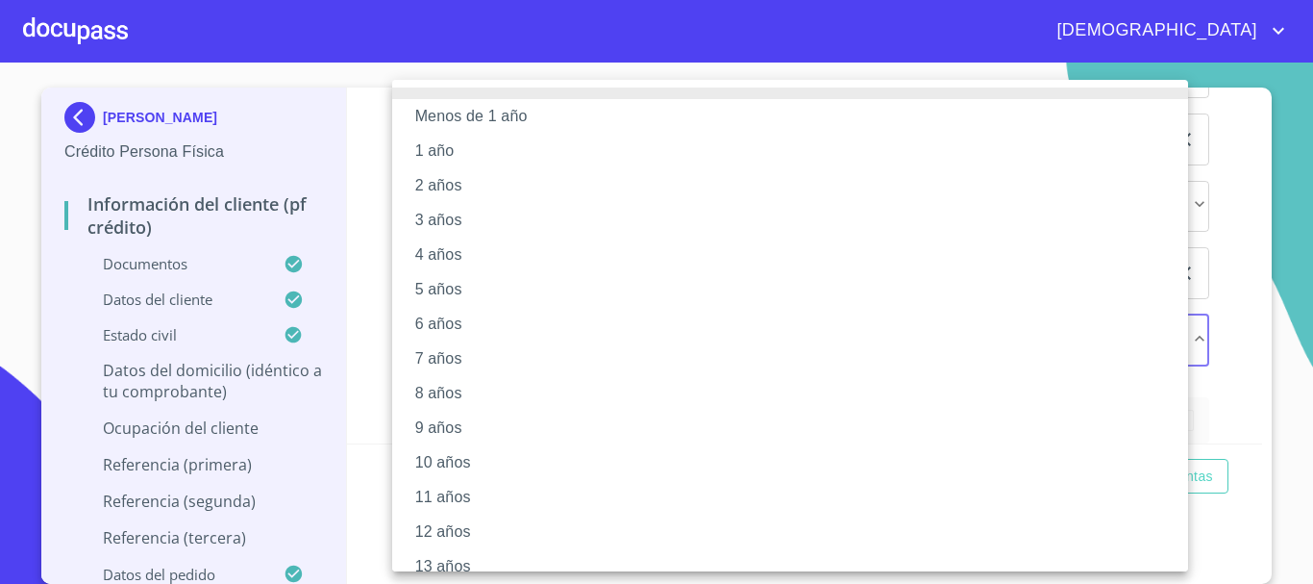
click at [450, 288] on li "5 años" at bounding box center [797, 289] width 811 height 35
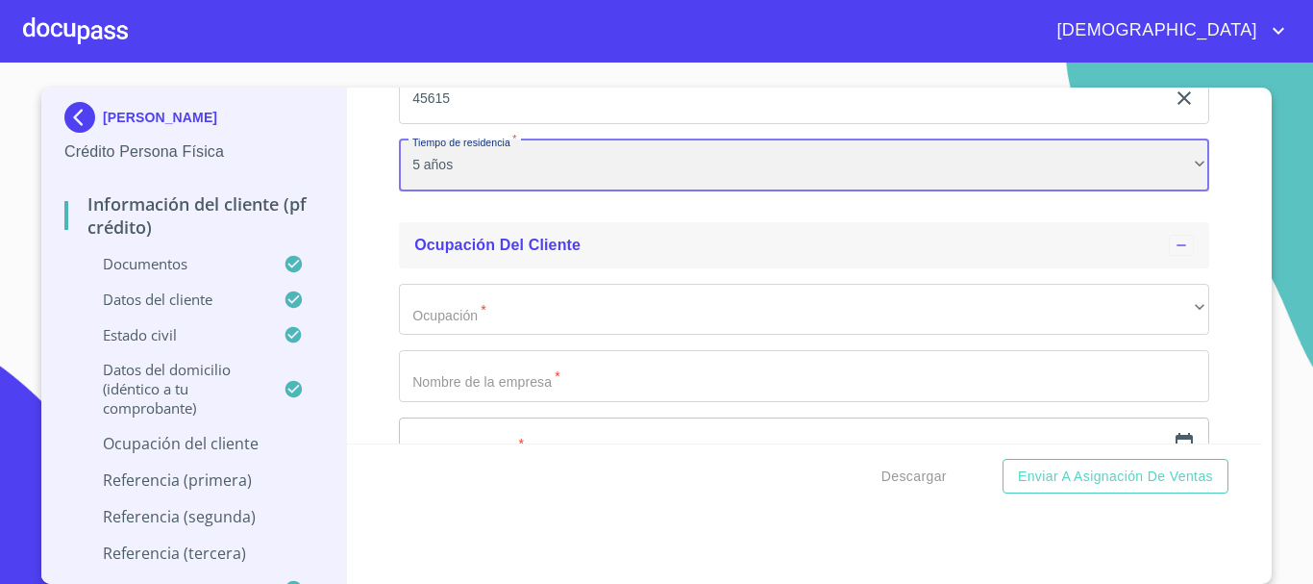
scroll to position [8366, 0]
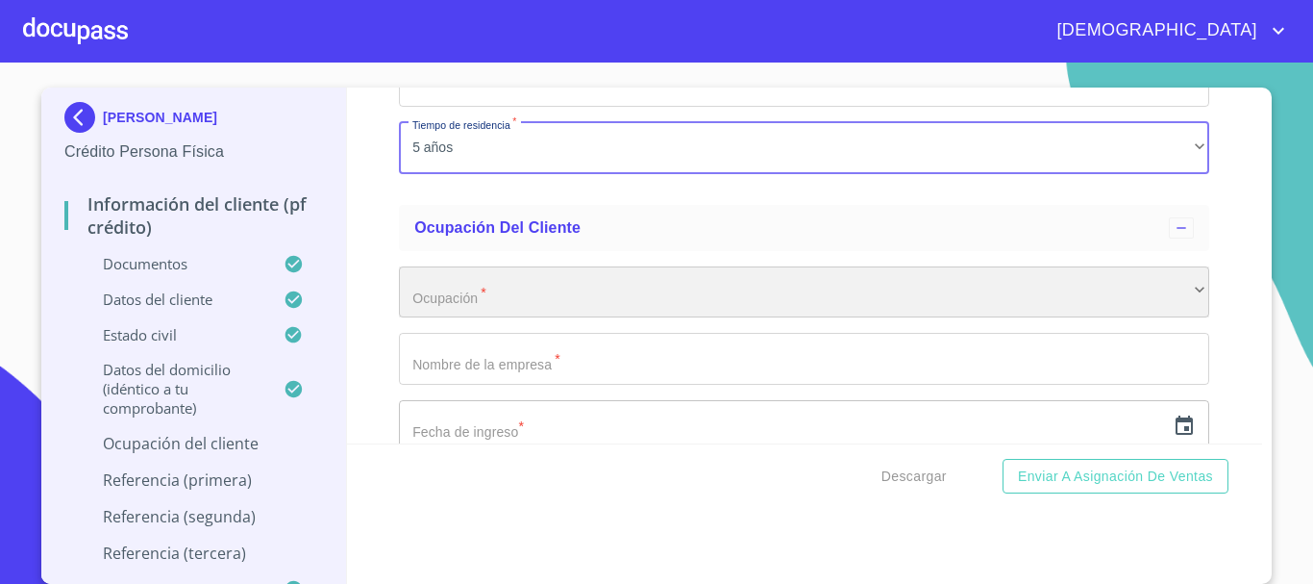
click at [513, 318] on div "​" at bounding box center [804, 292] width 811 height 52
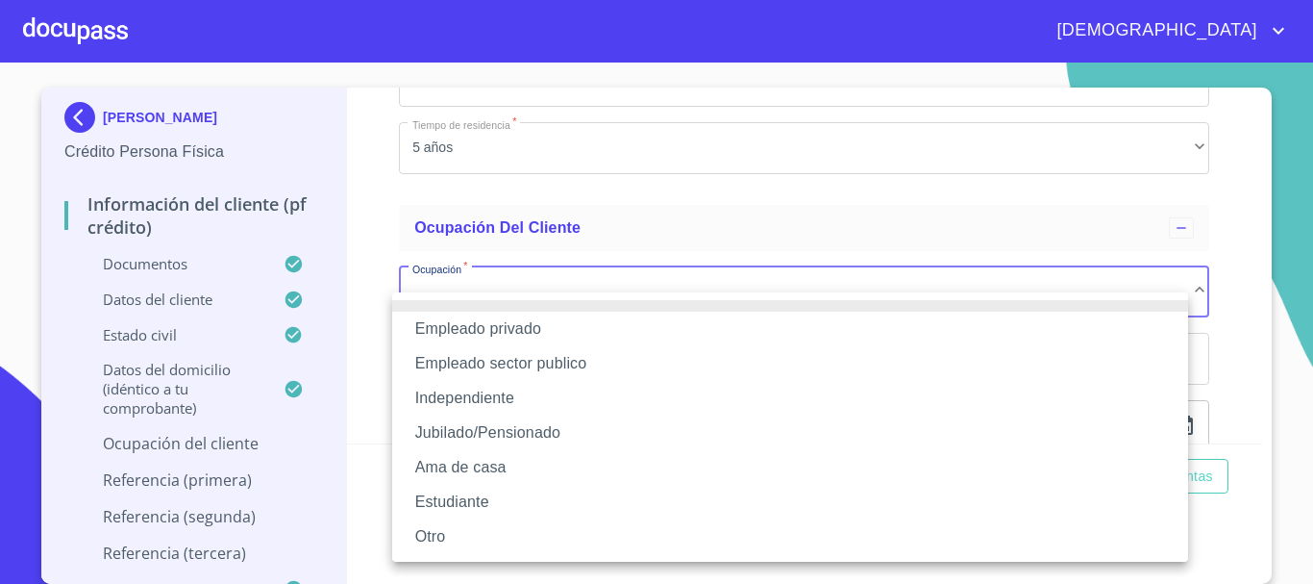
click at [510, 335] on li "Empleado privado" at bounding box center [790, 329] width 796 height 35
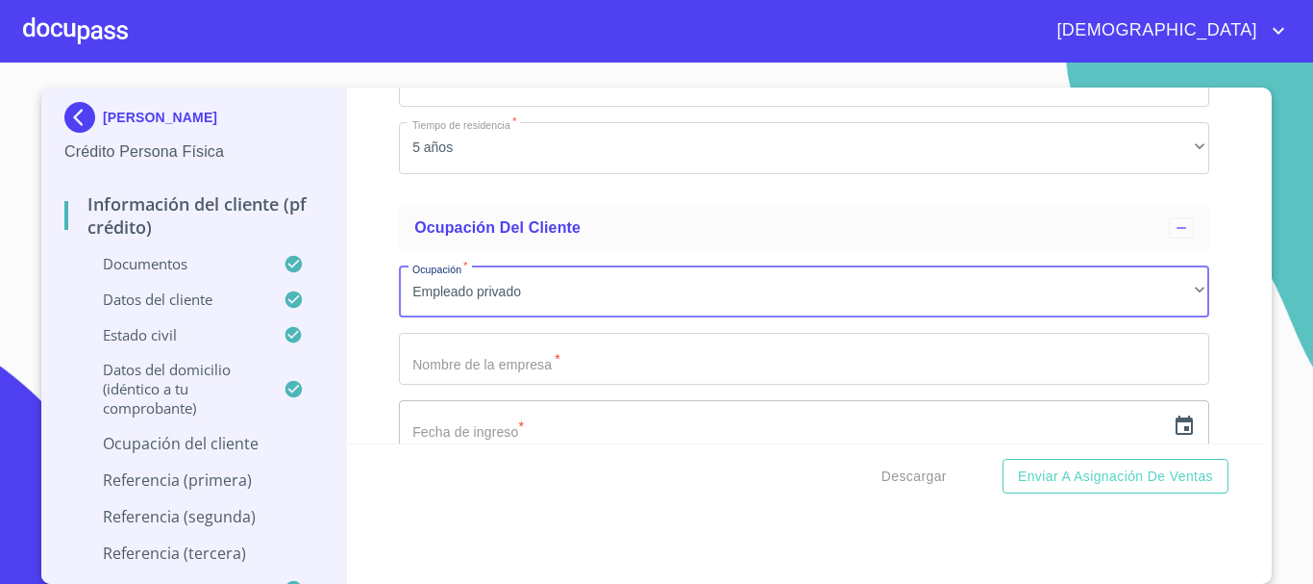
click at [521, 385] on input "Documento de identificación.   *" at bounding box center [804, 359] width 811 height 52
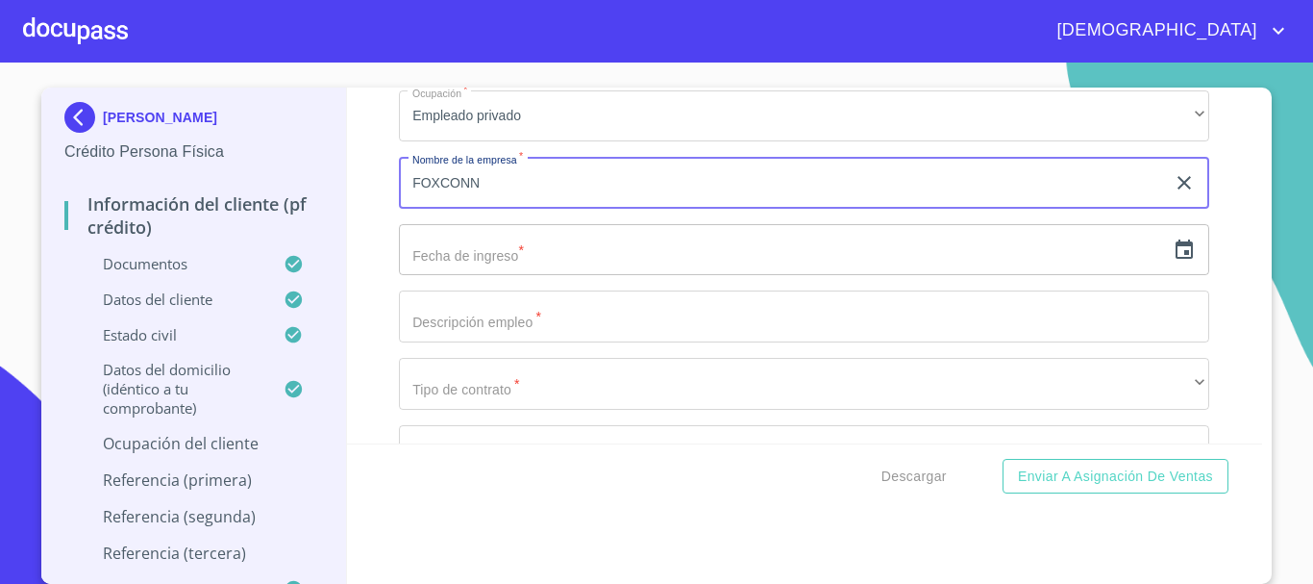
scroll to position [8558, 0]
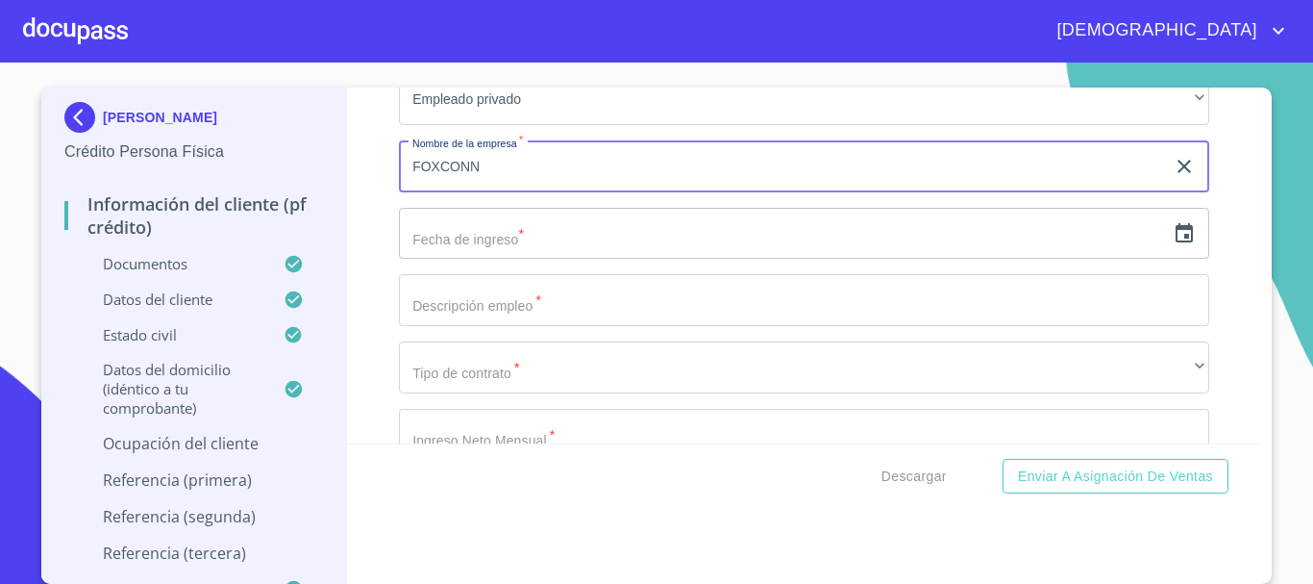
type input "FOXCONN"
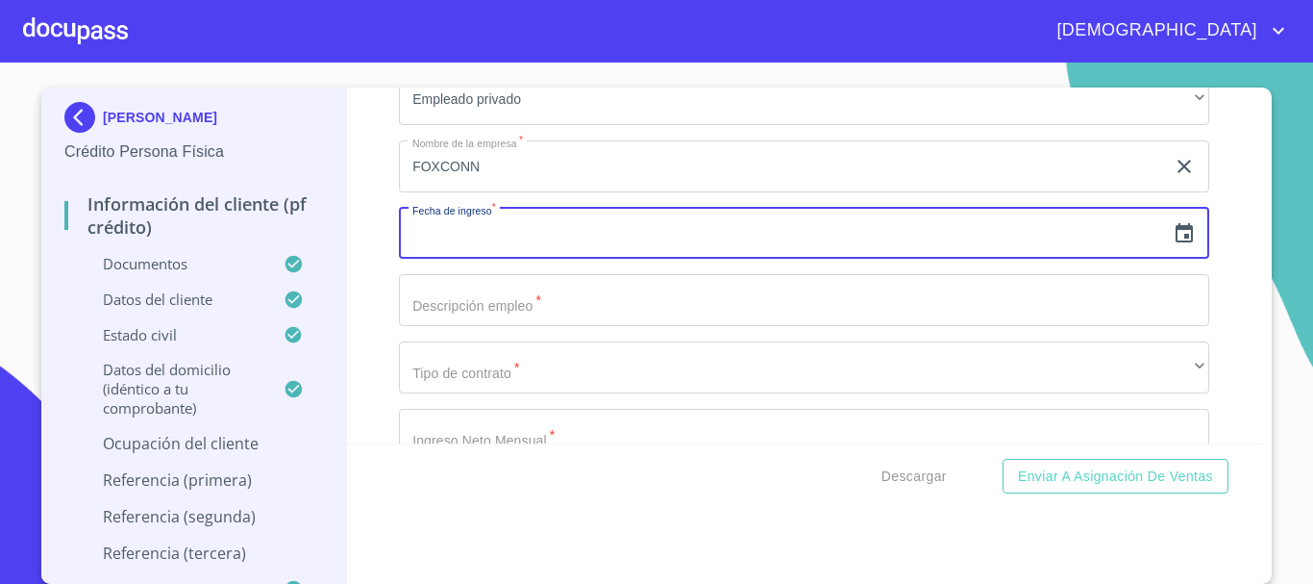
click at [539, 260] on input "text" at bounding box center [782, 234] width 766 height 52
click at [1173, 245] on icon "button" at bounding box center [1184, 233] width 23 height 23
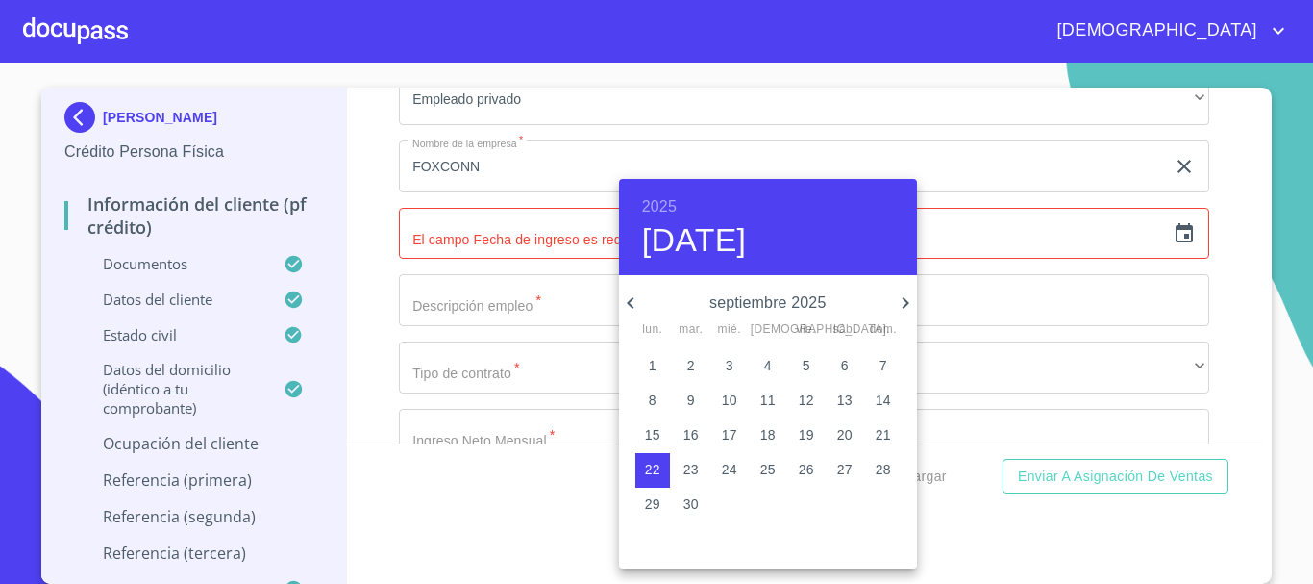
click at [458, 320] on div at bounding box center [656, 292] width 1313 height 584
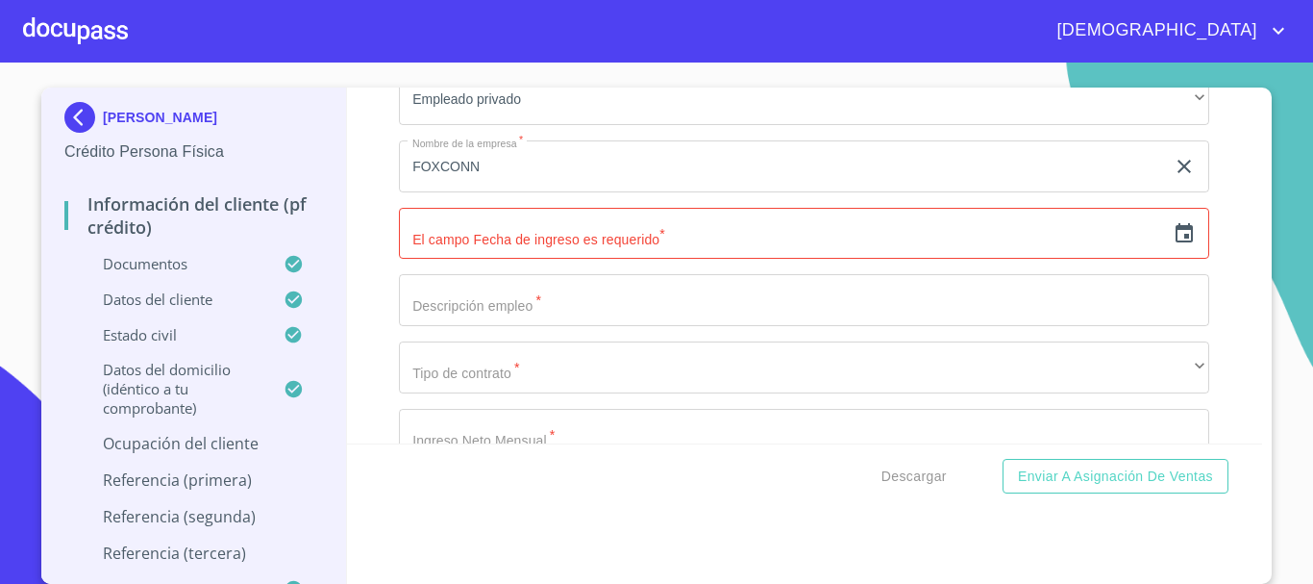
click at [460, 323] on input "Documento de identificación.   *" at bounding box center [804, 300] width 811 height 52
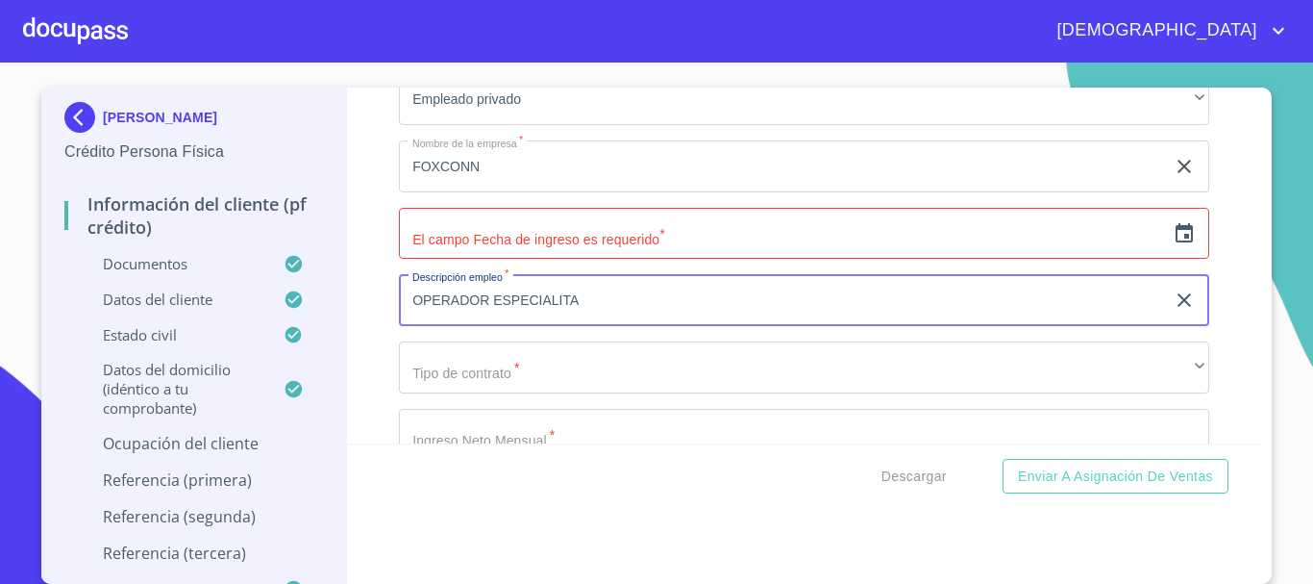
scroll to position [8654, 0]
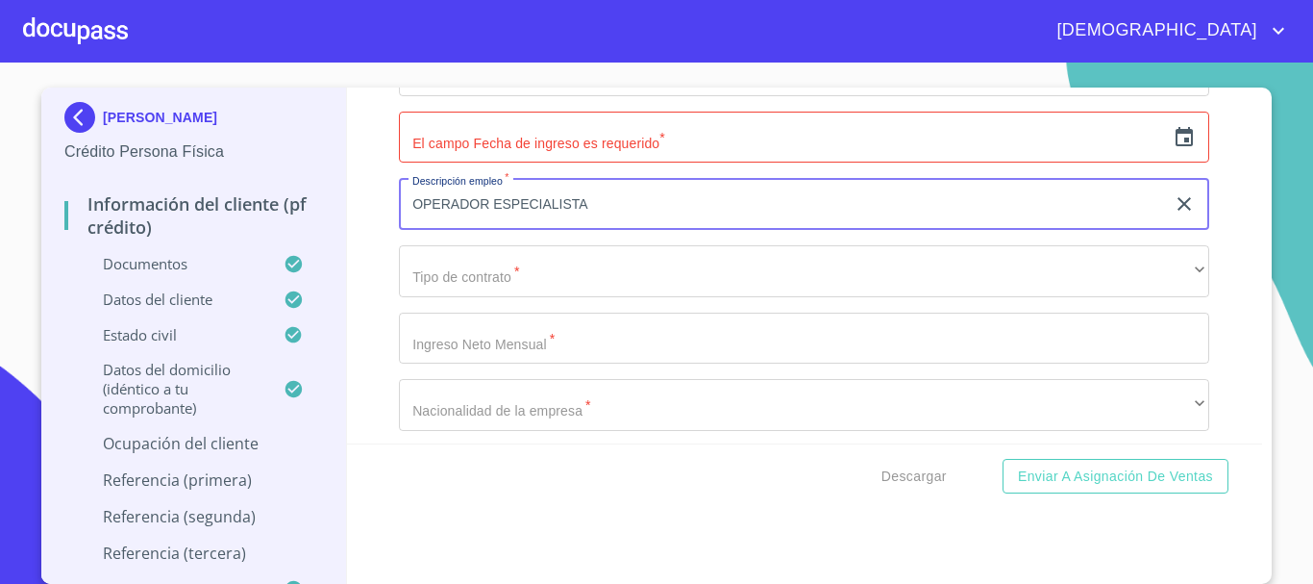
type input "OPERADOR ESPECIALISTA"
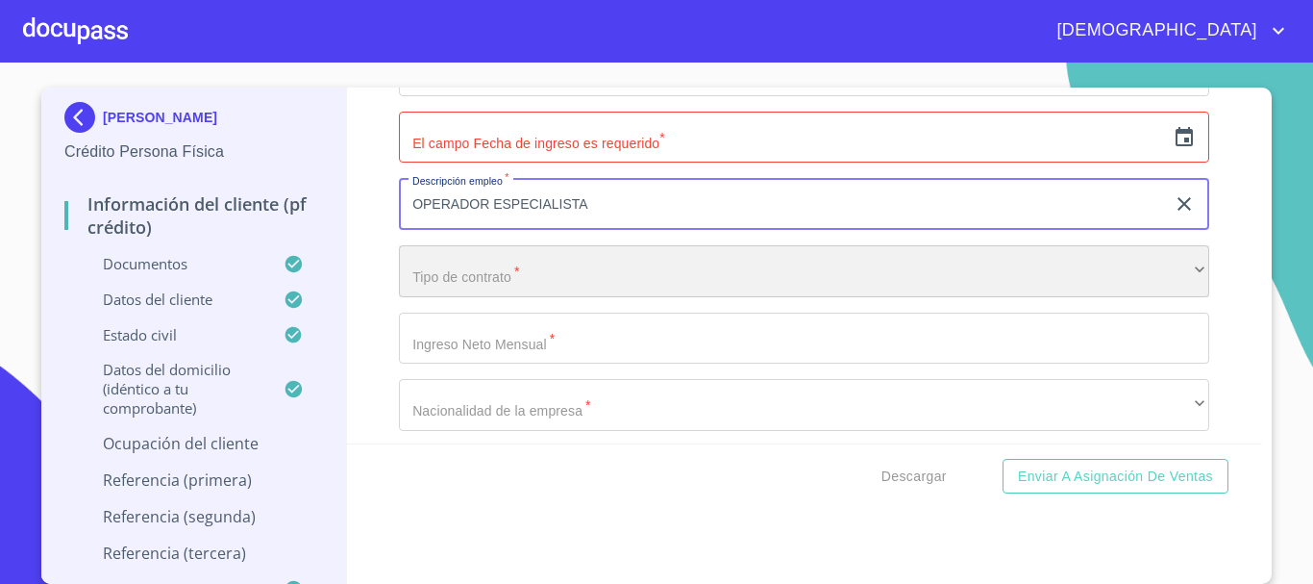
click at [507, 293] on div "​" at bounding box center [804, 271] width 811 height 52
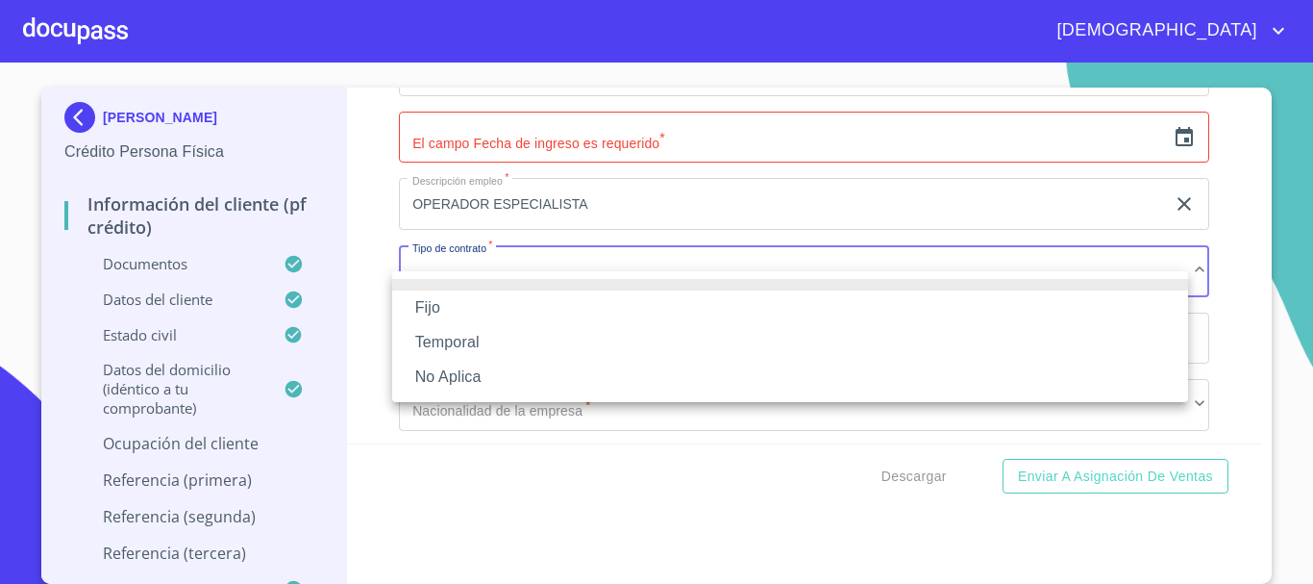
click at [457, 300] on li "Fijo" at bounding box center [790, 307] width 796 height 35
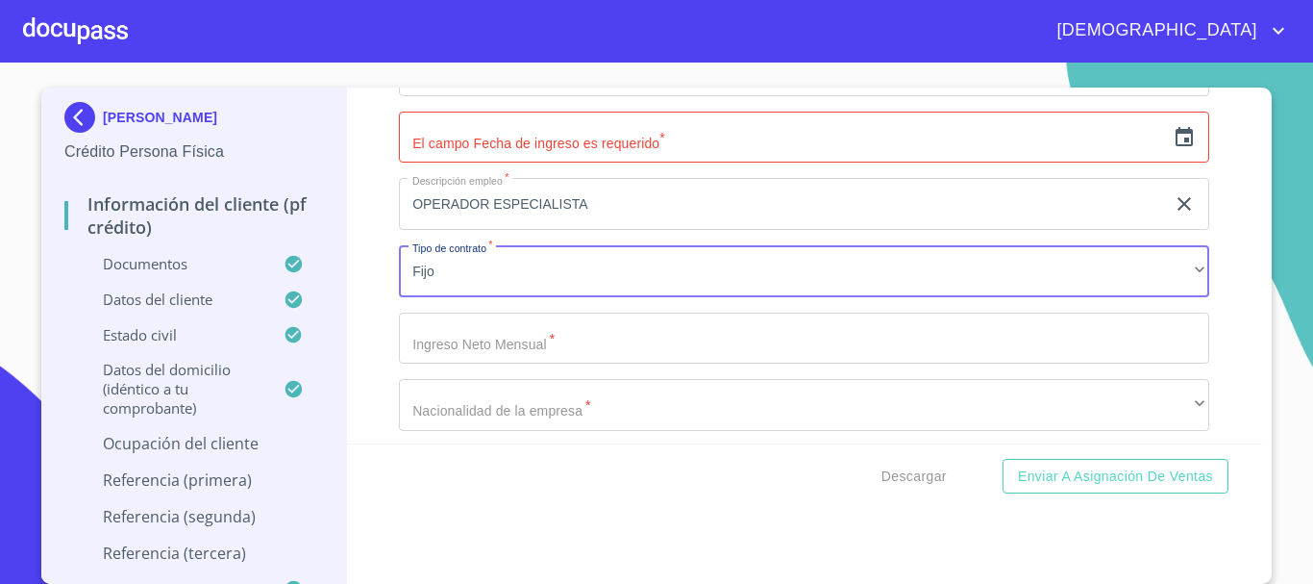
click at [494, 364] on input "Documento de identificación.   *" at bounding box center [804, 339] width 811 height 52
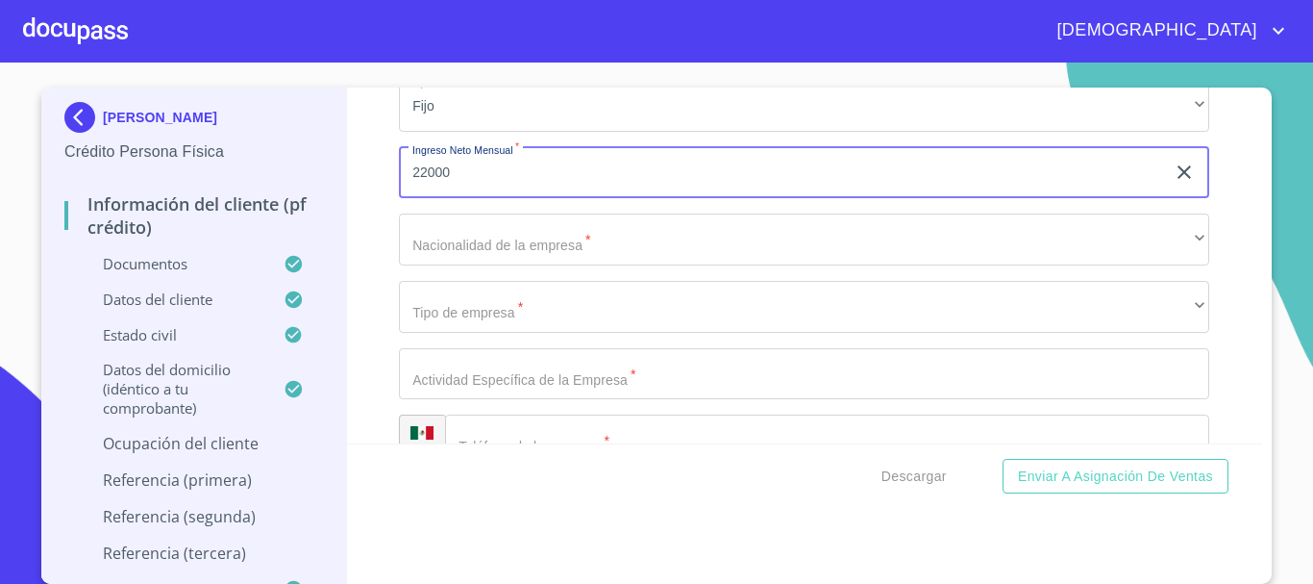
scroll to position [8846, 0]
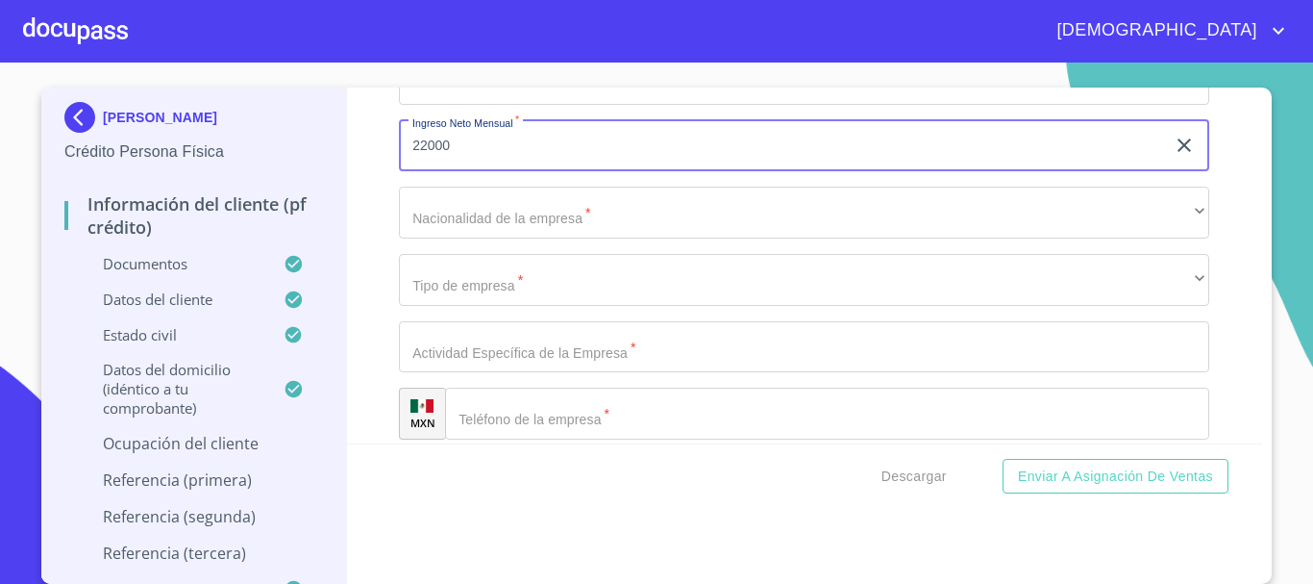
type input "22000"
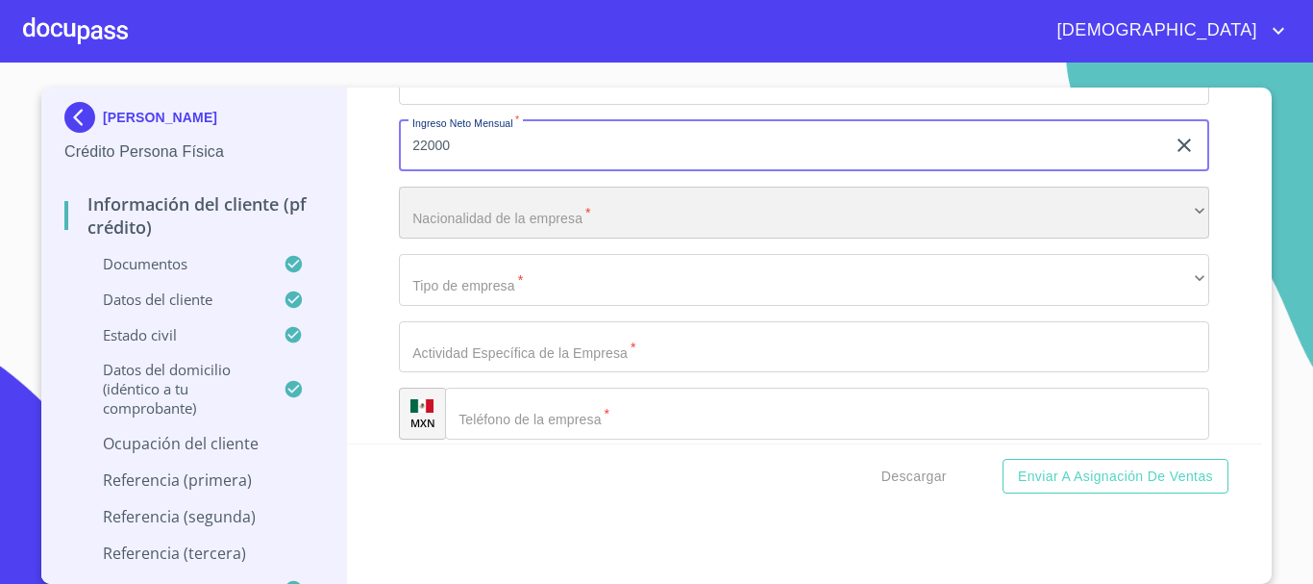
click at [498, 238] on div "​" at bounding box center [804, 213] width 811 height 52
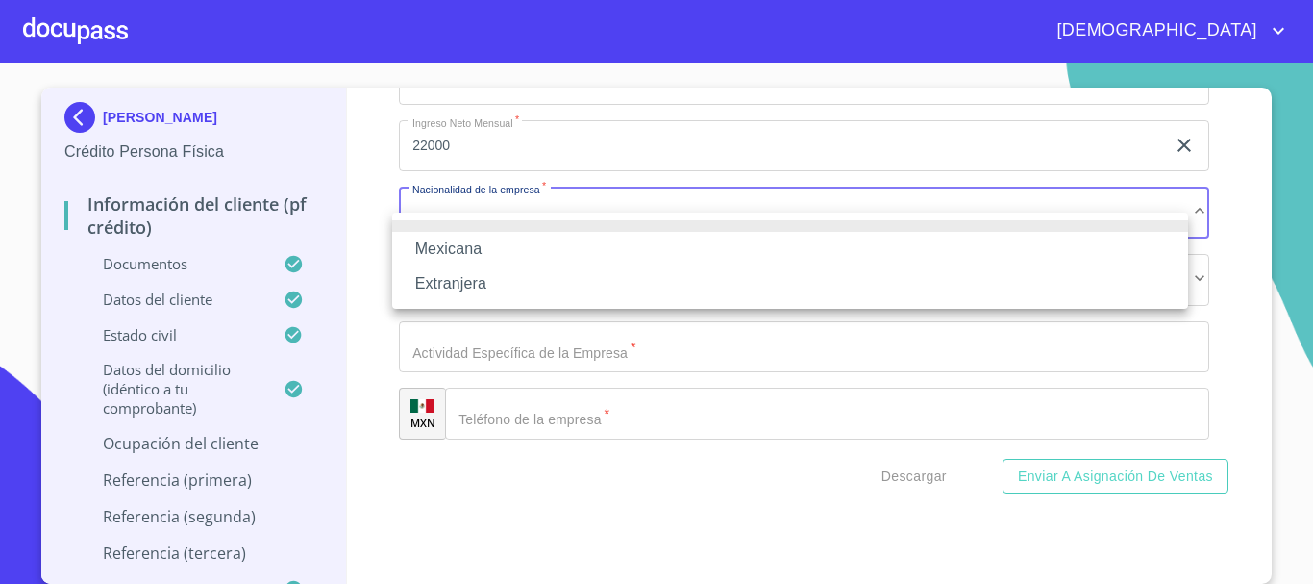
click at [497, 242] on li "Mexicana" at bounding box center [790, 249] width 796 height 35
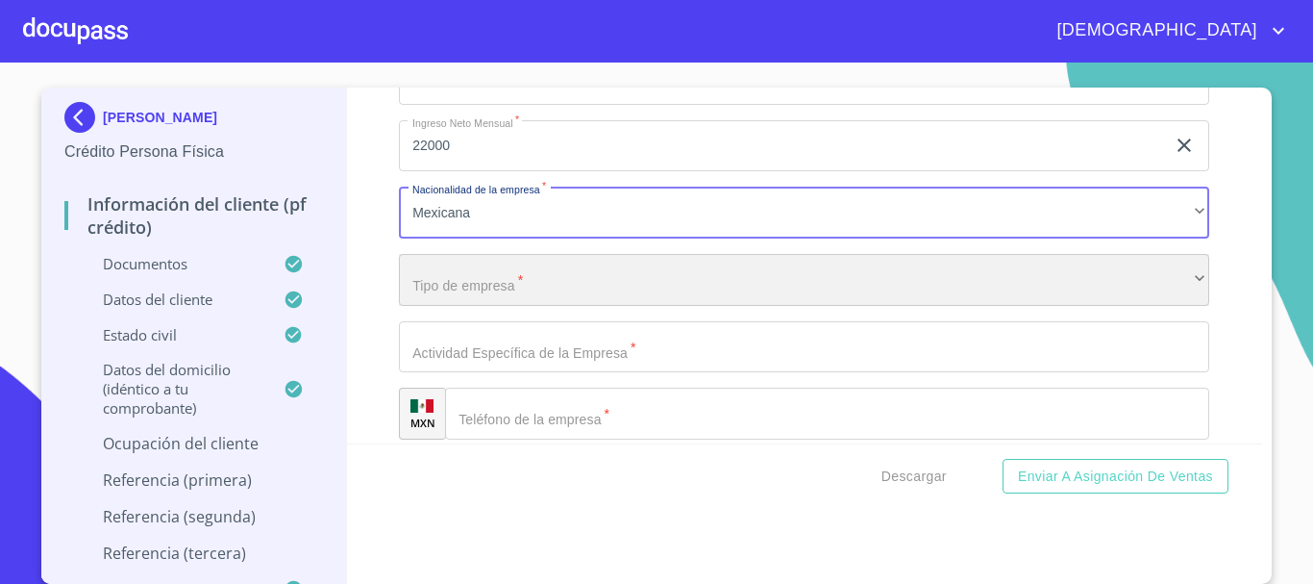
click at [498, 295] on div "​" at bounding box center [804, 280] width 811 height 52
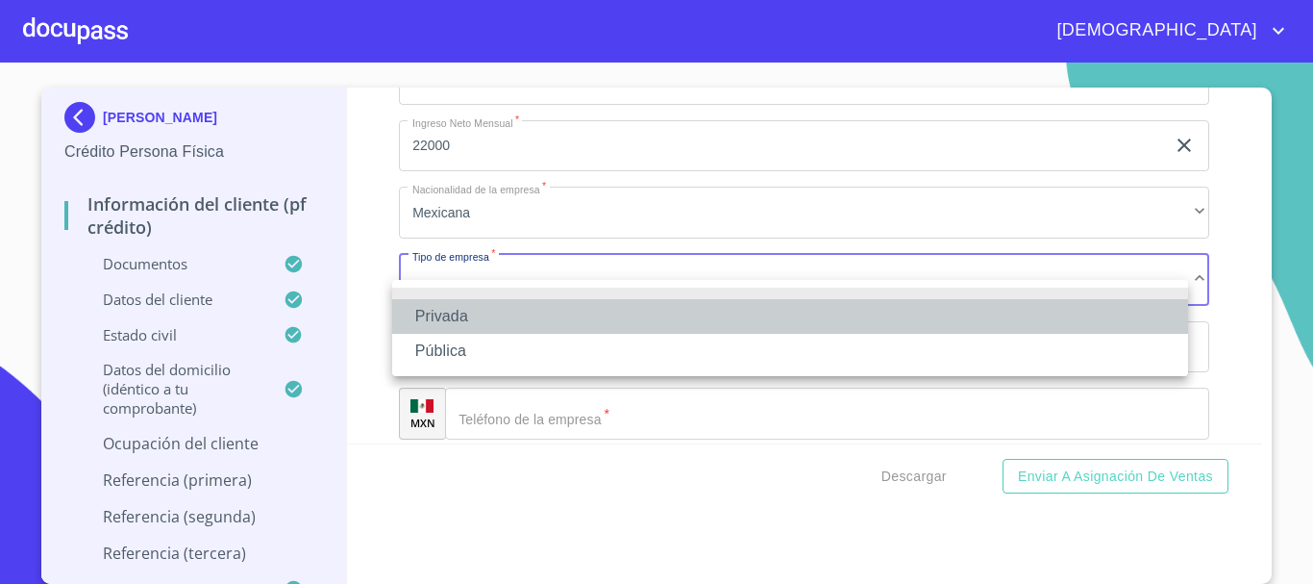
click at [477, 313] on li "Privada" at bounding box center [790, 316] width 796 height 35
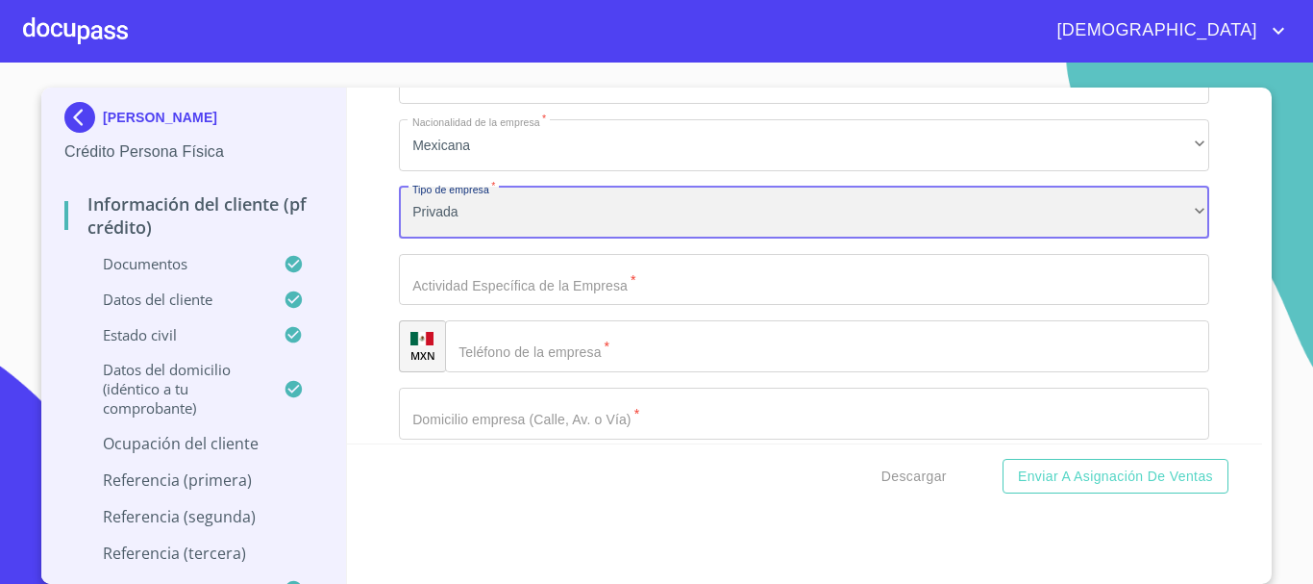
scroll to position [8942, 0]
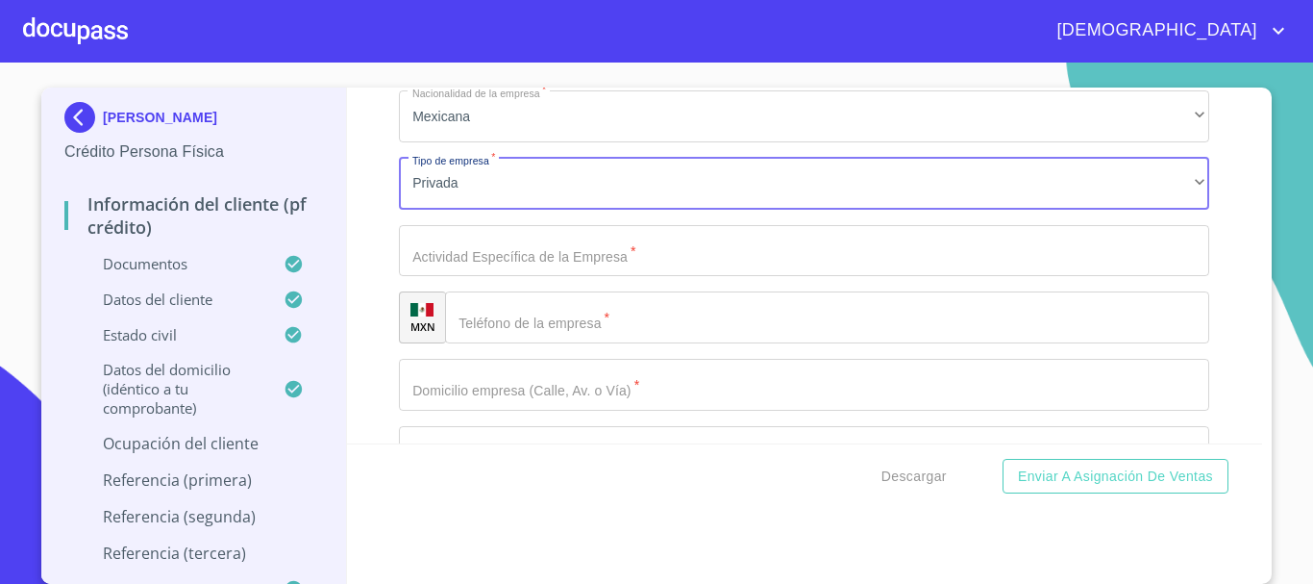
click at [532, 277] on input "Documento de identificación.   *" at bounding box center [804, 251] width 811 height 52
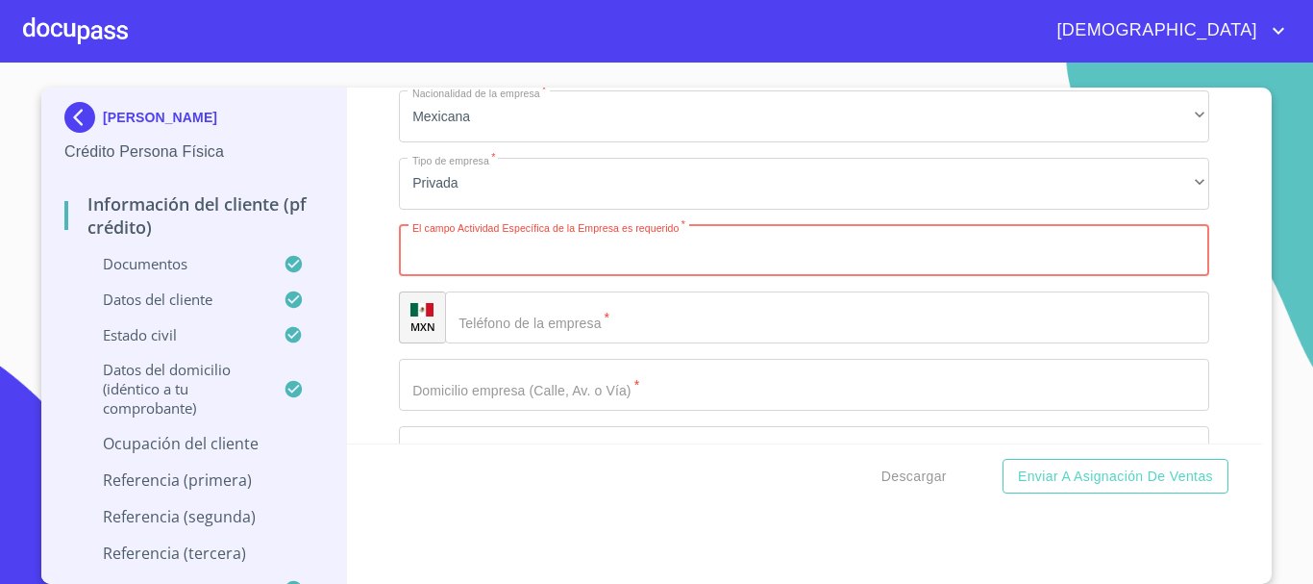
click at [509, 259] on input "Documento de identificación.   *" at bounding box center [804, 251] width 811 height 52
type input "M"
drag, startPoint x: 478, startPoint y: 250, endPoint x: 480, endPoint y: 264, distance: 14.6
click at [480, 260] on input "Documento de identificación.   *" at bounding box center [804, 251] width 811 height 52
click at [483, 266] on input "Documento de identificación.   *" at bounding box center [804, 251] width 811 height 52
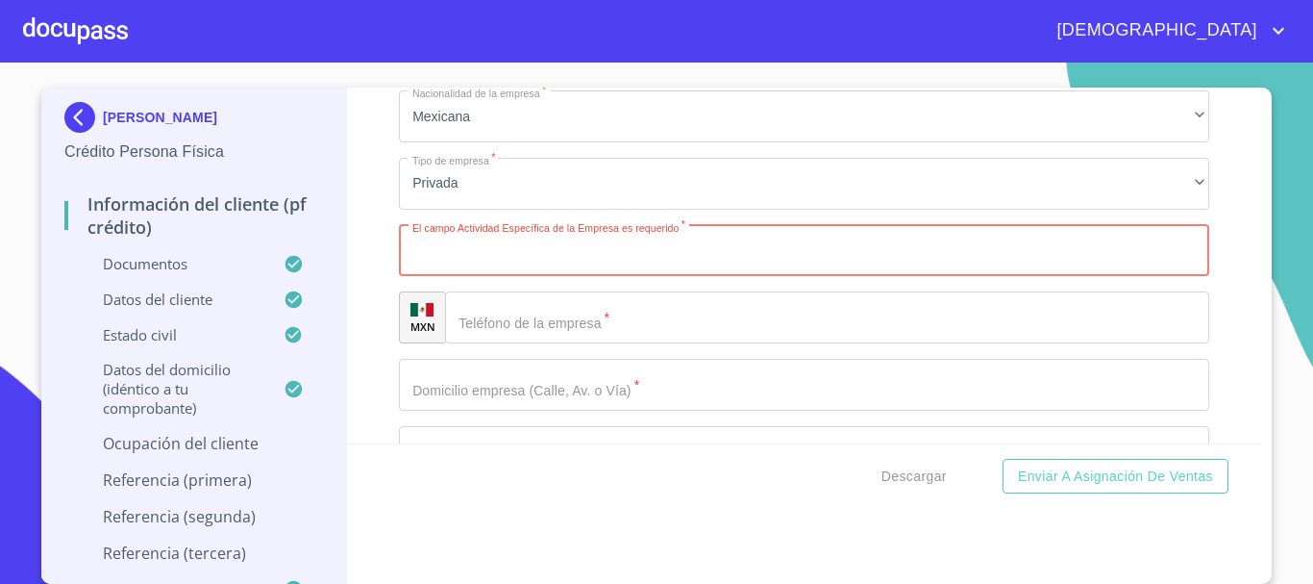
paste input "fabricante de productos electrónicos y componentes electrónicos del mundo"
type input "fabricante de productos electrónicos y componentes electrónicos"
click at [530, 343] on input "Documento de identificación.   *" at bounding box center [827, 317] width 764 height 52
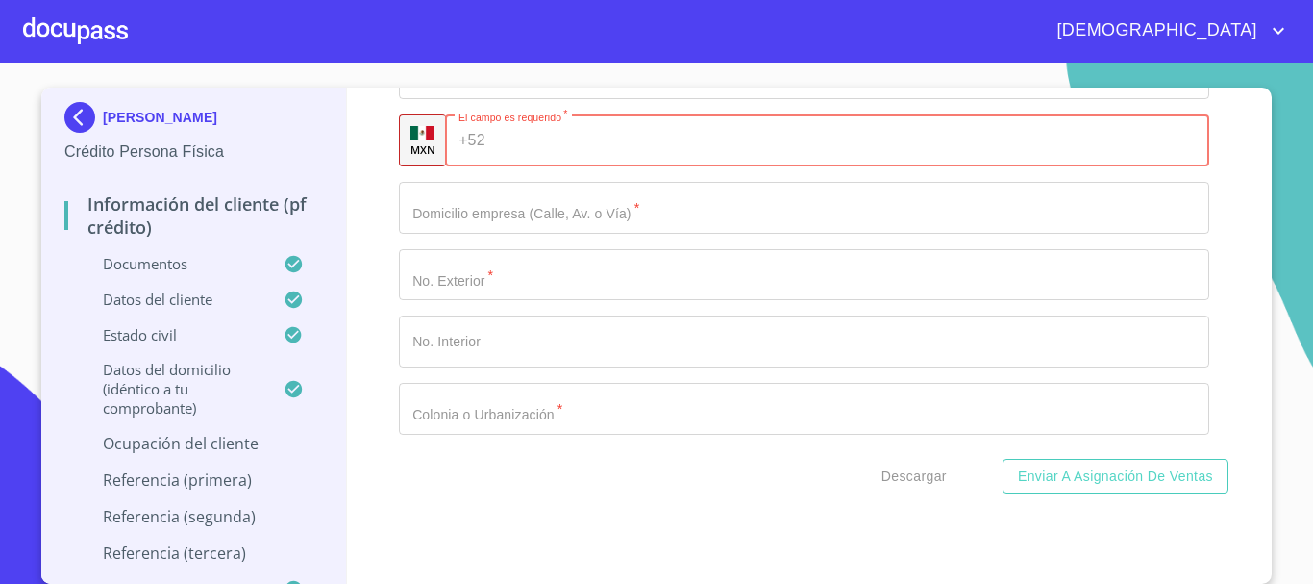
scroll to position [9135, 0]
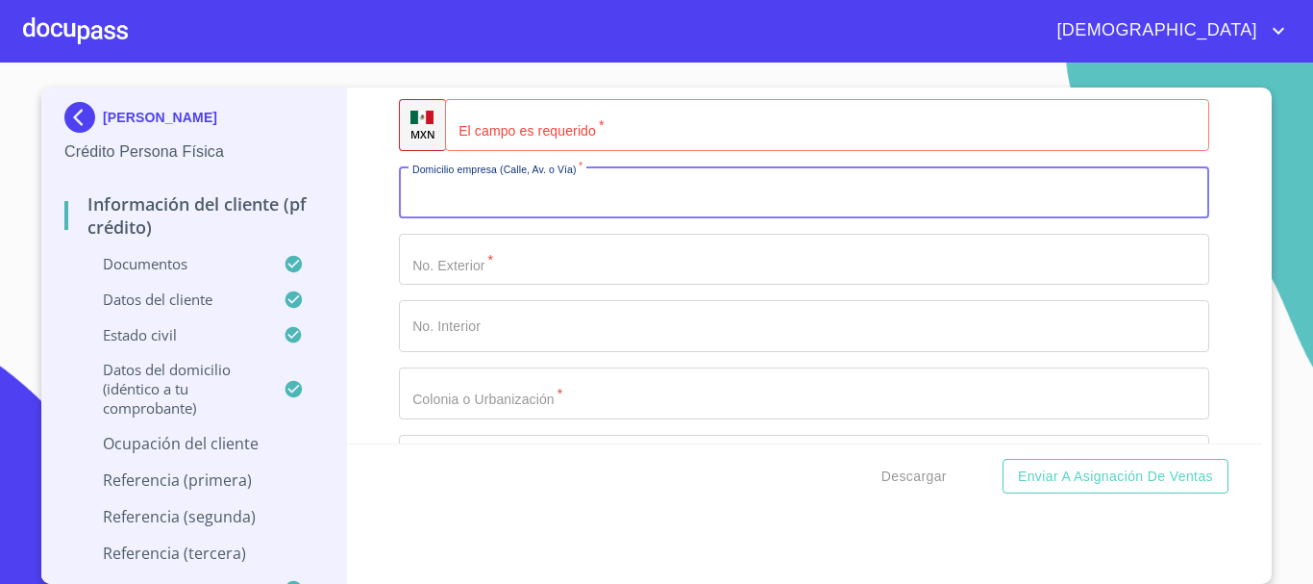
click at [535, 213] on input "Documento de identificación.   *" at bounding box center [804, 192] width 811 height 52
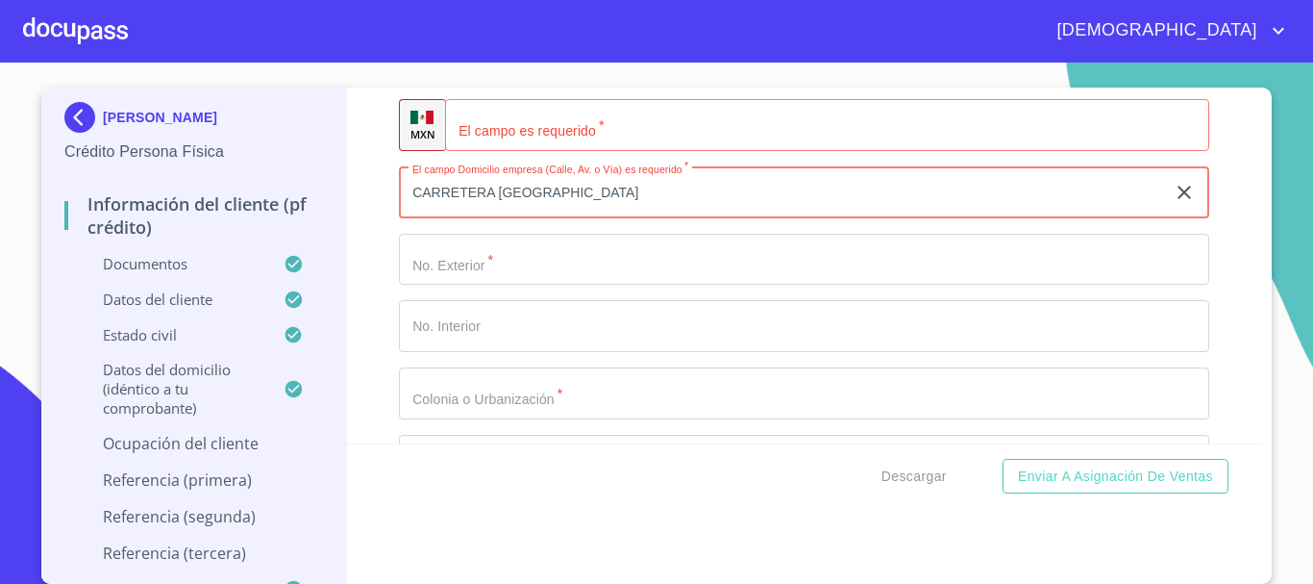
type input "CARRETERA EL SALTO GUADALAJARA"
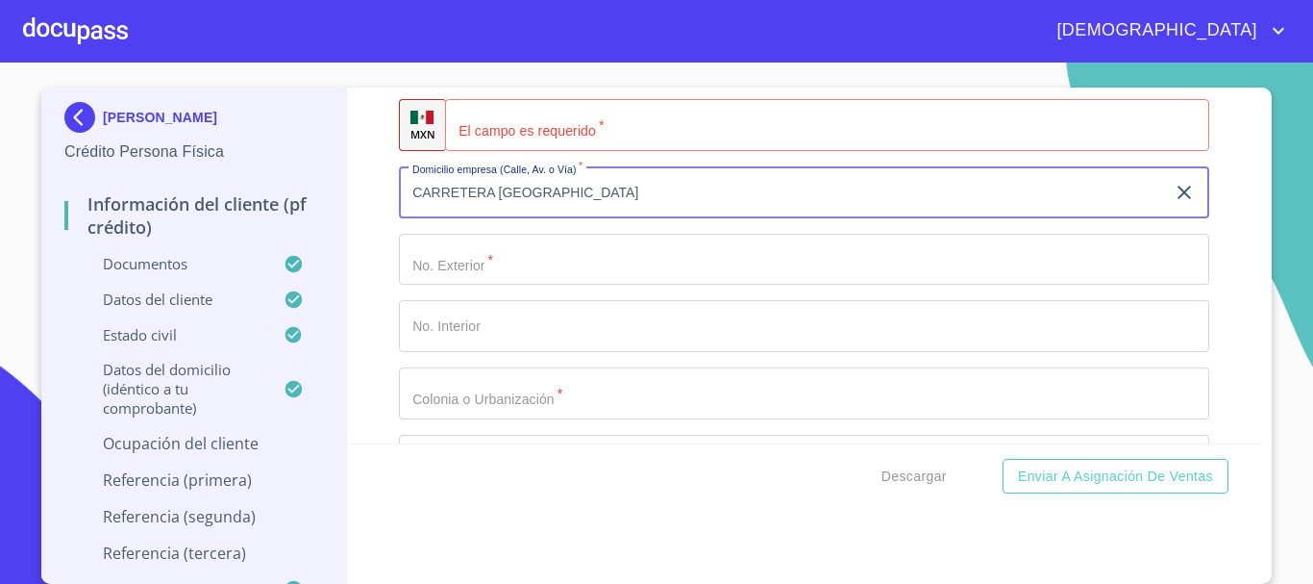
click at [524, 276] on input "Documento de identificación.   *" at bounding box center [804, 260] width 811 height 52
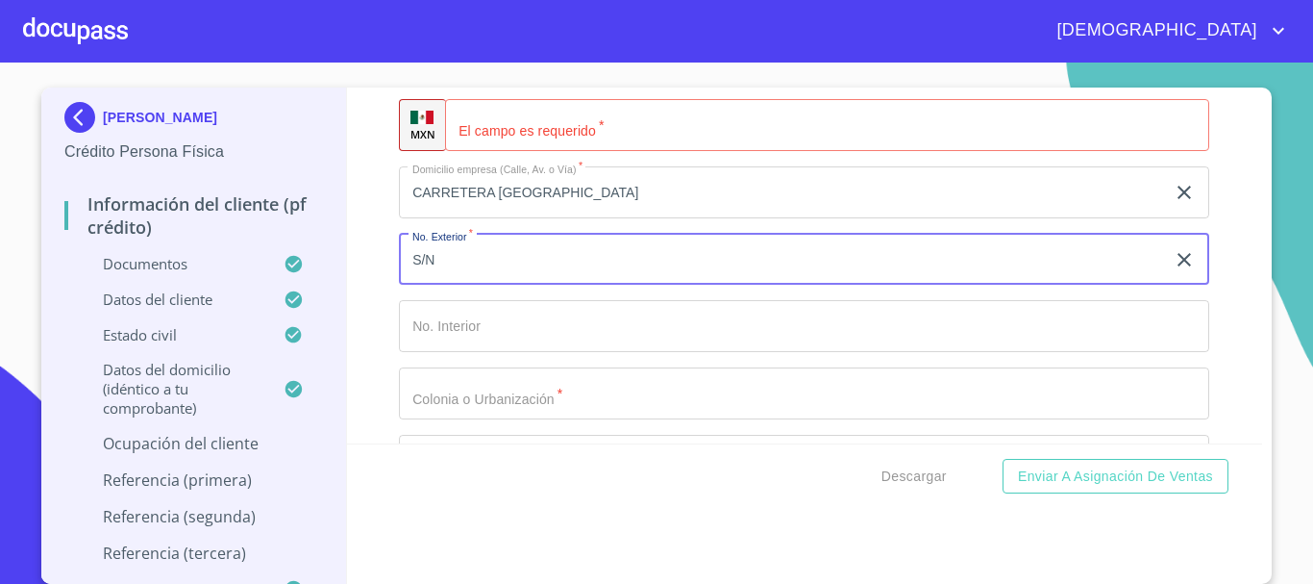
type input "S/N"
click at [536, 336] on input "Documento de identificación.   *" at bounding box center [804, 326] width 811 height 52
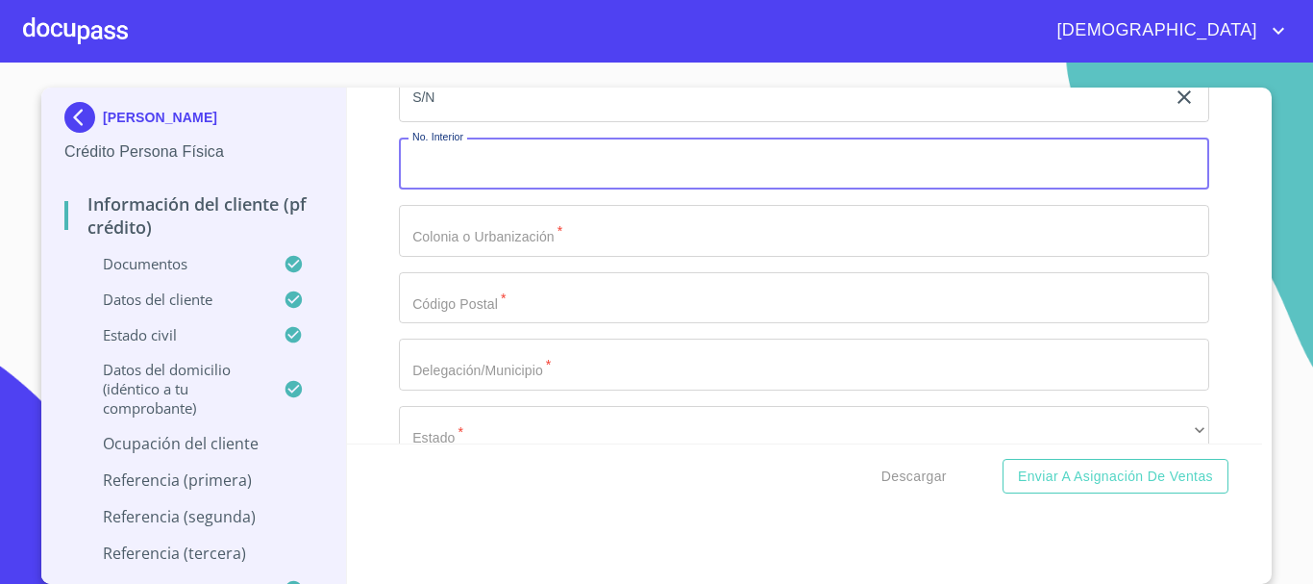
scroll to position [9327, 0]
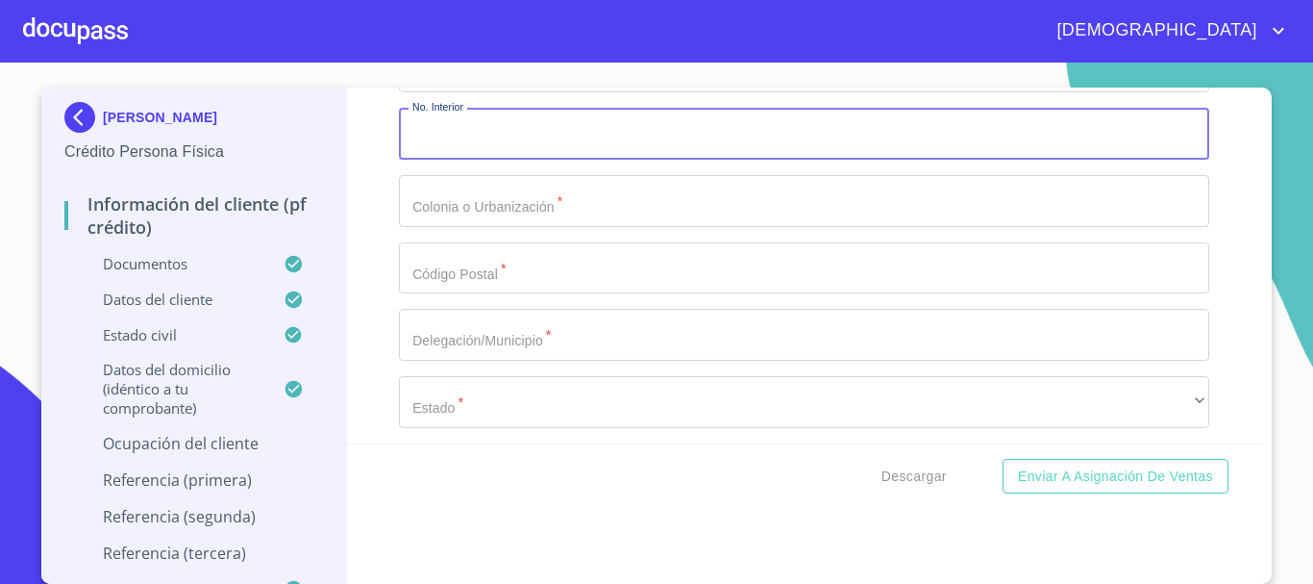
click at [494, 227] on input "Documento de identificación.   *" at bounding box center [804, 201] width 811 height 52
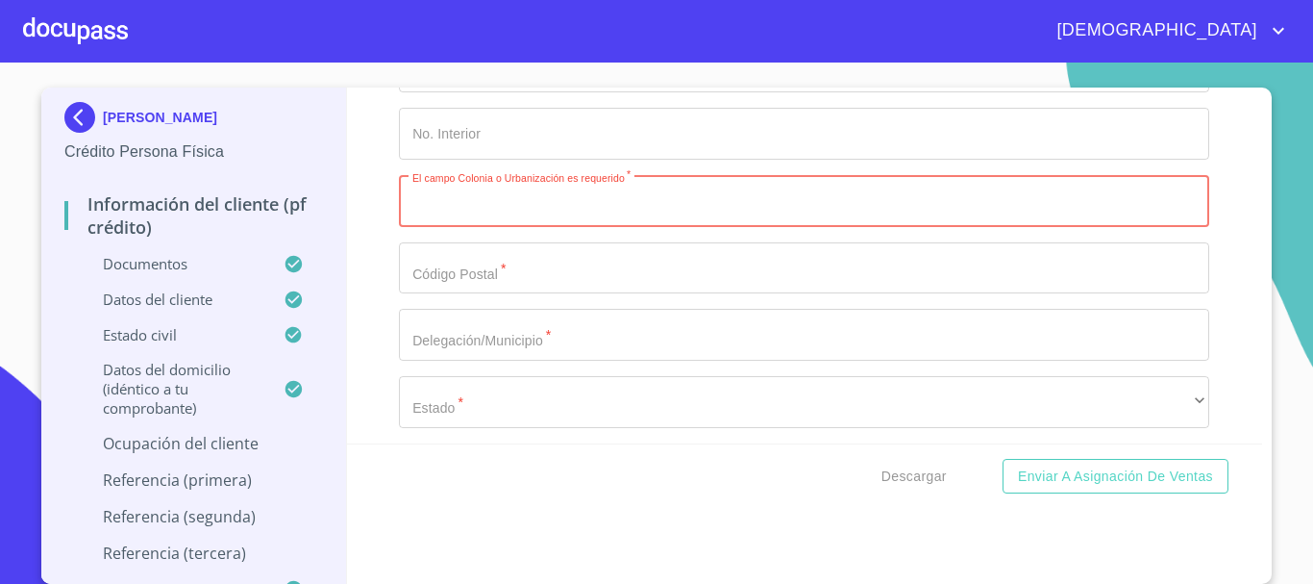
click at [491, 227] on input "Documento de identificación.   *" at bounding box center [804, 201] width 811 height 52
type input "SAN JOSE DEL CASTILLO"
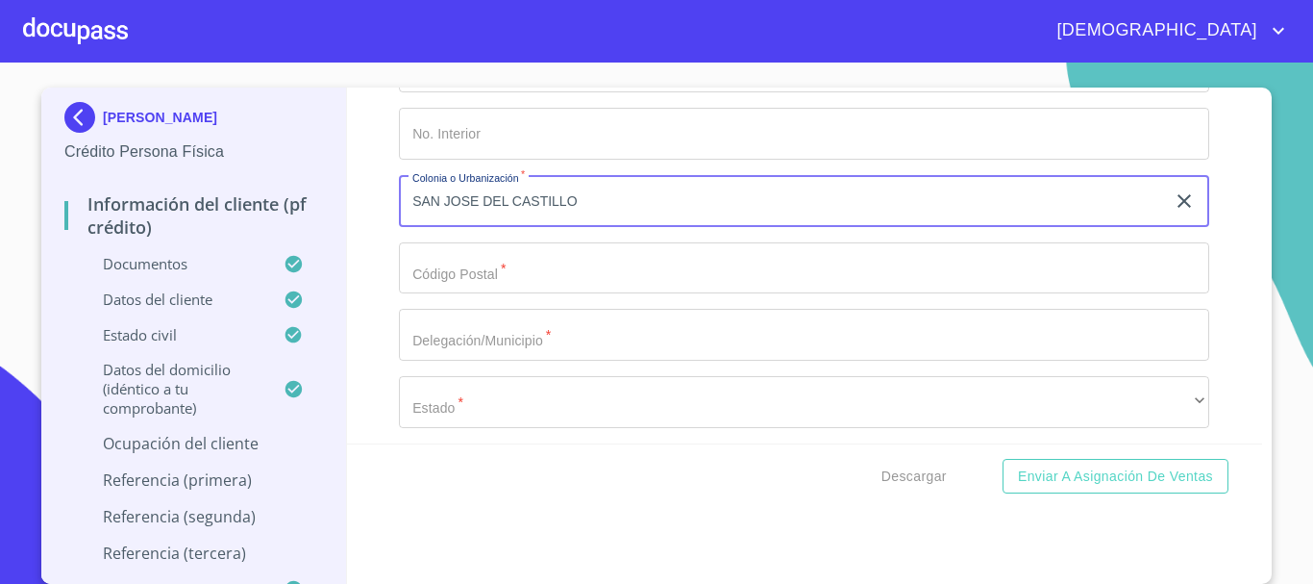
click at [512, 294] on input "Documento de identificación.   *" at bounding box center [804, 268] width 811 height 52
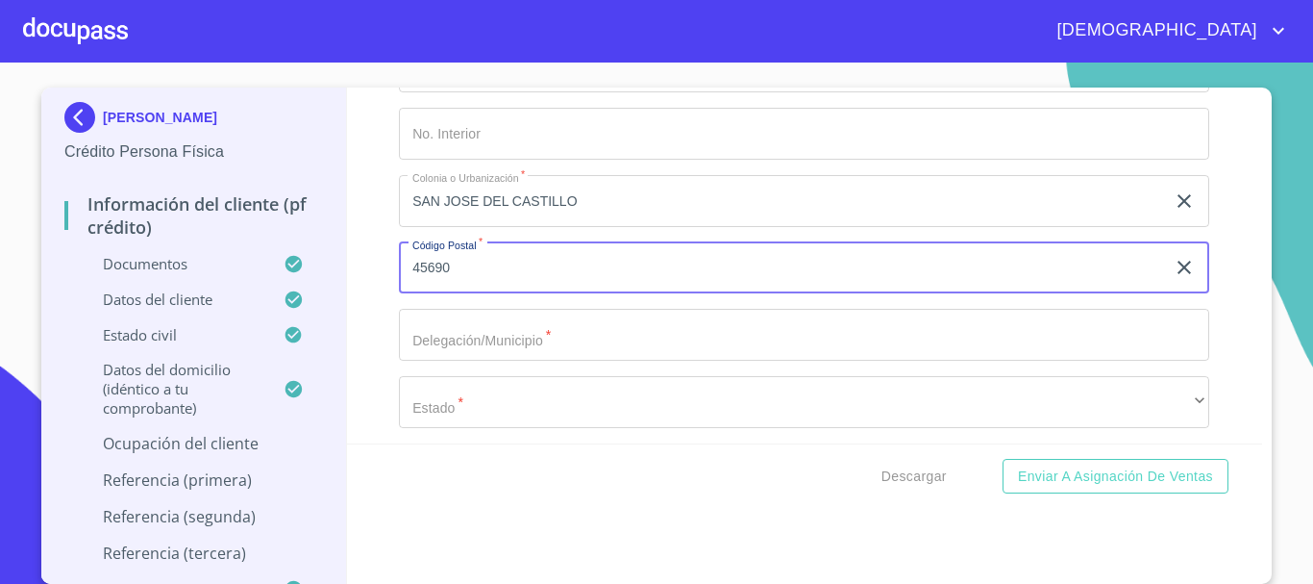
type input "45690"
click at [644, 353] on input "Documento de identificación.   *" at bounding box center [804, 335] width 811 height 52
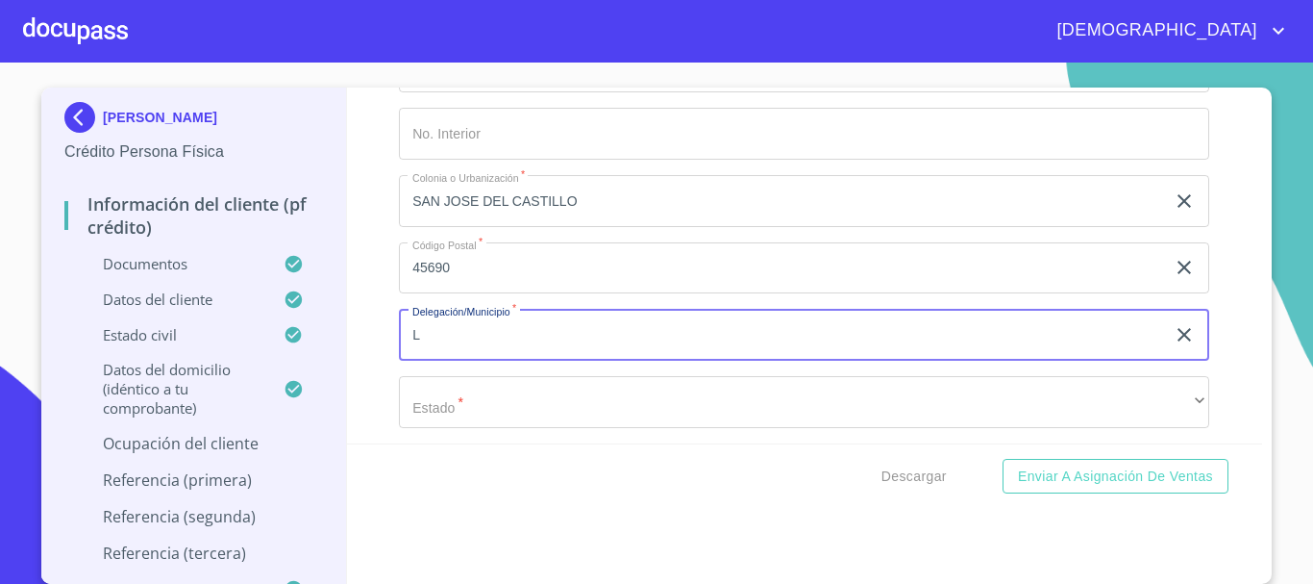
type input "L"
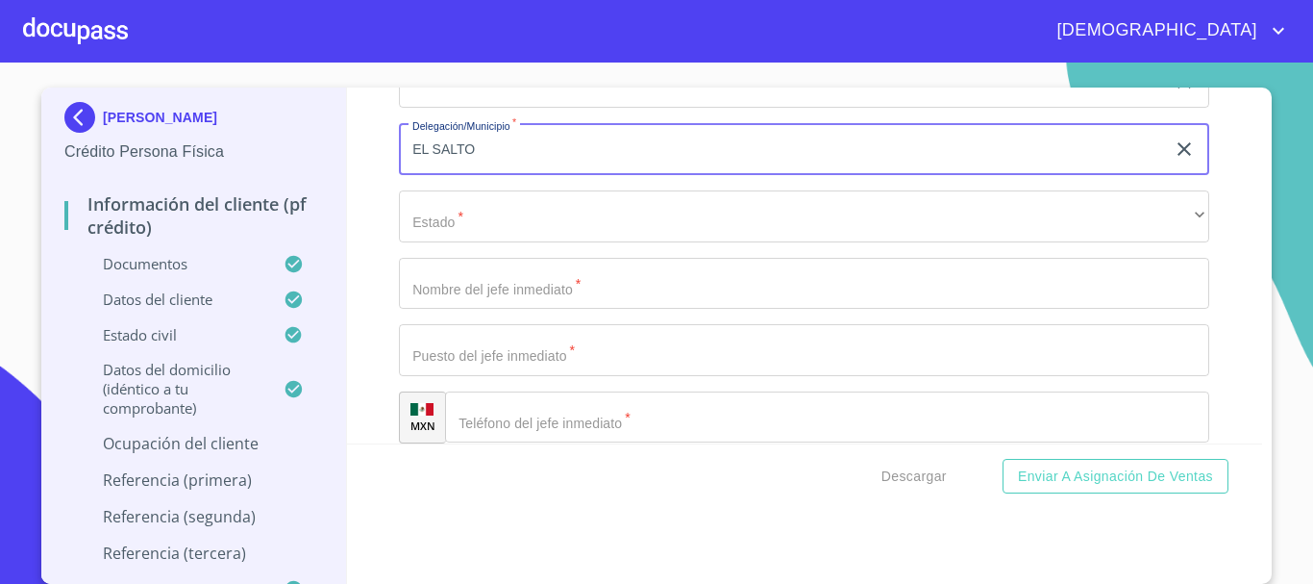
scroll to position [9519, 0]
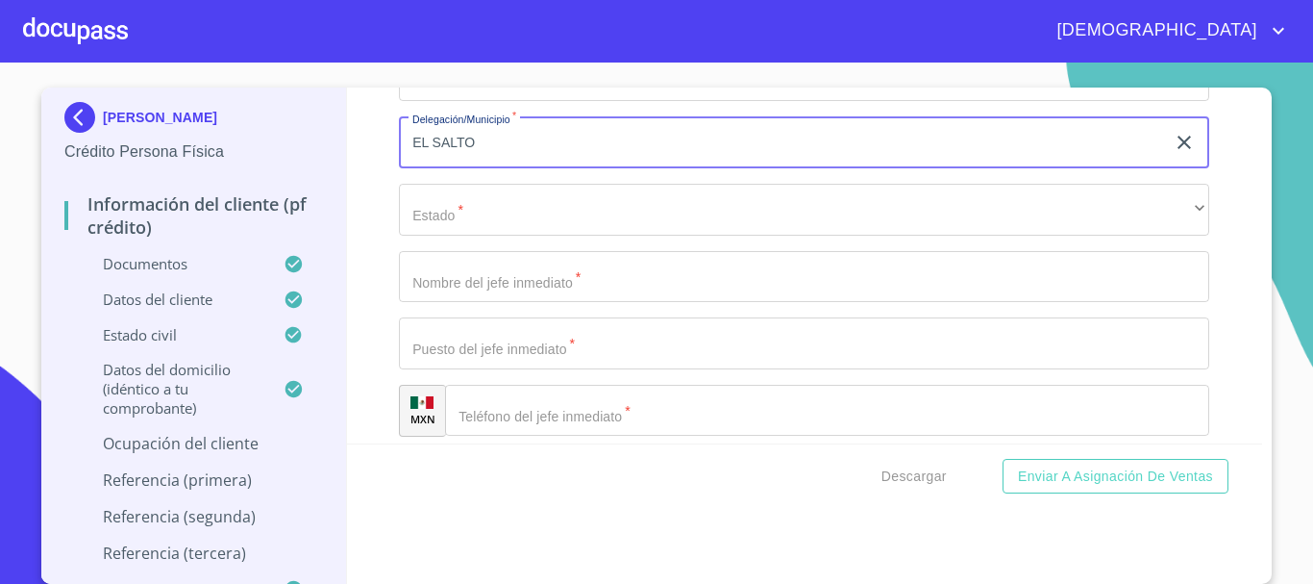
type input "EL SALTO"
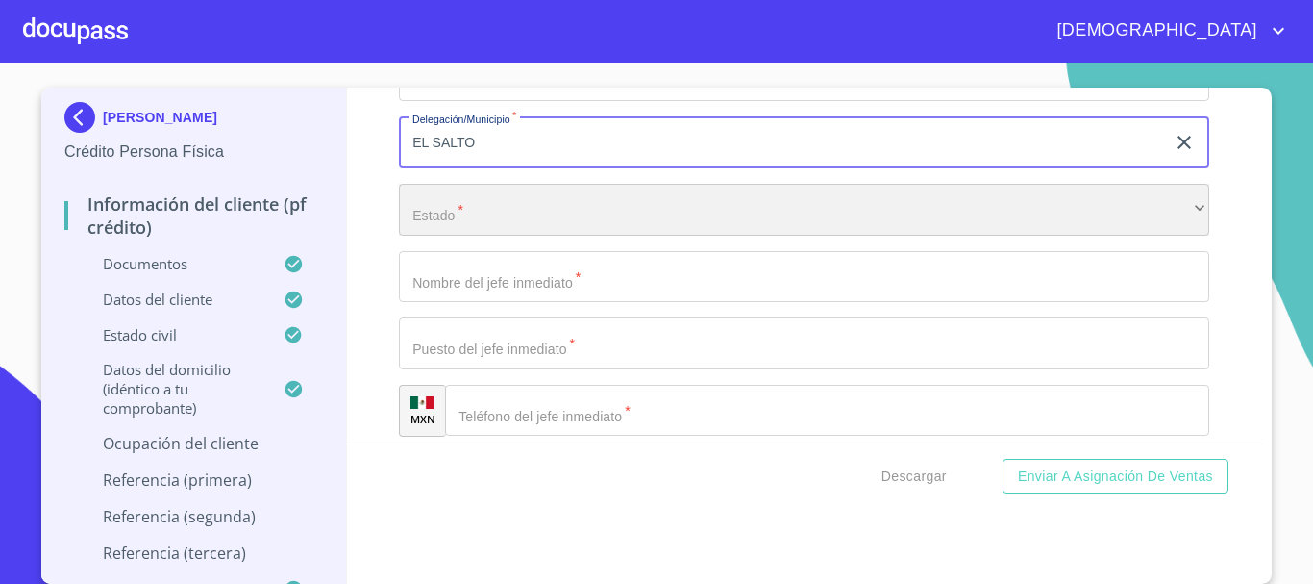
click at [488, 236] on div "​" at bounding box center [804, 210] width 811 height 52
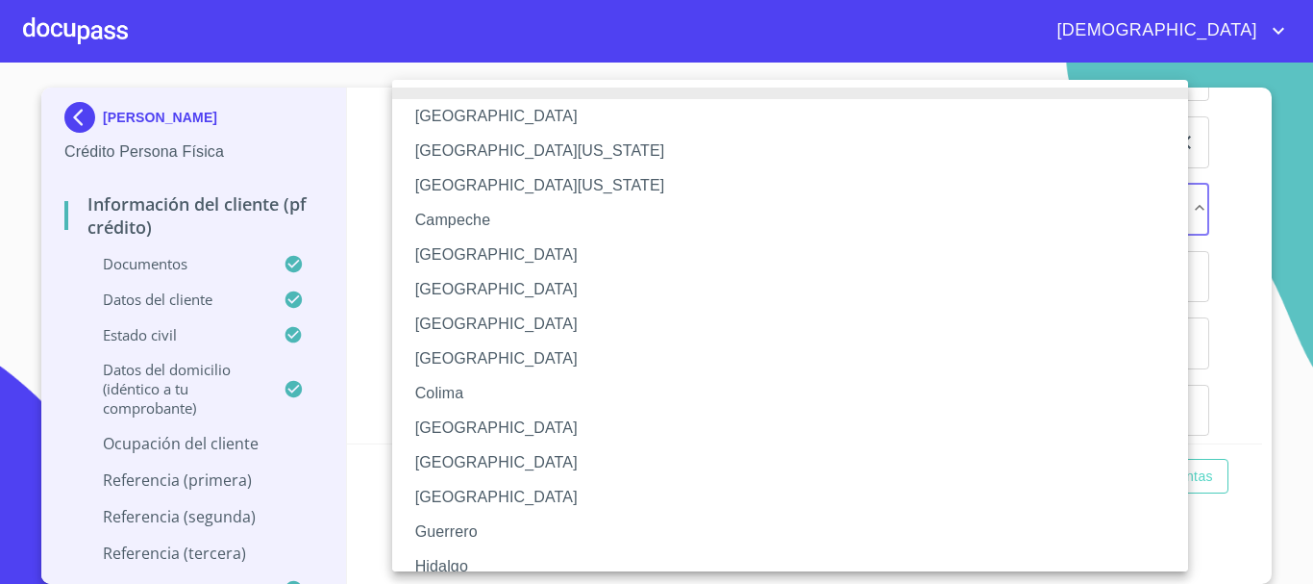
scroll to position [276, 0]
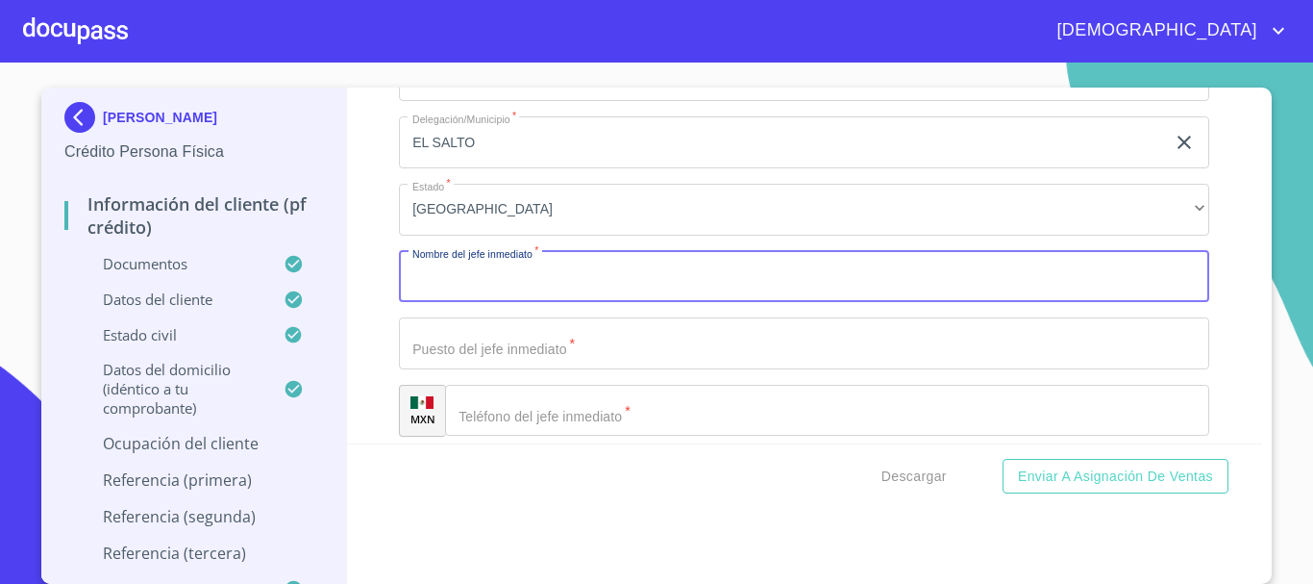
click at [545, 290] on input "Documento de identificación.   *" at bounding box center [804, 277] width 811 height 52
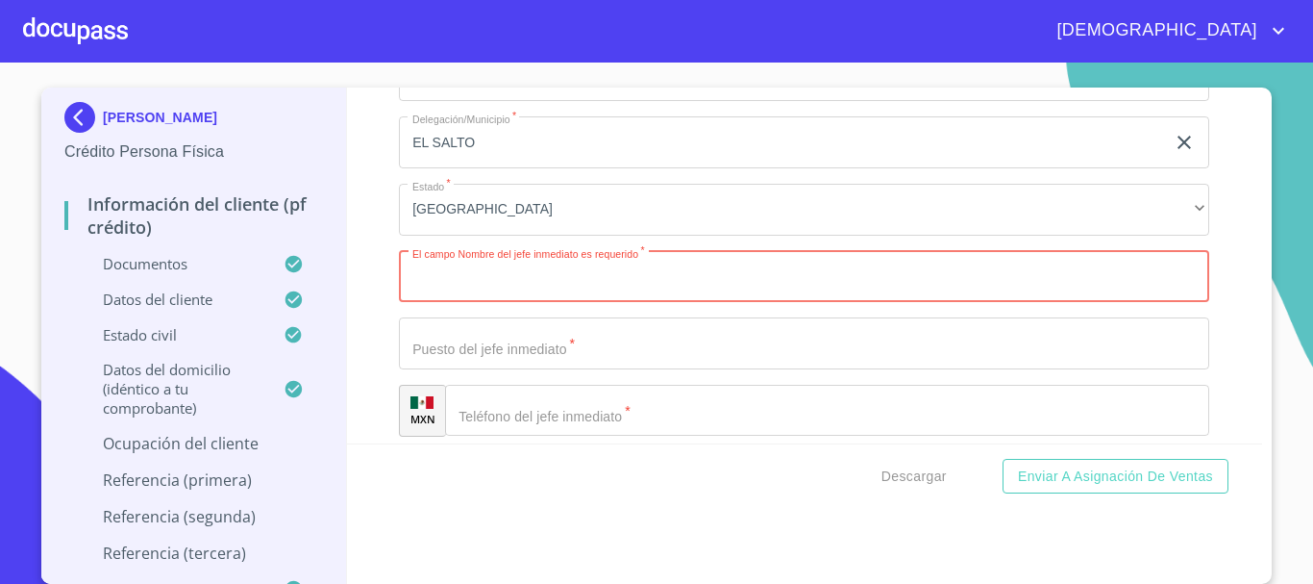
click at [567, 291] on input "Documento de identificación.   *" at bounding box center [804, 277] width 811 height 52
type input "SALVADOR GUERRERO"
click at [536, 344] on input "Documento de identificación.   *" at bounding box center [804, 343] width 811 height 52
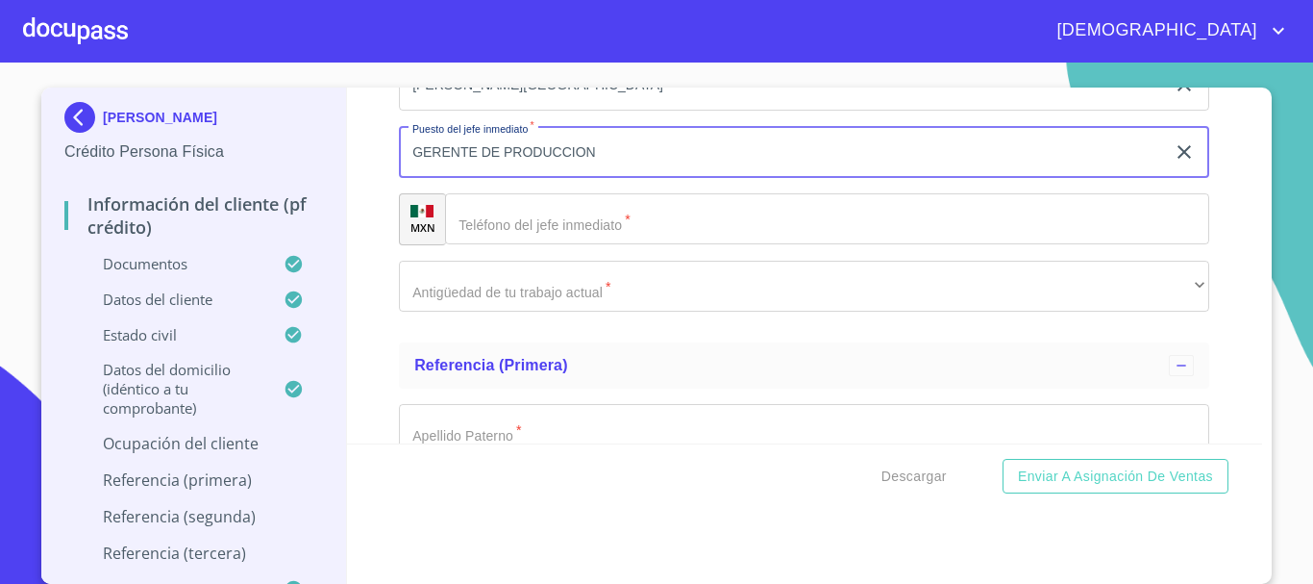
scroll to position [9712, 0]
type input "GERENTE DE PRODUCCION"
click at [578, 244] on input "Documento de identificación.   *" at bounding box center [827, 218] width 764 height 52
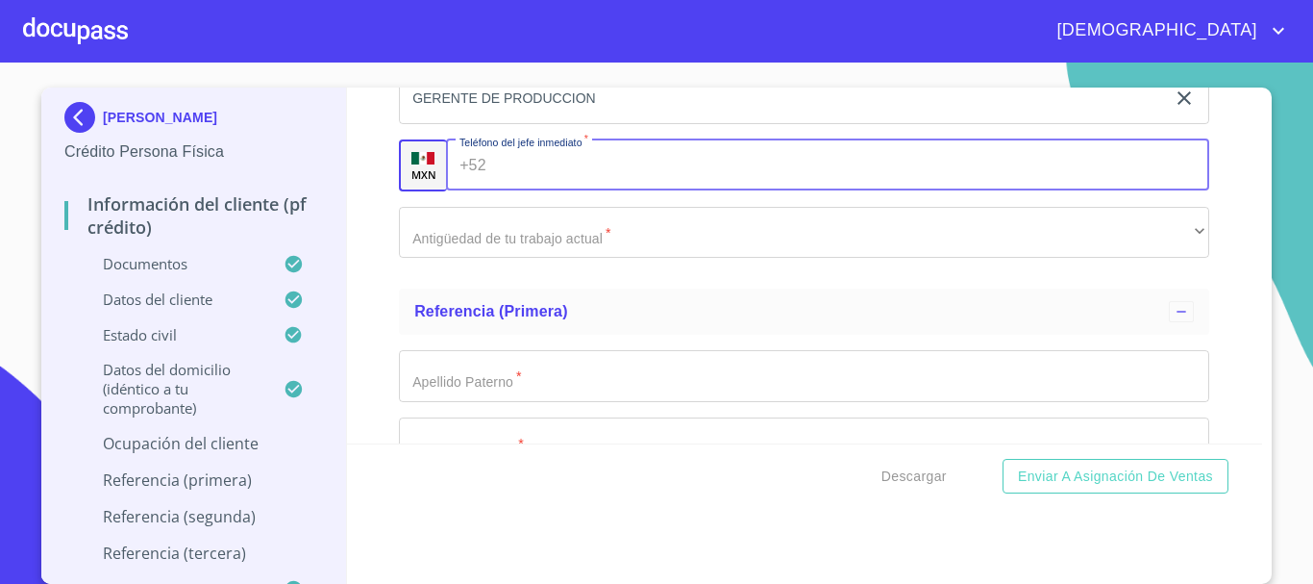
scroll to position [9808, 0]
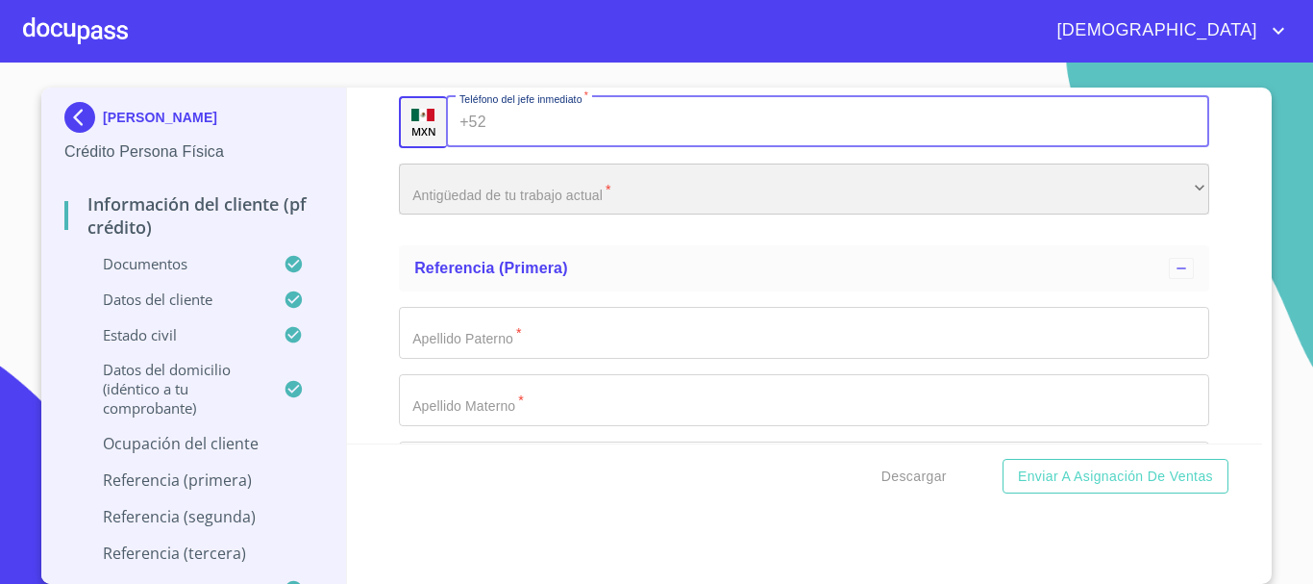
click at [562, 215] on div "​" at bounding box center [804, 189] width 811 height 52
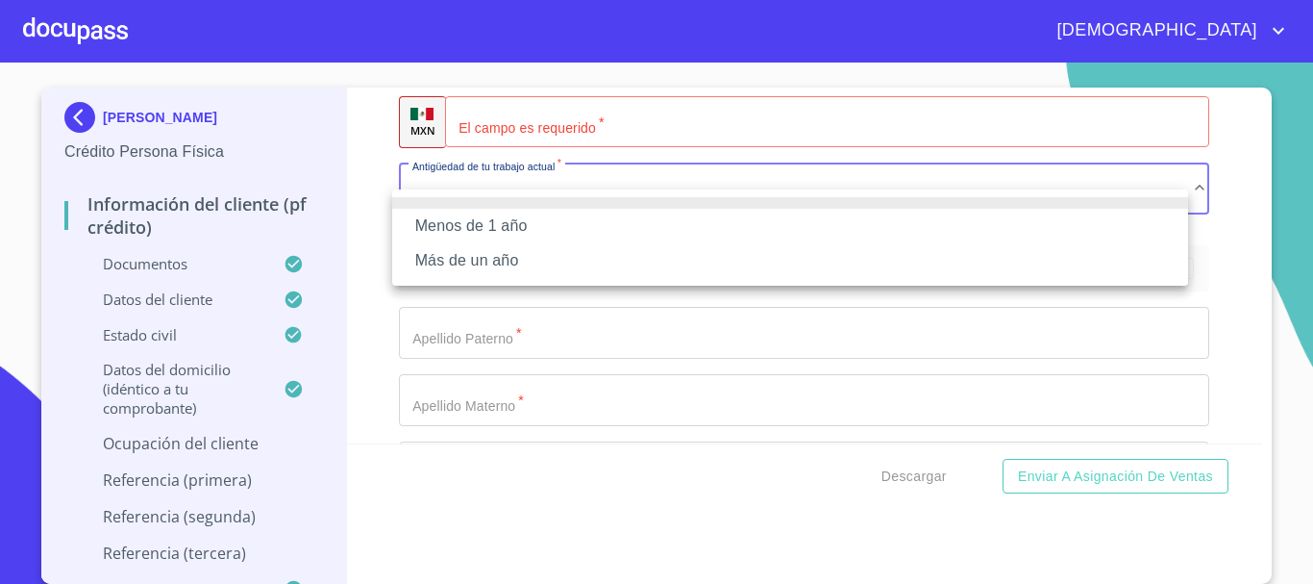
click at [526, 248] on li "Más de un año" at bounding box center [790, 260] width 796 height 35
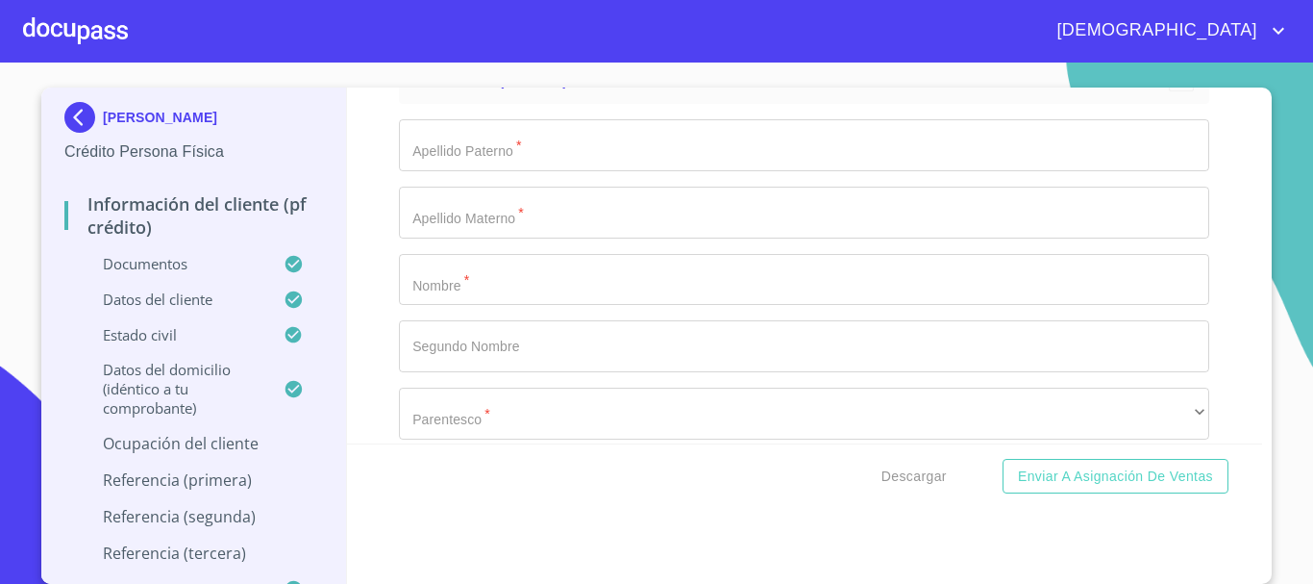
scroll to position [10000, 0]
click at [499, 166] on input "Documento de identificación.   *" at bounding box center [804, 140] width 811 height 52
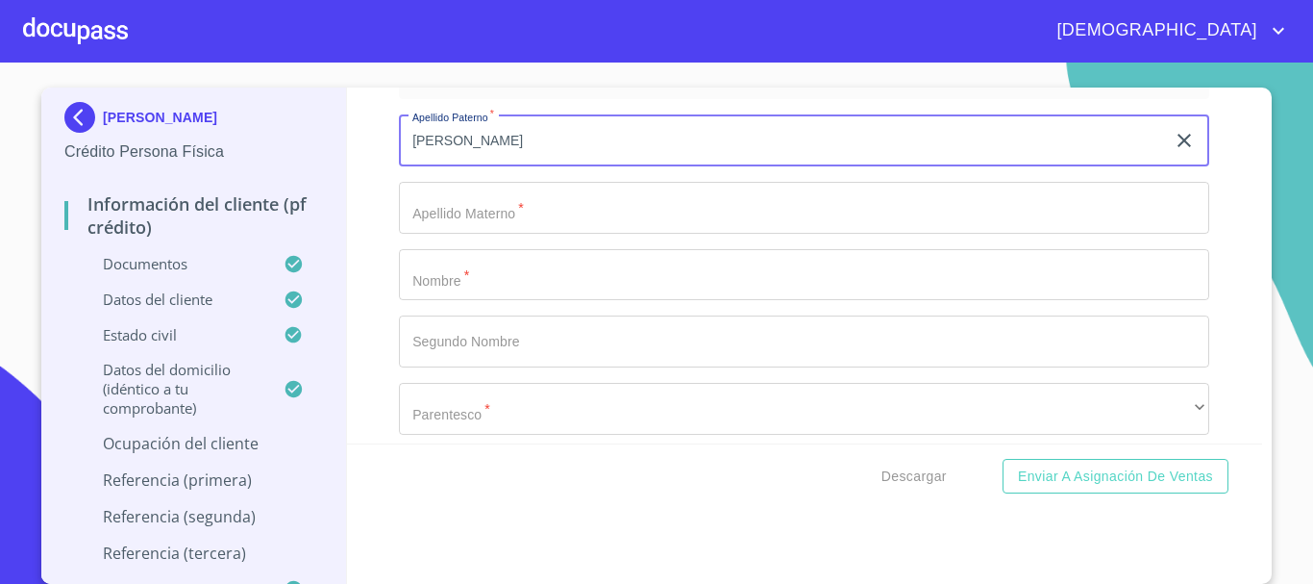
type input "BAUTISTA"
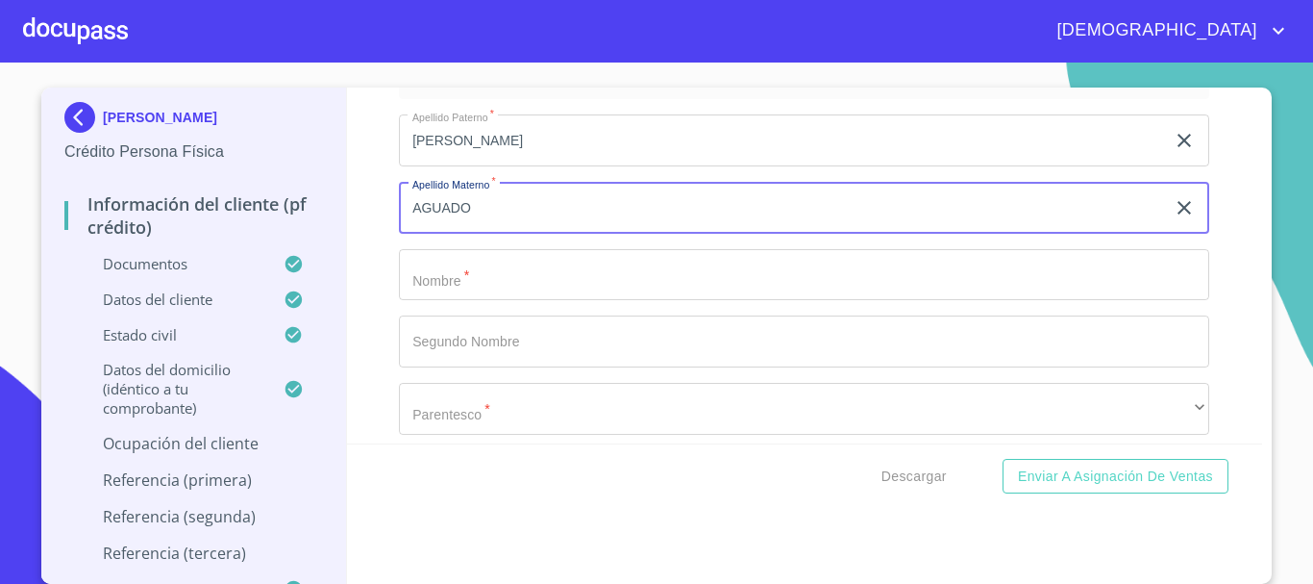
type input "AGUADO"
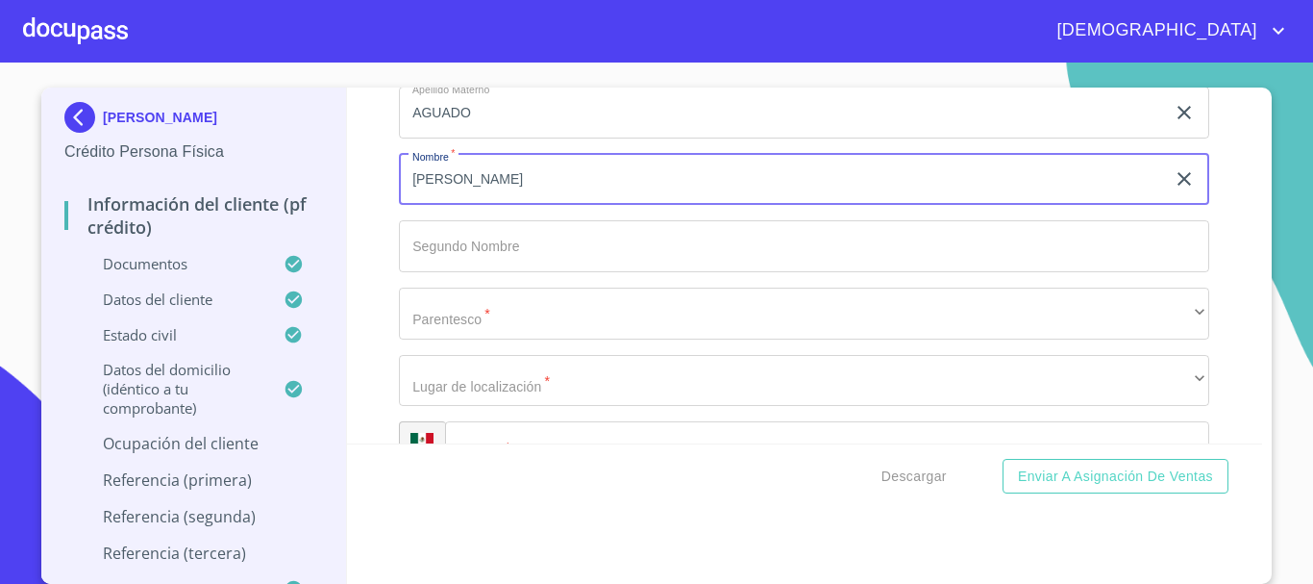
scroll to position [10096, 0]
type input "ALFREDO"
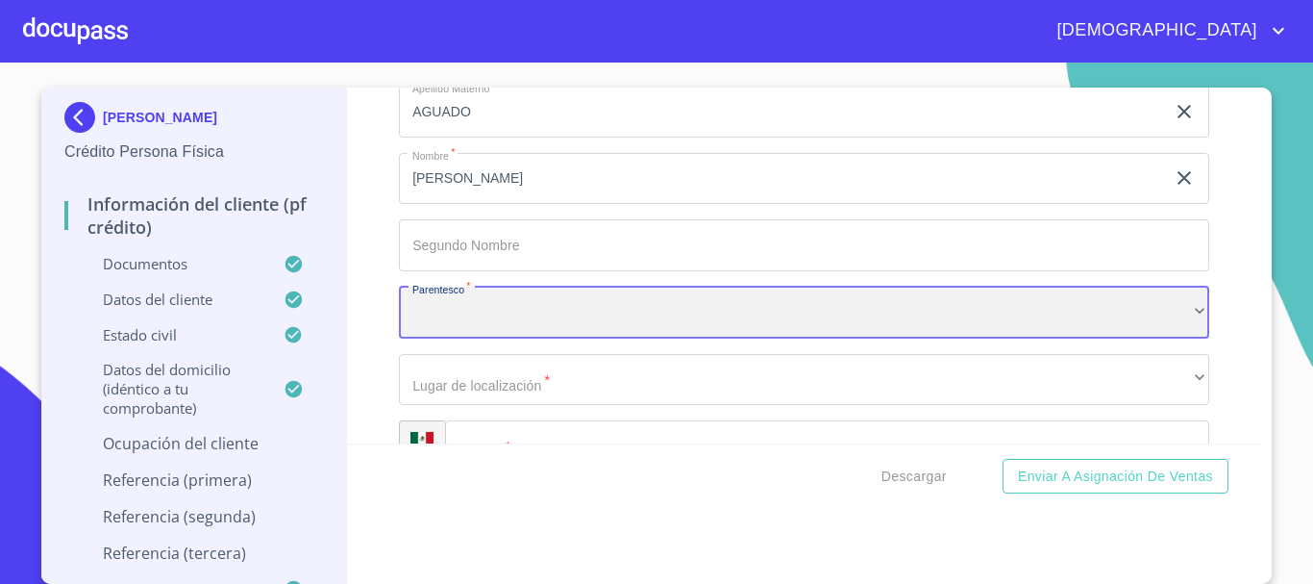
click at [457, 337] on div "​" at bounding box center [804, 313] width 811 height 52
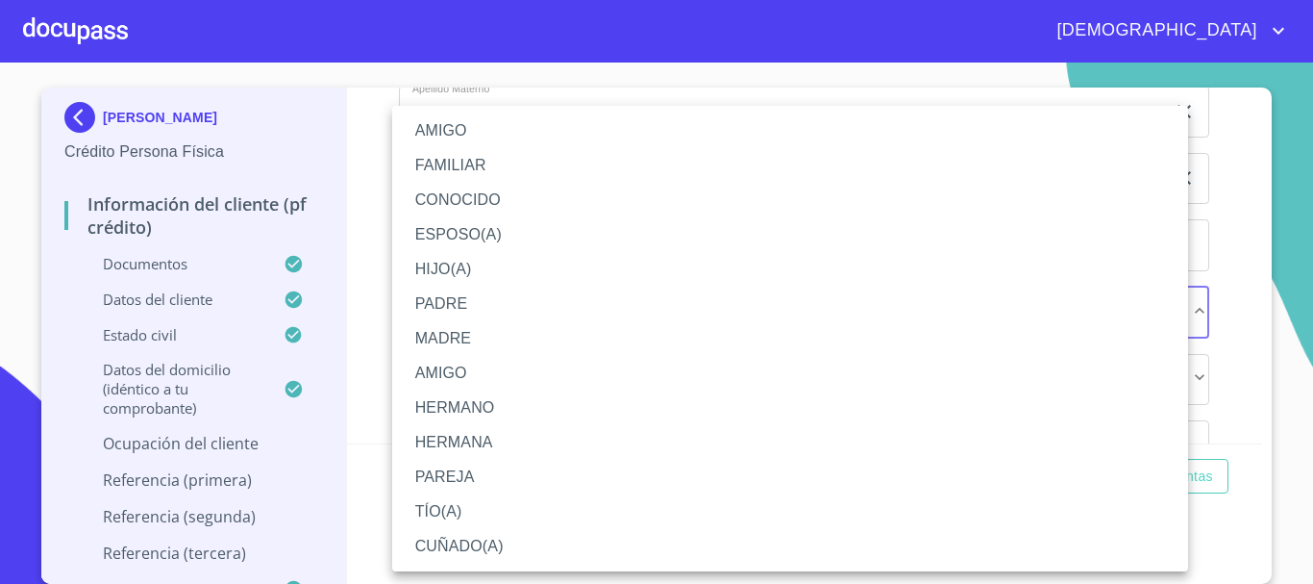
click at [457, 161] on li "FAMILIAR" at bounding box center [790, 165] width 796 height 35
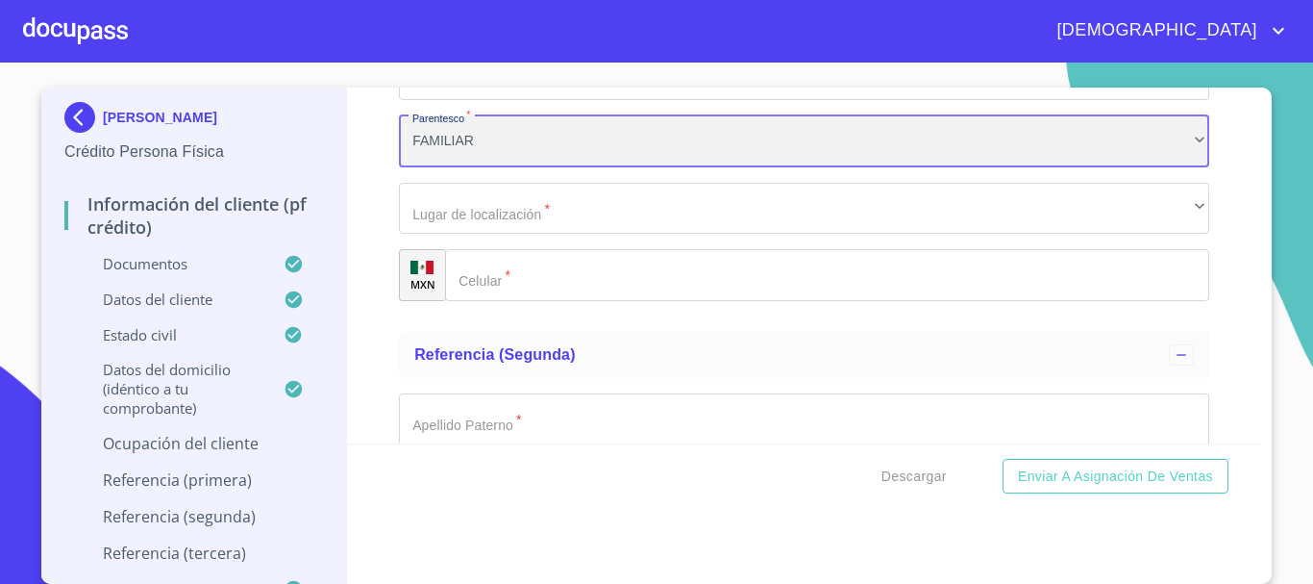
scroll to position [10289, 0]
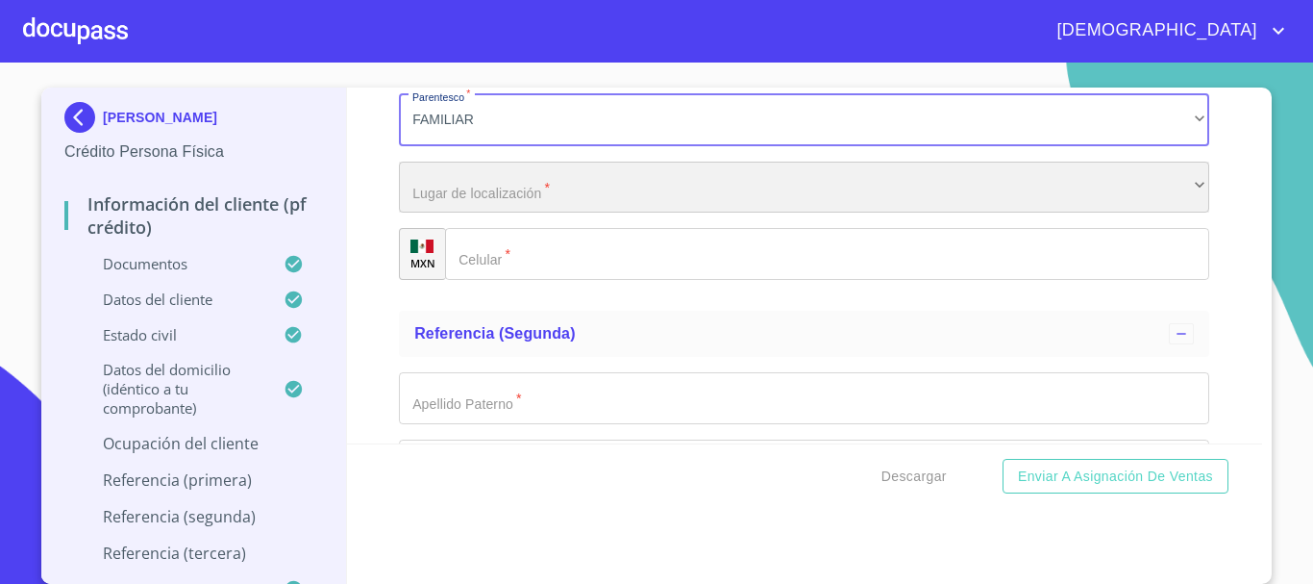
click at [512, 212] on div "​" at bounding box center [804, 188] width 811 height 52
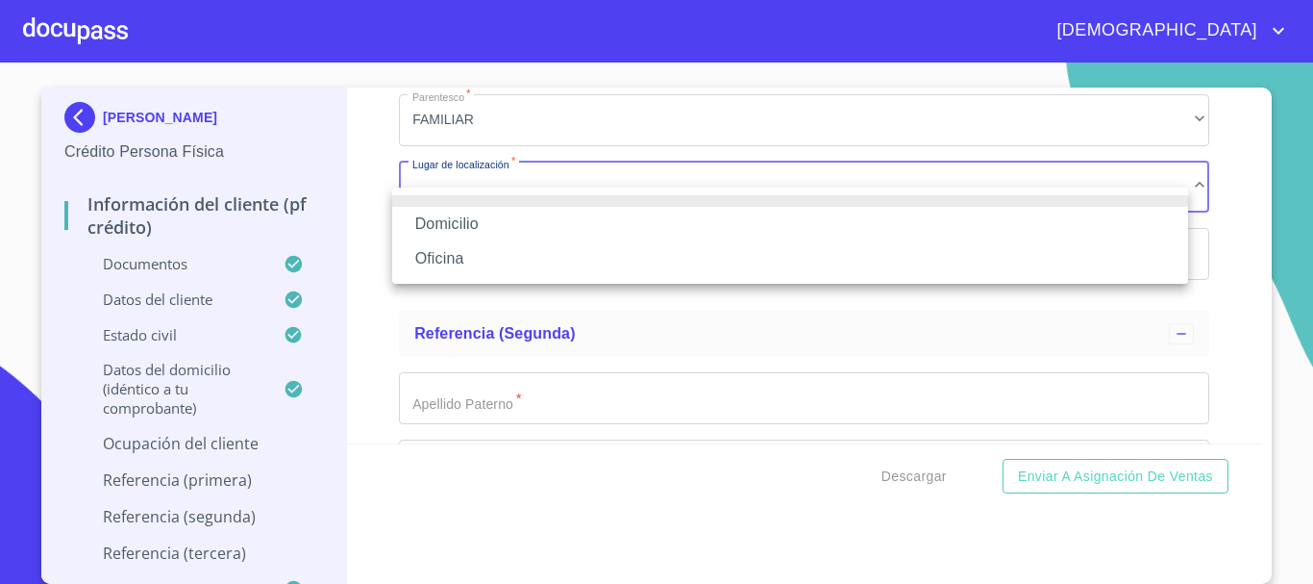
click at [482, 223] on li "Domicilio" at bounding box center [790, 224] width 796 height 35
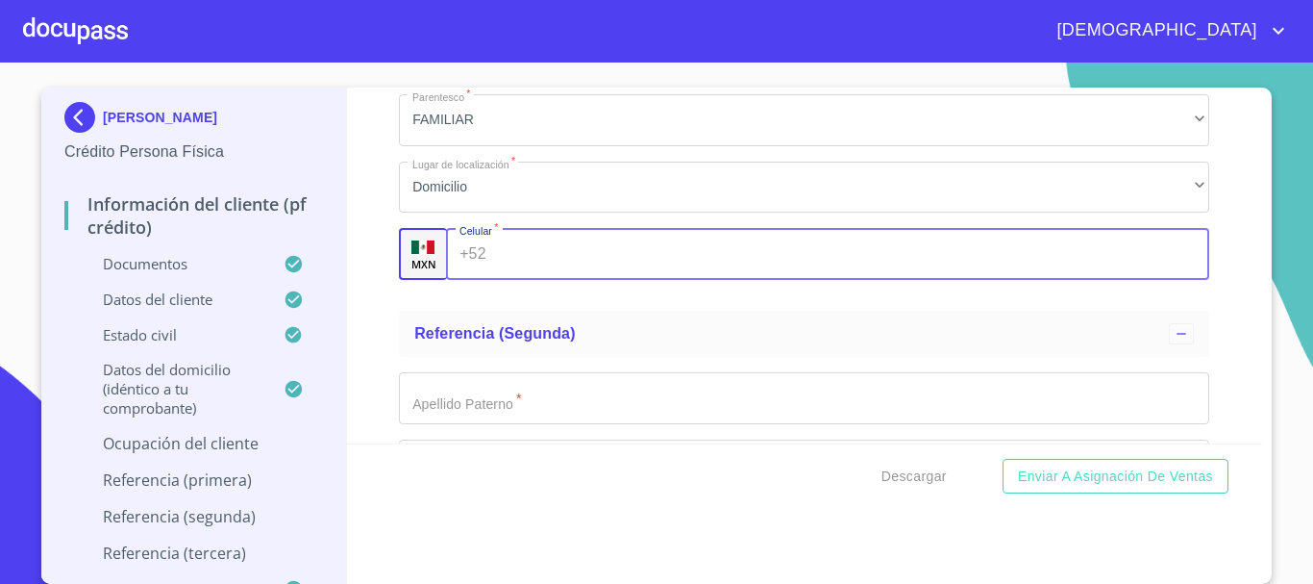
click at [499, 280] on input "Documento de identificación.   *" at bounding box center [852, 254] width 716 height 52
type input "3"
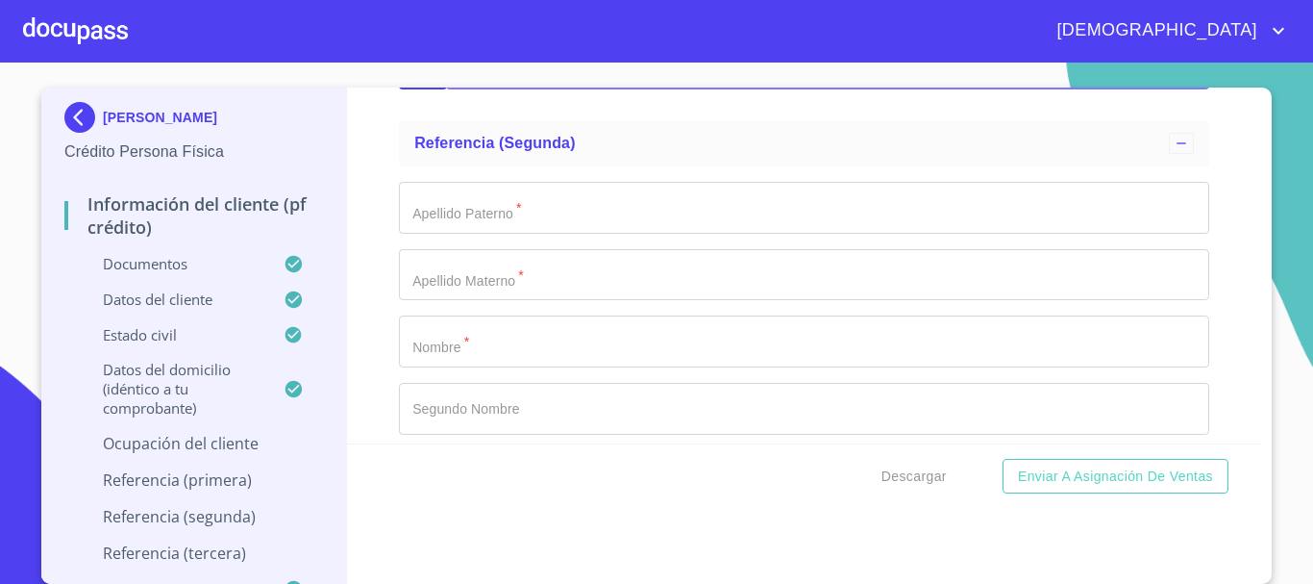
scroll to position [10481, 0]
type input "(33)14589148"
click at [538, 232] on input "Documento de identificación.   *" at bounding box center [804, 206] width 811 height 52
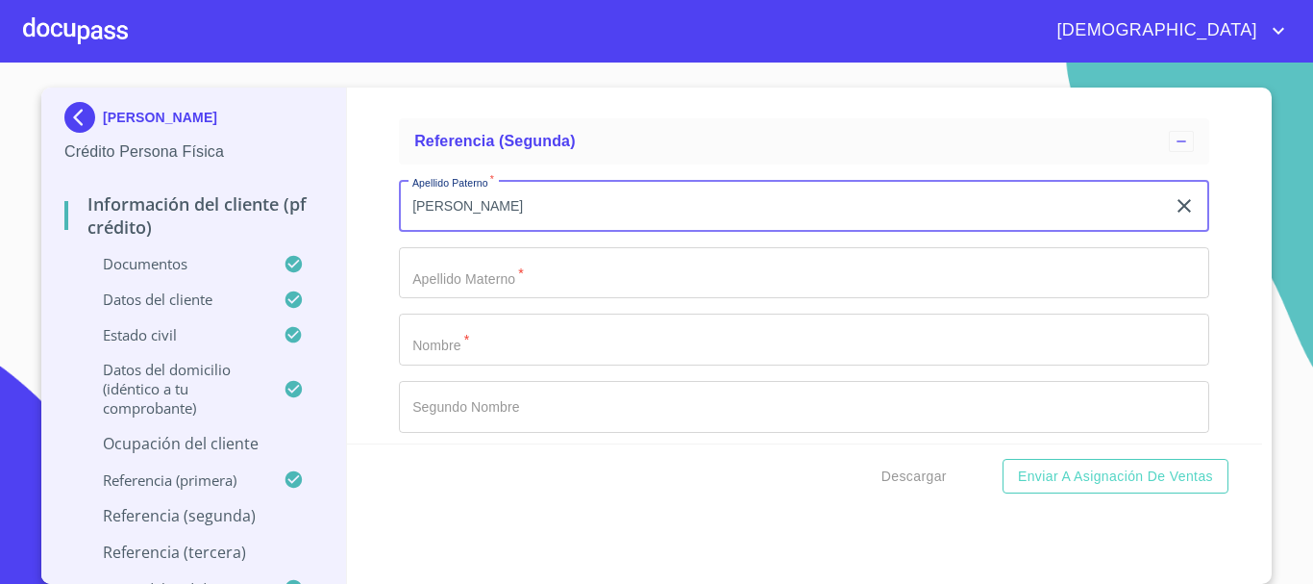
type input "[PERSON_NAME]"
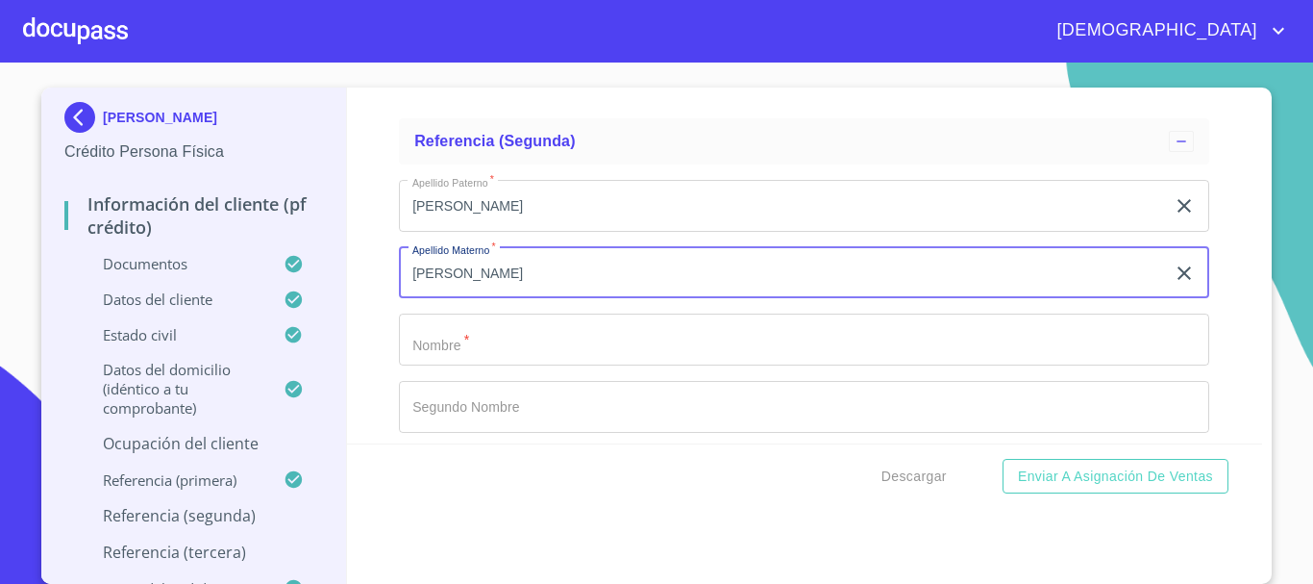
type input "BAUTISTA"
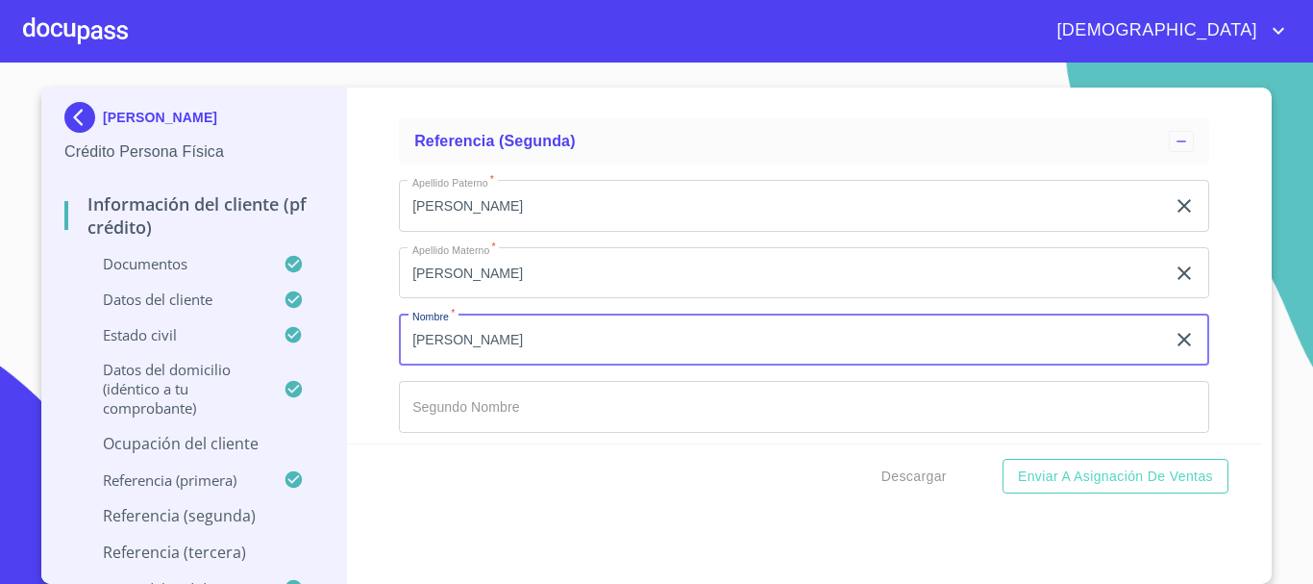
type input "ANGELA"
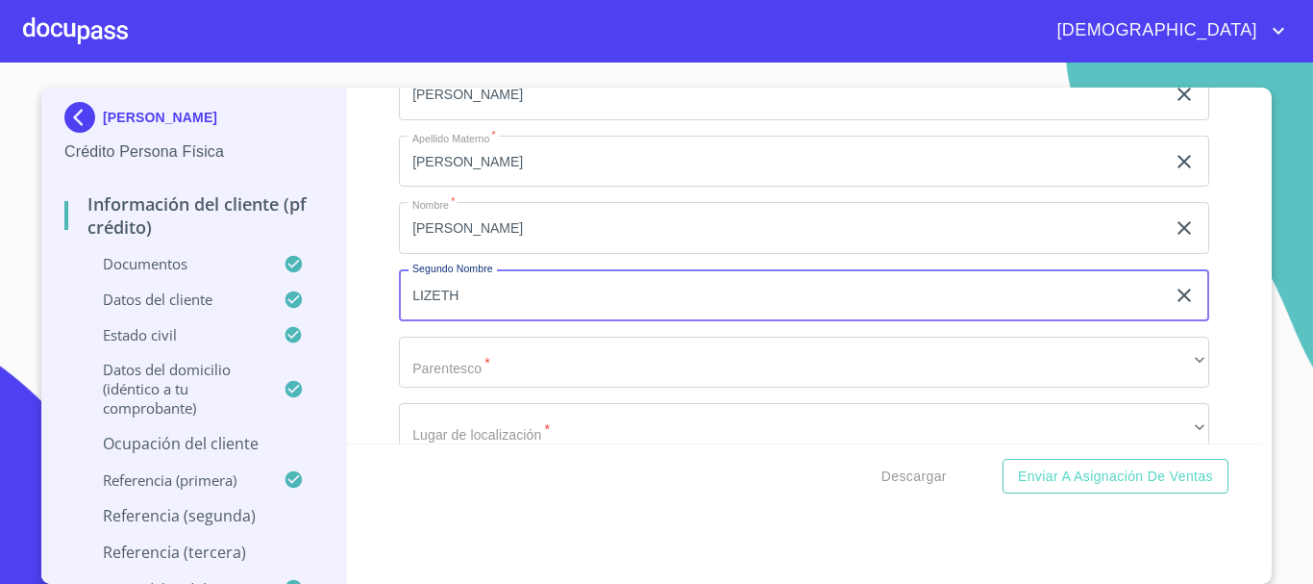
scroll to position [10686, 0]
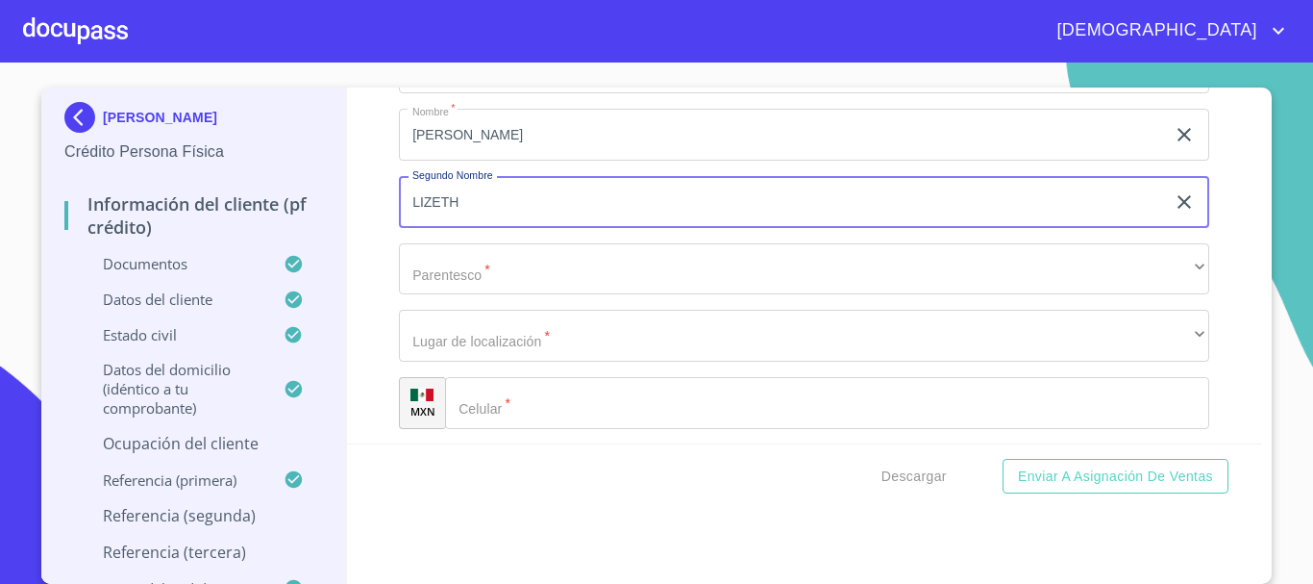
type input "LIZETH"
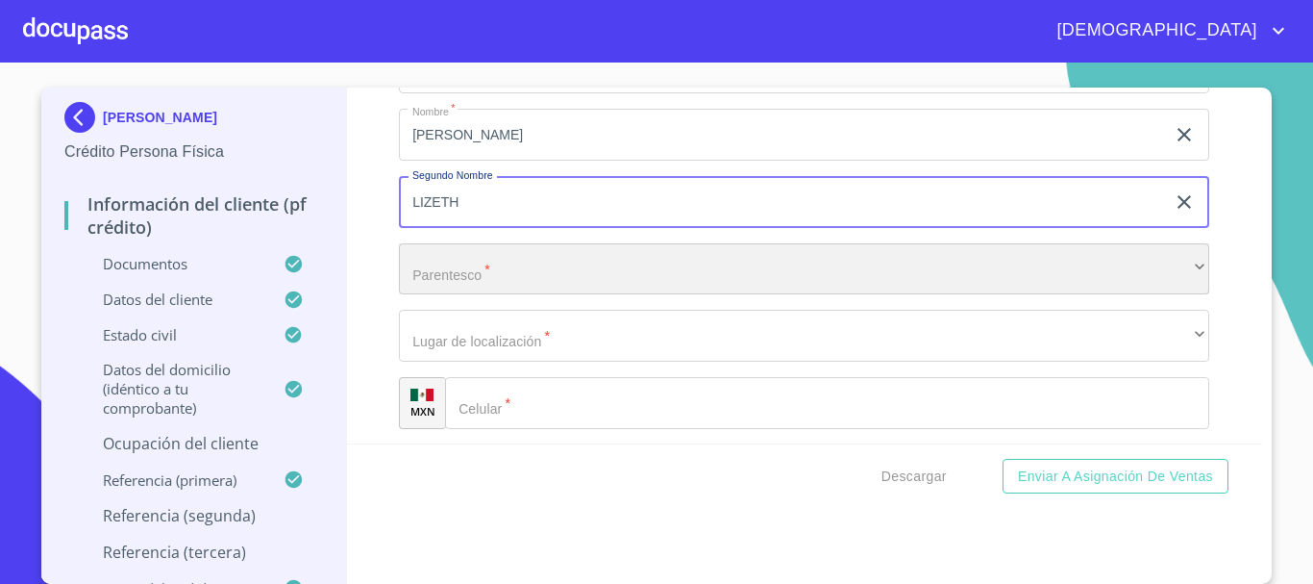
click at [449, 283] on div "​" at bounding box center [804, 269] width 811 height 52
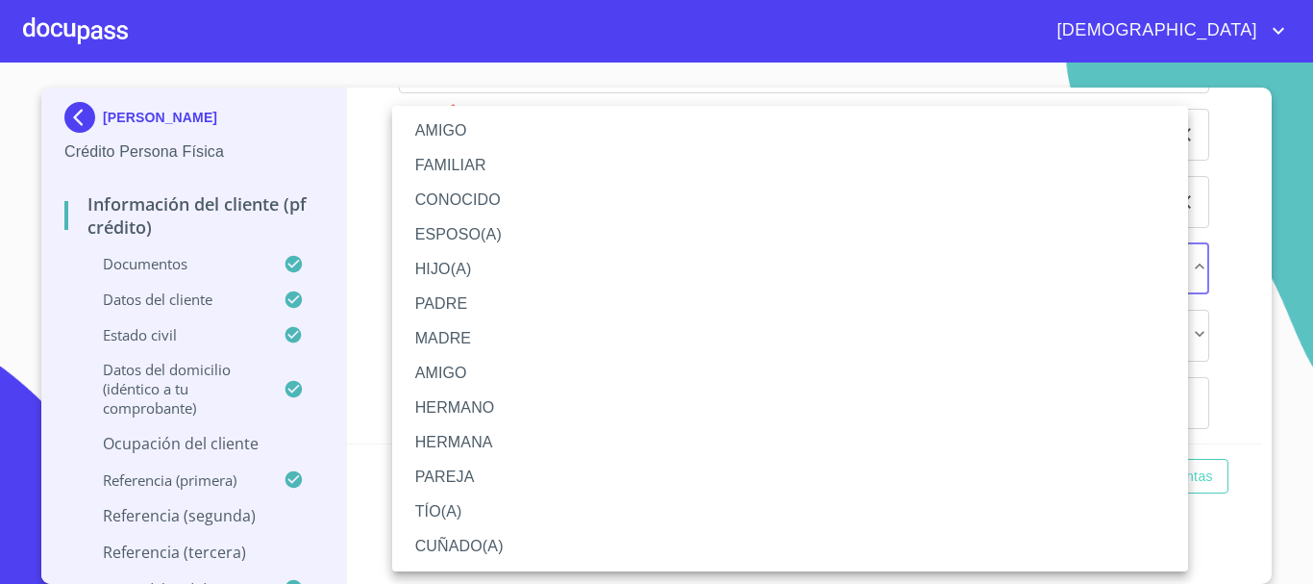
click at [461, 263] on li "HIJO(A)" at bounding box center [790, 269] width 796 height 35
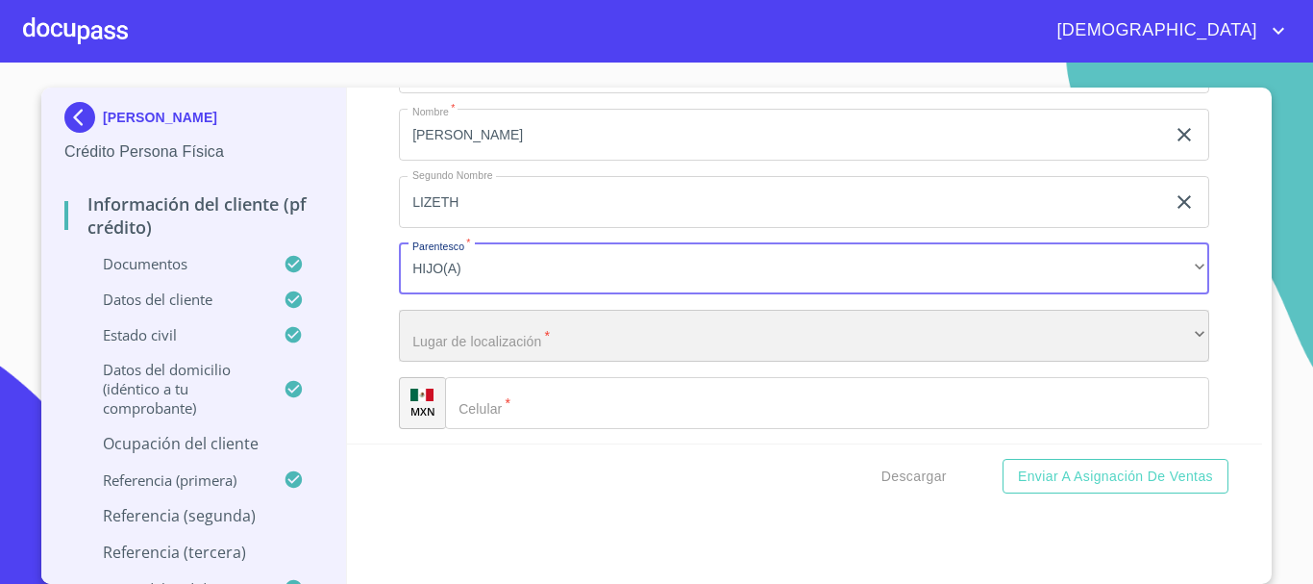
click at [497, 351] on div "​" at bounding box center [804, 336] width 811 height 52
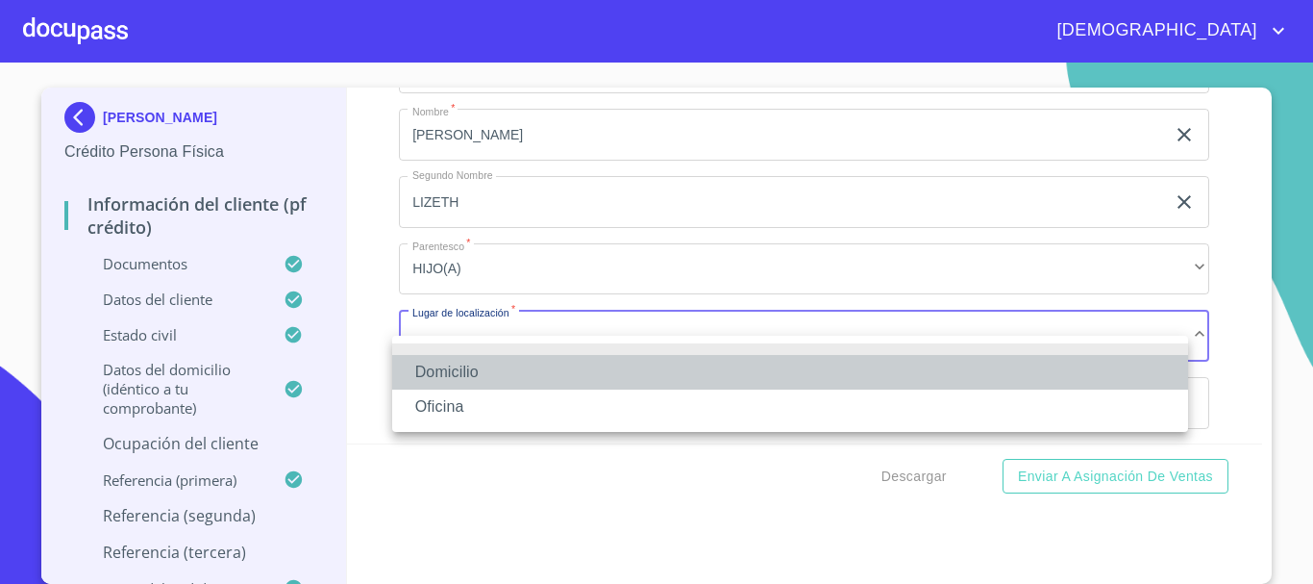
click at [472, 376] on li "Domicilio" at bounding box center [790, 372] width 796 height 35
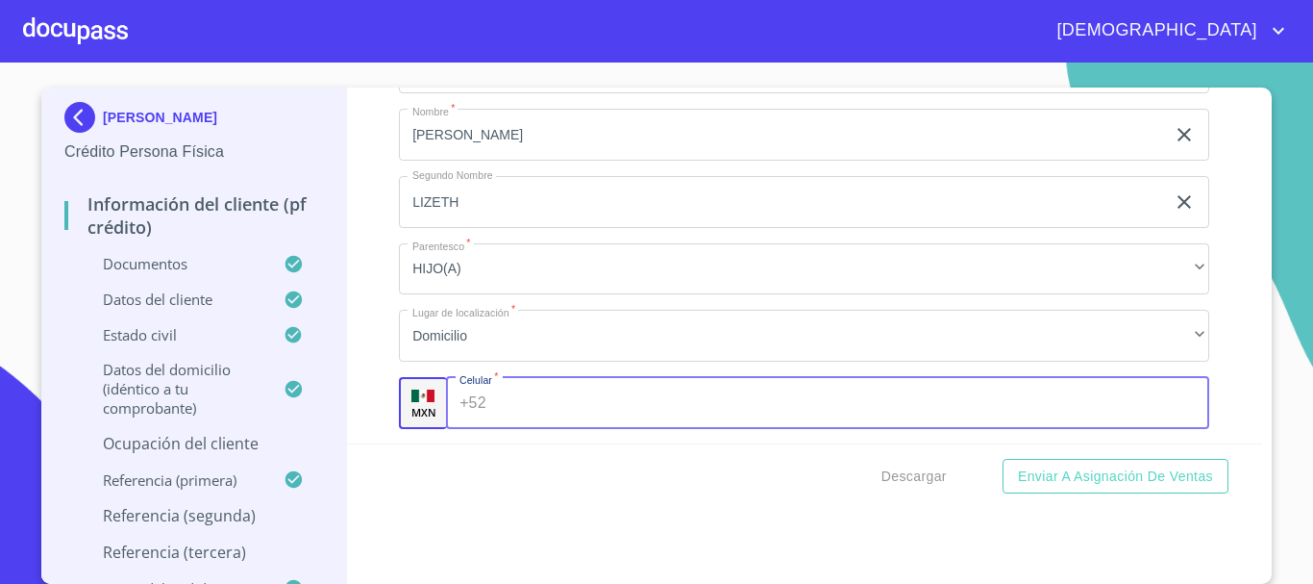
click at [536, 425] on input "Documento de identificación.   *" at bounding box center [852, 403] width 716 height 52
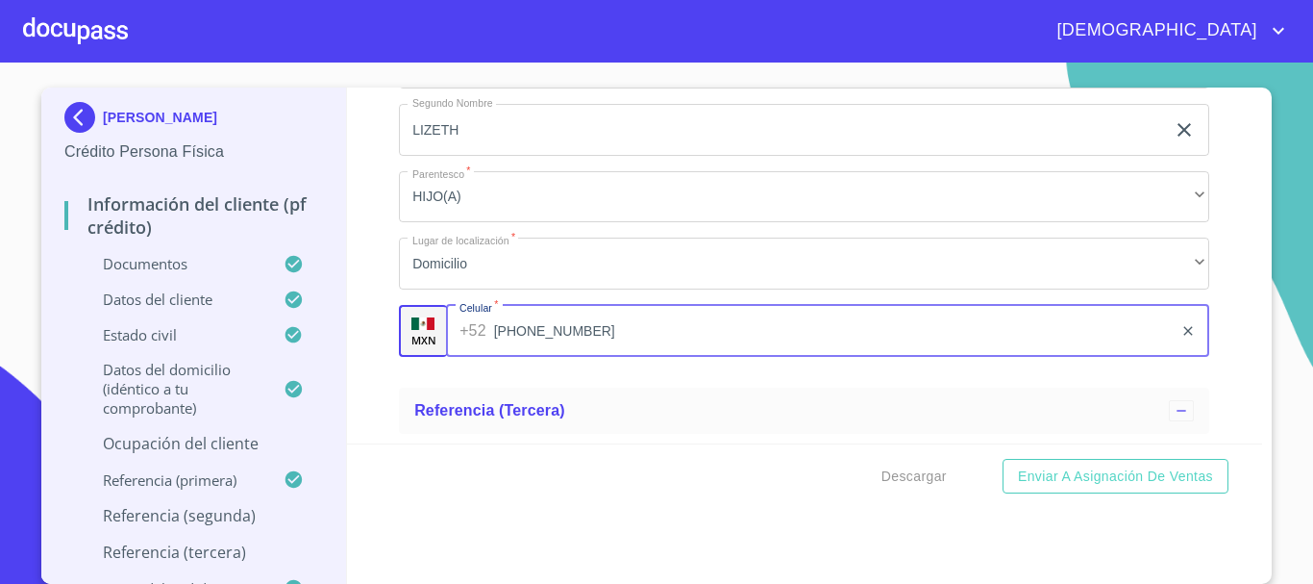
scroll to position [10878, 0]
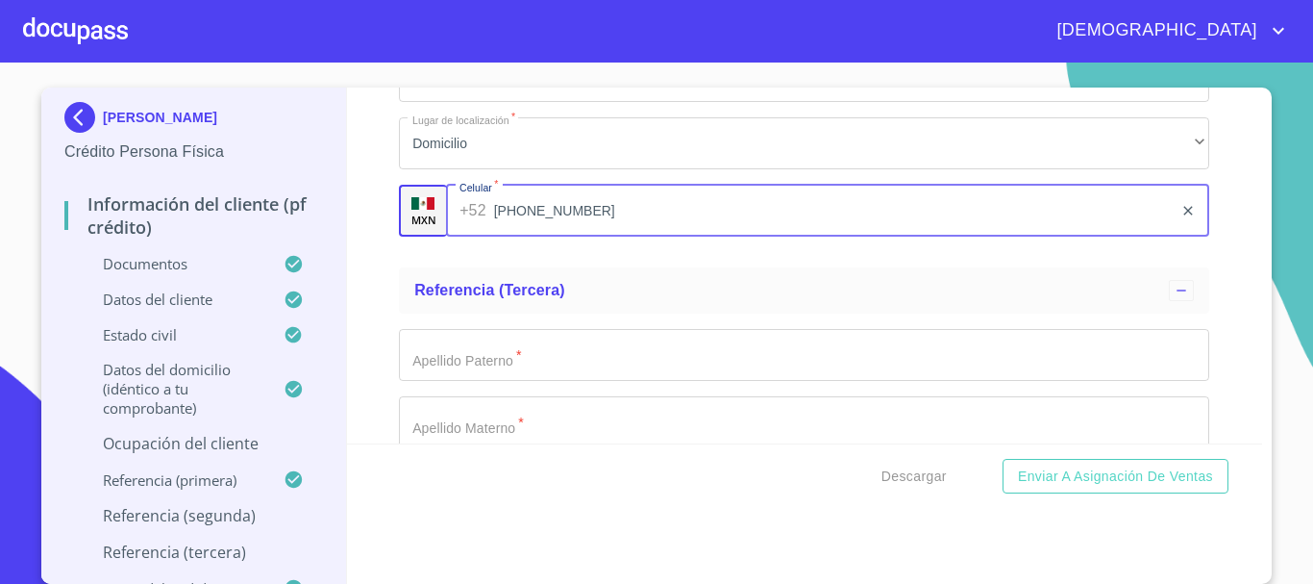
type input "(33)43003835"
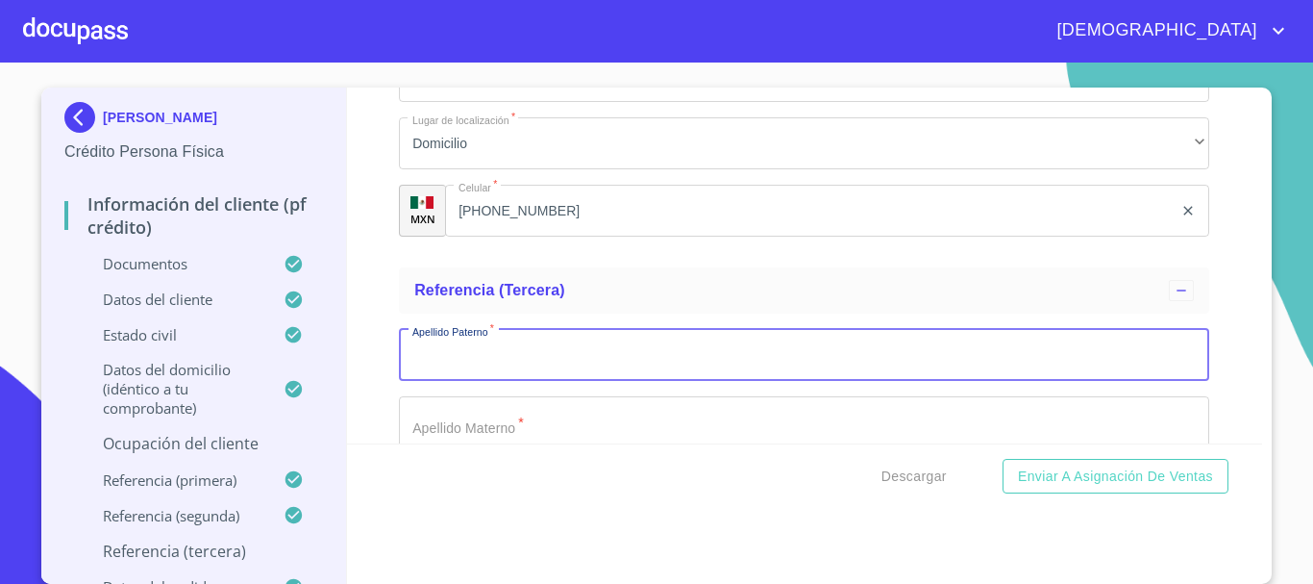
click at [499, 371] on input "Documento de identificación.   *" at bounding box center [804, 355] width 811 height 52
type input "[PERSON_NAME]"
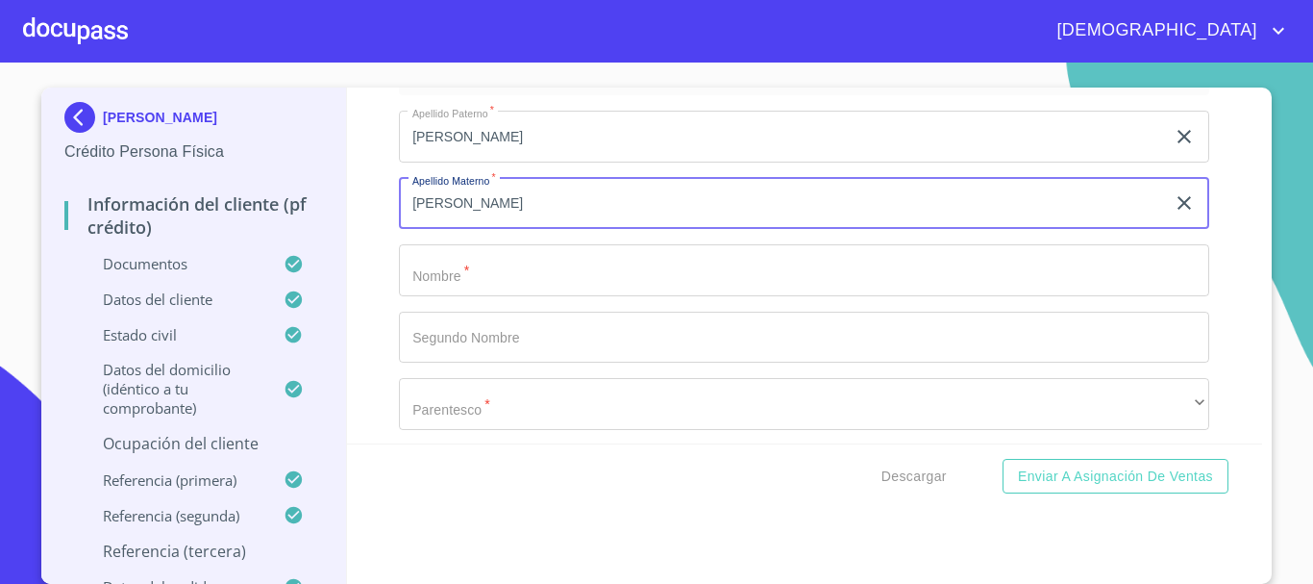
scroll to position [11098, 0]
type input "BAUTISTA"
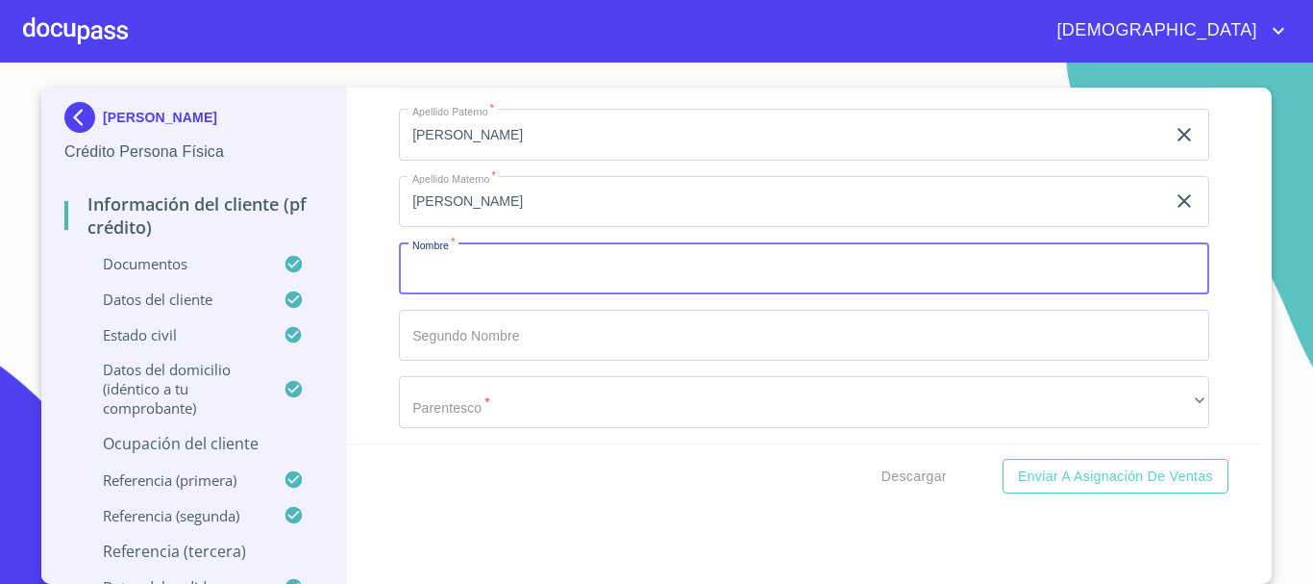
click at [538, 294] on input "Documento de identificación.   *" at bounding box center [804, 268] width 811 height 52
type input "ANGELA"
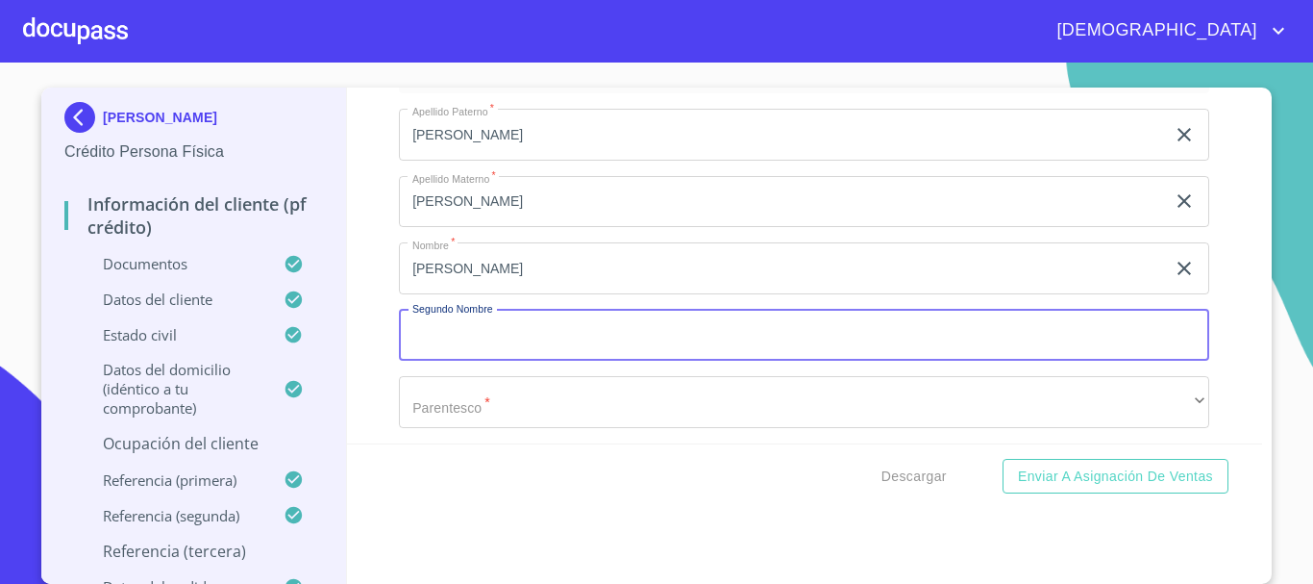
click at [547, 362] on input "Documento de identificación.   *" at bounding box center [804, 336] width 811 height 52
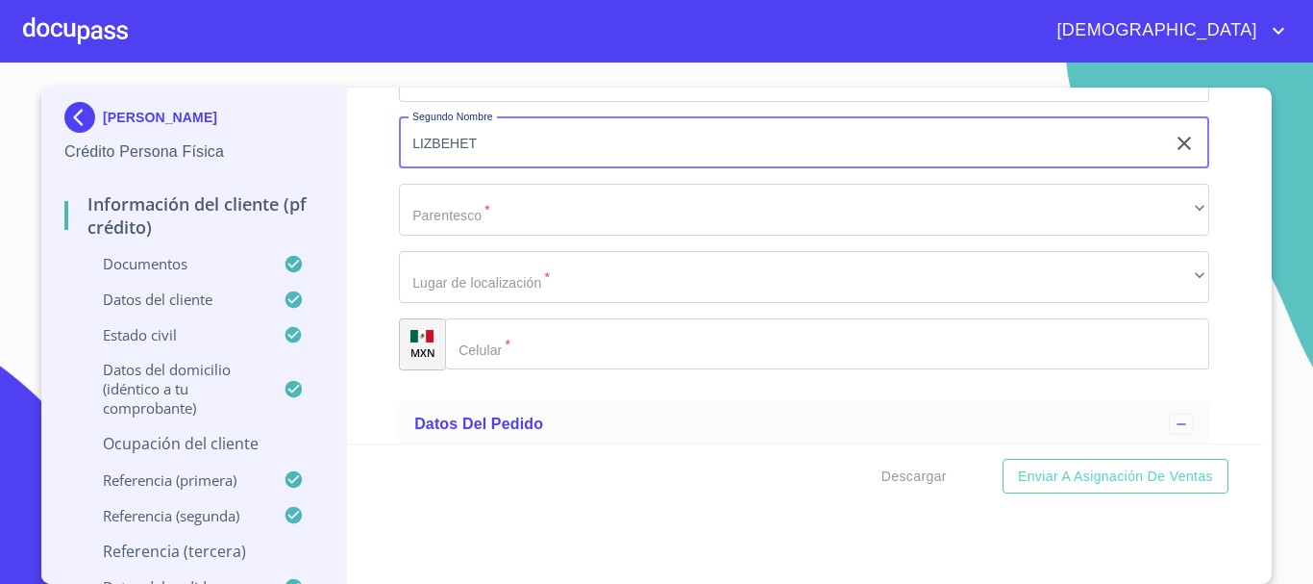
type input "LIZBEHET"
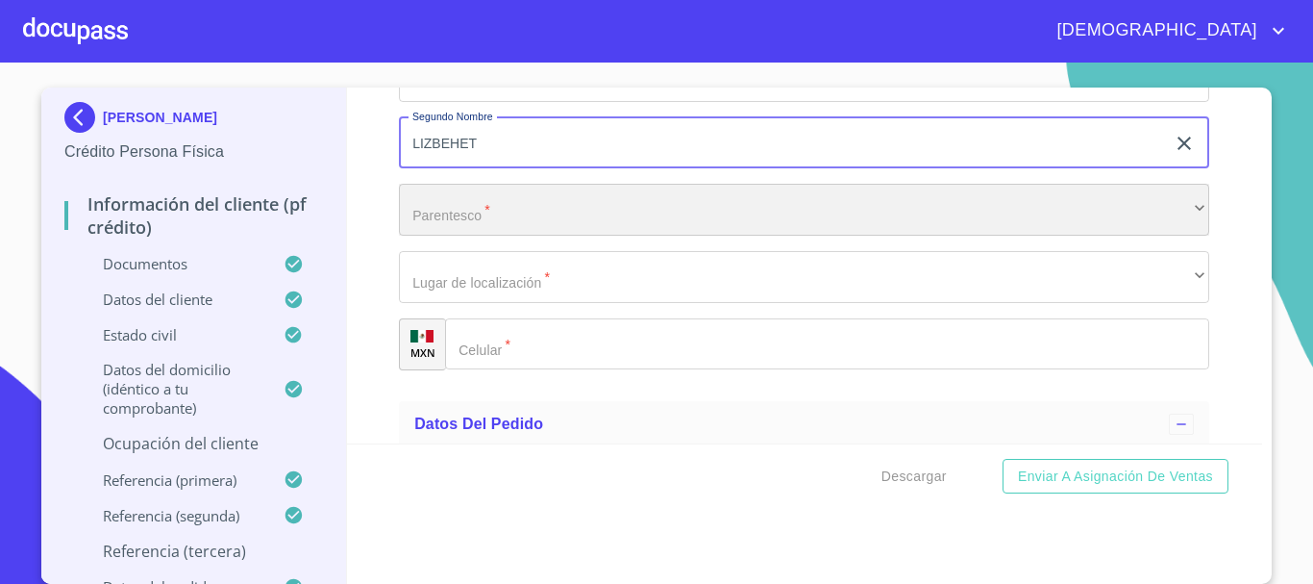
click at [468, 236] on div "​" at bounding box center [804, 210] width 811 height 52
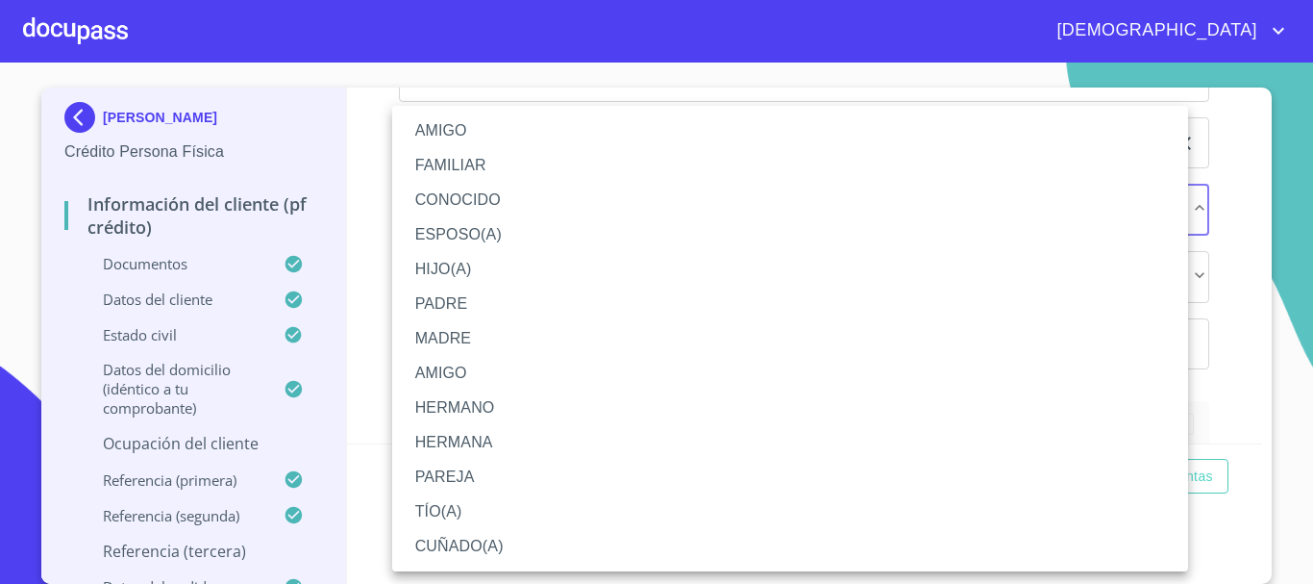
click at [502, 266] on li "HIJO(A)" at bounding box center [790, 269] width 796 height 35
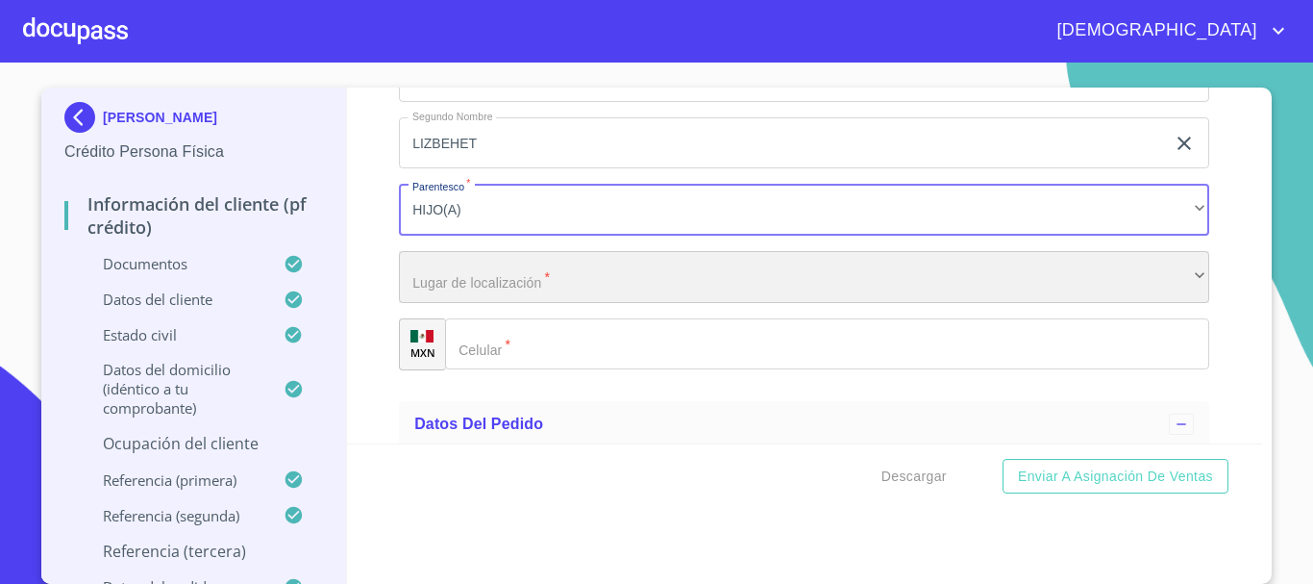
click at [524, 303] on div "​" at bounding box center [804, 277] width 811 height 52
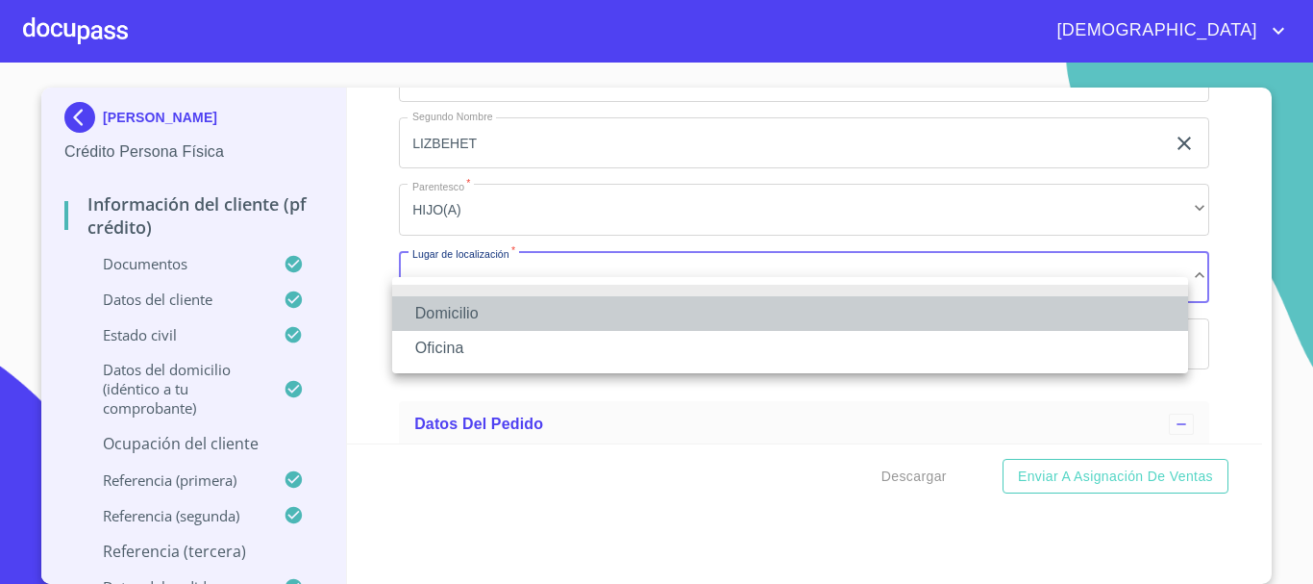
click at [462, 307] on li "Domicilio" at bounding box center [790, 313] width 796 height 35
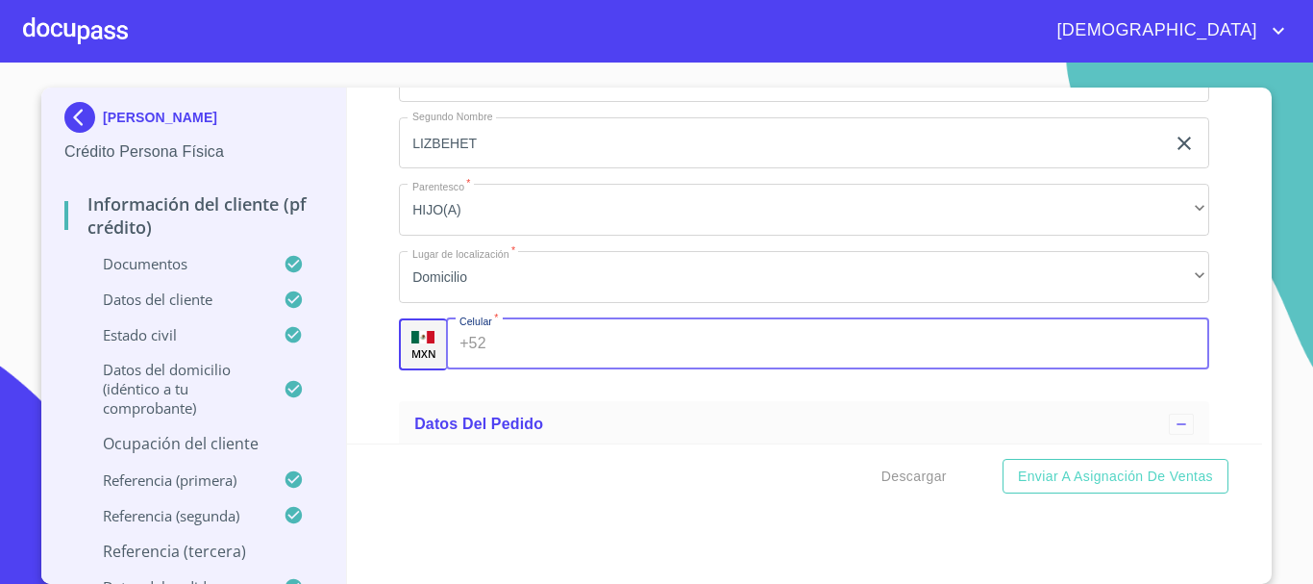
click at [535, 364] on input "Documento de identificación.   *" at bounding box center [852, 344] width 716 height 52
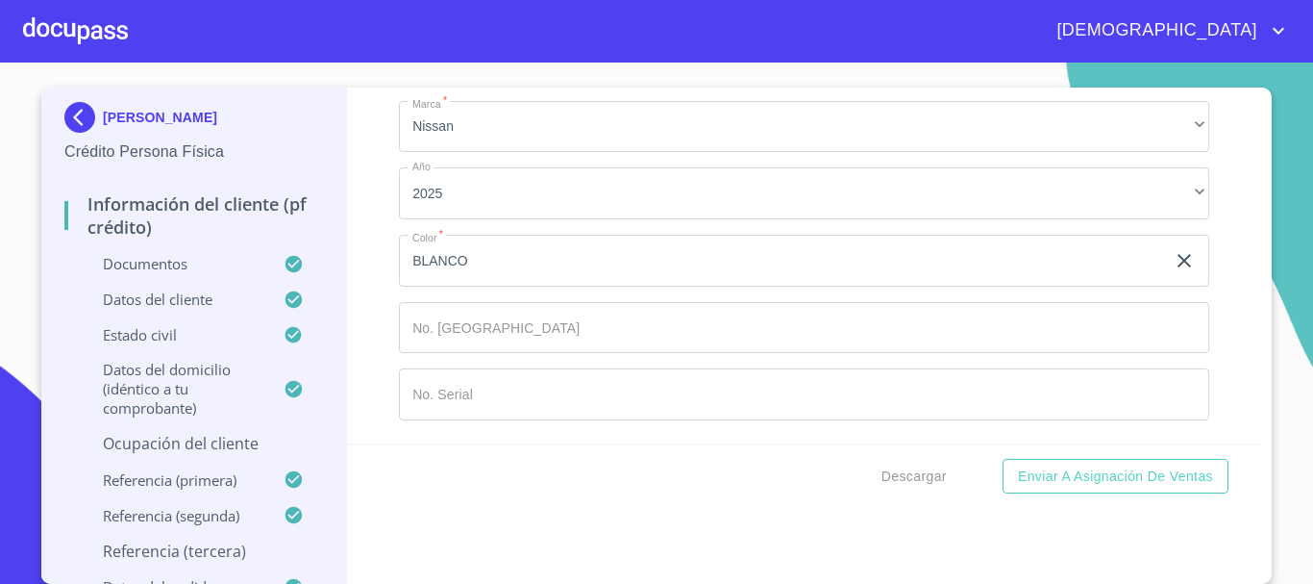
scroll to position [11675, 0]
type input "(33)13153335"
click at [533, 332] on input "Documento de identificación.   *" at bounding box center [804, 328] width 811 height 52
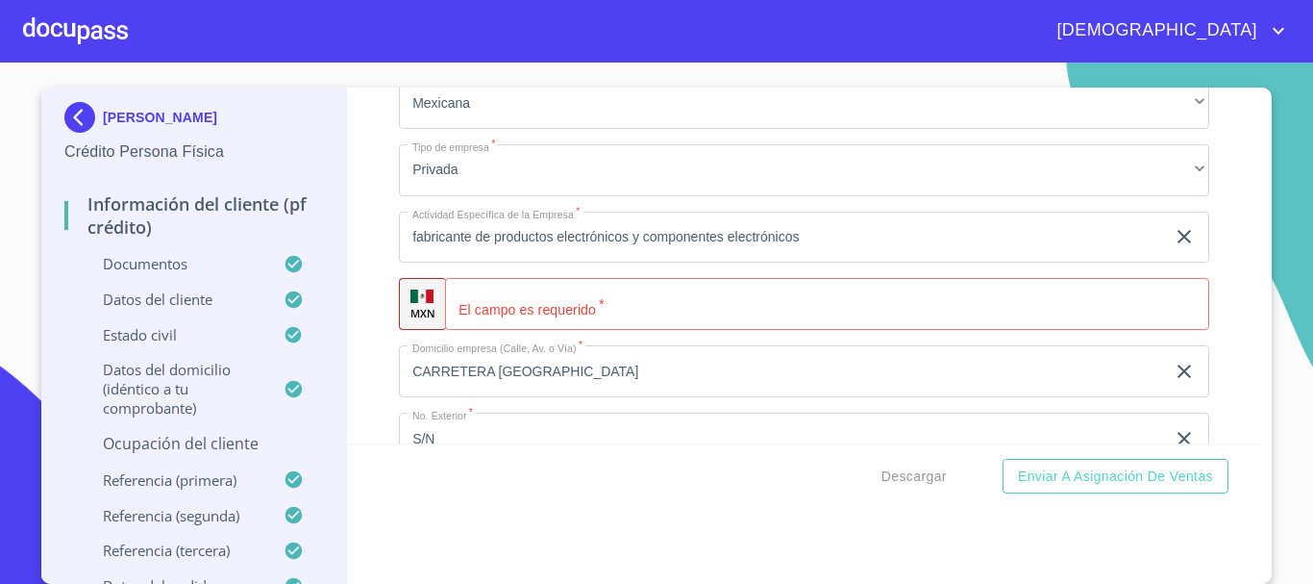
scroll to position [8983, 0]
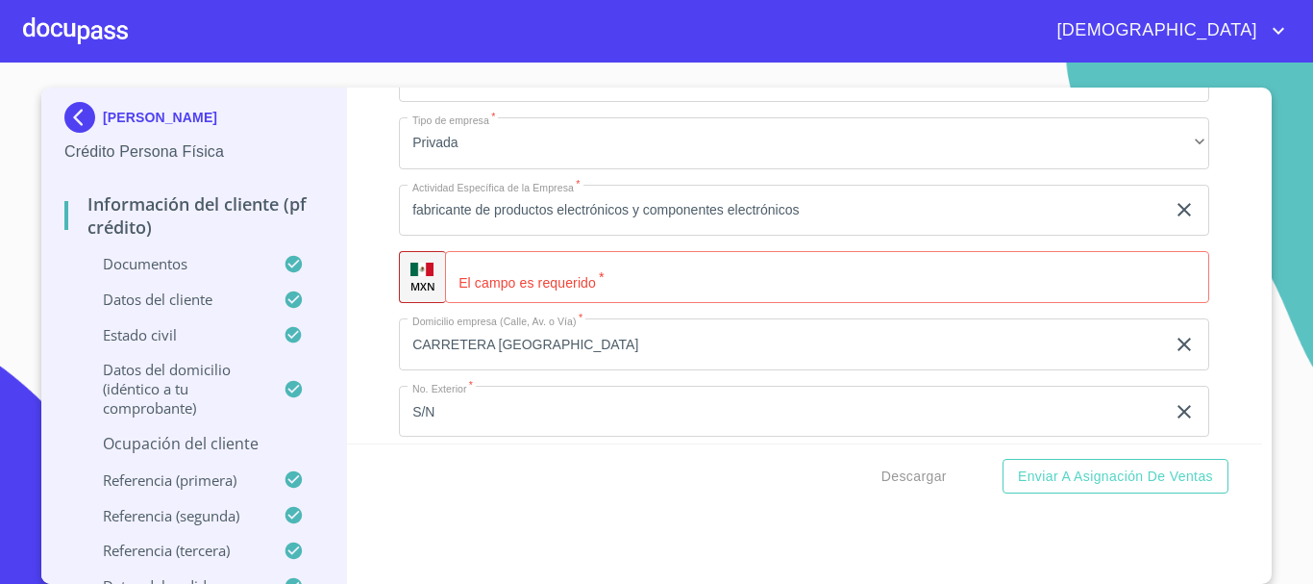
click at [553, 303] on input "Documento de identificación.   *" at bounding box center [827, 277] width 764 height 52
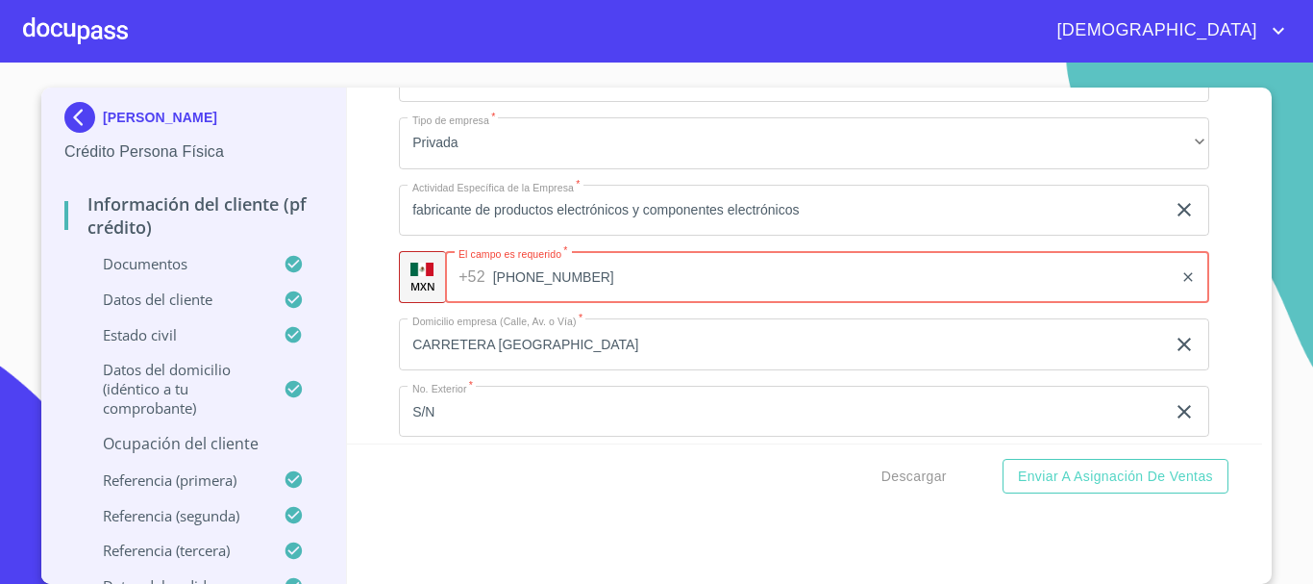
type input "(66)46277200"
click at [583, 351] on input "CARRETERA EL SALTO GUADALAJARA" at bounding box center [782, 344] width 766 height 52
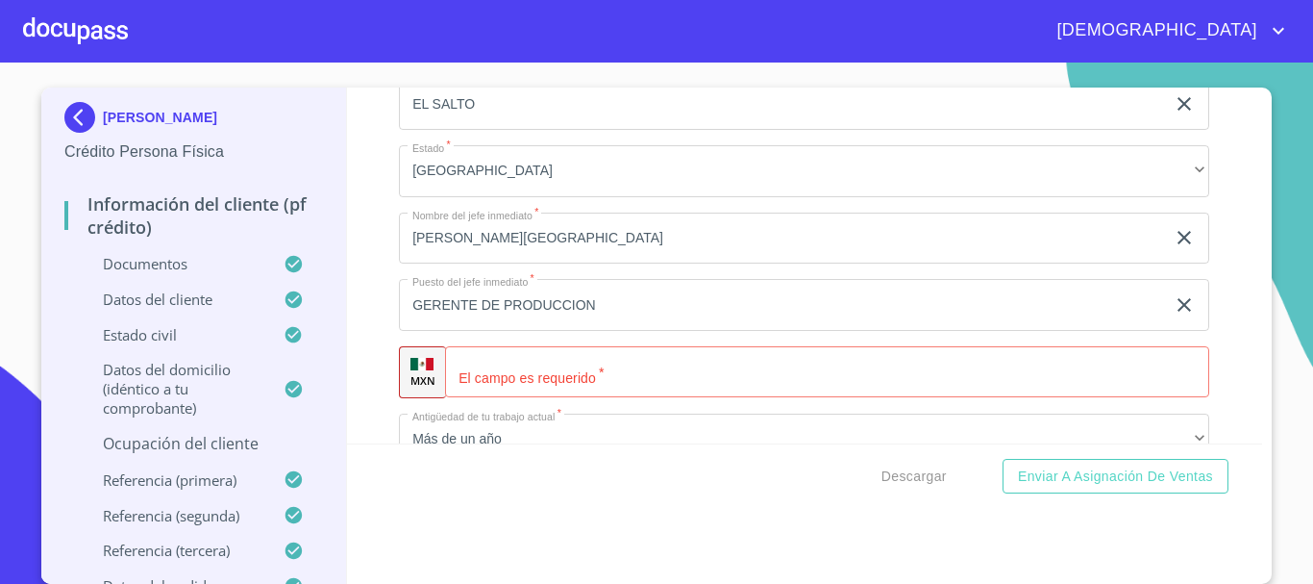
scroll to position [9560, 0]
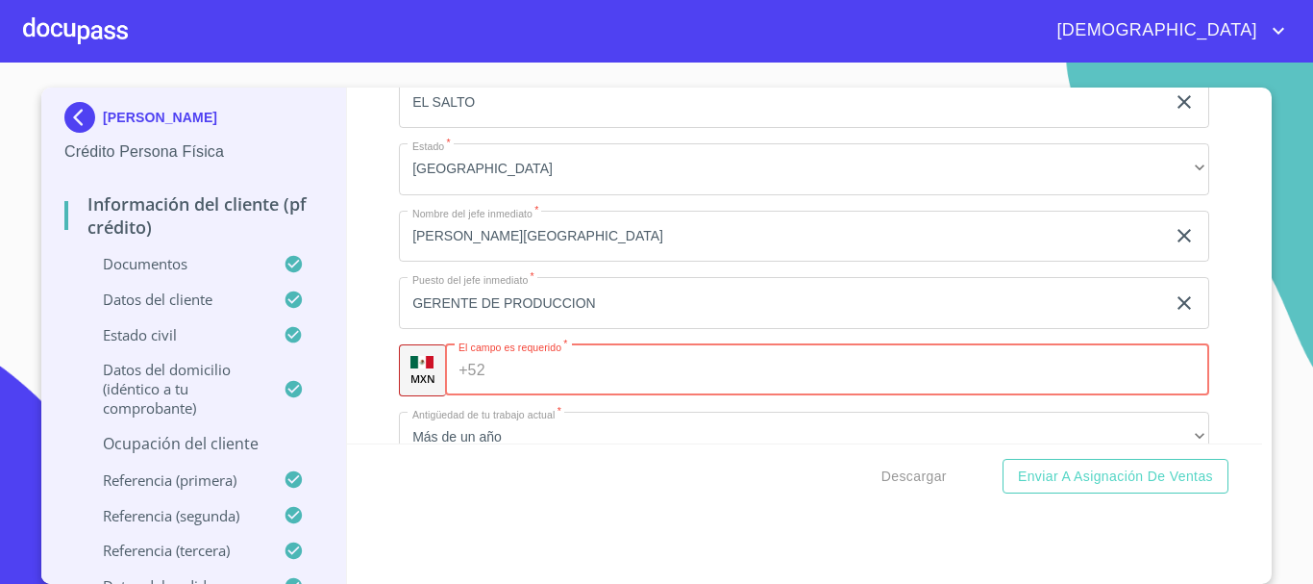
click at [535, 383] on input "Documento de identificación.   *" at bounding box center [851, 370] width 717 height 52
type input "6"
type input "(66)46277200"
click at [383, 261] on div "Información del cliente (PF crédito) Documentos Documento de identificación.   …" at bounding box center [805, 266] width 916 height 356
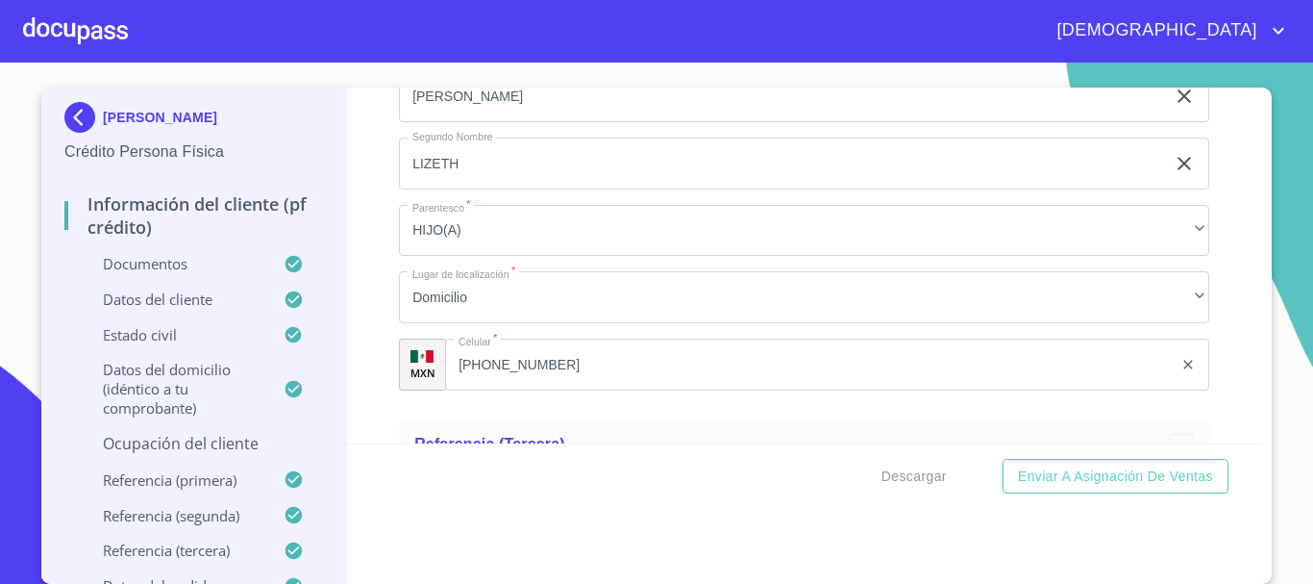
scroll to position [10906, 0]
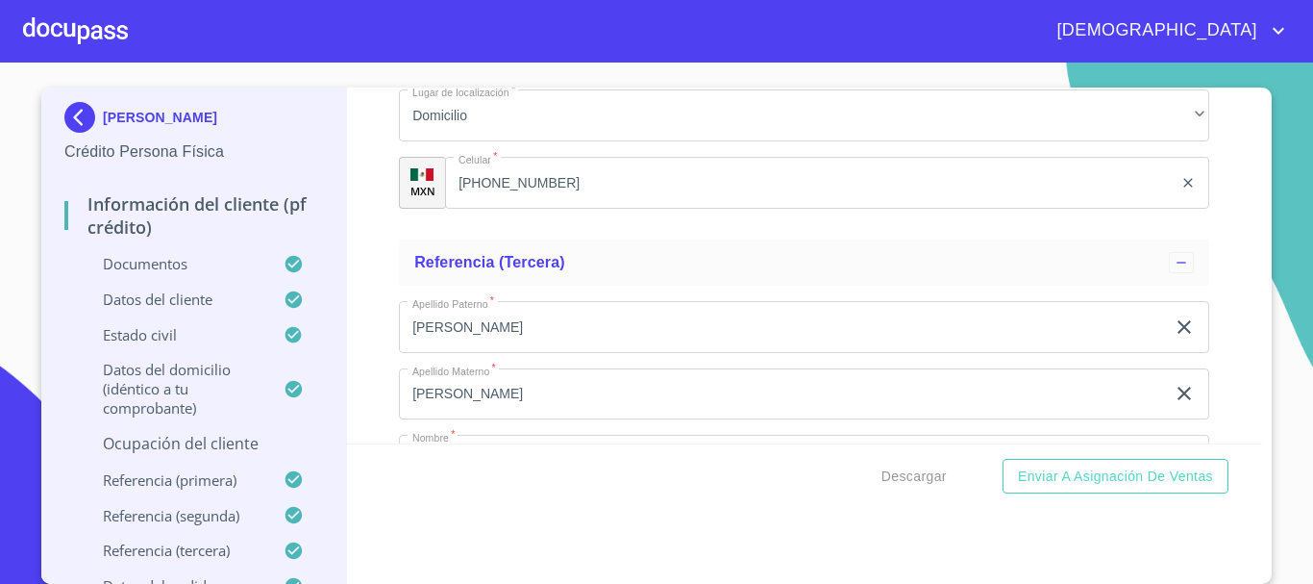
click at [582, 353] on input "[PERSON_NAME]" at bounding box center [782, 327] width 766 height 52
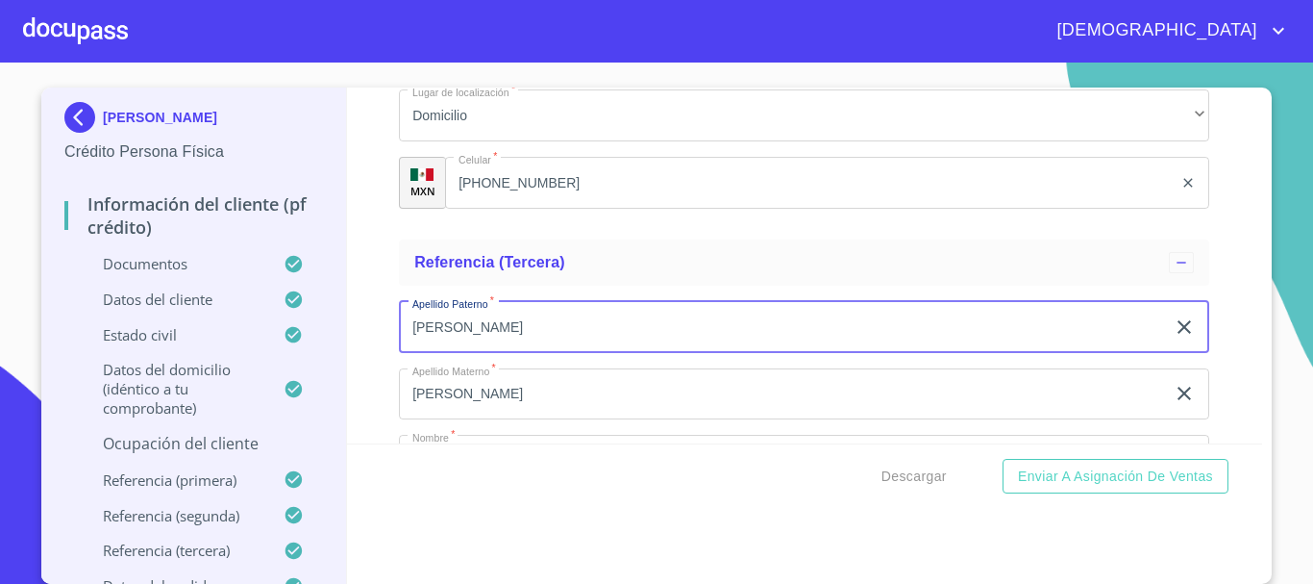
click at [560, 411] on input "BAUTISTA" at bounding box center [782, 394] width 766 height 52
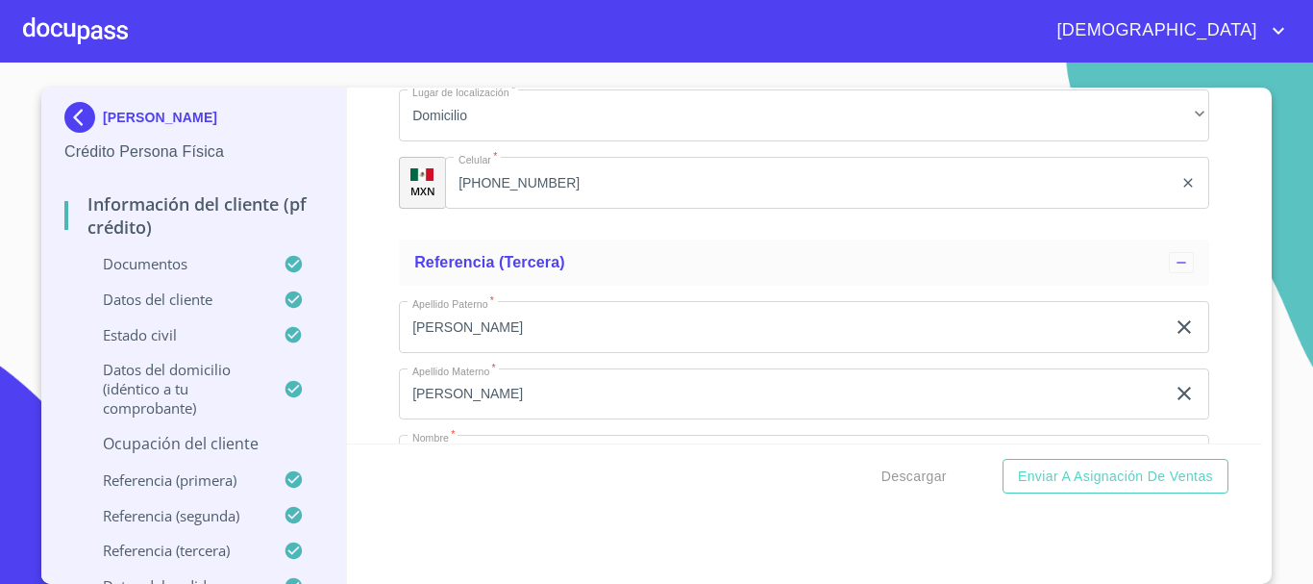
click at [237, 442] on p "Ocupación del Cliente" at bounding box center [193, 443] width 259 height 21
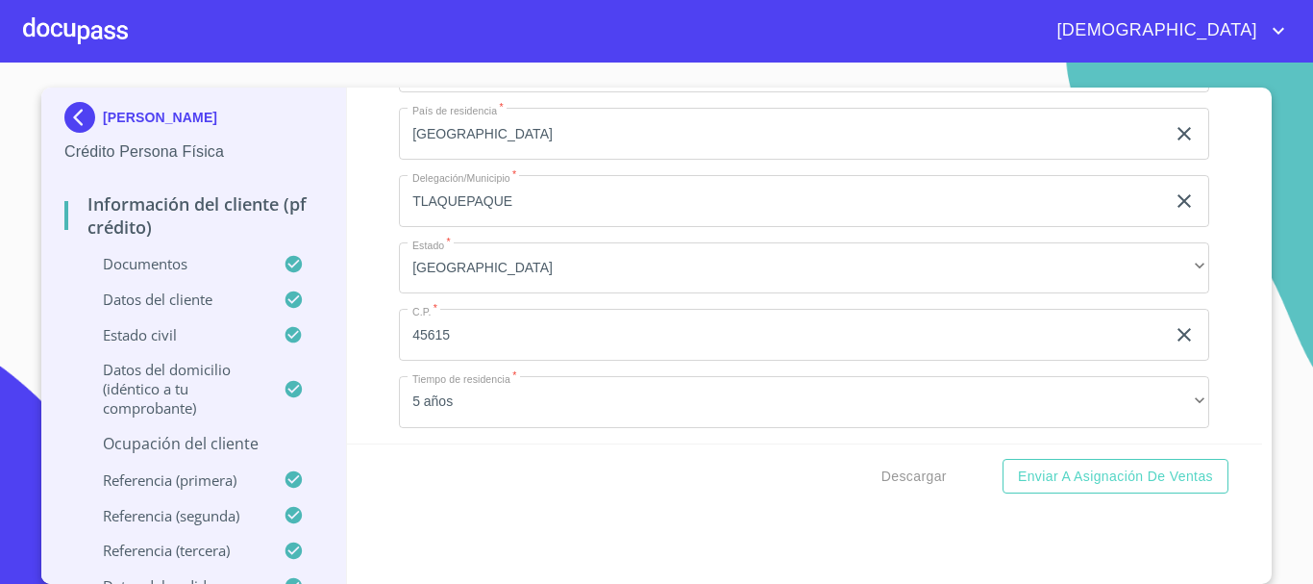
scroll to position [8496, 0]
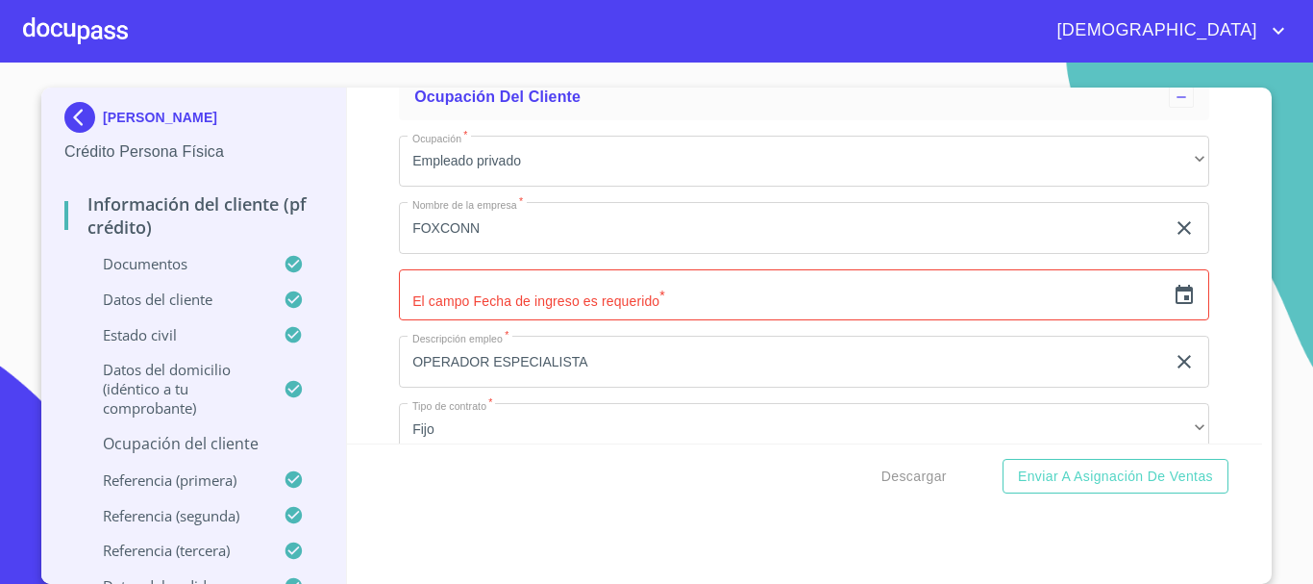
click at [1176, 304] on icon "button" at bounding box center [1184, 294] width 17 height 19
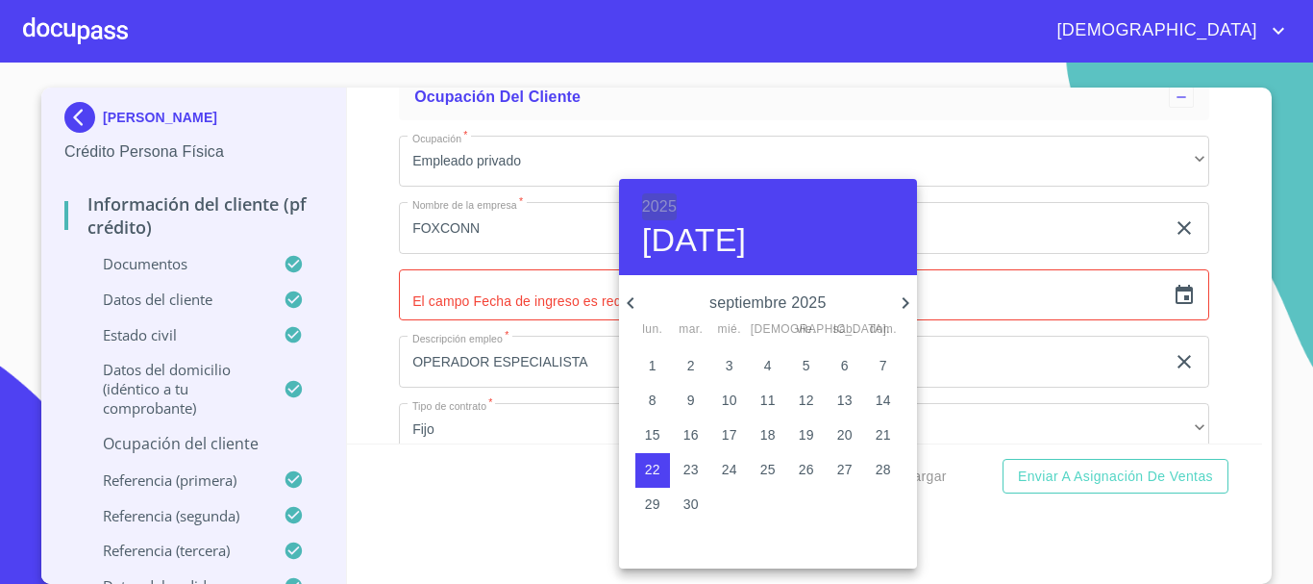
click at [672, 202] on h6 "2025" at bounding box center [659, 206] width 35 height 27
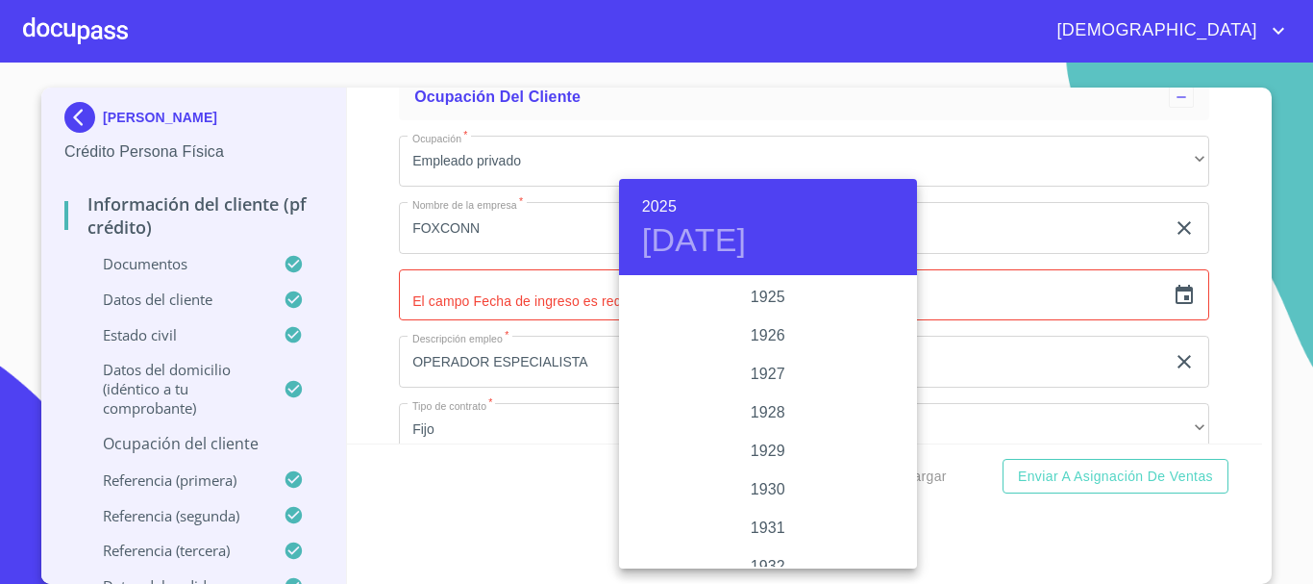
scroll to position [3731, 0]
click at [762, 299] on div "2022" at bounding box center [768, 297] width 298 height 38
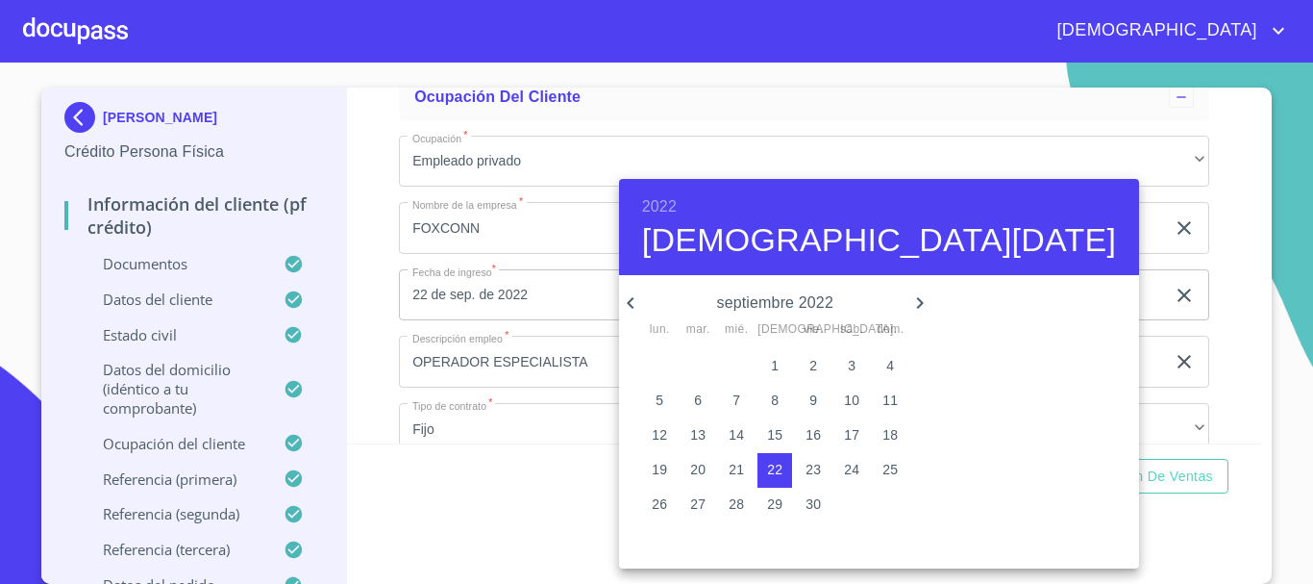
click at [638, 300] on icon "button" at bounding box center [630, 302] width 23 height 23
click at [671, 206] on h6 "2022" at bounding box center [659, 206] width 35 height 27
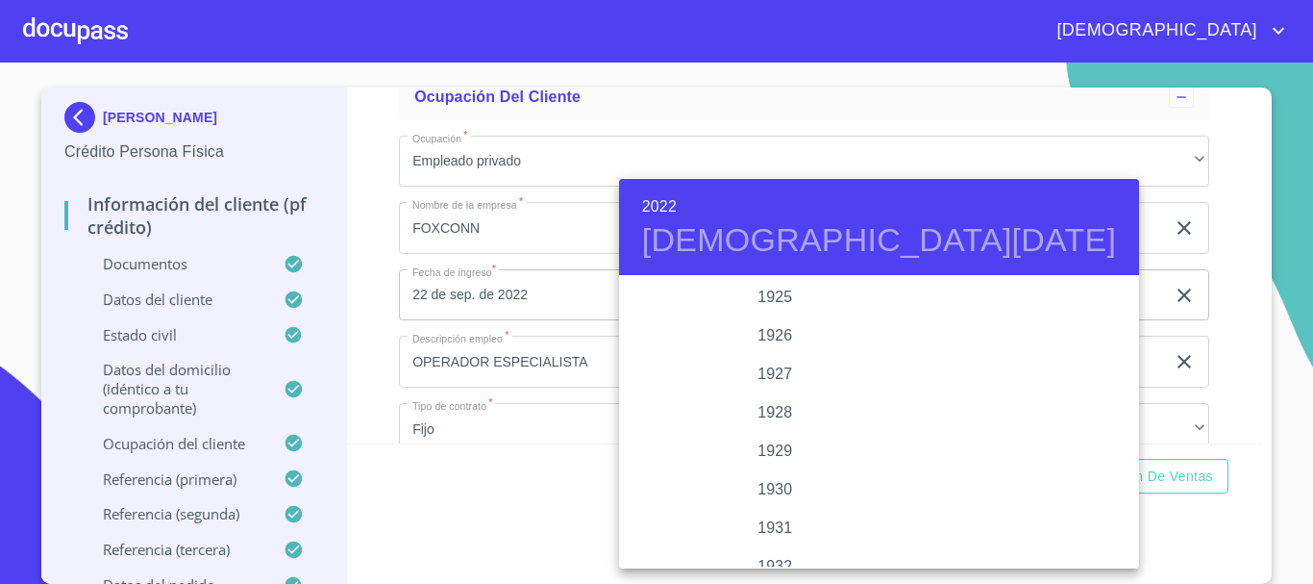
scroll to position [3615, 0]
click at [762, 463] on div "2023" at bounding box center [775, 470] width 313 height 38
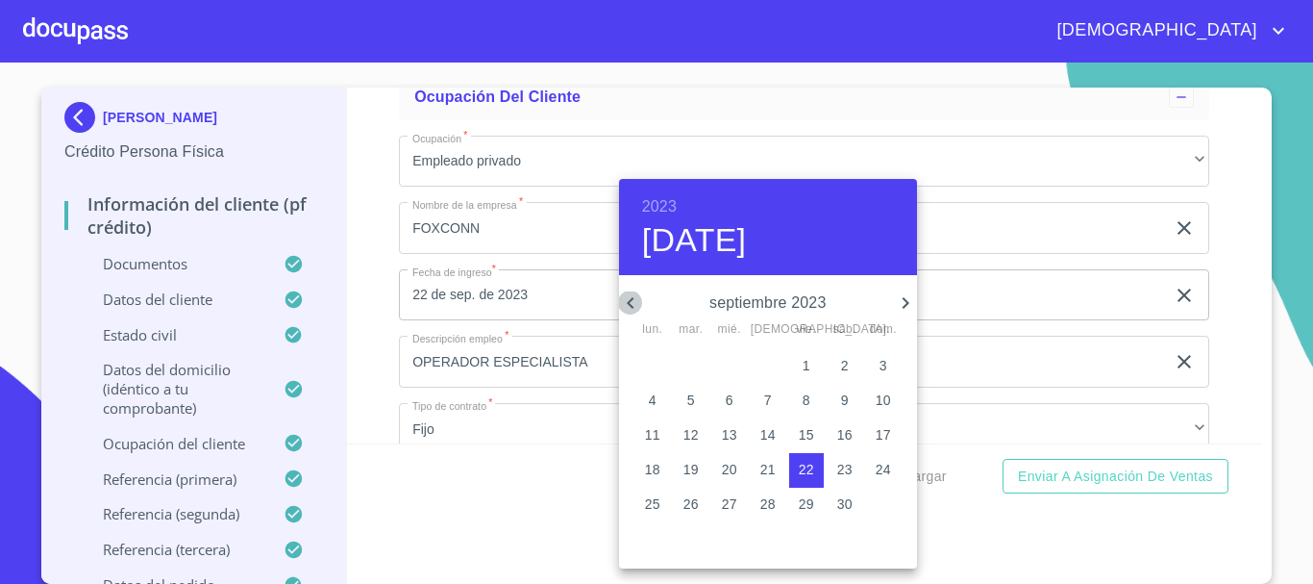
click at [630, 299] on icon "button" at bounding box center [630, 302] width 23 height 23
click at [728, 439] on p "14" at bounding box center [729, 434] width 15 height 19
type input "14 de jun. de 2023"
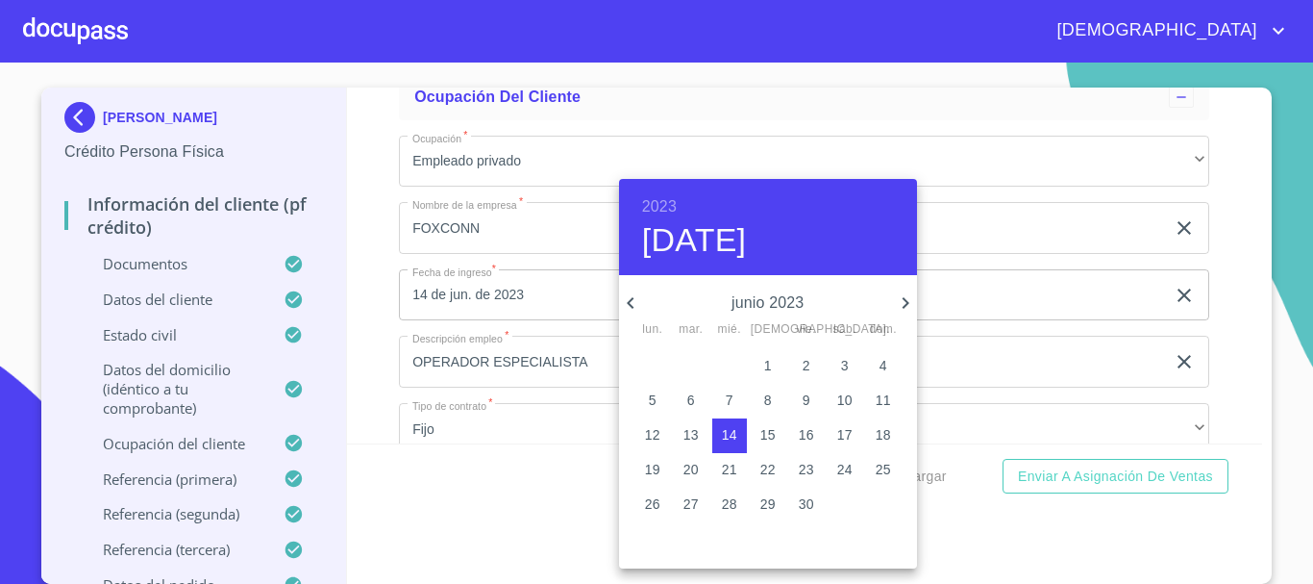
click at [368, 243] on div at bounding box center [656, 292] width 1313 height 584
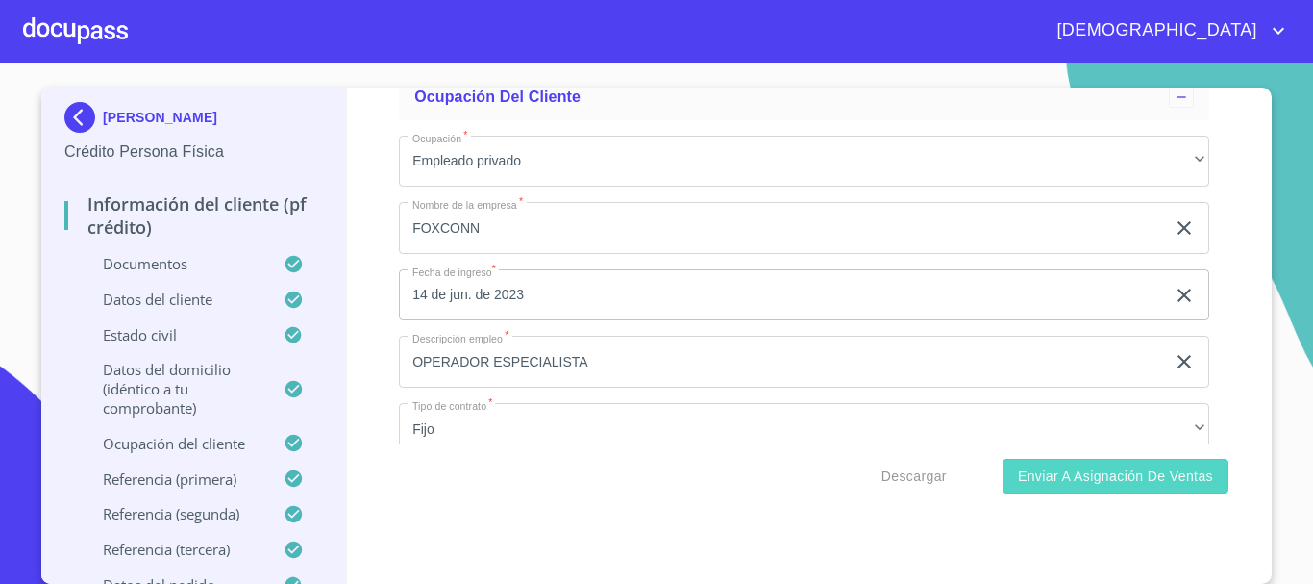
click at [1114, 483] on span "Enviar a Asignación de Ventas" at bounding box center [1115, 476] width 195 height 24
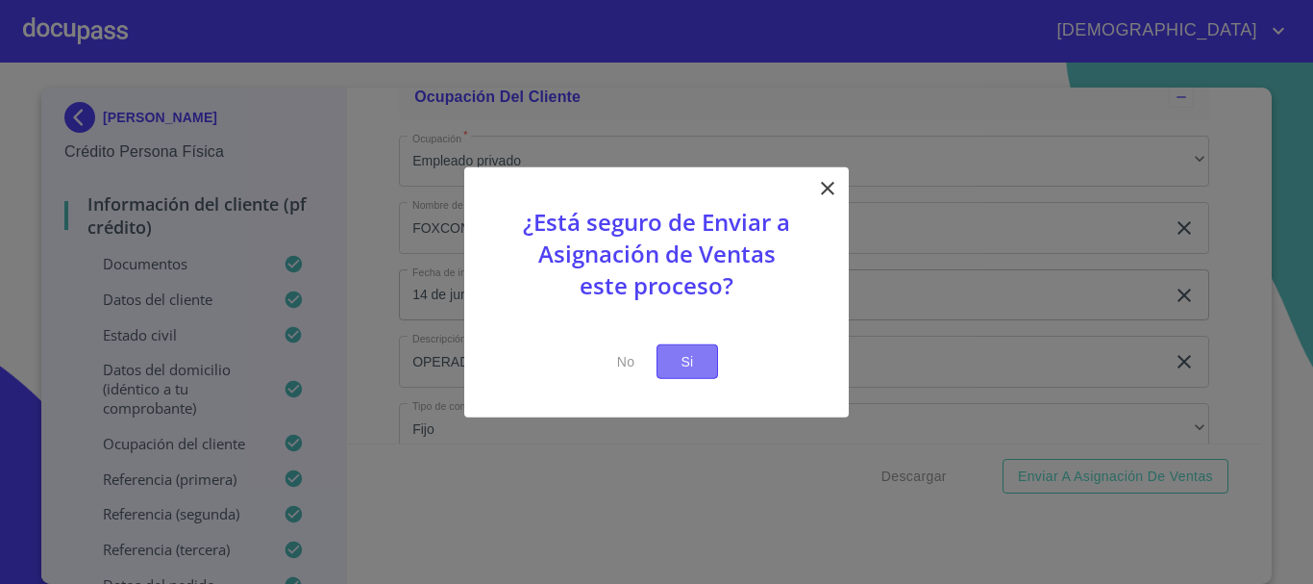
click at [711, 364] on button "Si" at bounding box center [688, 361] width 62 height 36
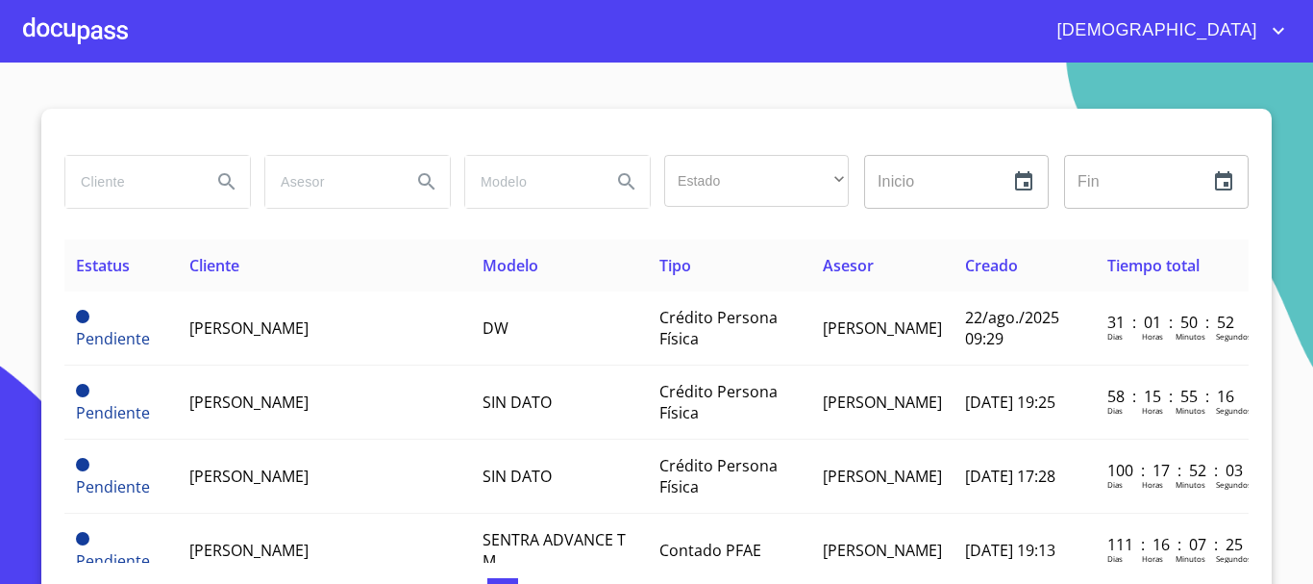
click at [114, 188] on input "search" at bounding box center [130, 182] width 131 height 52
type input "[PERSON_NAME]"
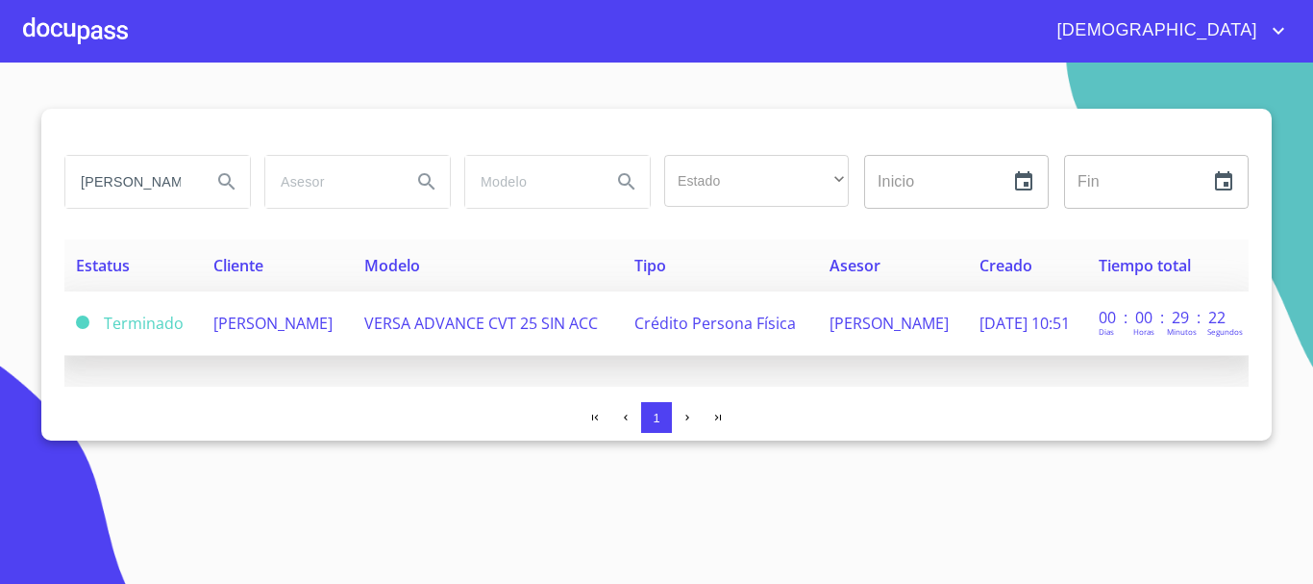
drag, startPoint x: 445, startPoint y: 346, endPoint x: 439, endPoint y: 336, distance: 12.0
click at [439, 336] on td "VERSA ADVANCE CVT 25 SIN ACC" at bounding box center [488, 323] width 271 height 64
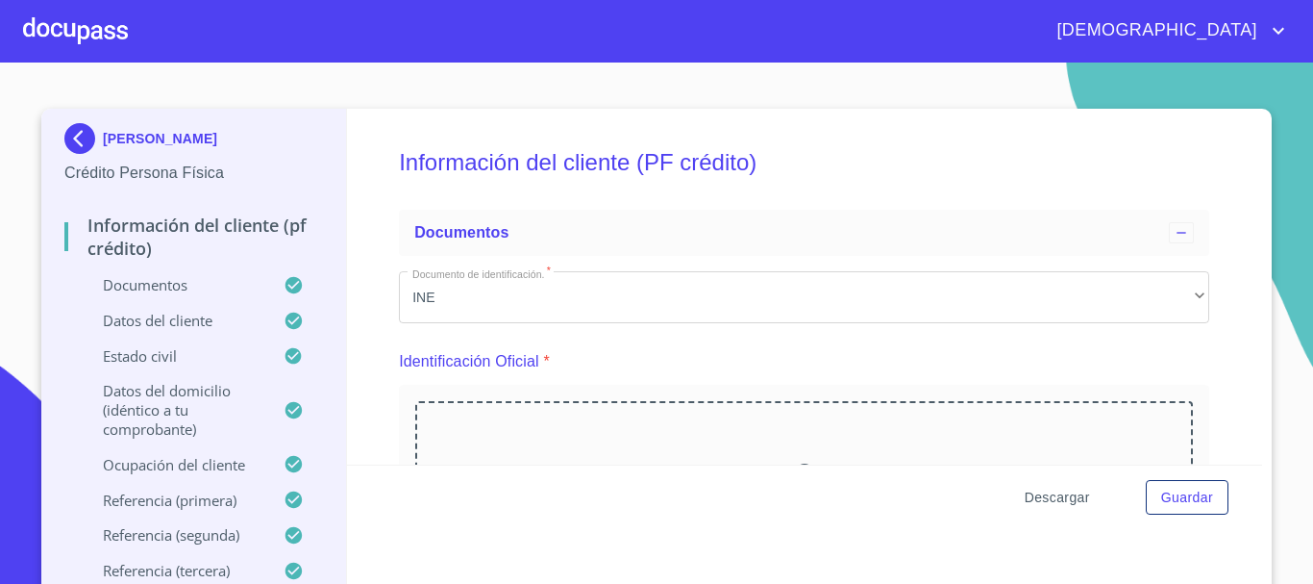
click at [1051, 499] on span "Descargar" at bounding box center [1057, 498] width 65 height 24
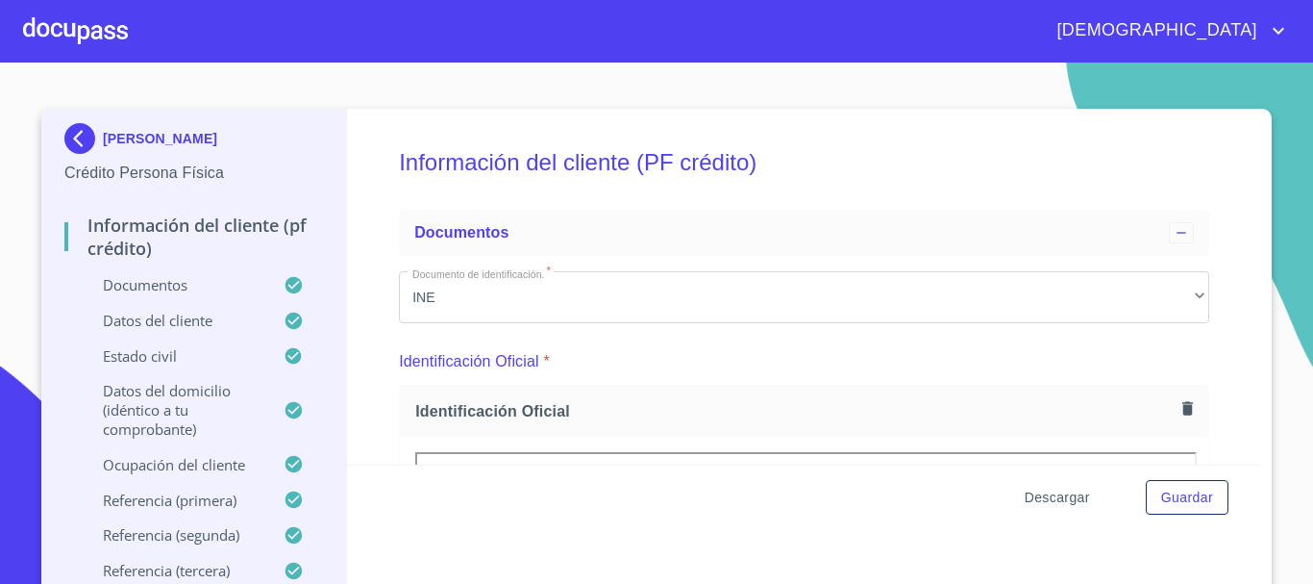
click at [1065, 502] on span "Descargar" at bounding box center [1057, 498] width 65 height 24
click at [98, 29] on div at bounding box center [75, 31] width 105 height 62
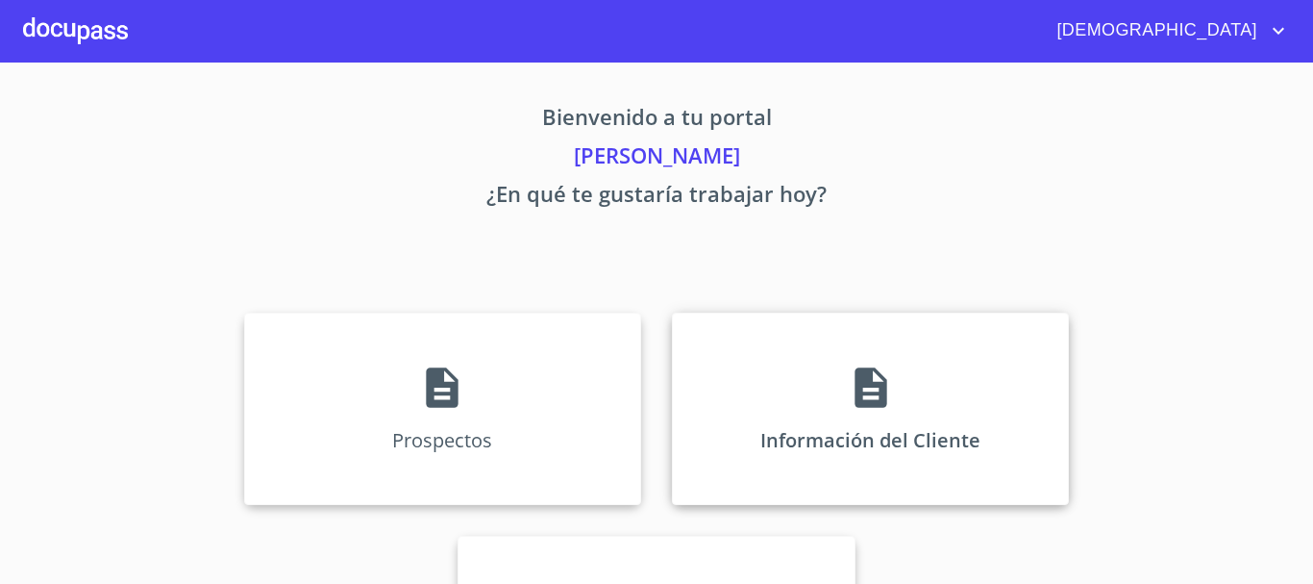
click at [864, 376] on icon at bounding box center [871, 387] width 32 height 40
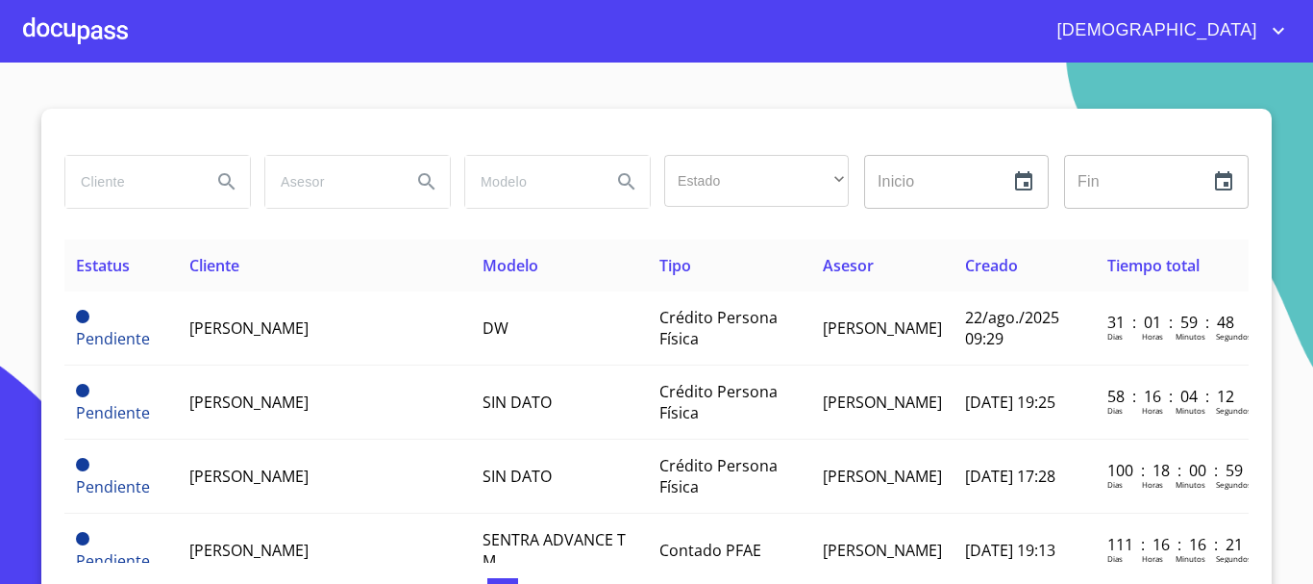
click at [123, 176] on input "search" at bounding box center [130, 182] width 131 height 52
type input "maria parra"
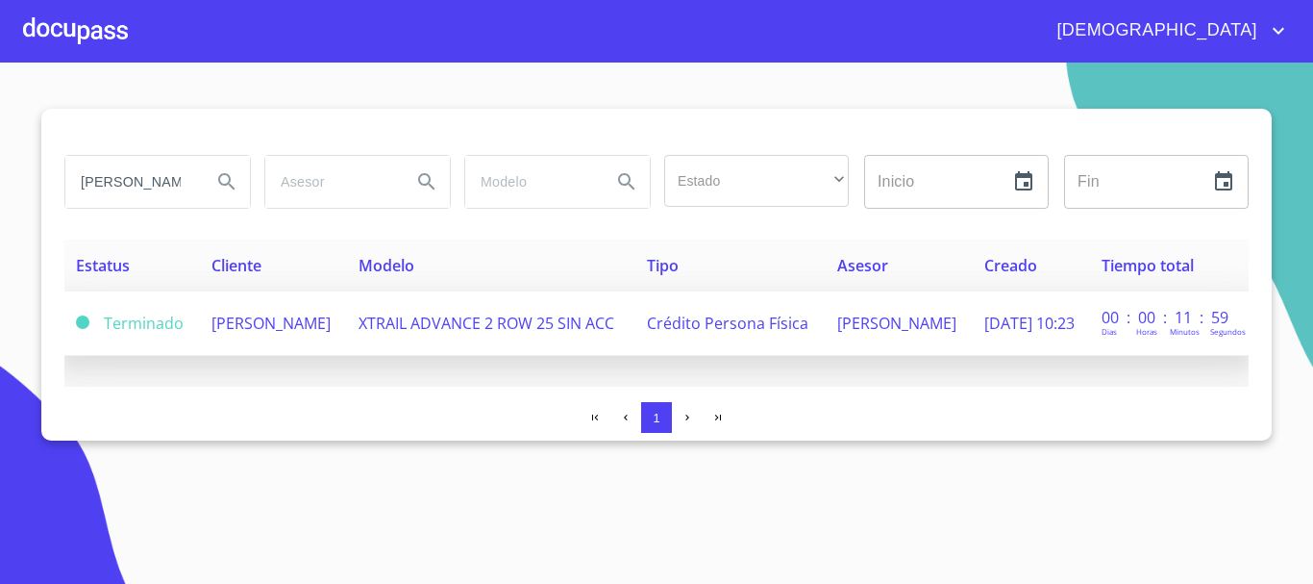
click at [421, 334] on td "XTRAIL ADVANCE 2 ROW 25 SIN ACC" at bounding box center [491, 323] width 288 height 64
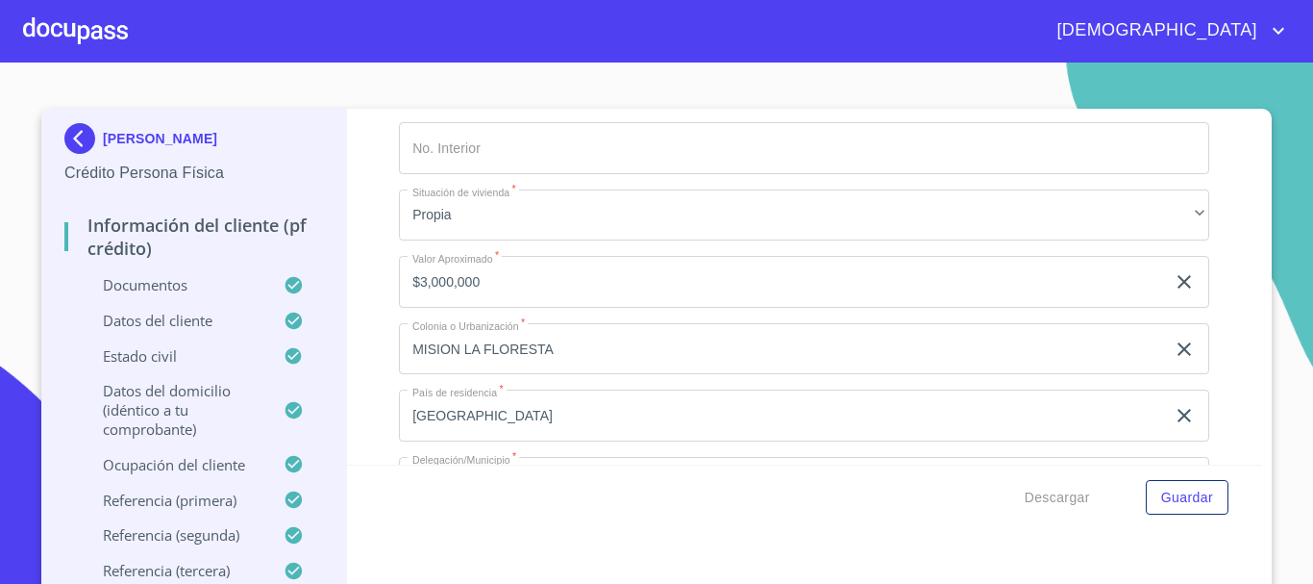
scroll to position [7885, 0]
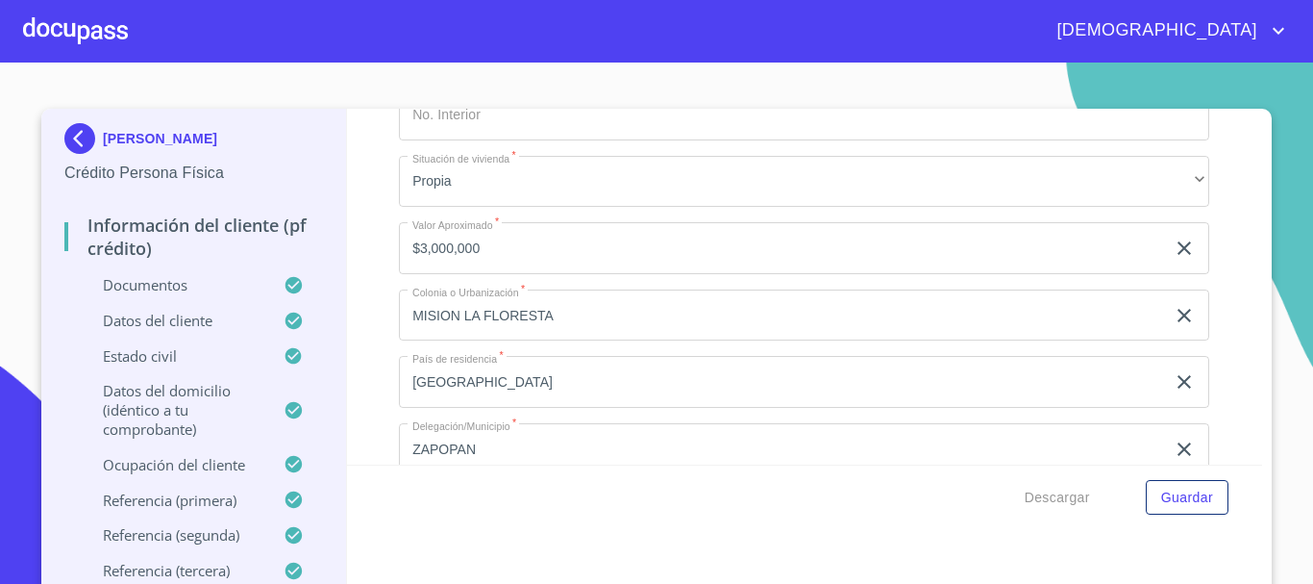
drag, startPoint x: 1161, startPoint y: 276, endPoint x: 1066, endPoint y: 288, distance: 94.9
click at [1173, 260] on icon "clear input" at bounding box center [1184, 248] width 23 height 23
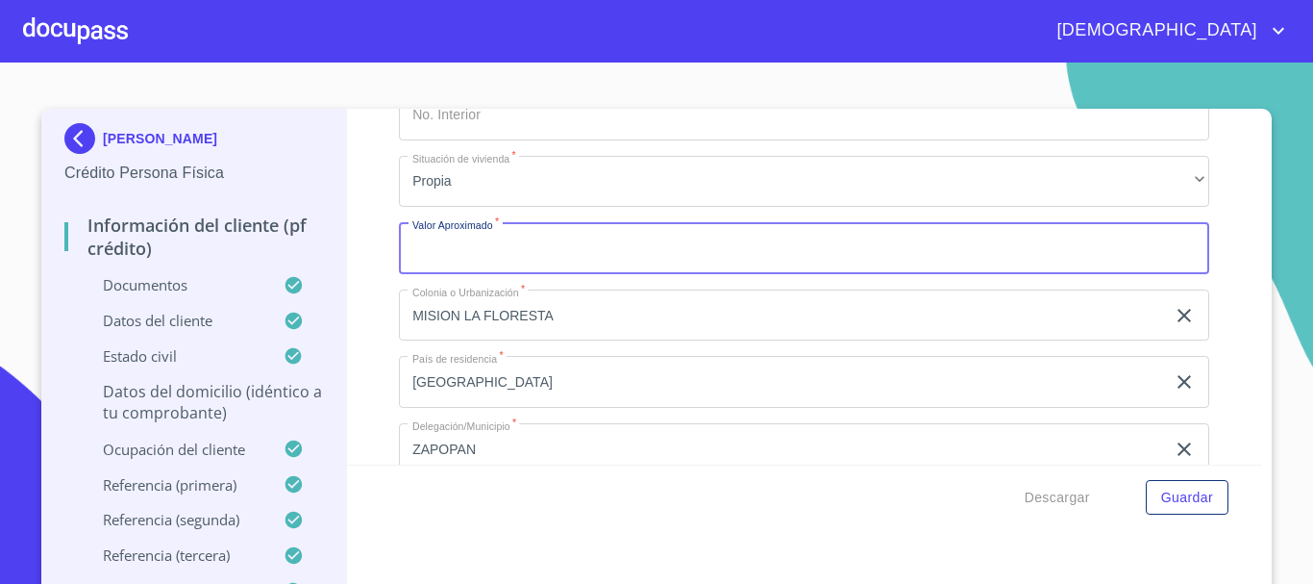
click at [501, 272] on input "Documento de identificación.   *" at bounding box center [804, 248] width 811 height 52
type input "$2,500,000"
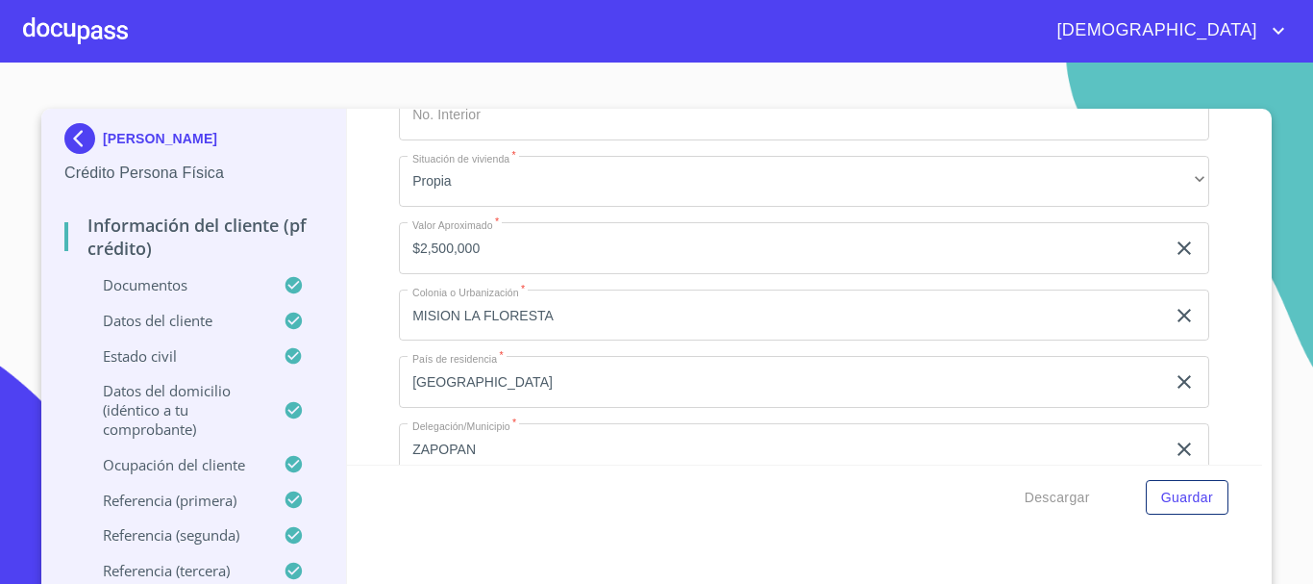
click at [1220, 266] on div "Información del cliente (PF crédito) Documentos Documento de identificación.   …" at bounding box center [805, 287] width 916 height 356
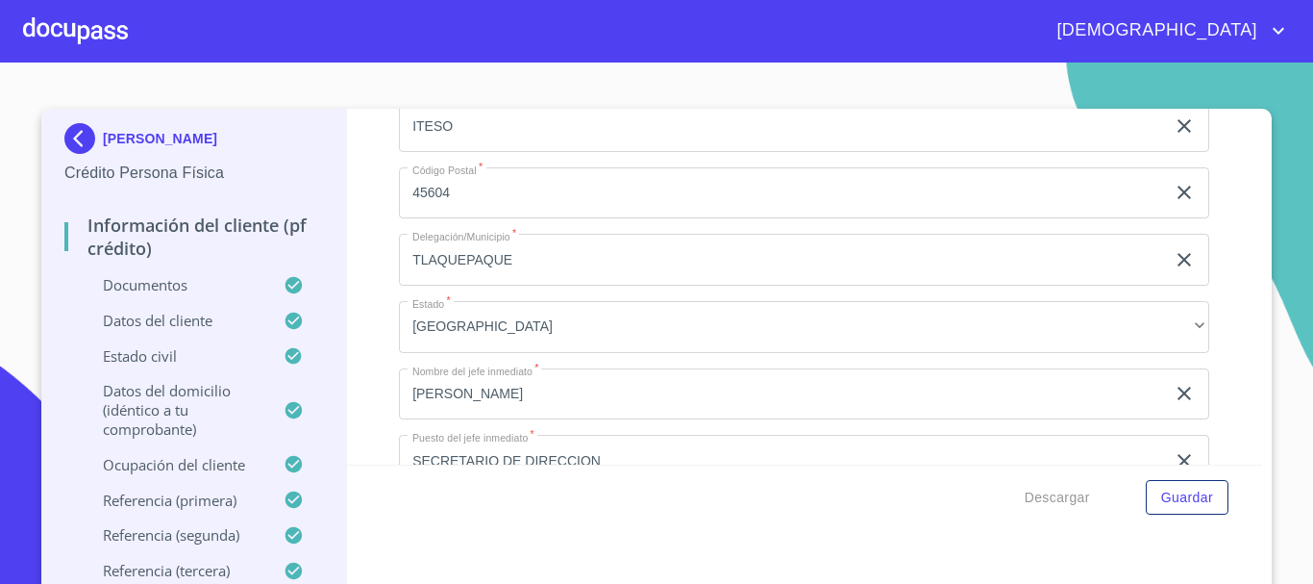
scroll to position [9519, 0]
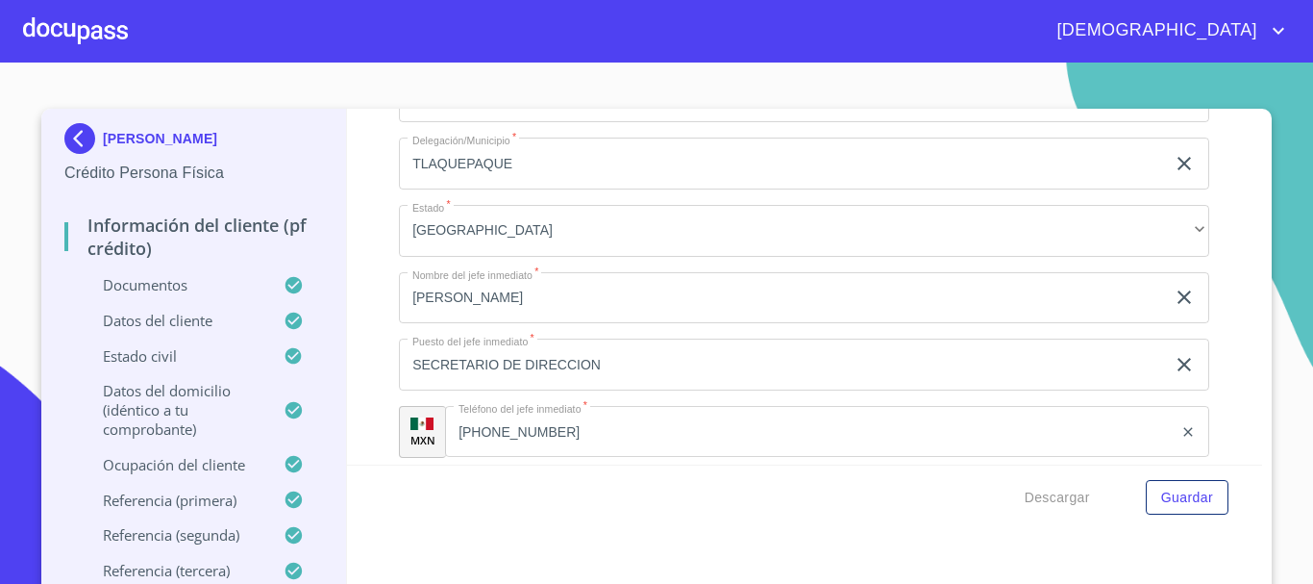
click at [1178, 371] on icon "clear input" at bounding box center [1184, 364] width 13 height 13
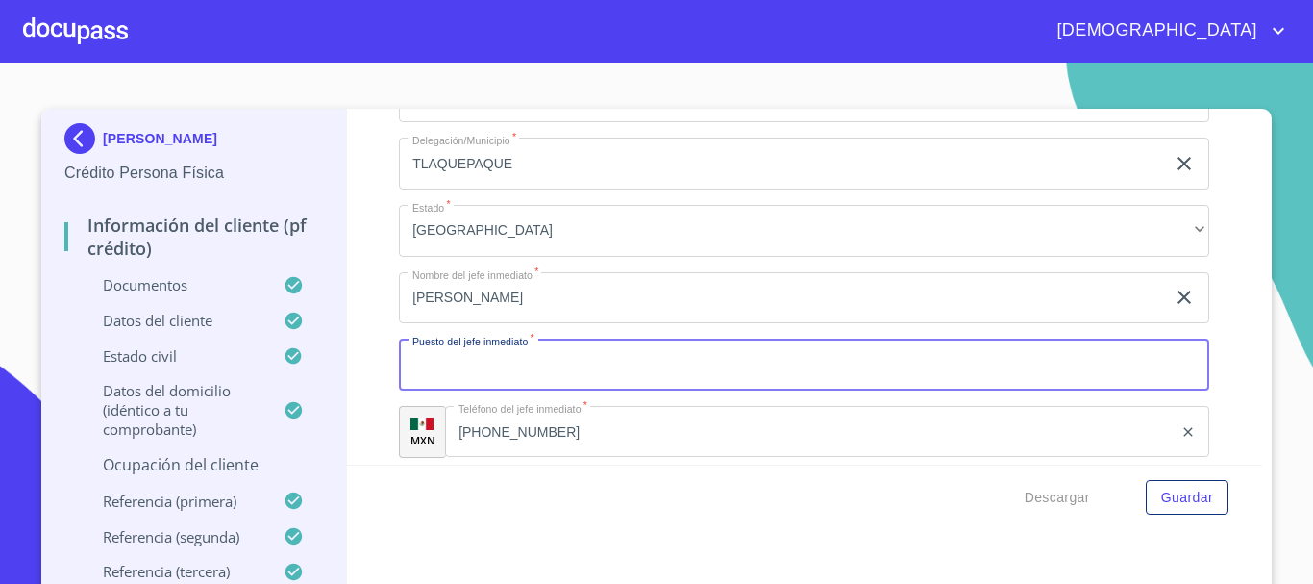
click at [658, 386] on input "Documento de identificación.   *" at bounding box center [804, 364] width 811 height 52
paste input "SECRETARIO DE LA DIRECCIÓN GENERAL ACADÉMICA"
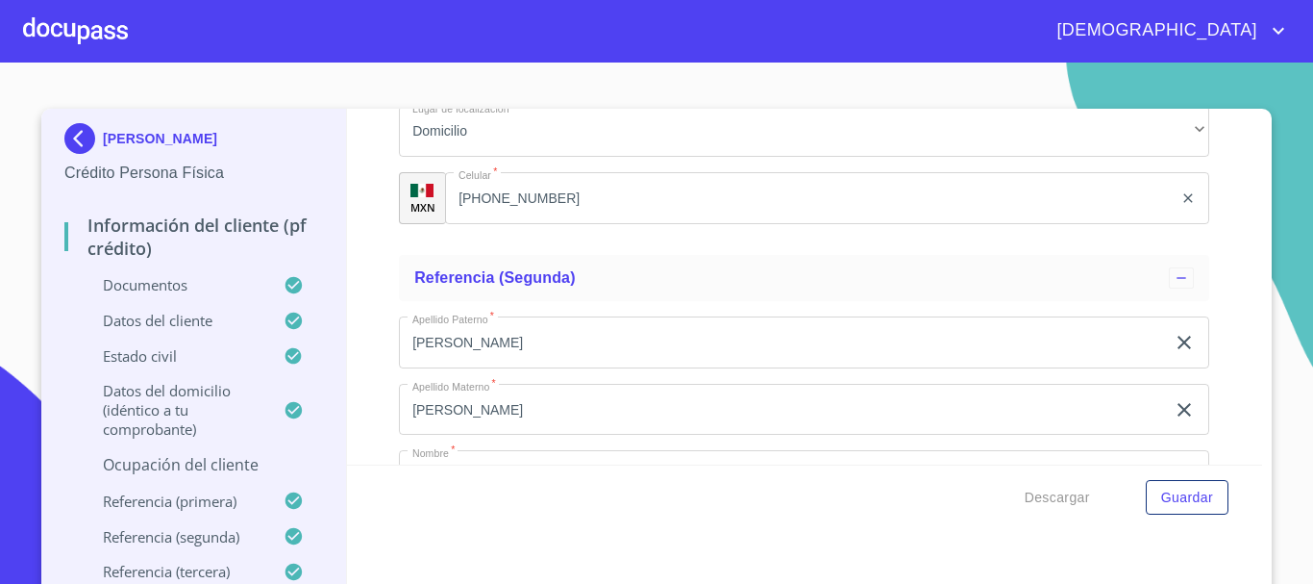
scroll to position [10385, 0]
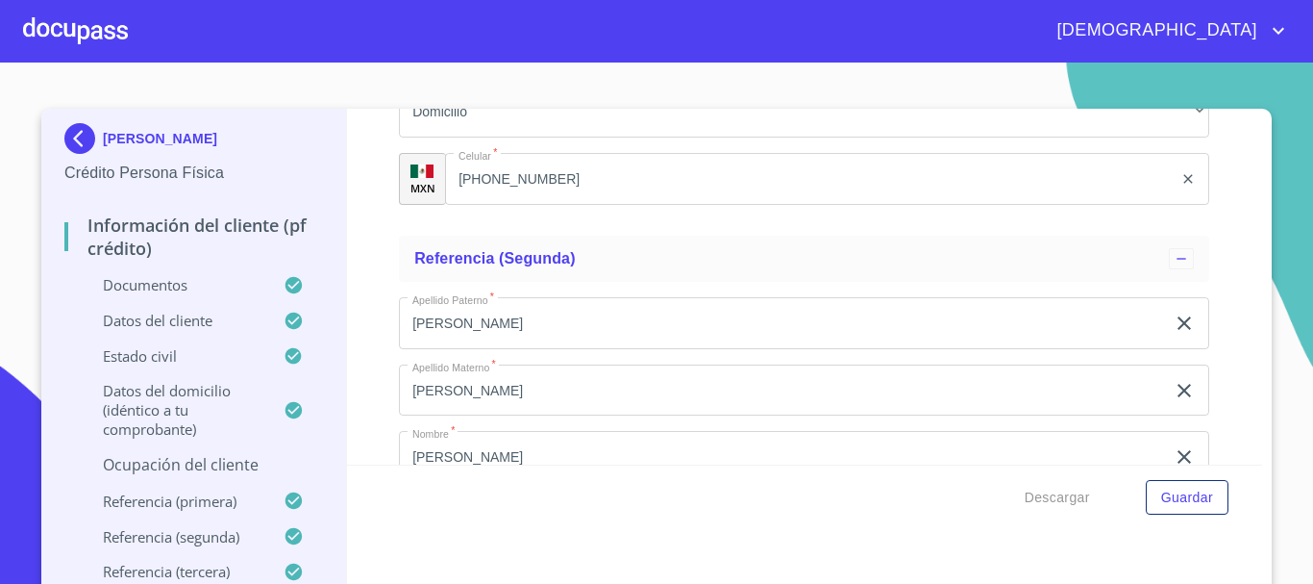
type input "SECRETARIO DE LA DIRECCIÓN GENERAL ACADÉMICA"
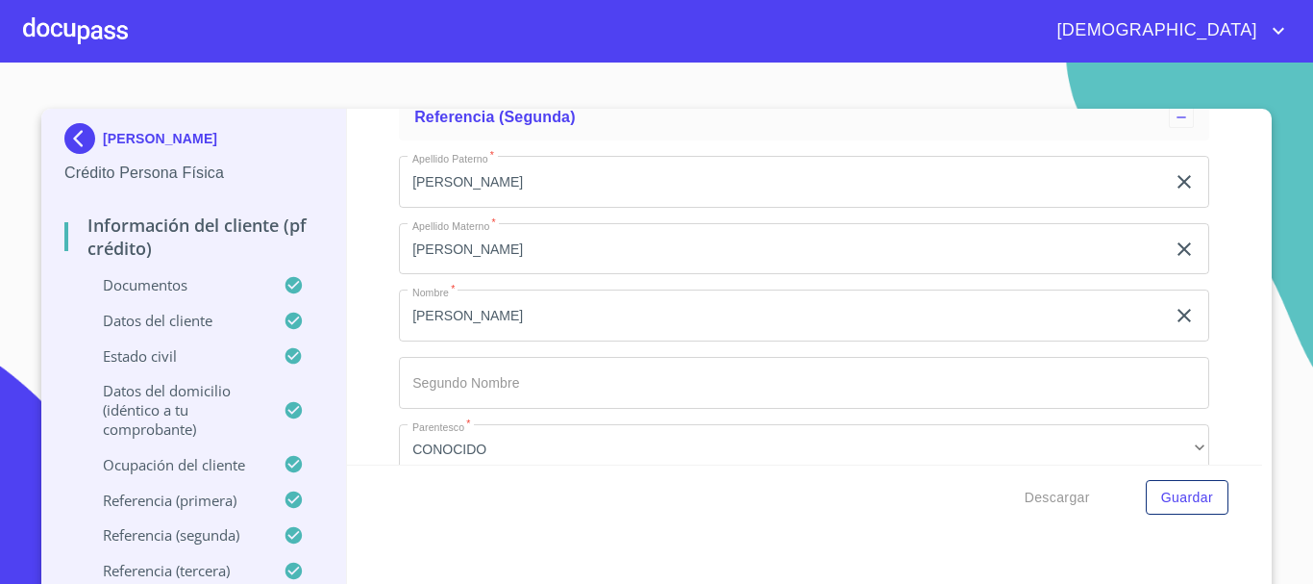
scroll to position [10481, 0]
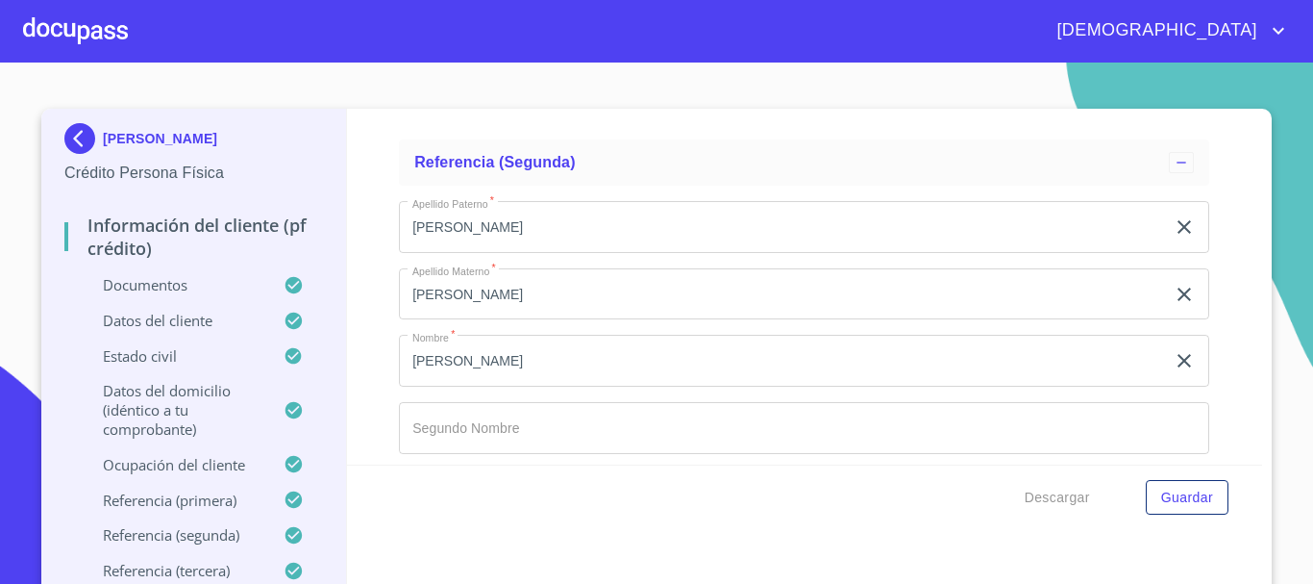
click at [1173, 238] on icon "clear input" at bounding box center [1184, 226] width 23 height 23
click at [1178, 301] on icon "clear input" at bounding box center [1184, 294] width 13 height 13
click at [1160, 369] on div "ELIZABETH ​" at bounding box center [804, 361] width 811 height 52
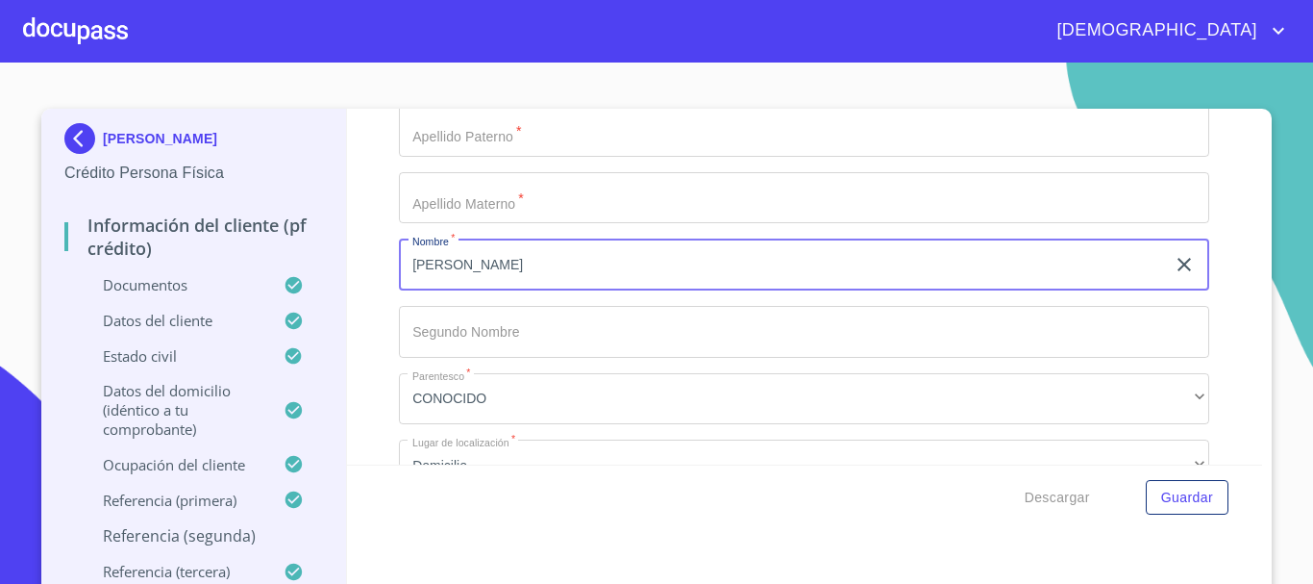
click at [1173, 276] on icon "clear input" at bounding box center [1184, 264] width 23 height 23
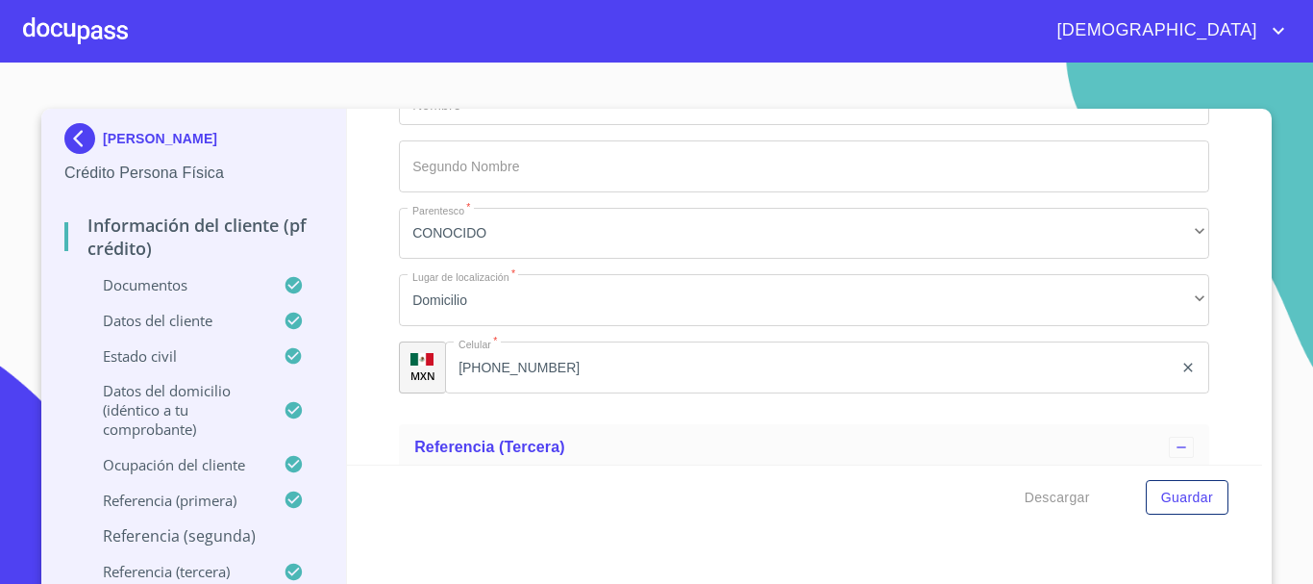
scroll to position [10769, 0]
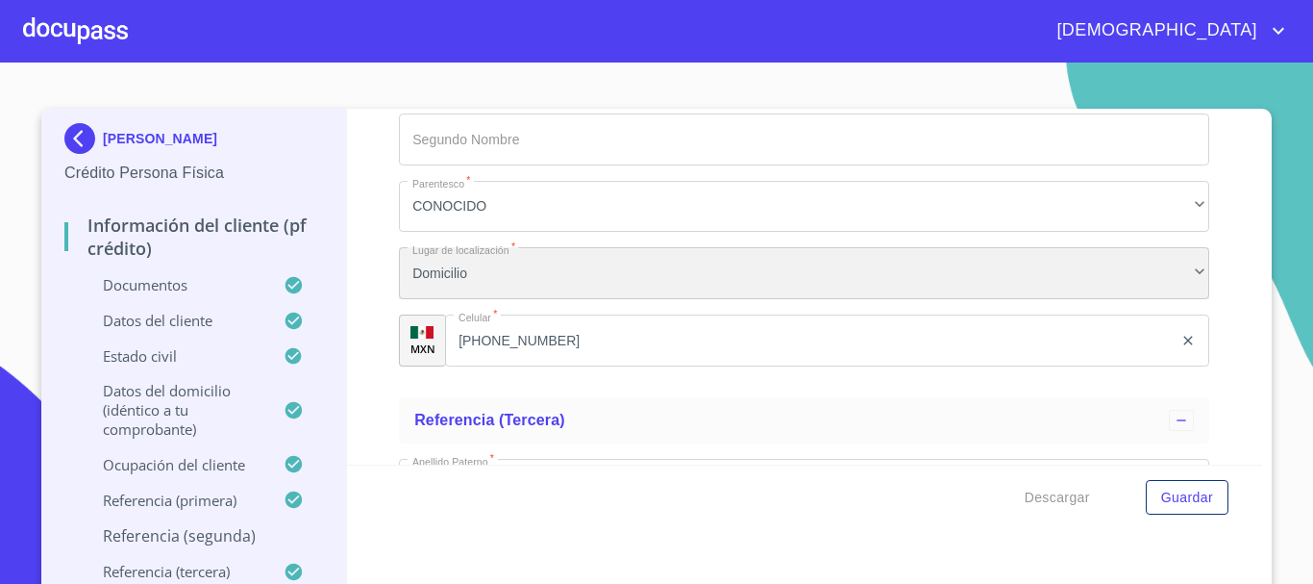
click at [1138, 297] on div "Domicilio" at bounding box center [804, 273] width 811 height 52
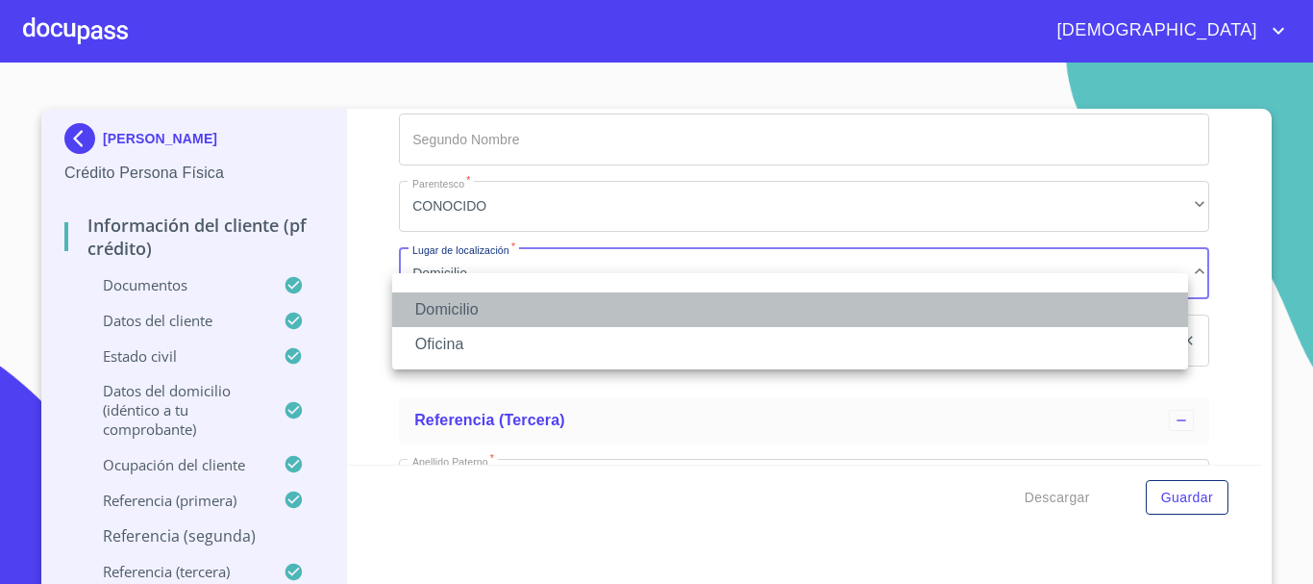
click at [496, 308] on li "Domicilio" at bounding box center [790, 309] width 796 height 35
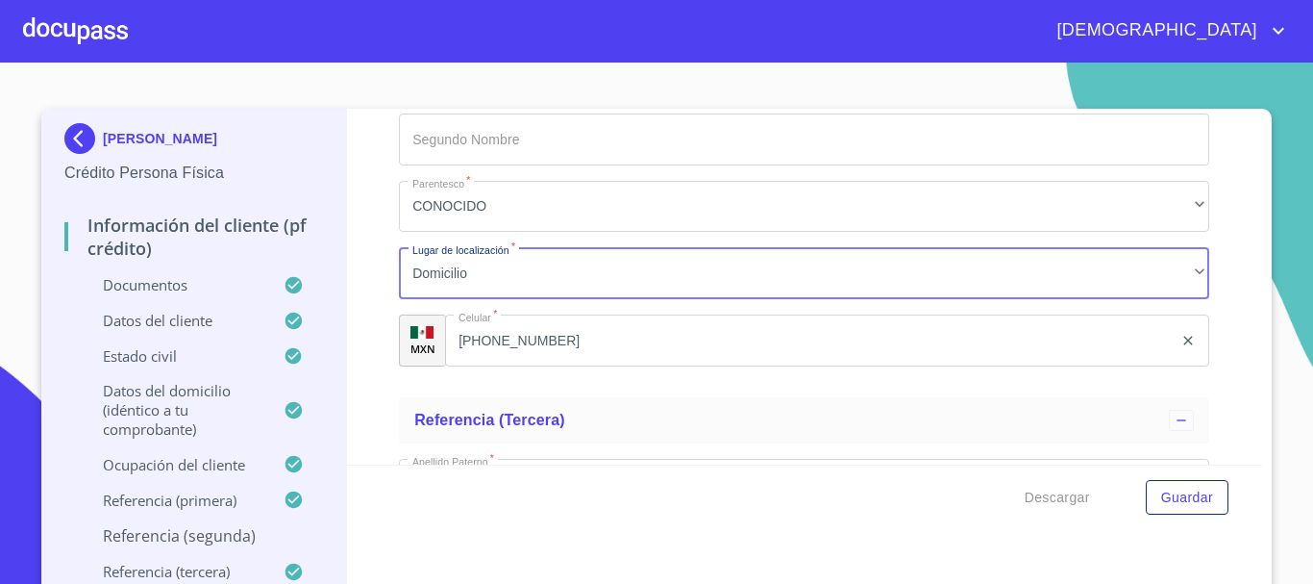
click at [1181, 348] on icon "clear input" at bounding box center [1188, 340] width 15 height 15
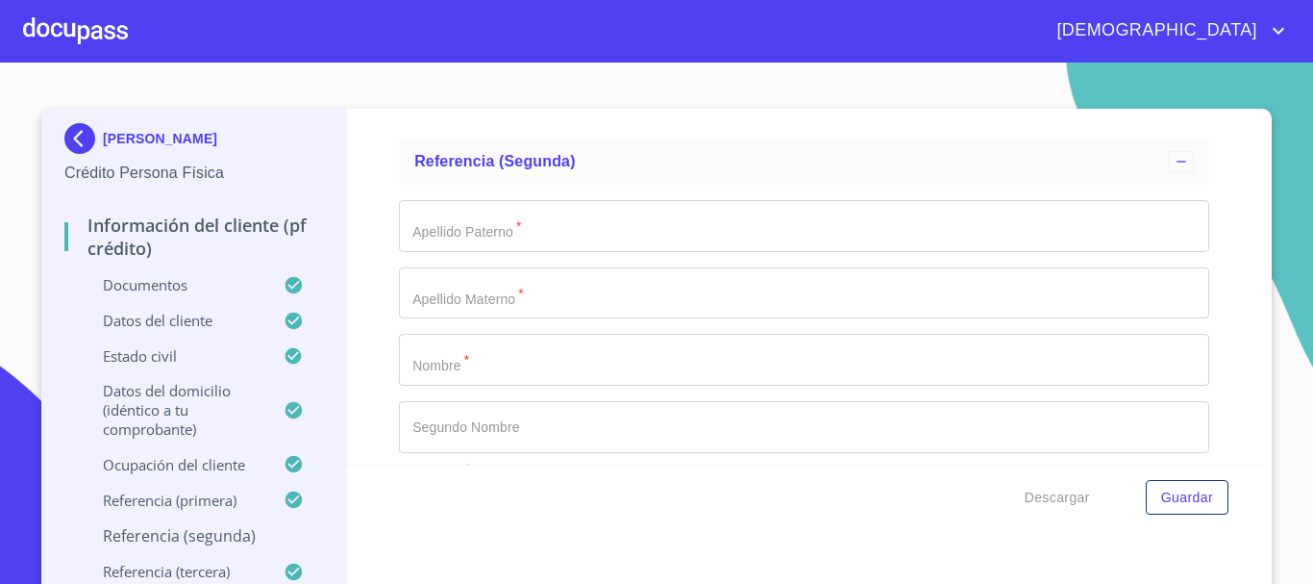
scroll to position [10481, 0]
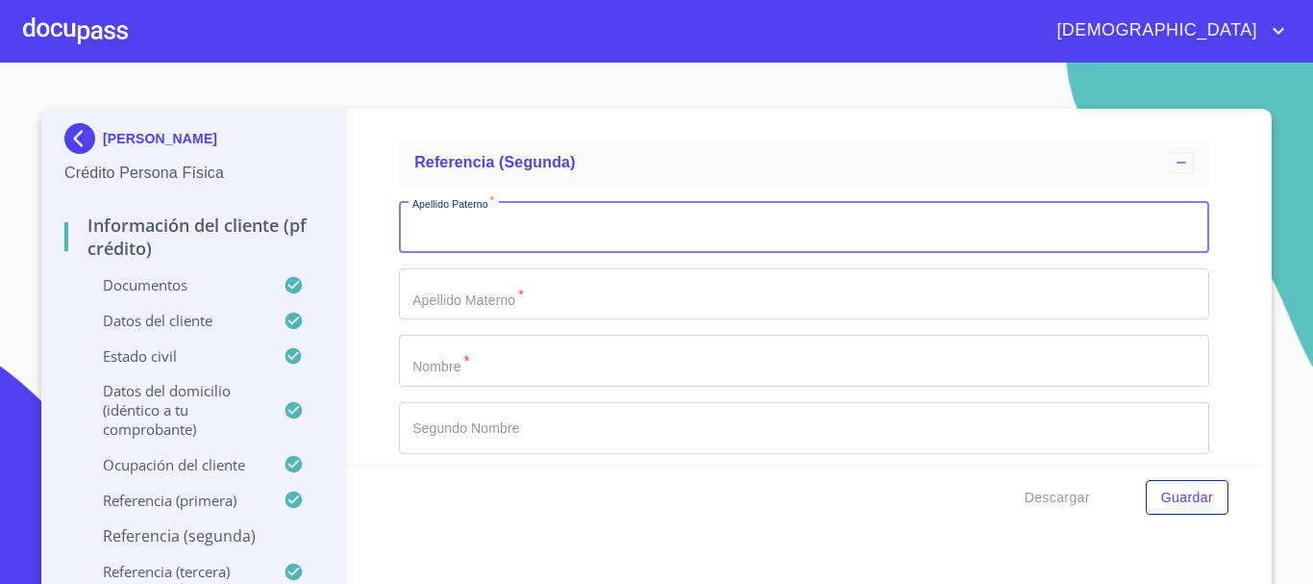
click at [484, 248] on input "Documento de identificación.   *" at bounding box center [804, 227] width 811 height 52
type input "[PERSON_NAME]"
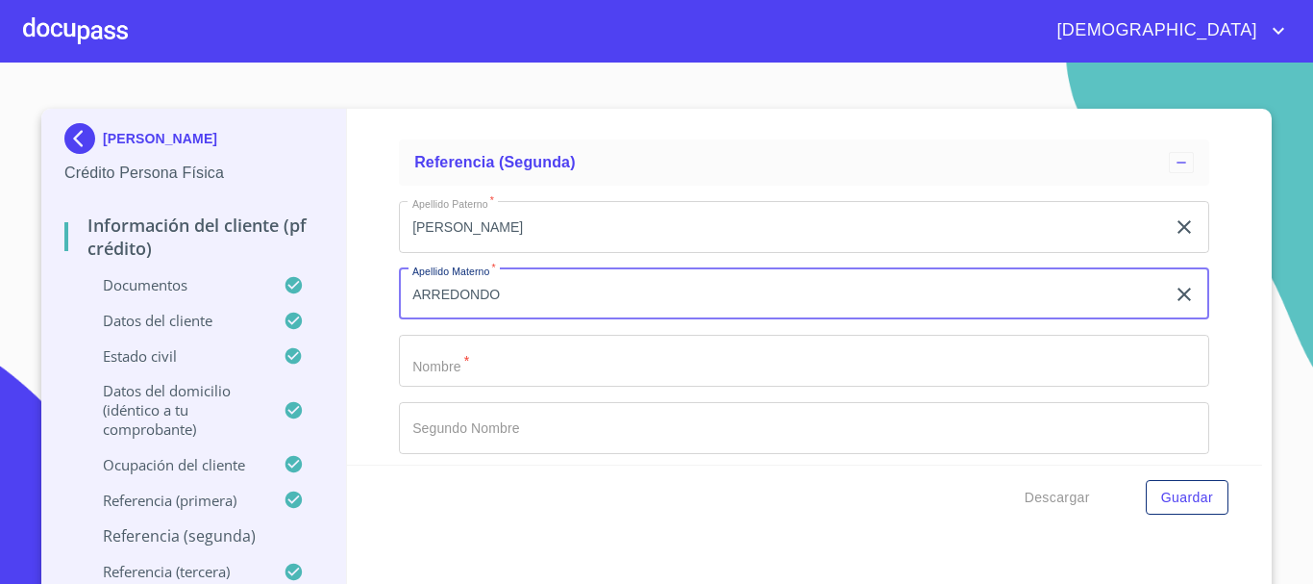
type input "ARREDONDO"
click at [479, 380] on input "Documento de identificación.   *" at bounding box center [804, 361] width 811 height 52
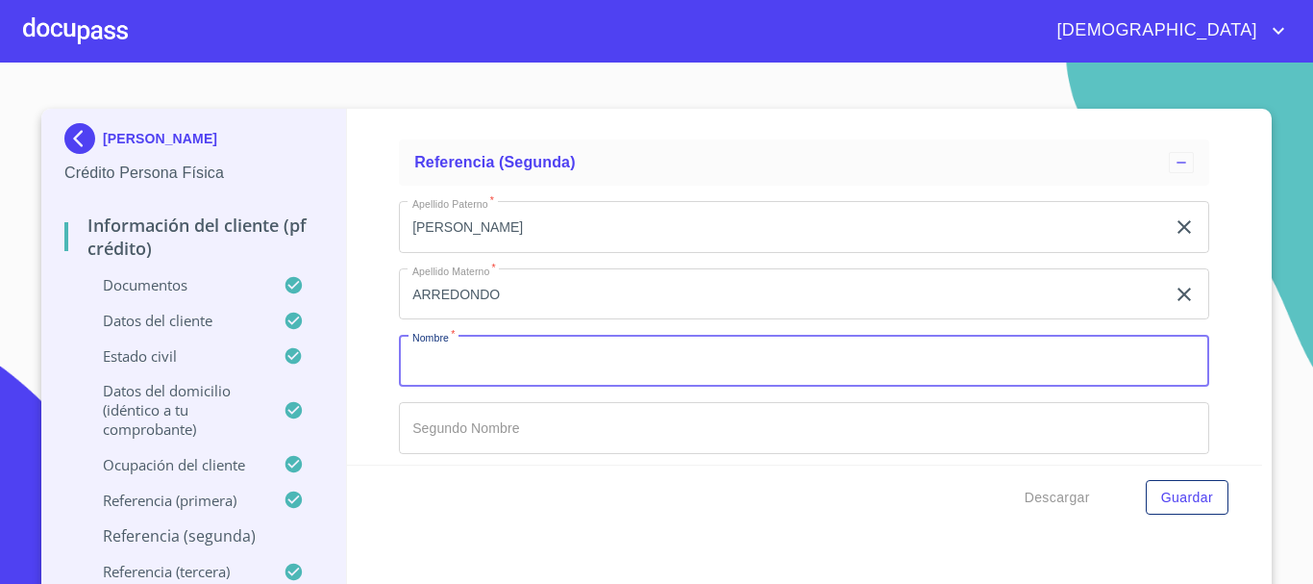
type input "C"
type input "VICTOR"
click at [488, 431] on input "Documento de identificación.   *" at bounding box center [804, 428] width 811 height 52
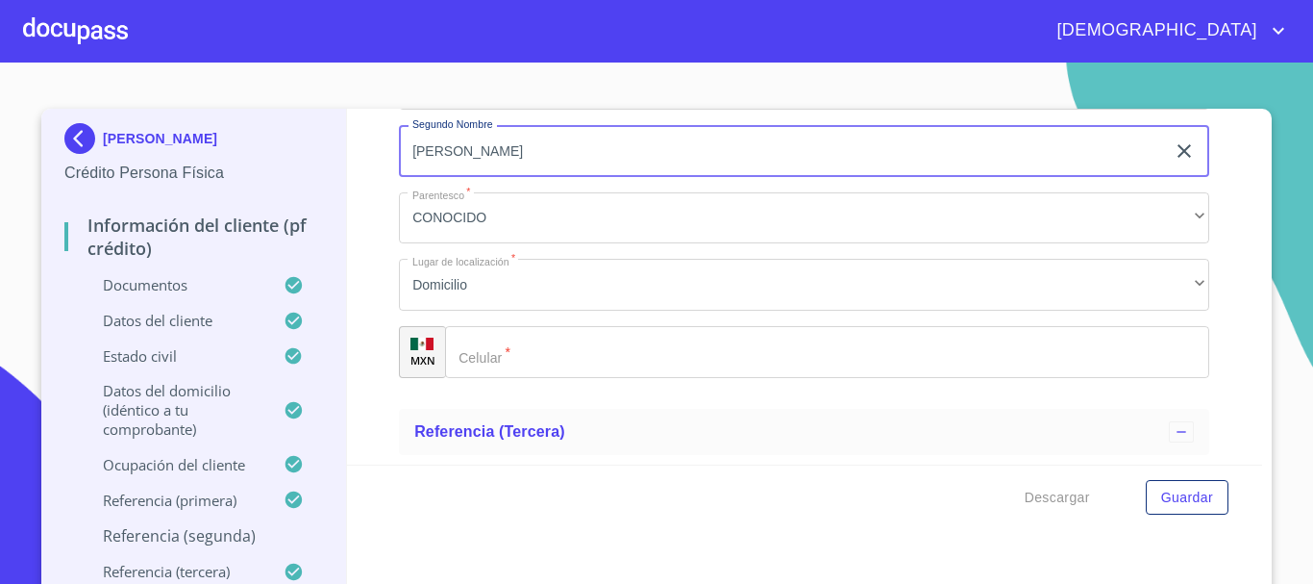
scroll to position [10769, 0]
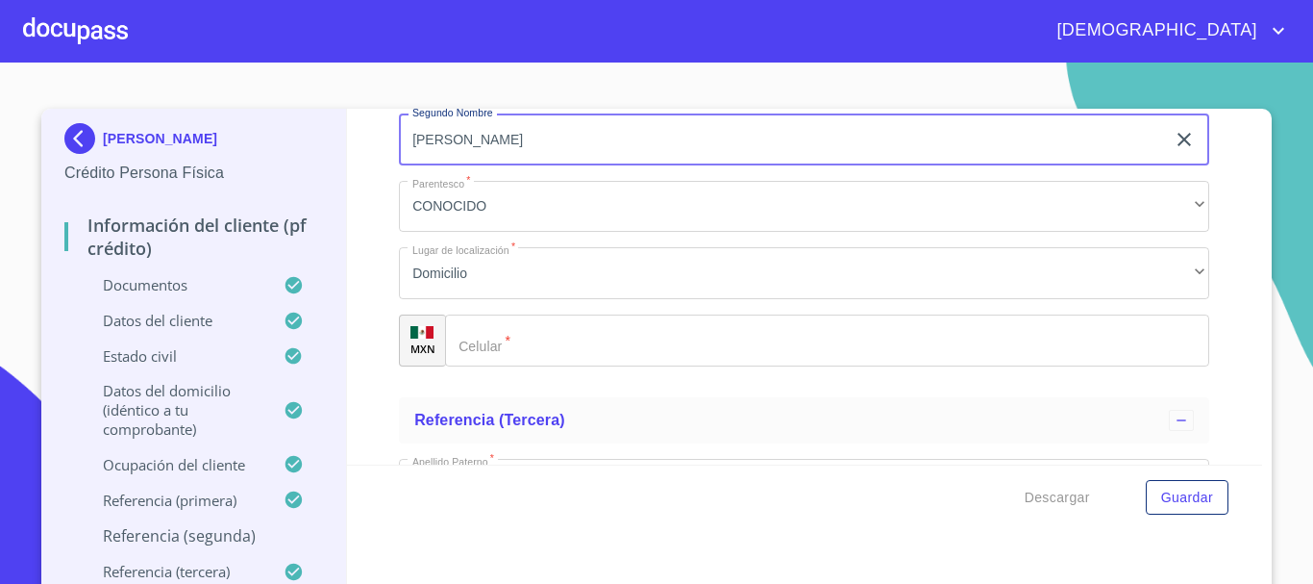
type input "HUGO"
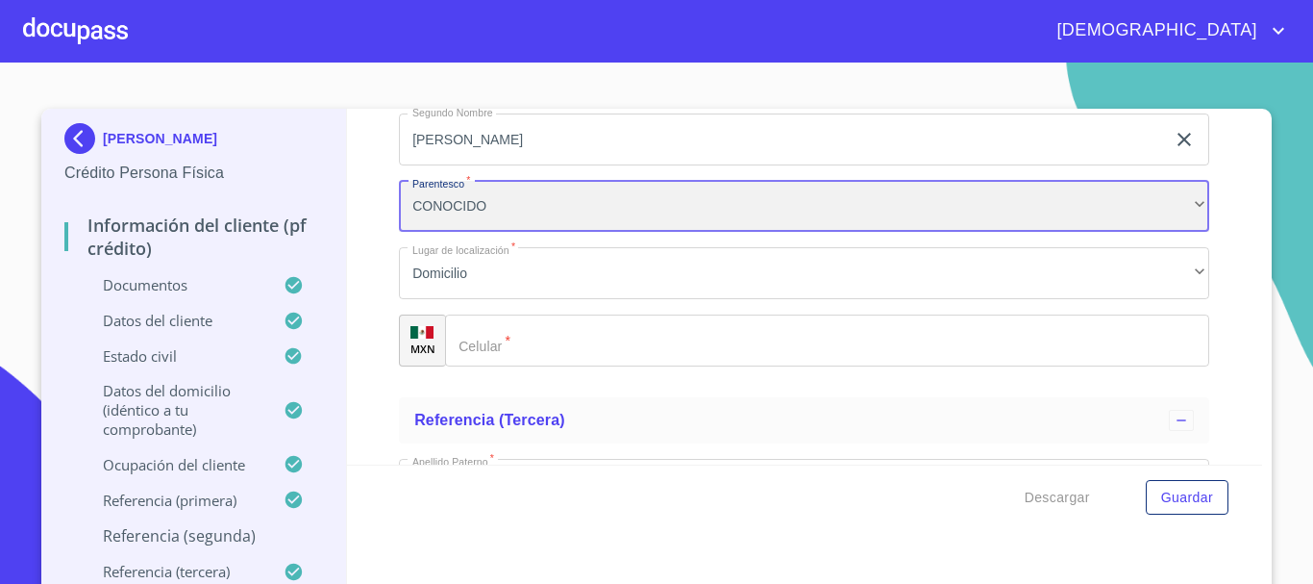
click at [468, 233] on div "CONOCIDO" at bounding box center [804, 207] width 811 height 52
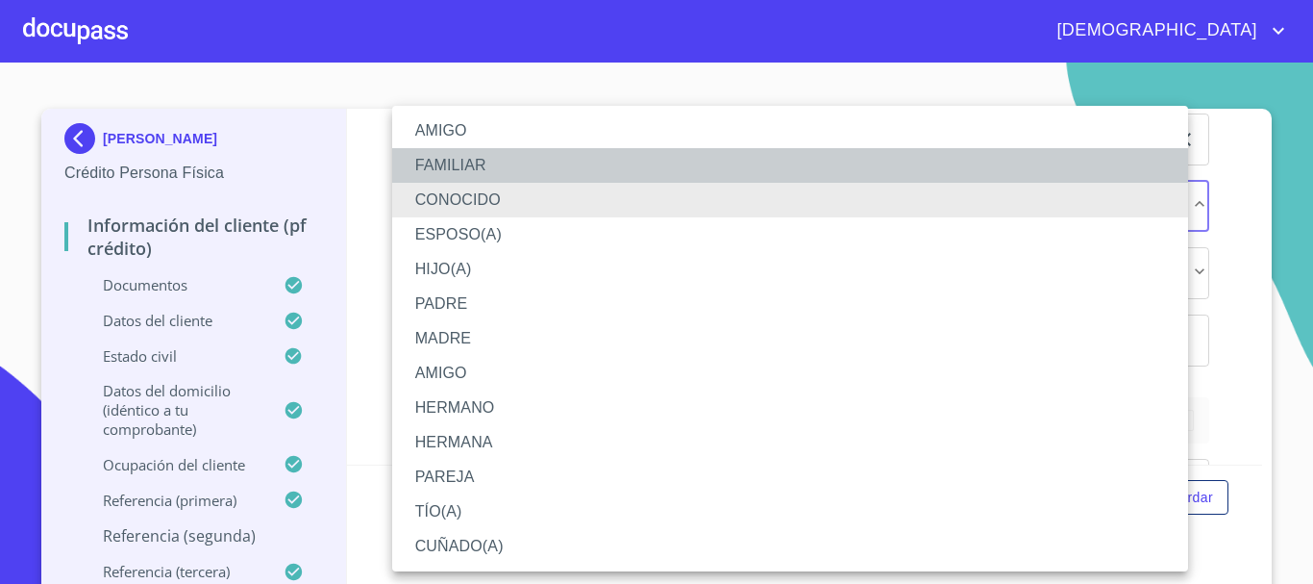
click at [463, 164] on li "FAMILIAR" at bounding box center [790, 165] width 796 height 35
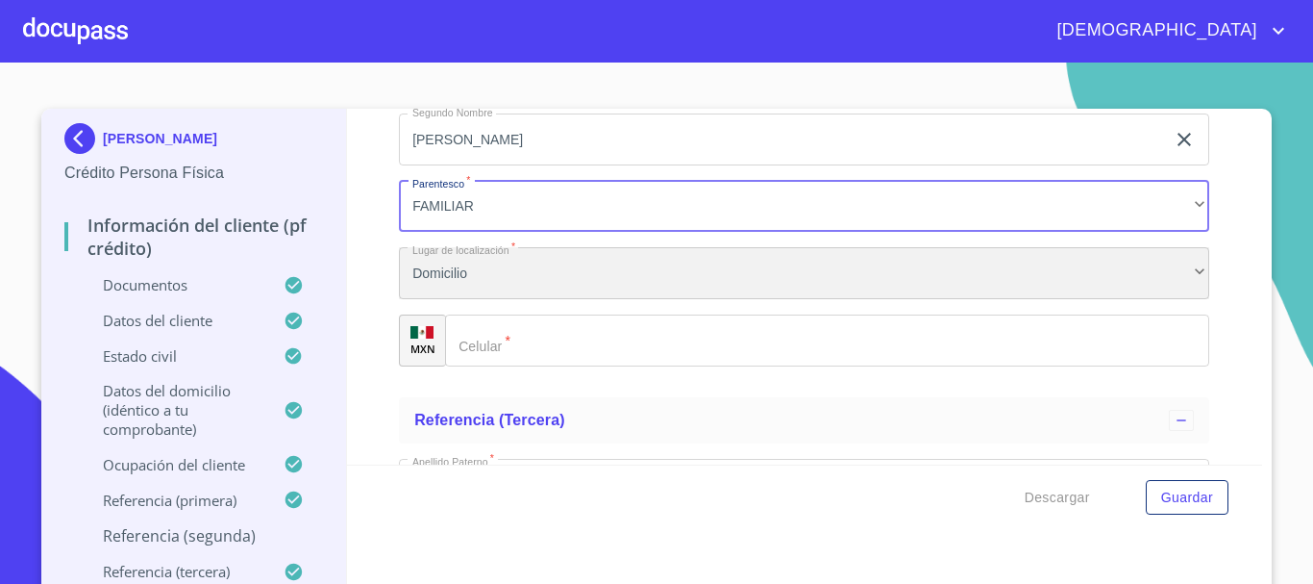
click at [520, 299] on div "Domicilio" at bounding box center [804, 273] width 811 height 52
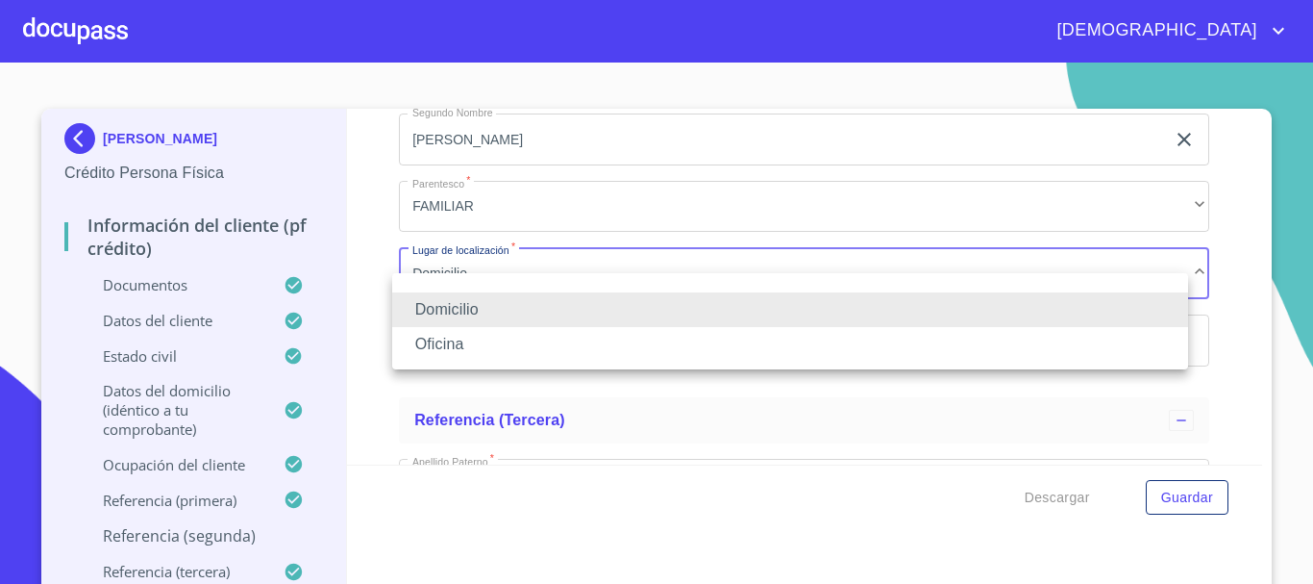
drag, startPoint x: 487, startPoint y: 316, endPoint x: 496, endPoint y: 331, distance: 17.3
click at [488, 317] on li "Domicilio" at bounding box center [790, 309] width 796 height 35
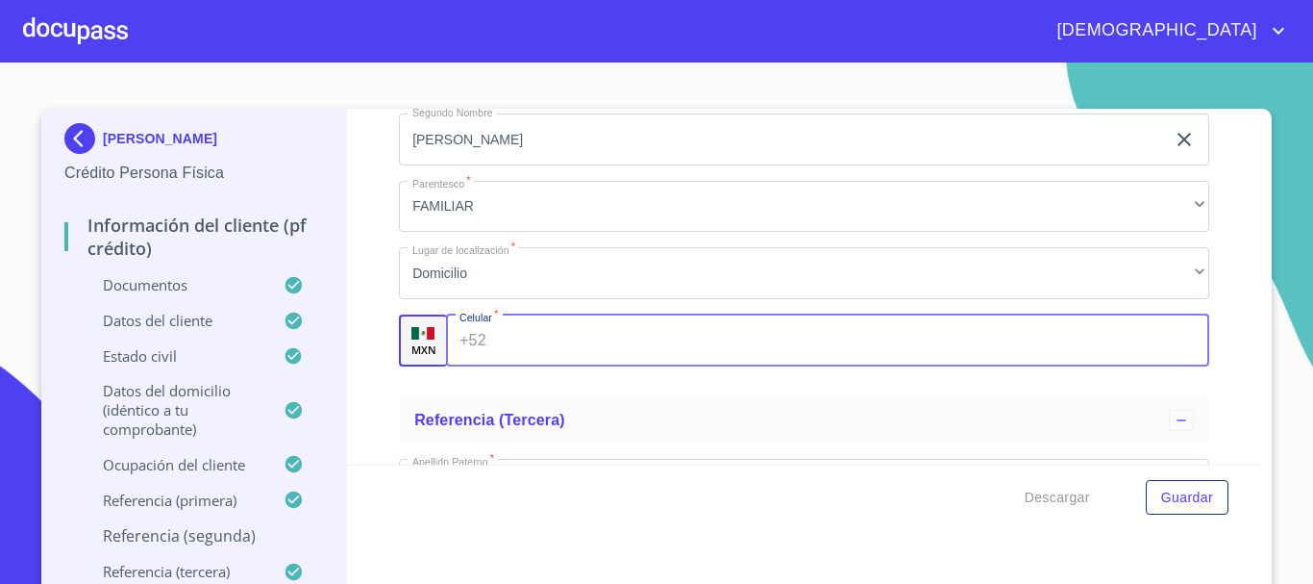
click at [519, 361] on input "Documento de identificación.   *" at bounding box center [852, 340] width 716 height 52
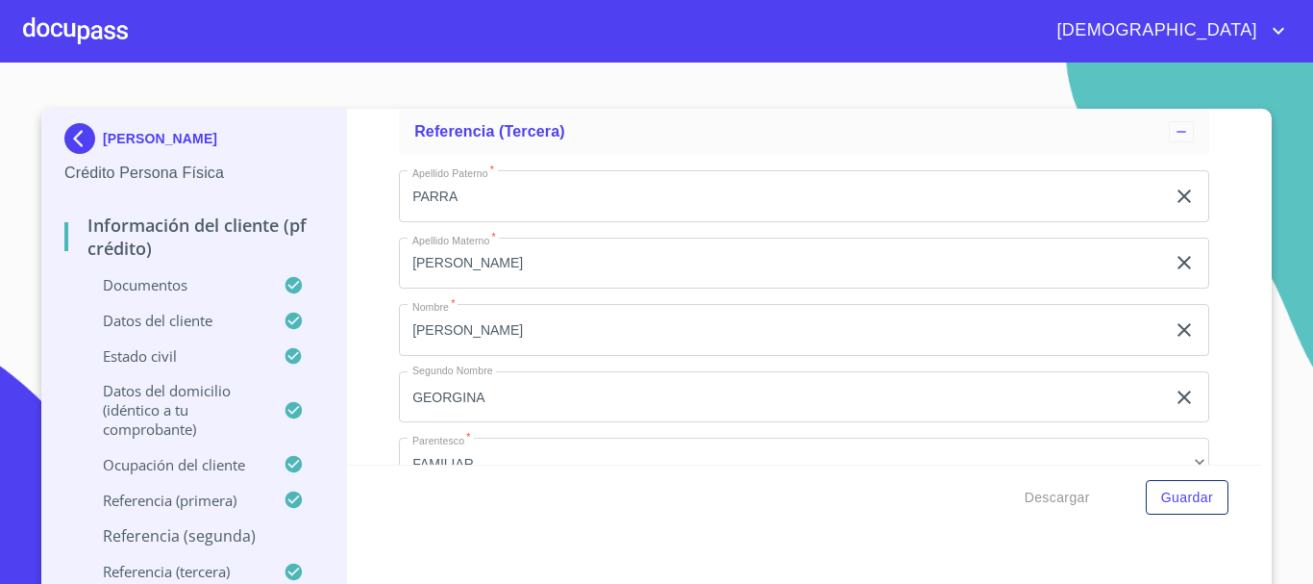
scroll to position [10962, 0]
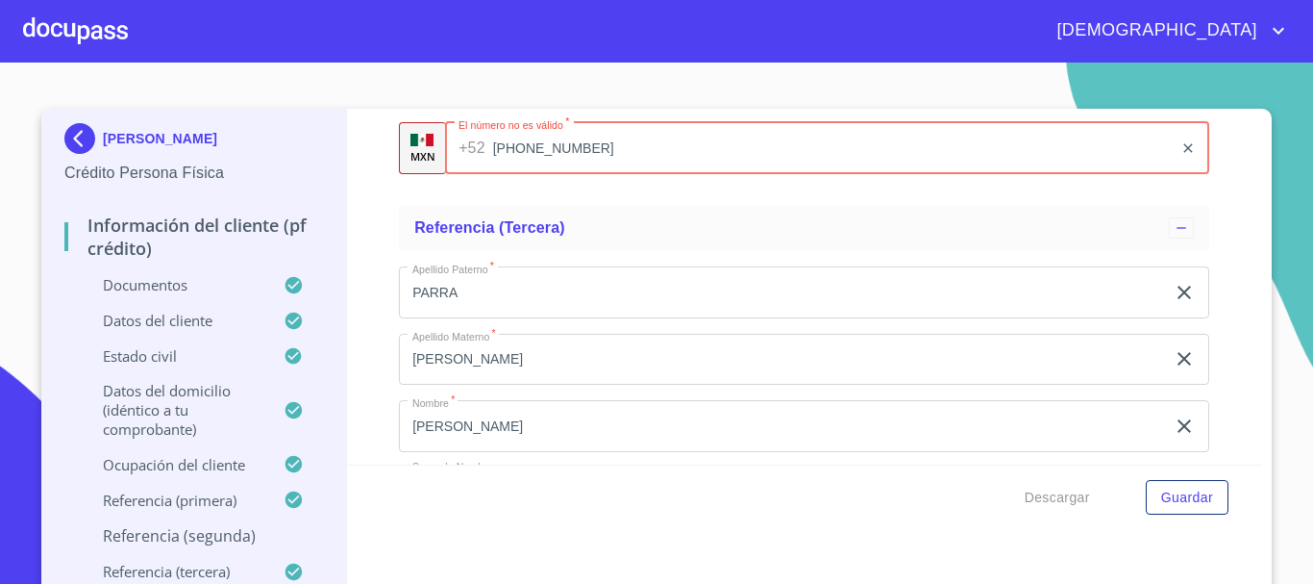
type input "(33)38097623"
click at [557, 310] on input "PARRA" at bounding box center [782, 292] width 766 height 52
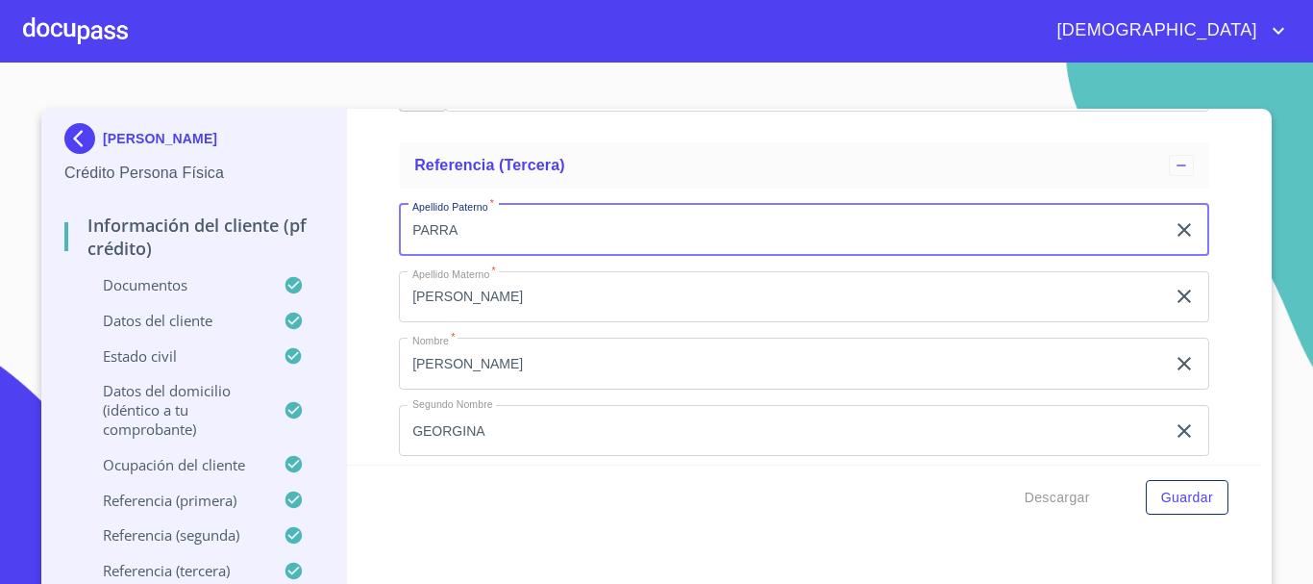
scroll to position [11058, 0]
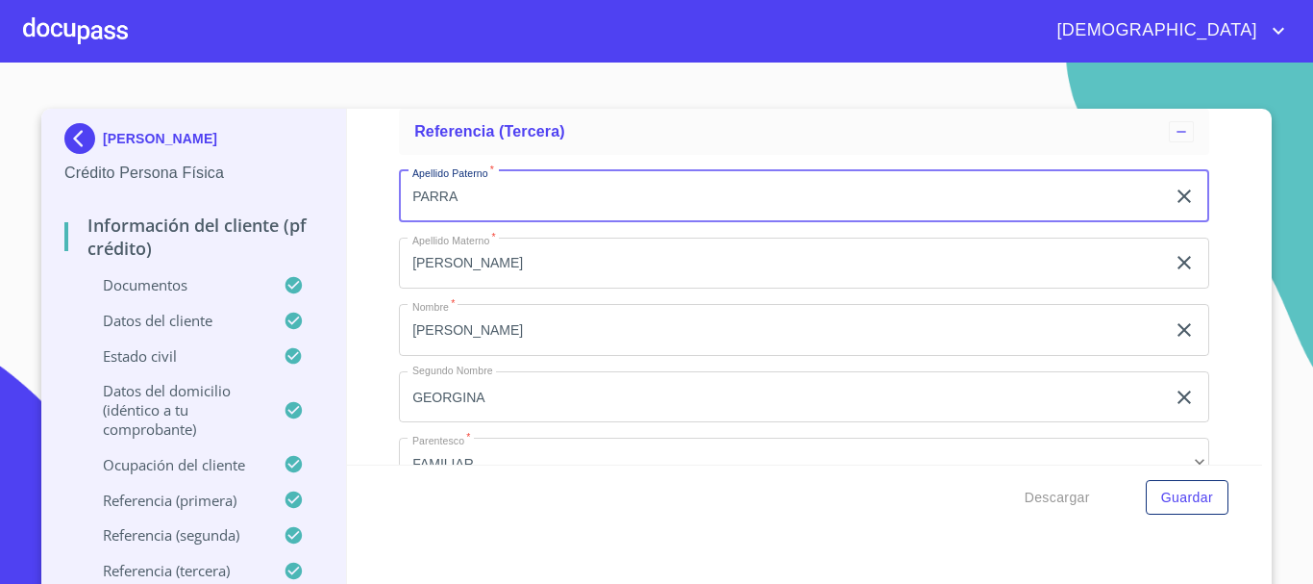
drag, startPoint x: 1161, startPoint y: 210, endPoint x: 1157, endPoint y: 276, distance: 66.5
click at [1173, 208] on icon "clear input" at bounding box center [1184, 196] width 23 height 23
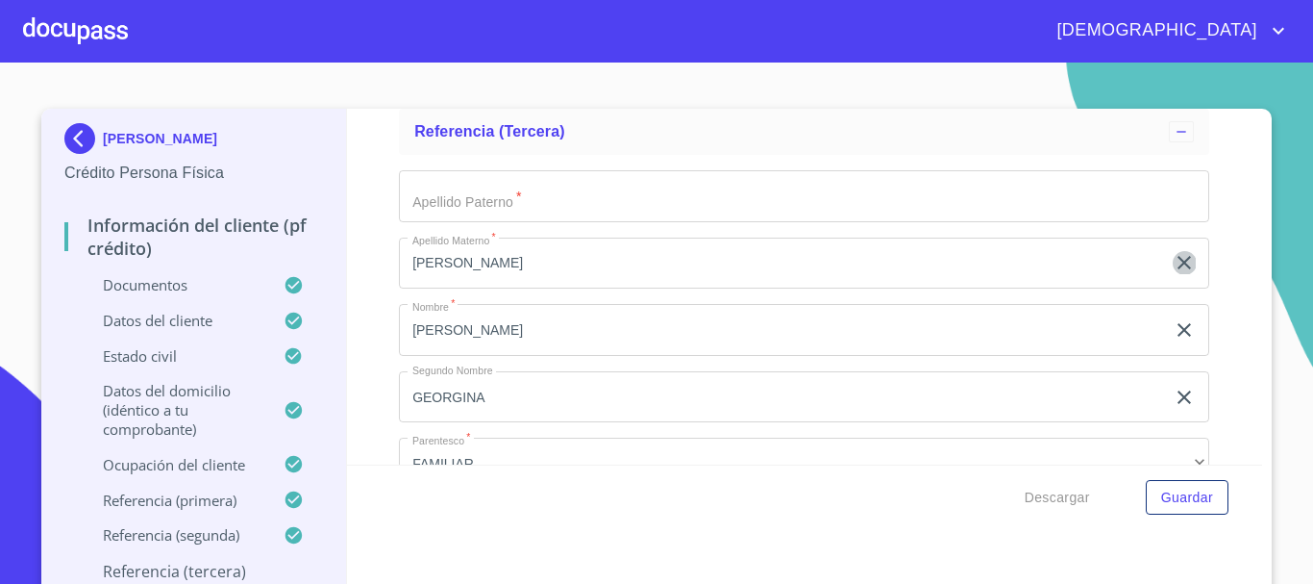
click at [1173, 274] on icon "clear input" at bounding box center [1184, 262] width 23 height 23
click at [1178, 337] on icon "clear input" at bounding box center [1184, 329] width 13 height 13
click at [1173, 409] on icon "clear input" at bounding box center [1184, 397] width 23 height 23
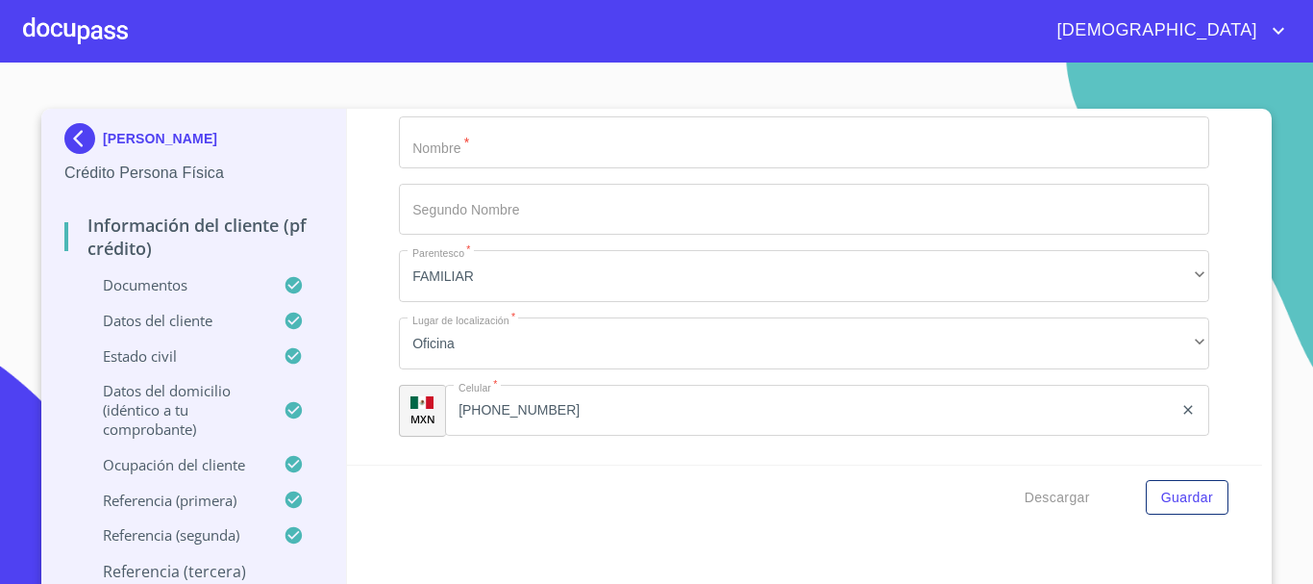
scroll to position [11250, 0]
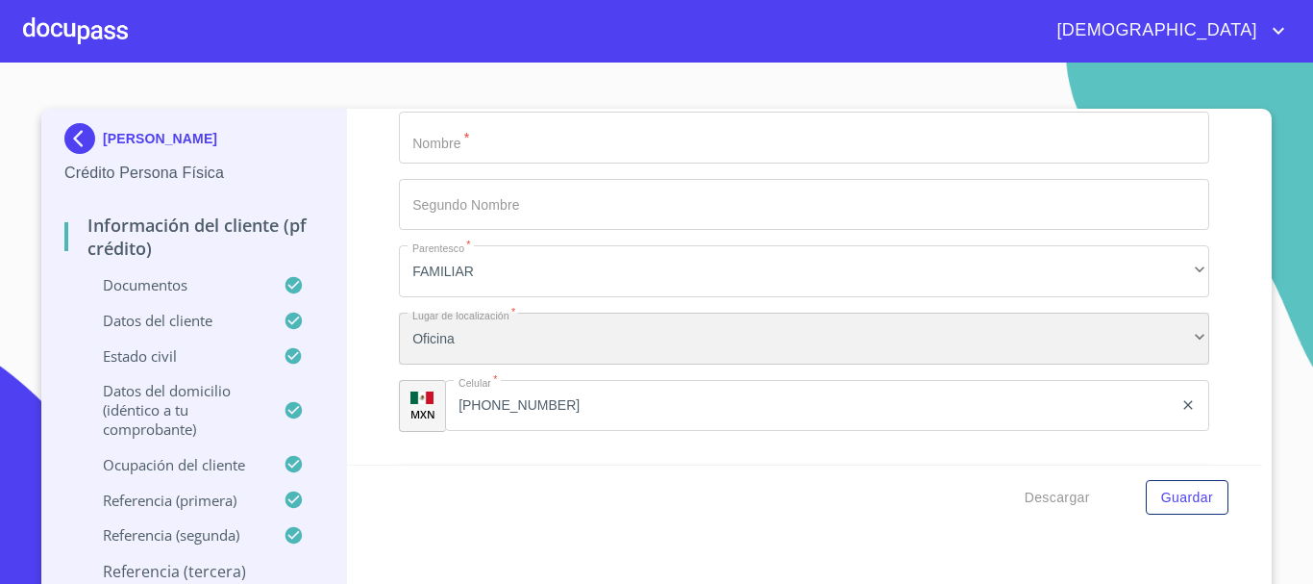
click at [1175, 362] on div "Oficina" at bounding box center [804, 339] width 811 height 52
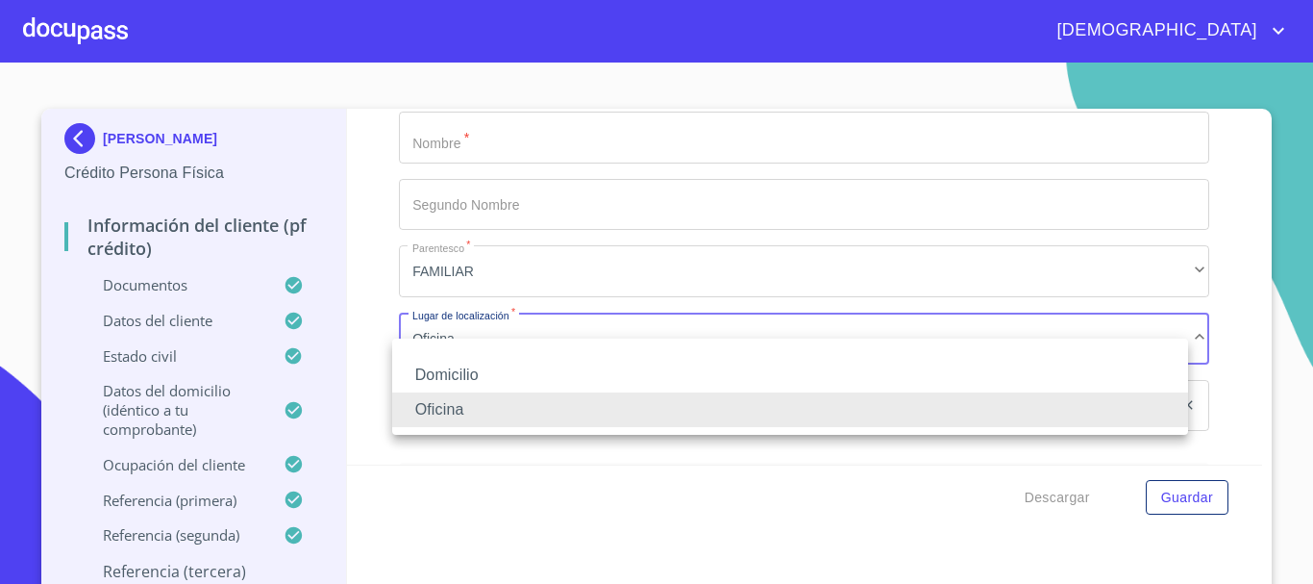
click at [582, 374] on li "Domicilio" at bounding box center [790, 375] width 796 height 35
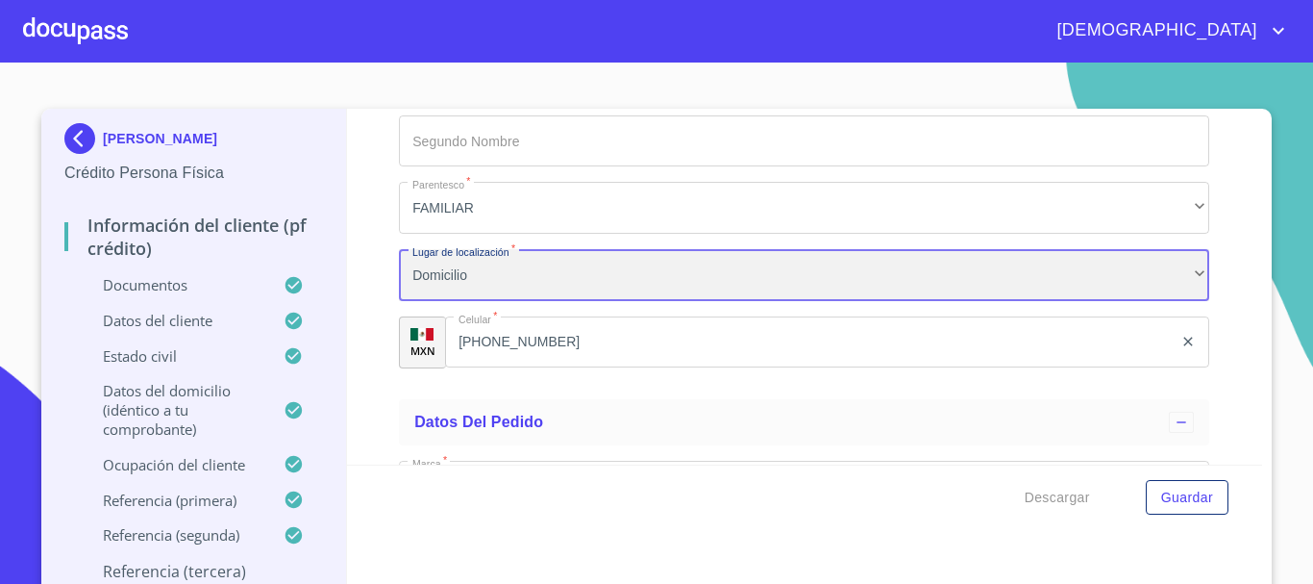
scroll to position [11346, 0]
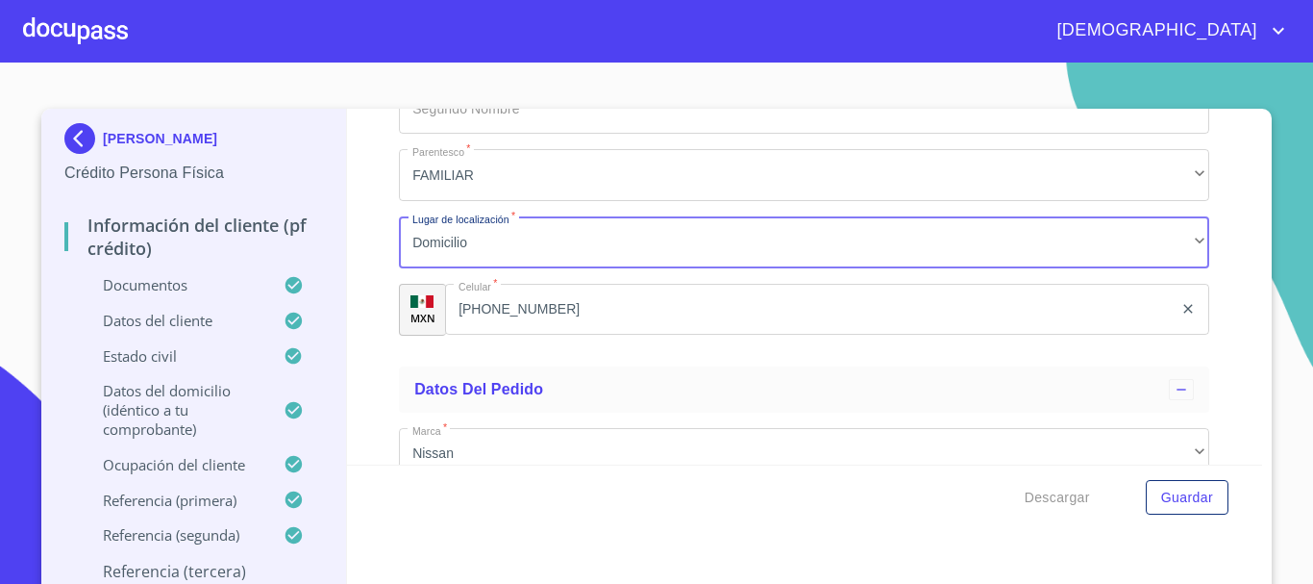
click at [1185, 313] on icon "clear input" at bounding box center [1189, 309] width 9 height 9
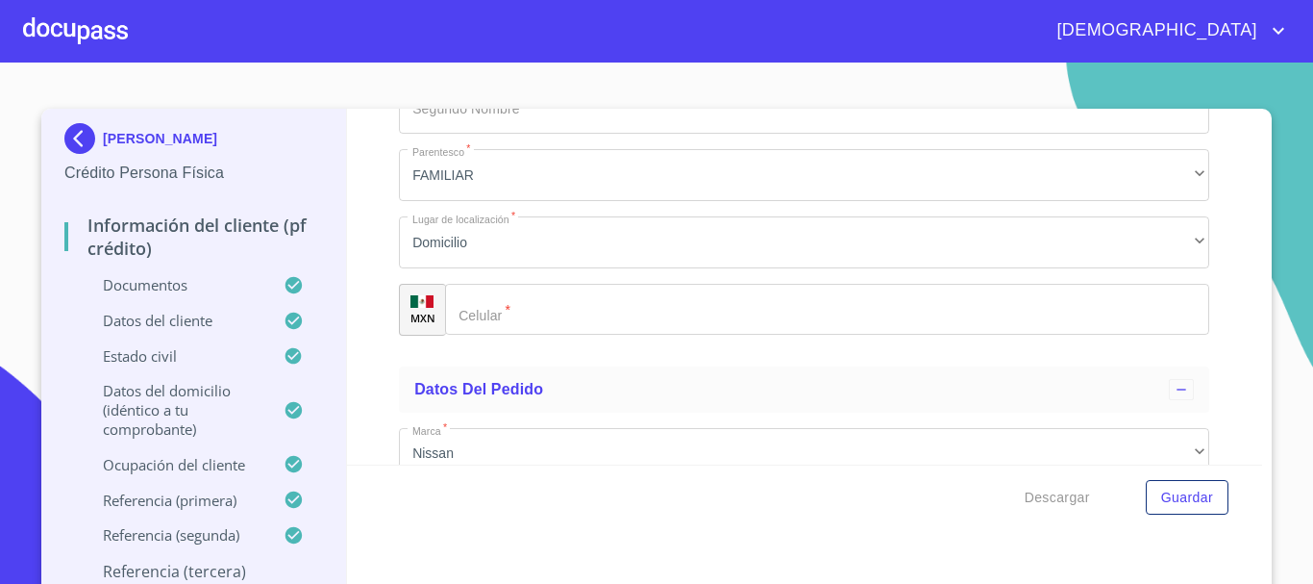
scroll to position [11058, 0]
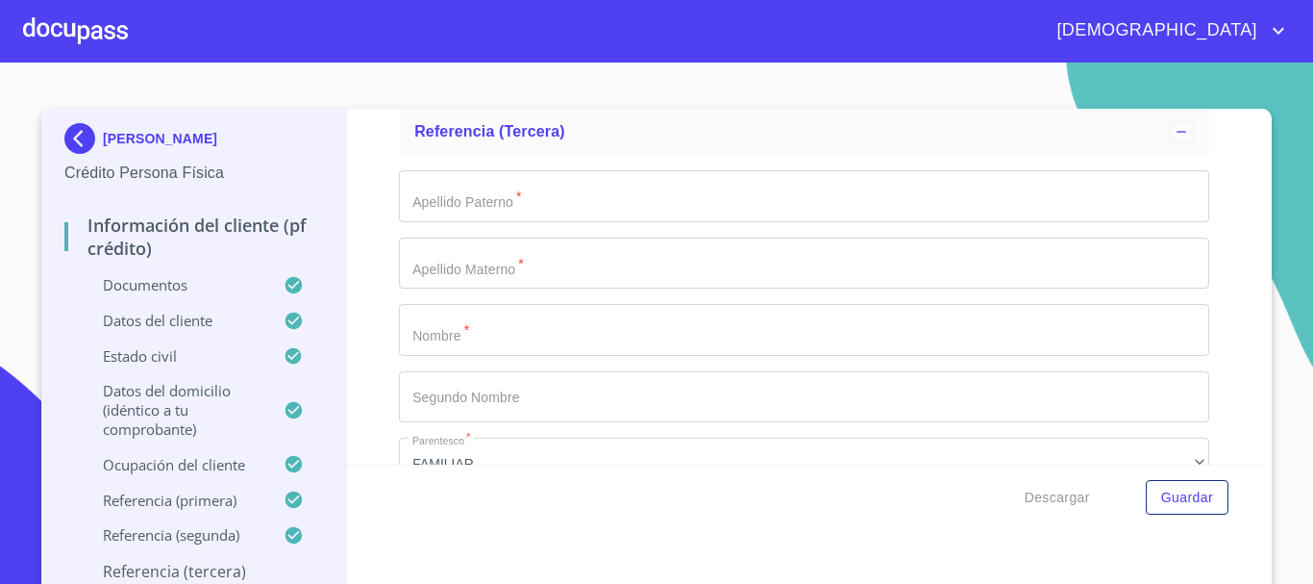
click at [496, 218] on input "Documento de identificación.   *" at bounding box center [804, 196] width 811 height 52
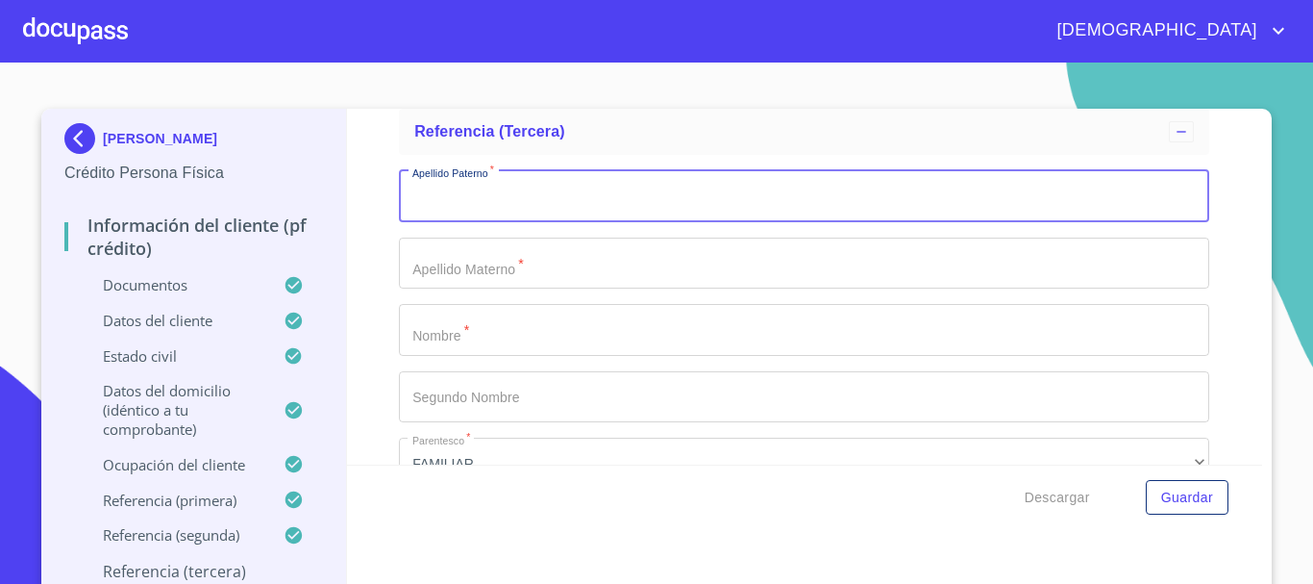
type input "H"
type input "GONGORA"
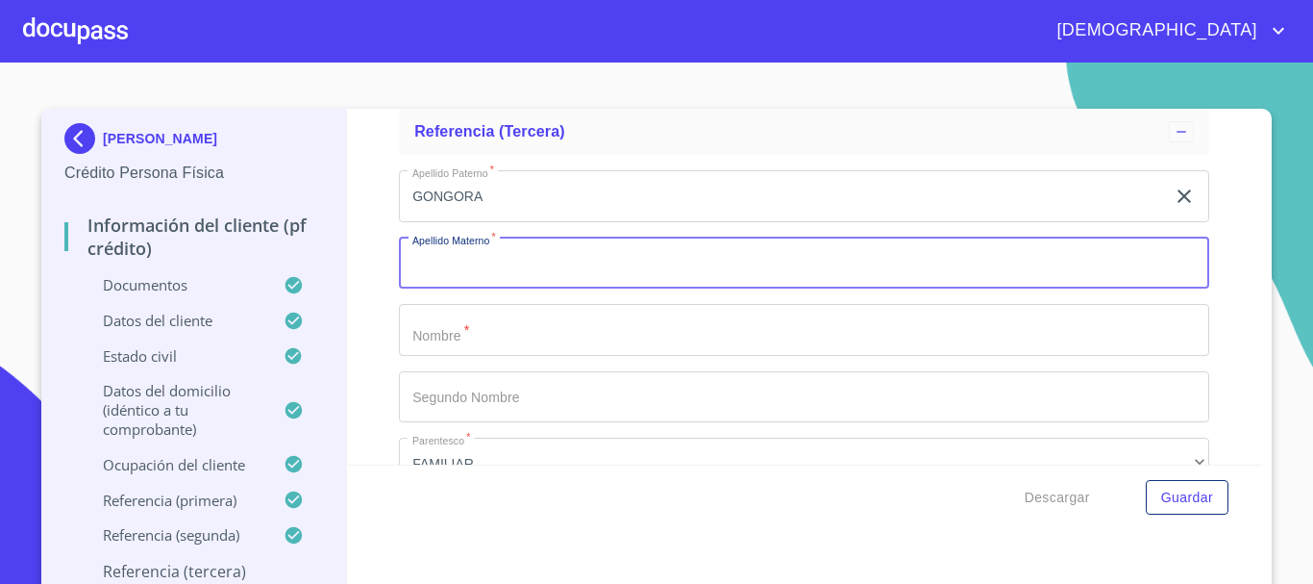
click at [547, 288] on input "Documento de identificación.   *" at bounding box center [804, 264] width 811 height 52
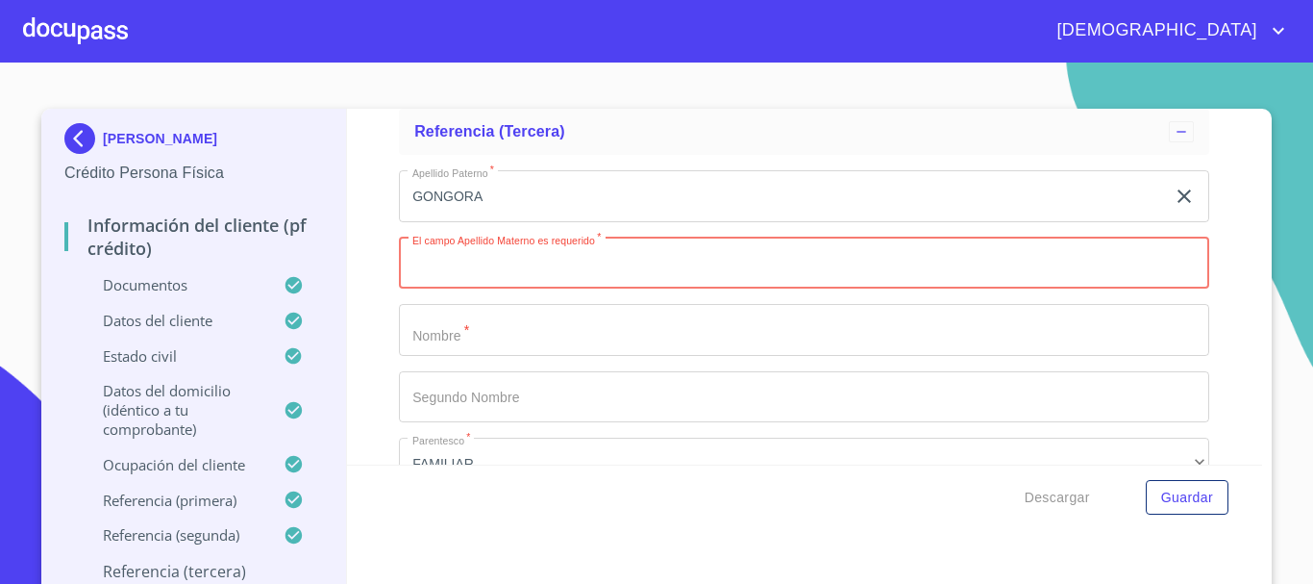
click at [468, 285] on input "Documento de identificación.   *" at bounding box center [804, 264] width 811 height 52
type input "GARCIA"
click at [571, 356] on input "Documento de identificación.   *" at bounding box center [804, 330] width 811 height 52
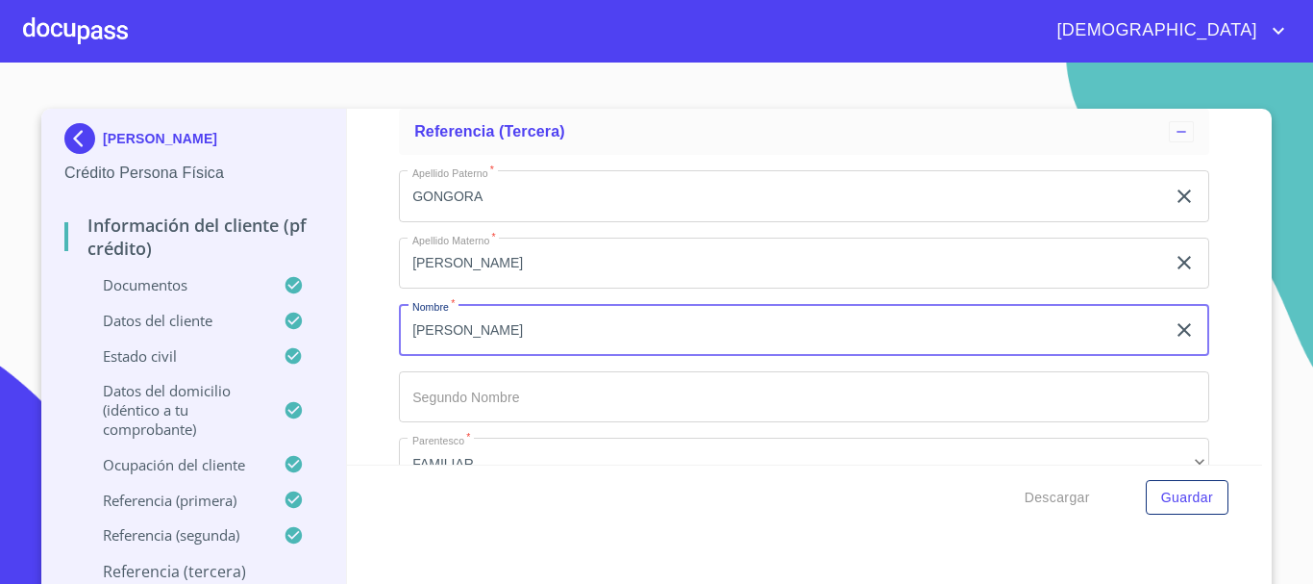
scroll to position [11154, 0]
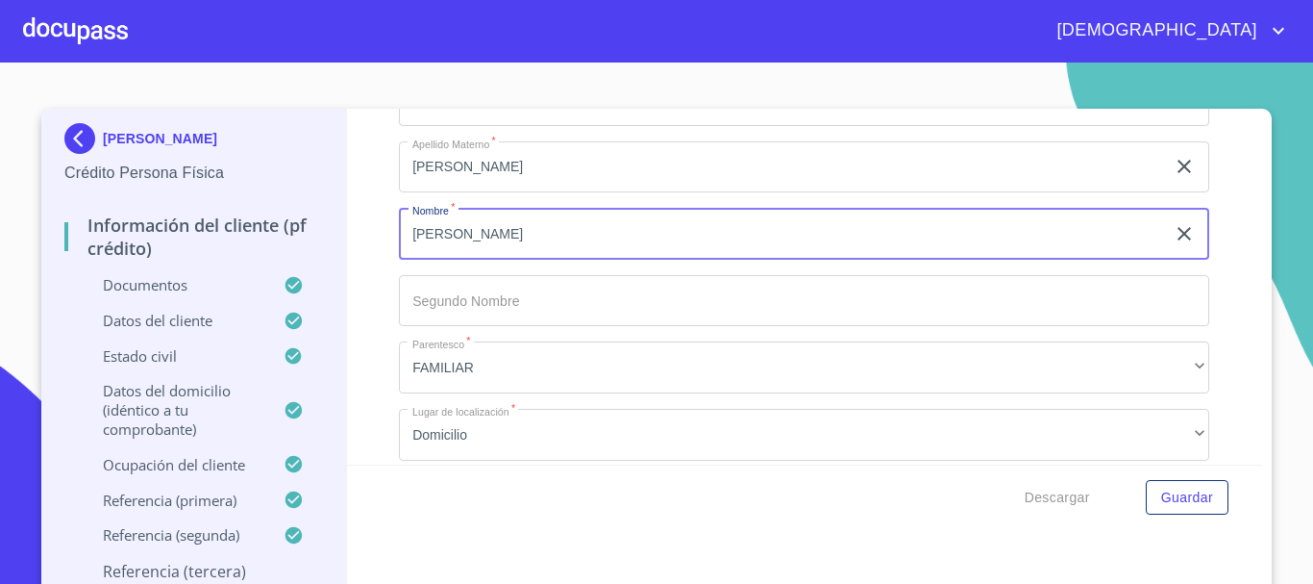
type input "GABRIELA"
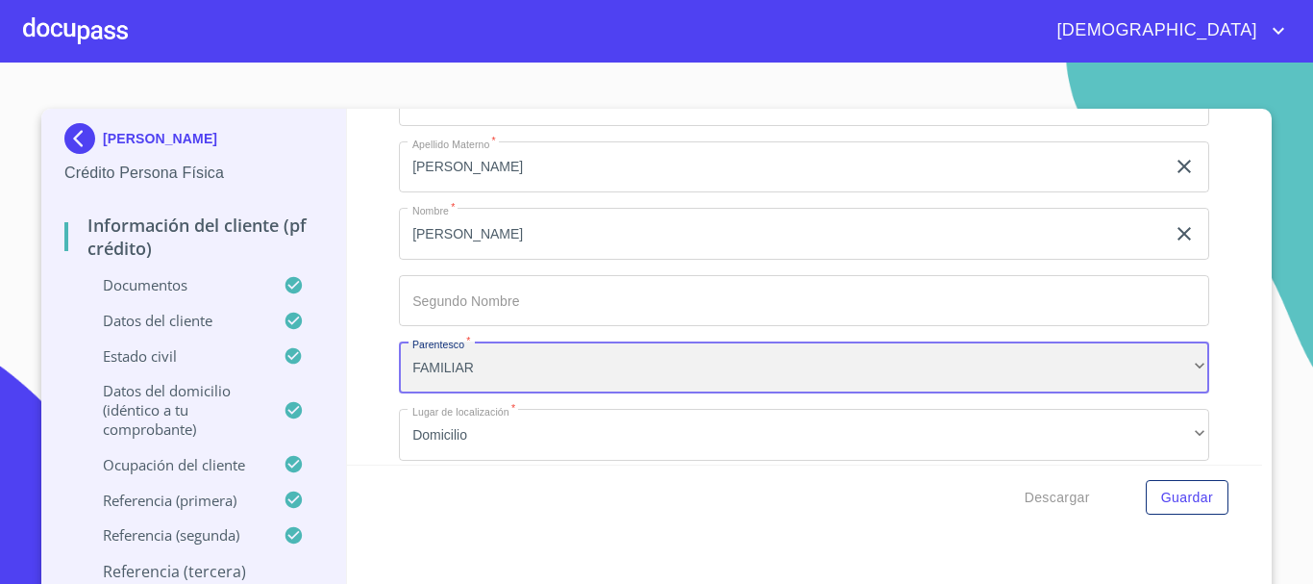
click at [507, 373] on div "FAMILIAR" at bounding box center [804, 367] width 811 height 52
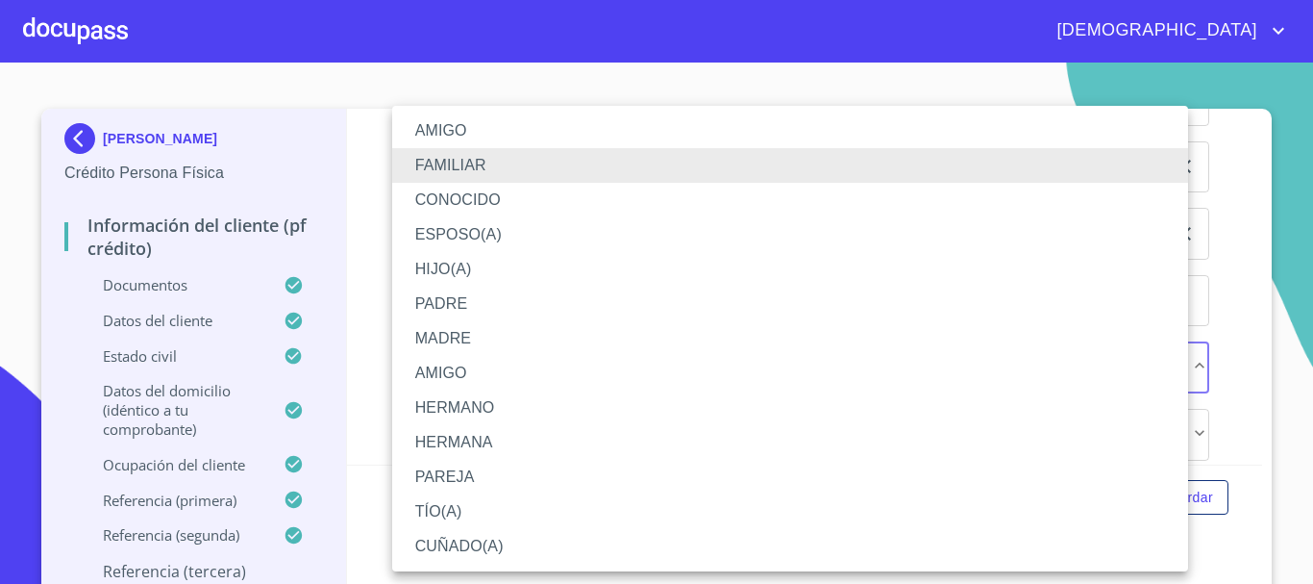
click at [463, 128] on li "AMIGO" at bounding box center [790, 130] width 796 height 35
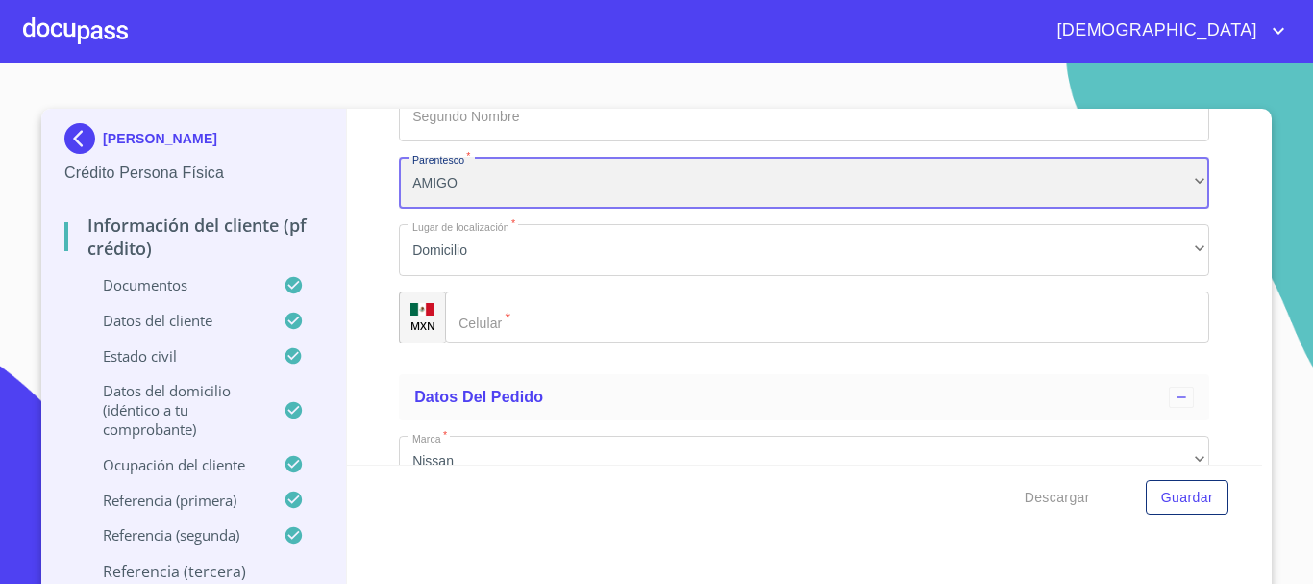
scroll to position [11346, 0]
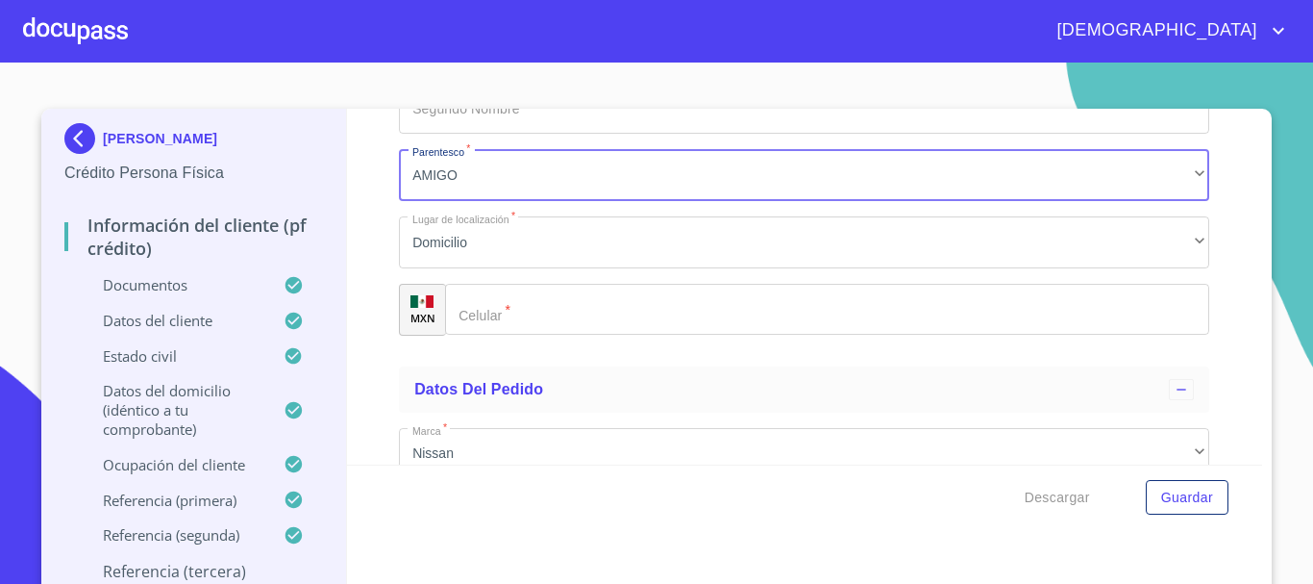
click at [527, 336] on input "Documento de identificación.   *" at bounding box center [827, 310] width 764 height 52
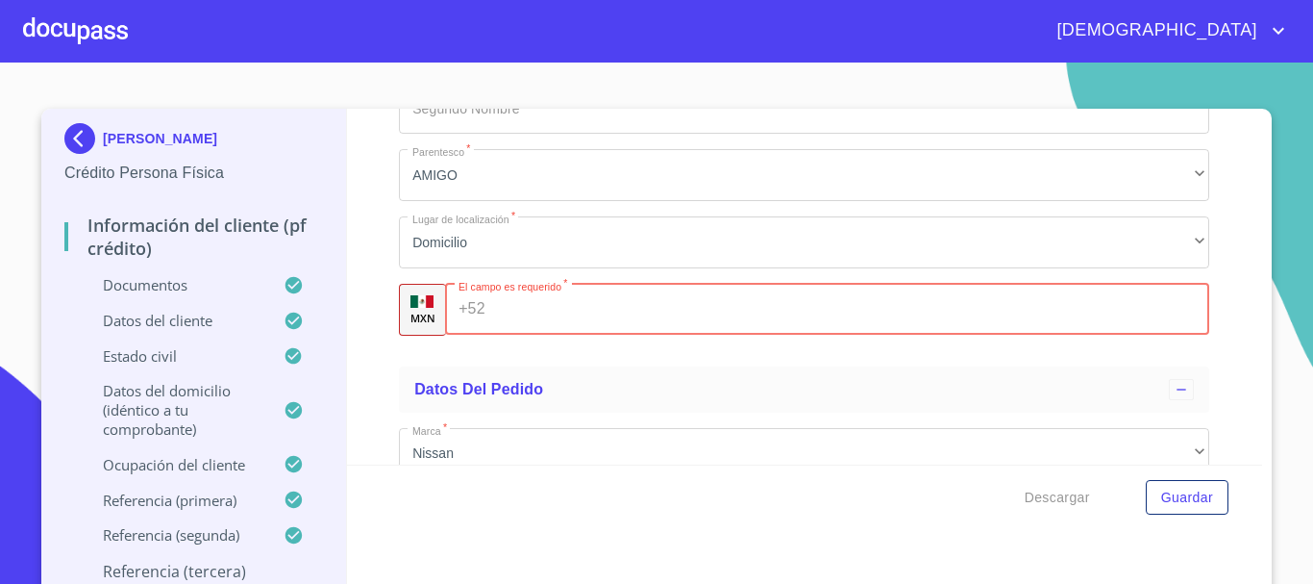
click at [528, 335] on input "Documento de identificación.   *" at bounding box center [851, 310] width 717 height 52
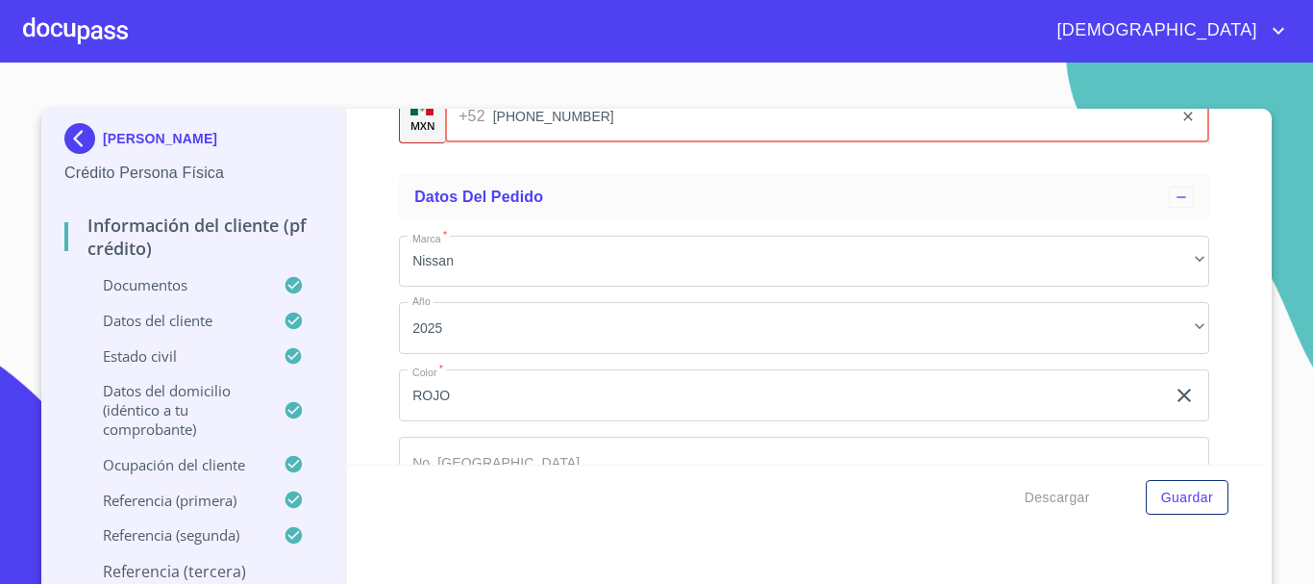
scroll to position [11675, 0]
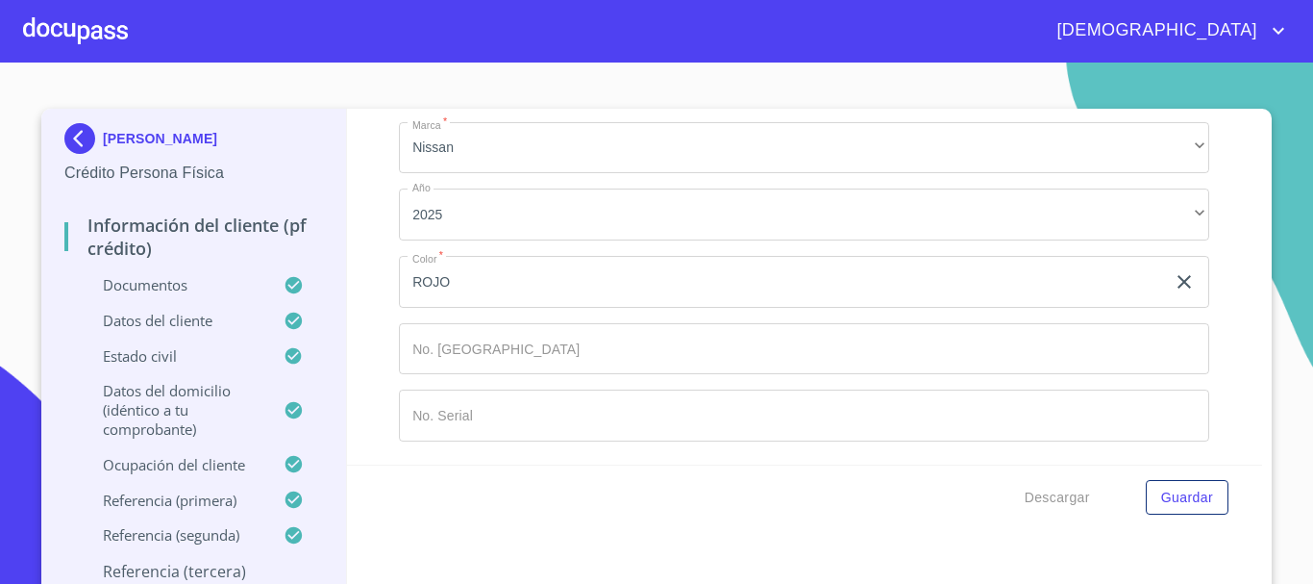
type input "(33)32588162"
click at [571, 396] on input "Documento de identificación.   *" at bounding box center [804, 415] width 811 height 52
